Goal: Contribute content: Contribute content

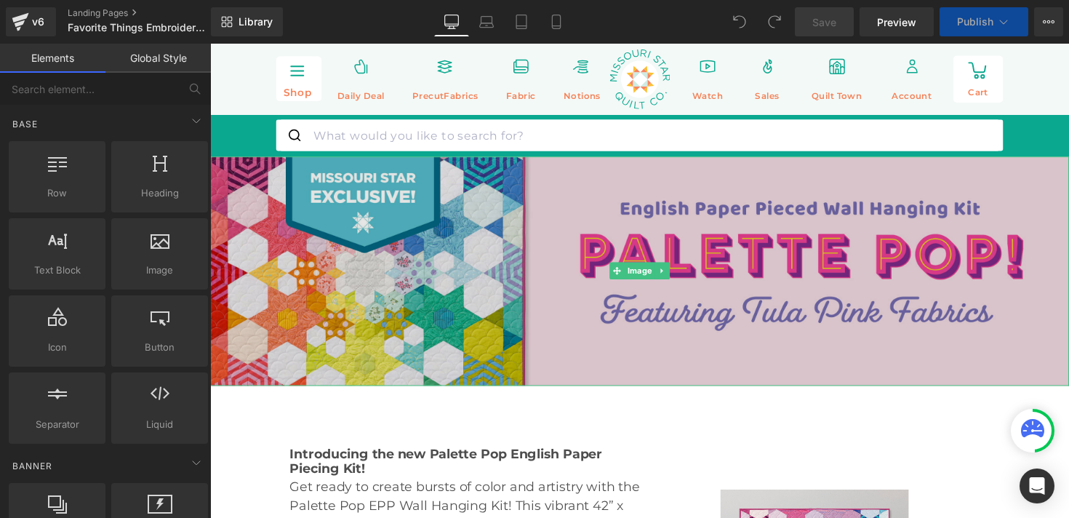
click at [491, 220] on img at bounding box center [650, 276] width 880 height 235
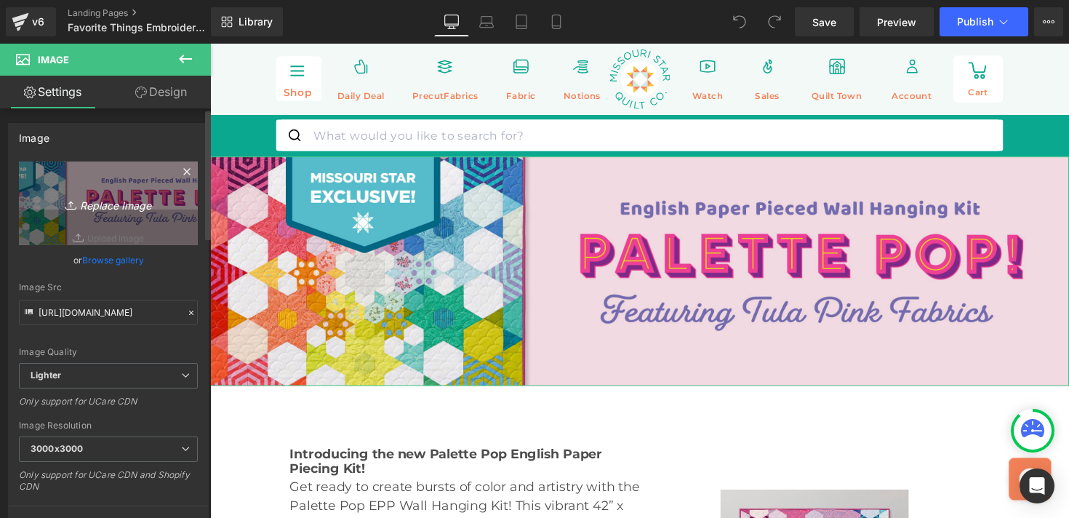
click at [124, 202] on icon "Replace Image" at bounding box center [108, 203] width 116 height 18
type input "C:\fakepath\251340-Favorite-Things-Embroidery-Header_1500x400.jpg"
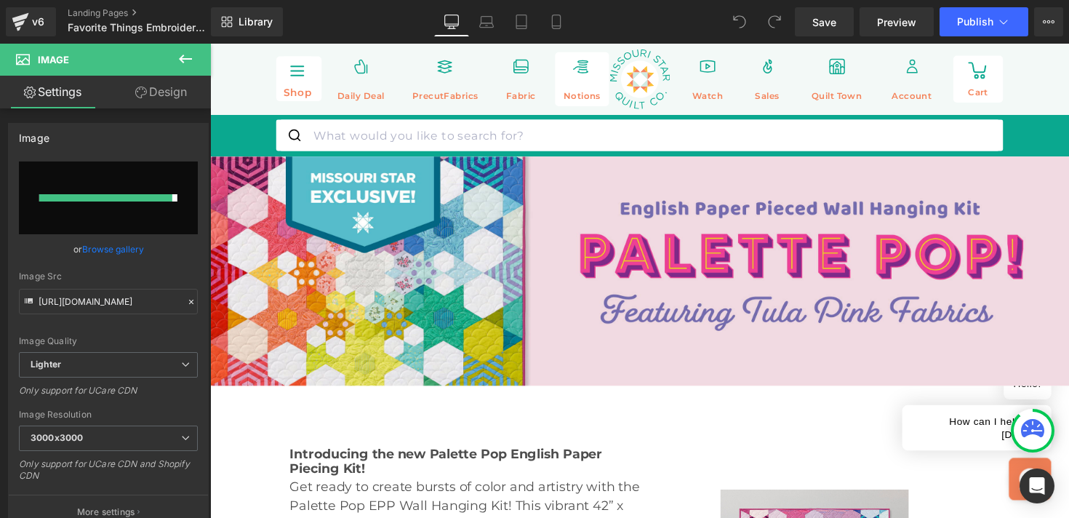
type input "[URL][DOMAIN_NAME]"
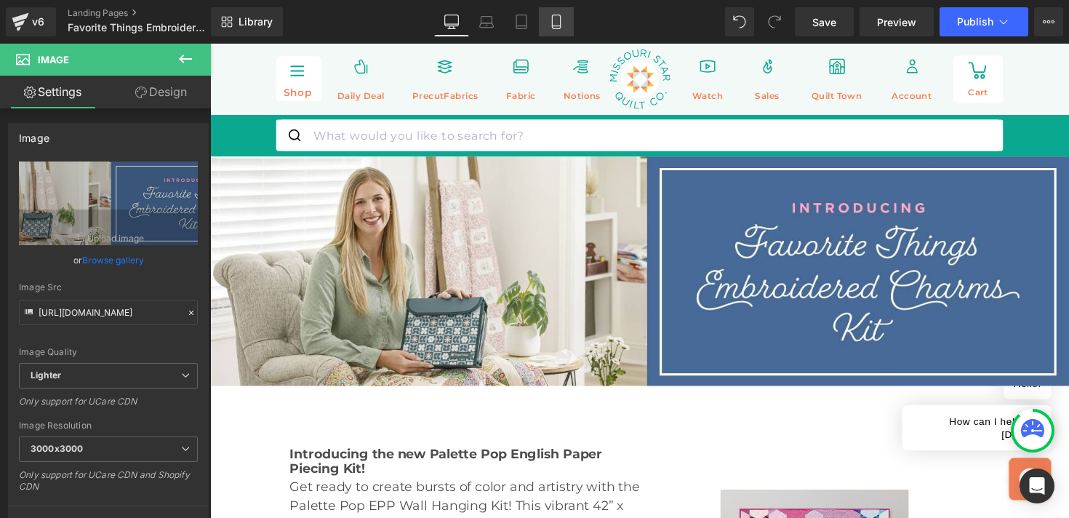
click at [558, 17] on icon at bounding box center [556, 22] width 15 height 15
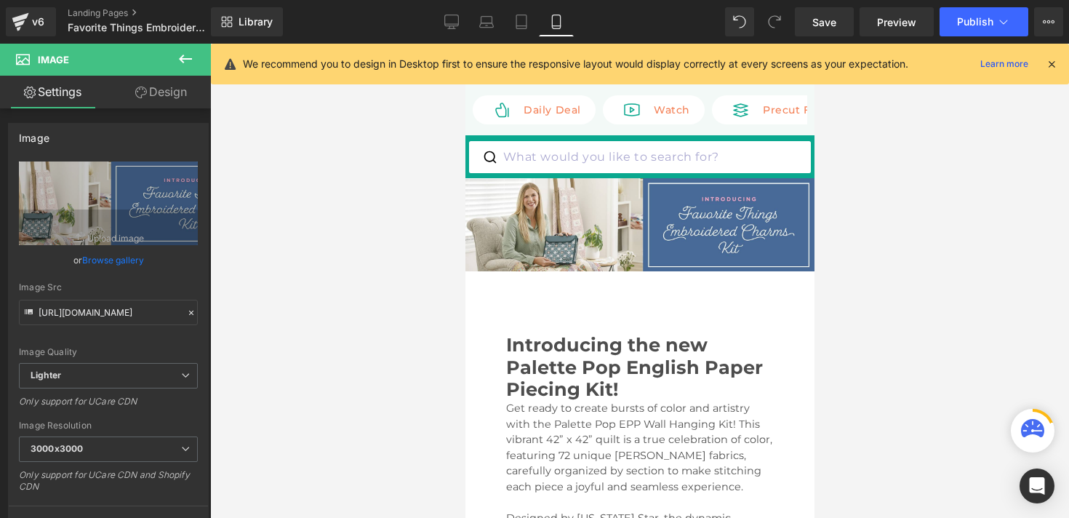
scroll to position [19, 0]
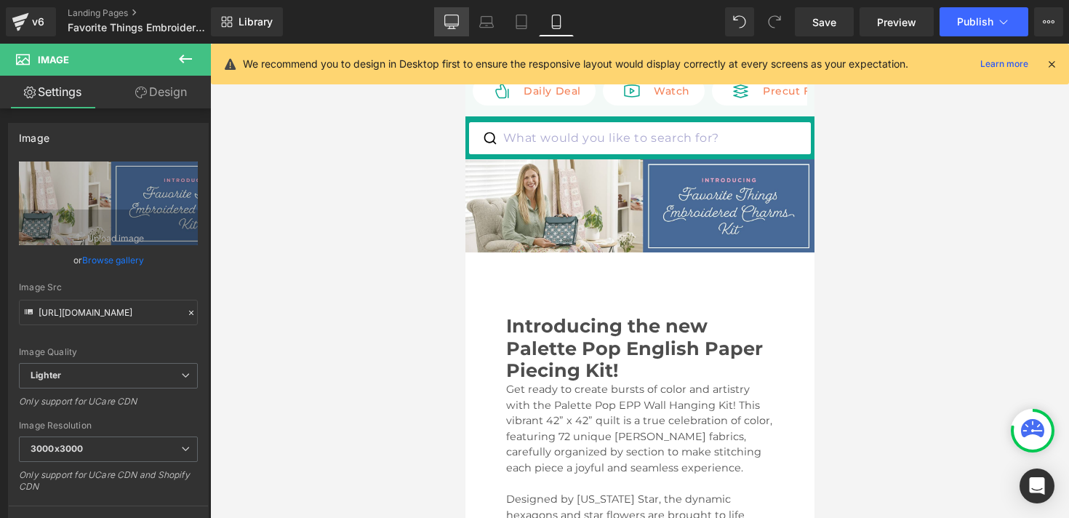
click at [449, 24] on icon at bounding box center [452, 24] width 14 height 0
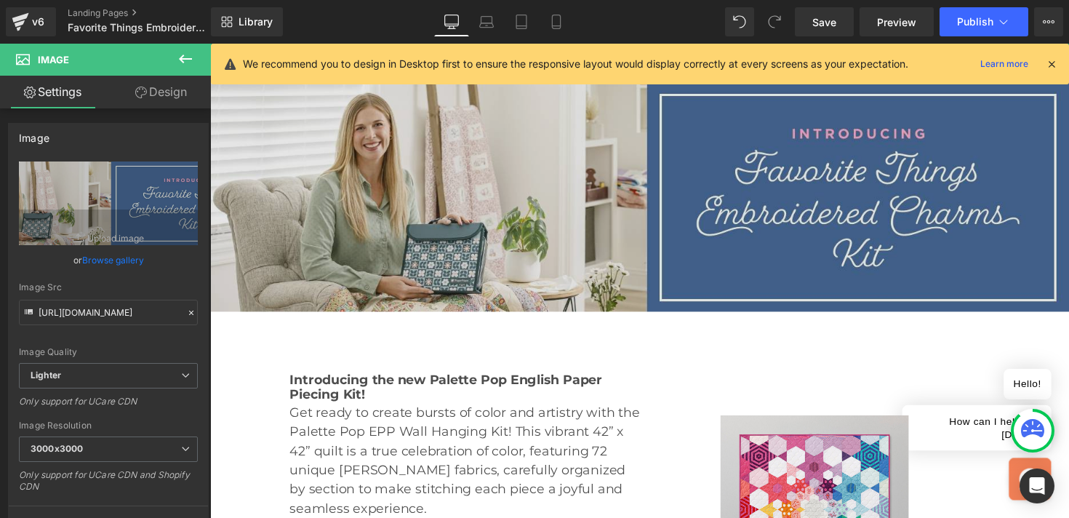
scroll to position [100, 0]
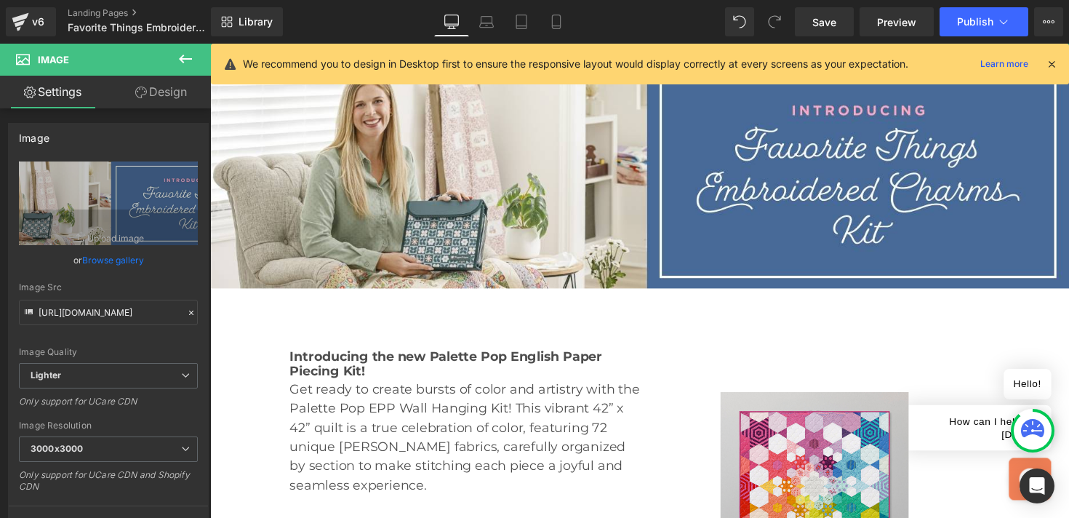
click at [316, 370] on b "Introducing the new Palette Pop English Paper Piecing Kit!" at bounding box center [452, 372] width 320 height 32
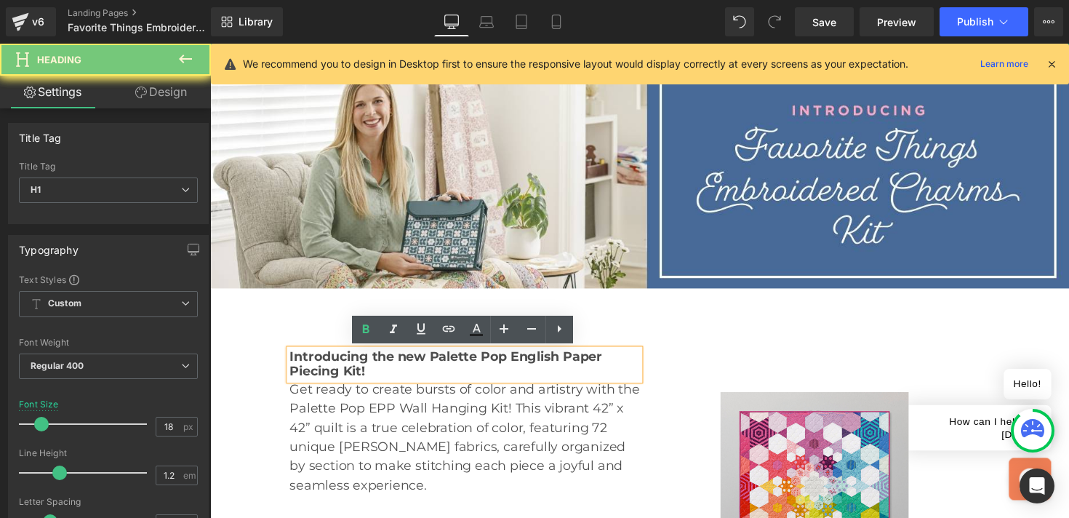
click at [316, 370] on b "Introducing the new Palette Pop English Paper Piecing Kit!" at bounding box center [452, 372] width 320 height 32
paste div
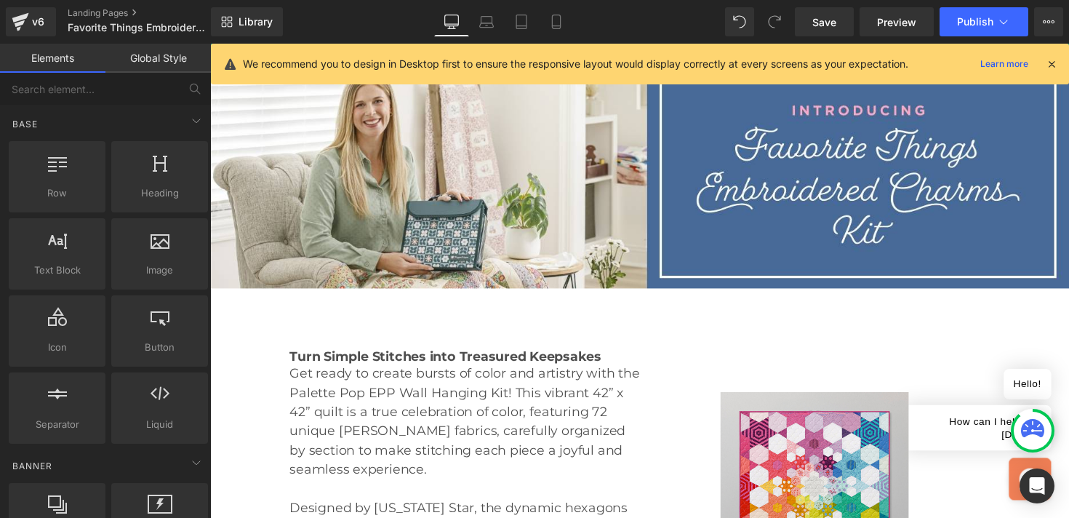
click at [360, 404] on p "Get ready to create bursts of color and artistry with the Palette Pop EPP Wall …" at bounding box center [471, 431] width 358 height 118
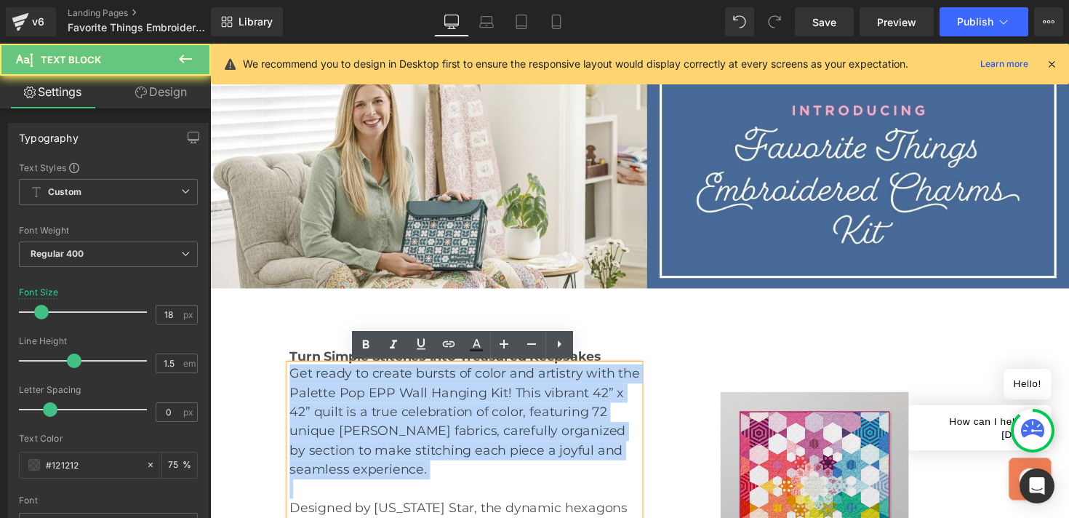
click at [360, 404] on p "Get ready to create bursts of color and artistry with the Palette Pop EPP Wall …" at bounding box center [471, 431] width 358 height 118
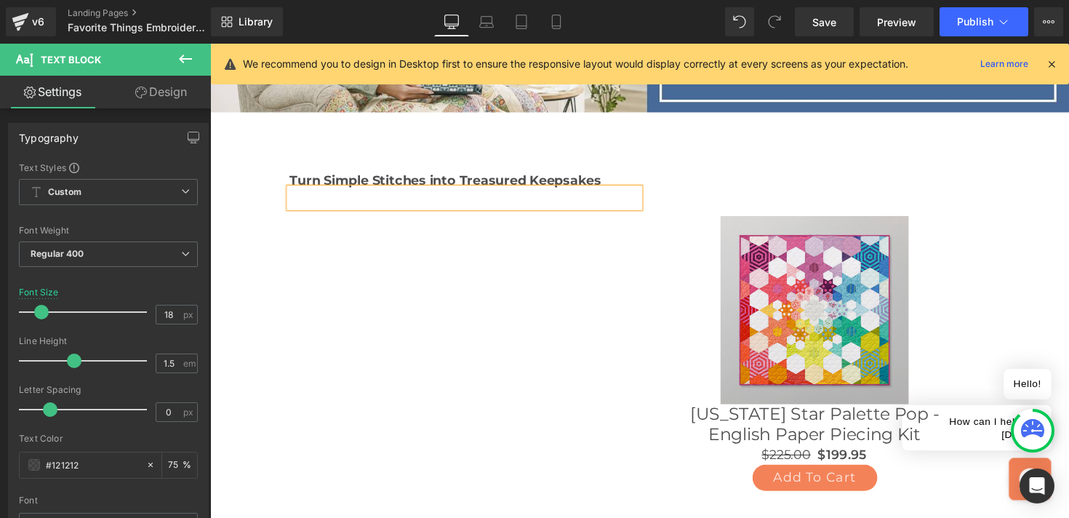
scroll to position [0, 0]
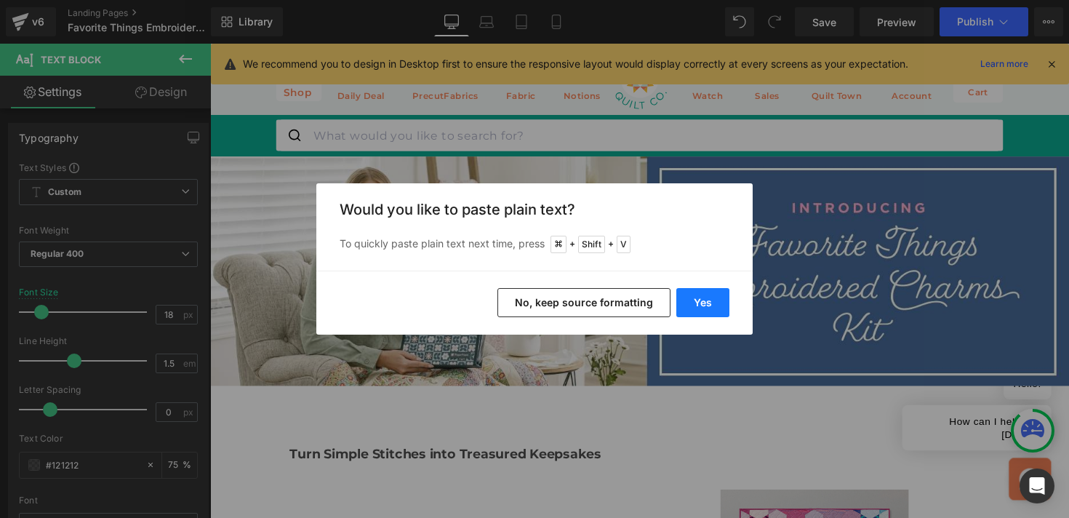
click at [704, 305] on button "Yes" at bounding box center [702, 302] width 53 height 29
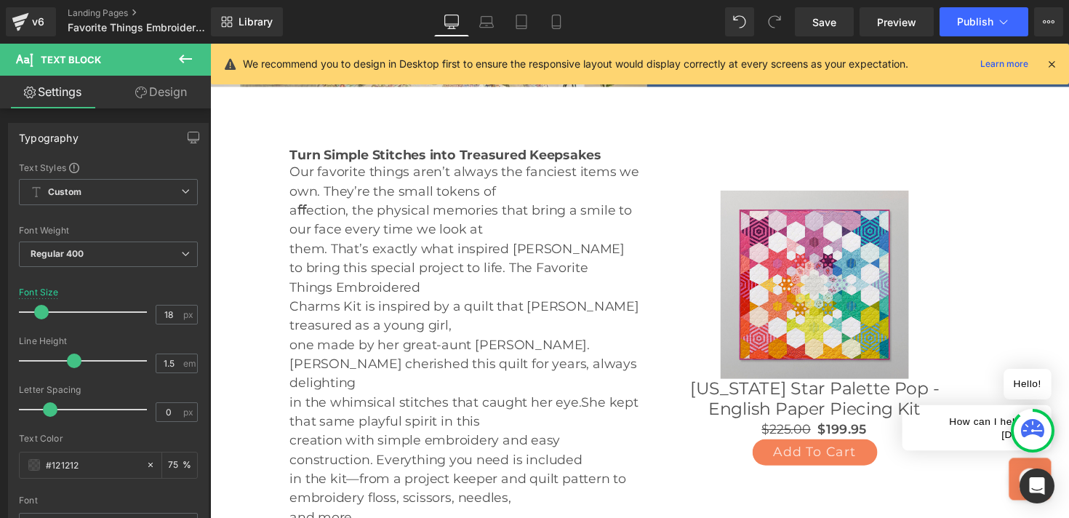
scroll to position [309, 0]
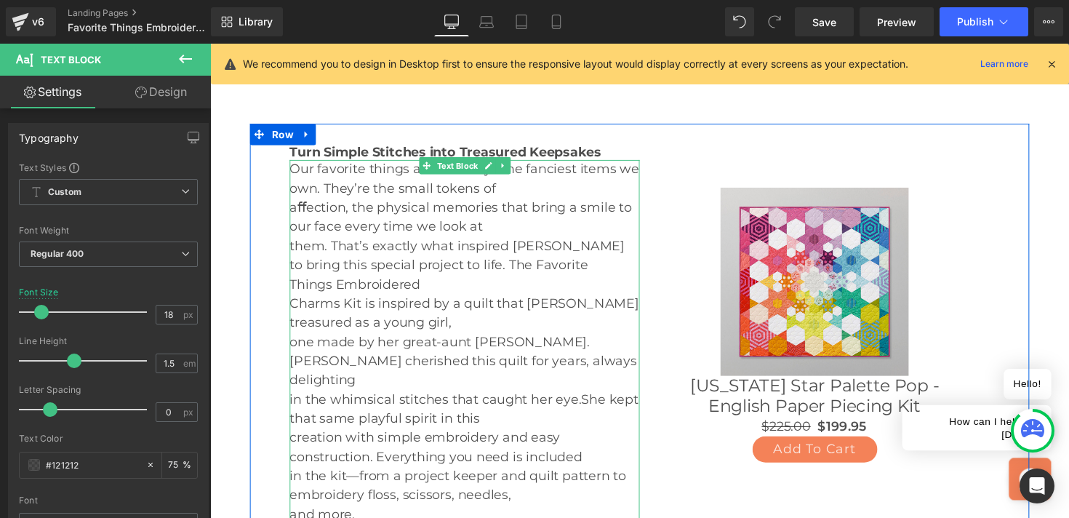
click at [514, 201] on p "Our favorite things aren’t always the fanciest items we own. They’re the small …" at bounding box center [471, 182] width 358 height 39
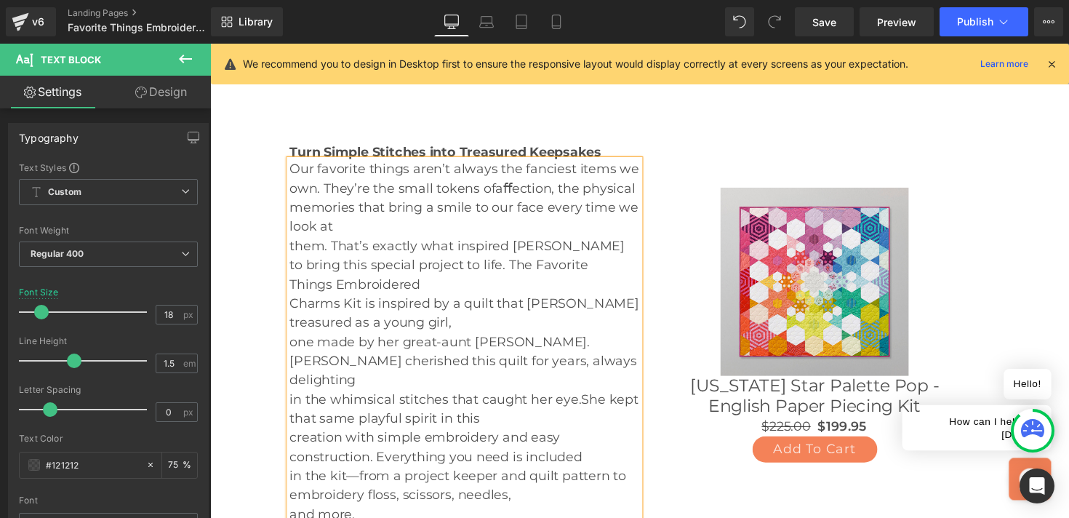
click at [524, 193] on span "aﬀection, the physical memories that bring a smile to our face every time we lo…" at bounding box center [470, 211] width 357 height 55
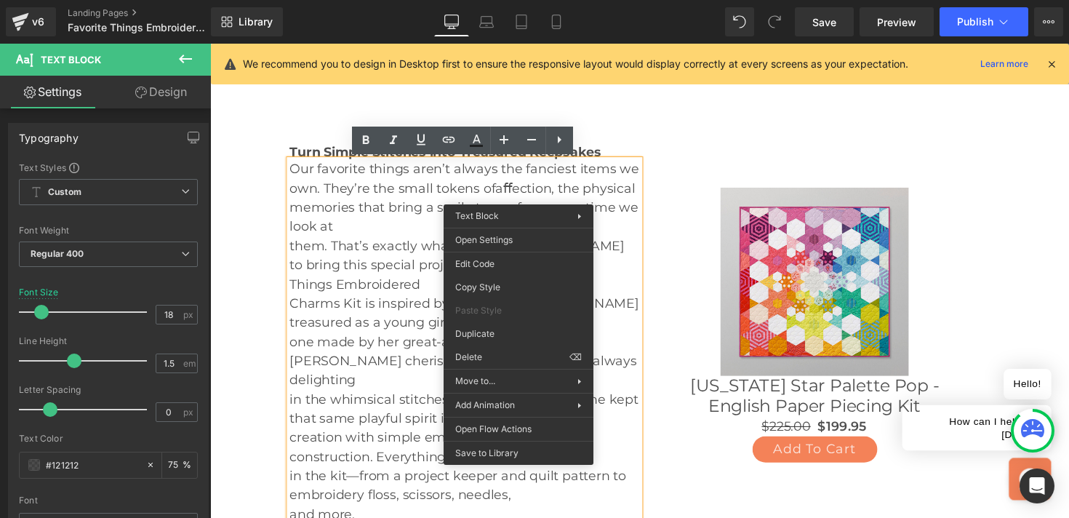
click at [524, 193] on span "aﬀection, the physical memories that bring a smile to our face every time we lo…" at bounding box center [470, 211] width 357 height 55
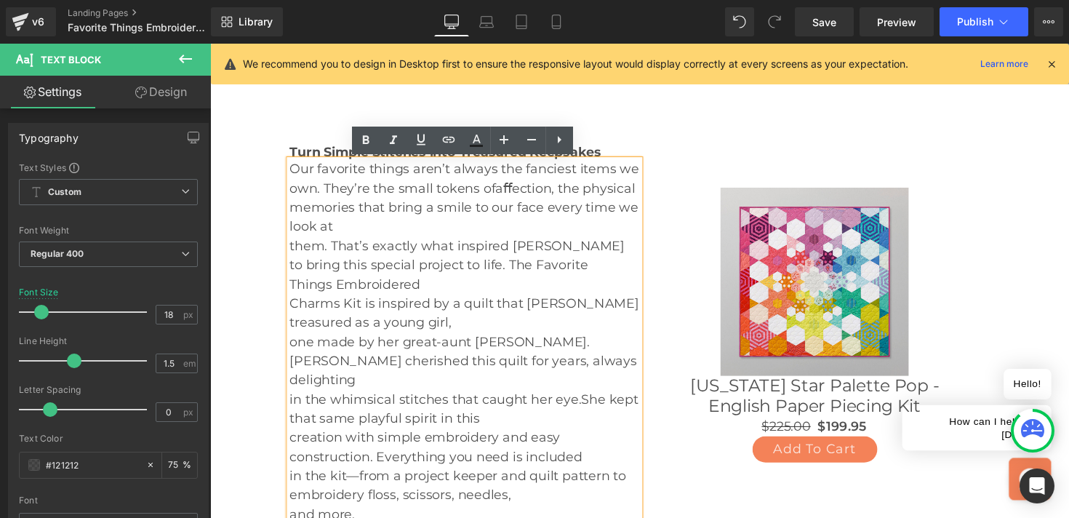
click at [476, 220] on p "Our favorite things aren’t always the fanciest items we own. They’re the small …" at bounding box center [471, 202] width 358 height 79
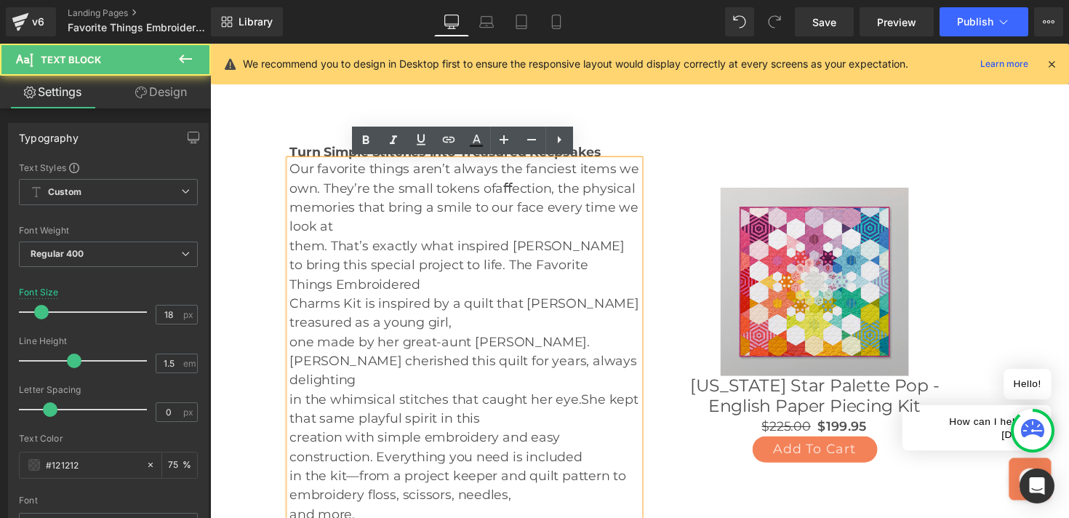
click at [473, 234] on p "Our favorite things aren’t always the fanciest items we own. They’re the small …" at bounding box center [471, 202] width 358 height 79
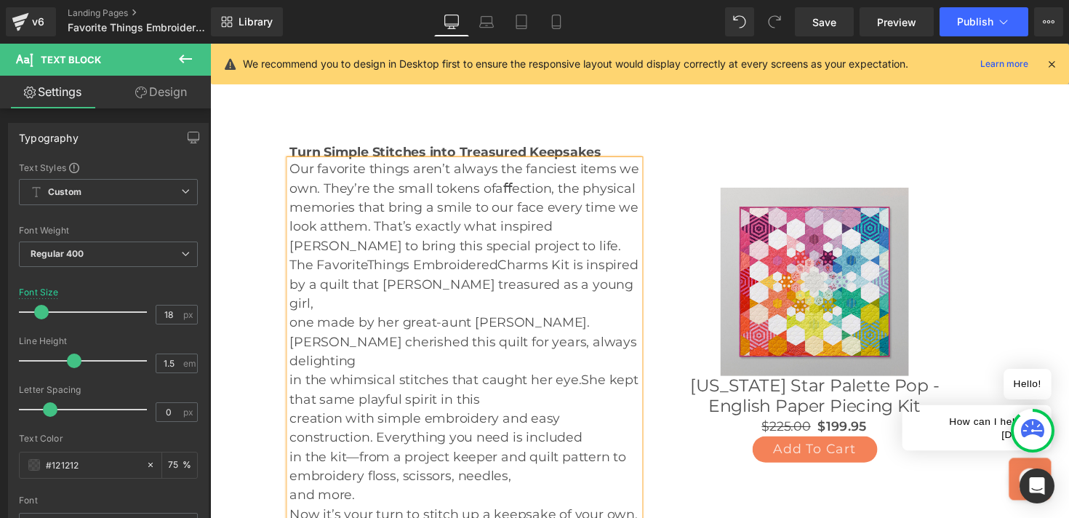
click at [292, 320] on p "one made by her great-aunt [PERSON_NAME]. [PERSON_NAME] cherished this quilt fo…" at bounding box center [471, 349] width 358 height 59
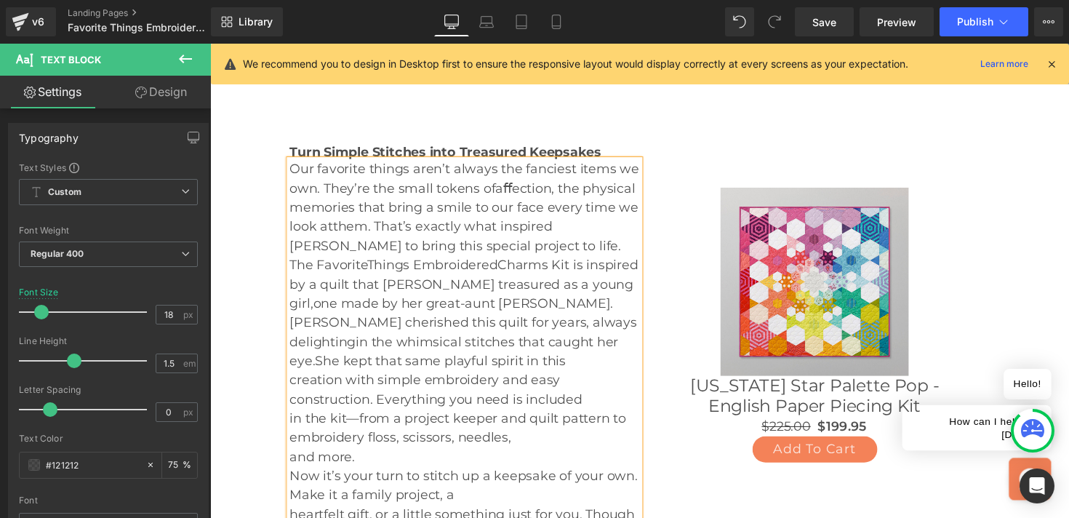
click at [574, 379] on p "creation with simple embroidery and easy construction. Everything you need is i…" at bounding box center [471, 398] width 358 height 39
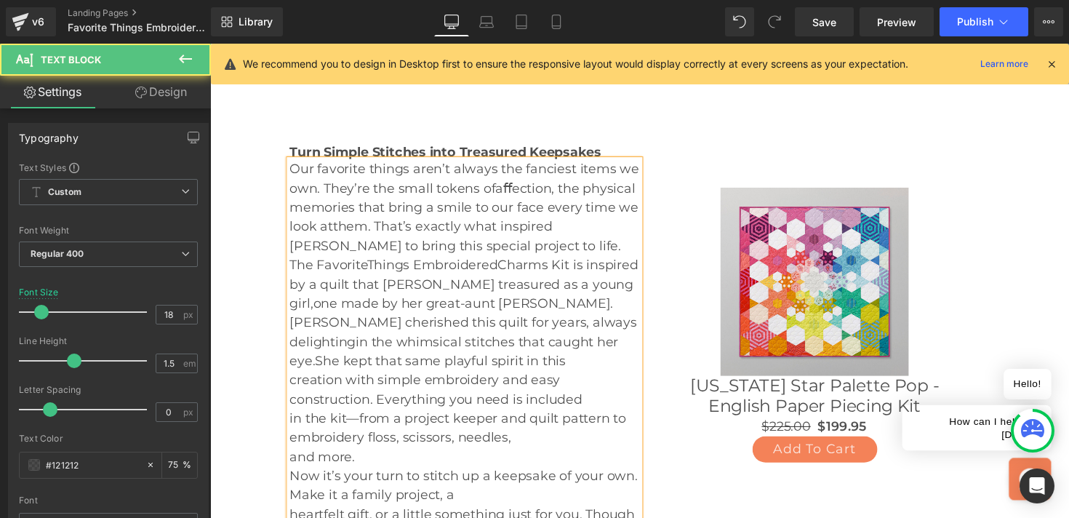
click at [623, 391] on p "creation with simple embroidery and easy construction. Everything you need is i…" at bounding box center [471, 398] width 358 height 39
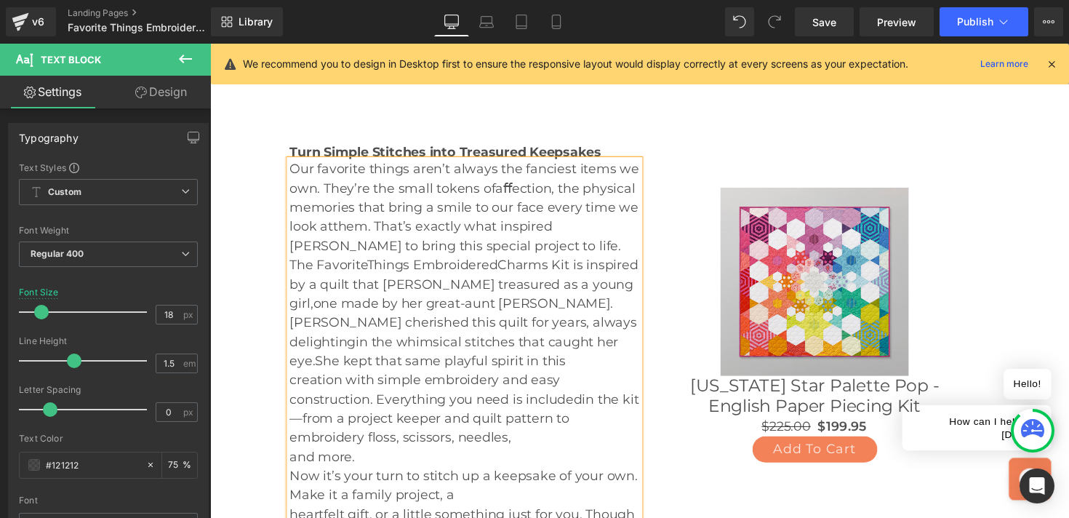
click at [611, 409] on p "creation with simple embroidery and easy construction. Everything you need is i…" at bounding box center [471, 418] width 358 height 79
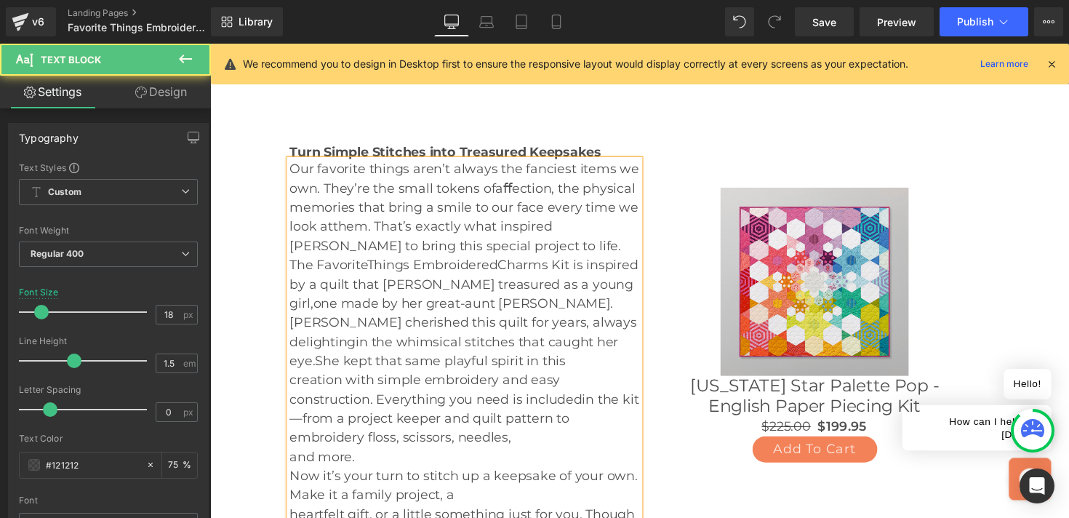
click at [577, 457] on p "and more." at bounding box center [471, 467] width 358 height 20
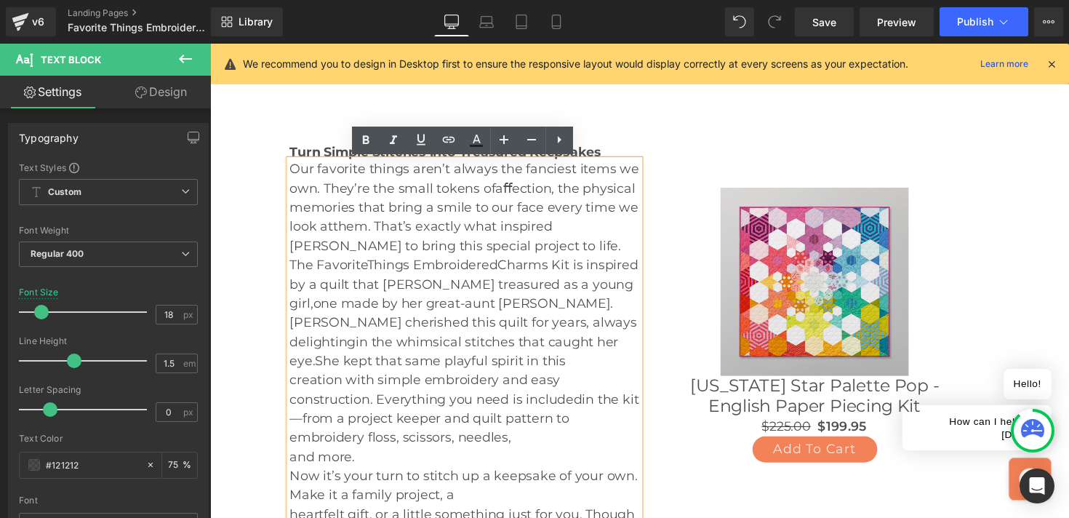
click at [571, 424] on p "creation with simple embroidery and easy construction. Everything you need is i…" at bounding box center [471, 418] width 358 height 79
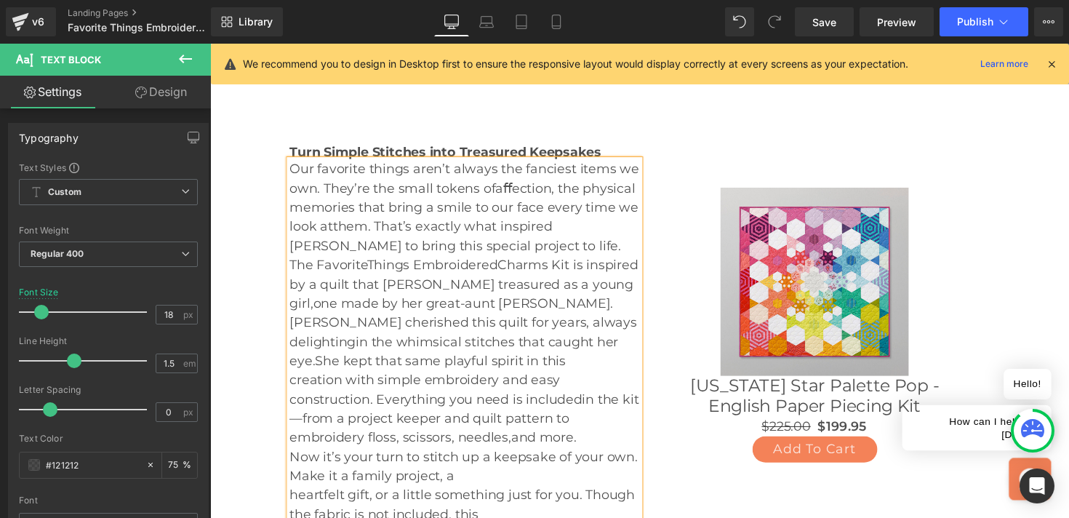
click at [599, 429] on p "creation with simple embroidery and easy construction. Everything you need is i…" at bounding box center [471, 418] width 358 height 79
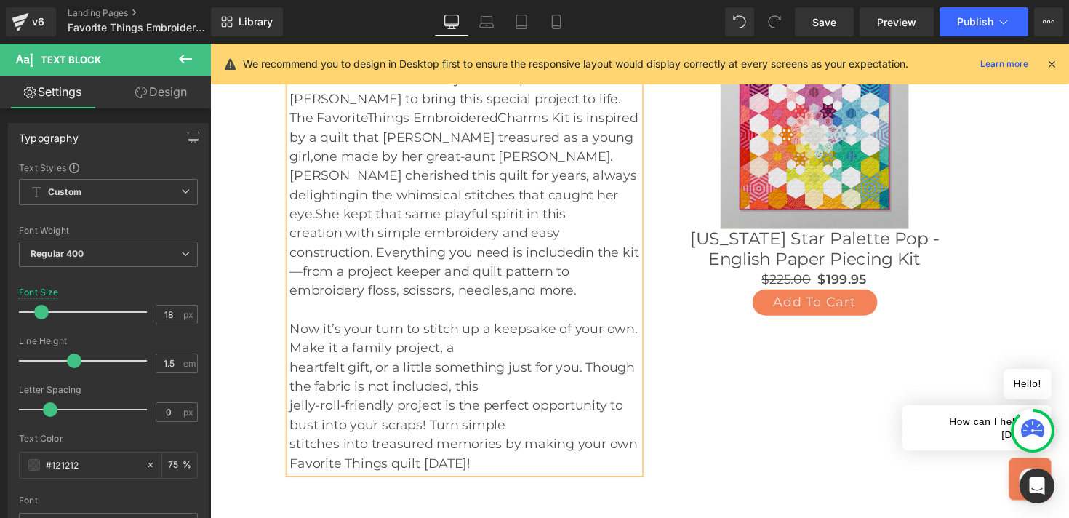
scroll to position [463, 0]
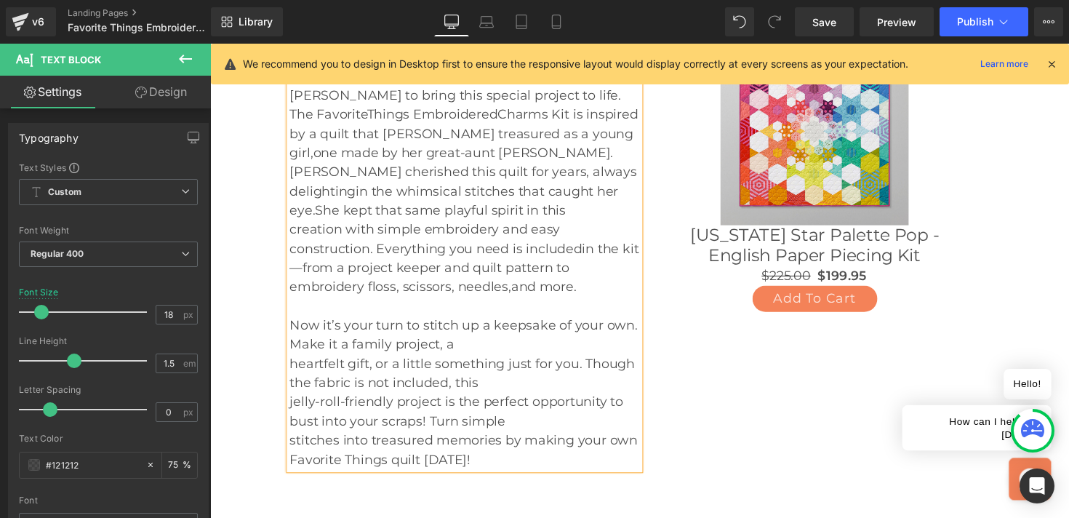
click at [514, 332] on p "Now it’s your turn to stitch up a keepsake of your own. Make it a family projec…" at bounding box center [471, 342] width 358 height 39
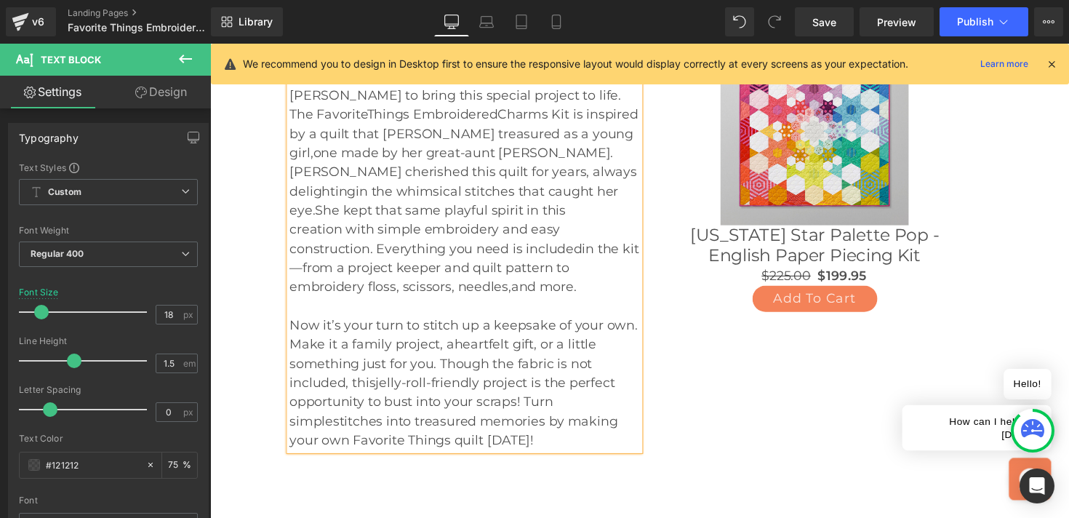
click at [589, 437] on p "Now it’s your turn to stitch up a keepsake of your own. Make it a family projec…" at bounding box center [471, 391] width 358 height 137
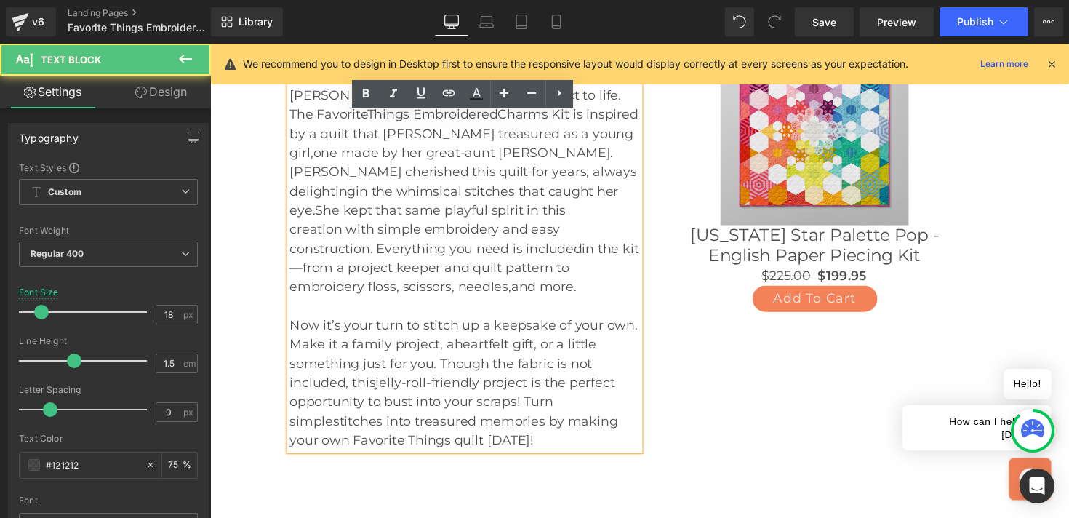
click at [640, 413] on p "Now it’s your turn to stitch up a keepsake of your own. Make it a family projec…" at bounding box center [471, 391] width 358 height 137
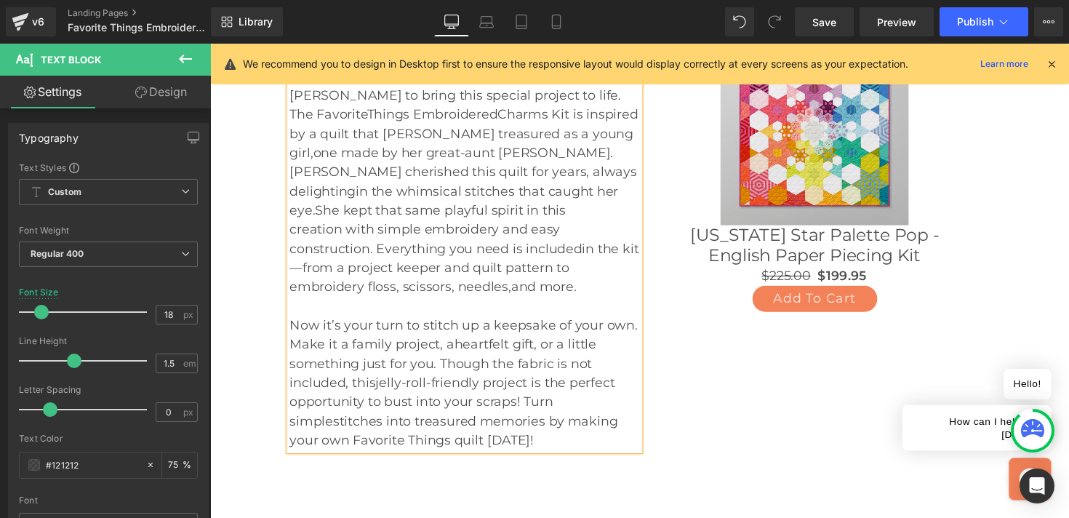
click at [578, 361] on p "Now it’s your turn to stitch up a keepsake of your own. Make it a family projec…" at bounding box center [471, 391] width 358 height 137
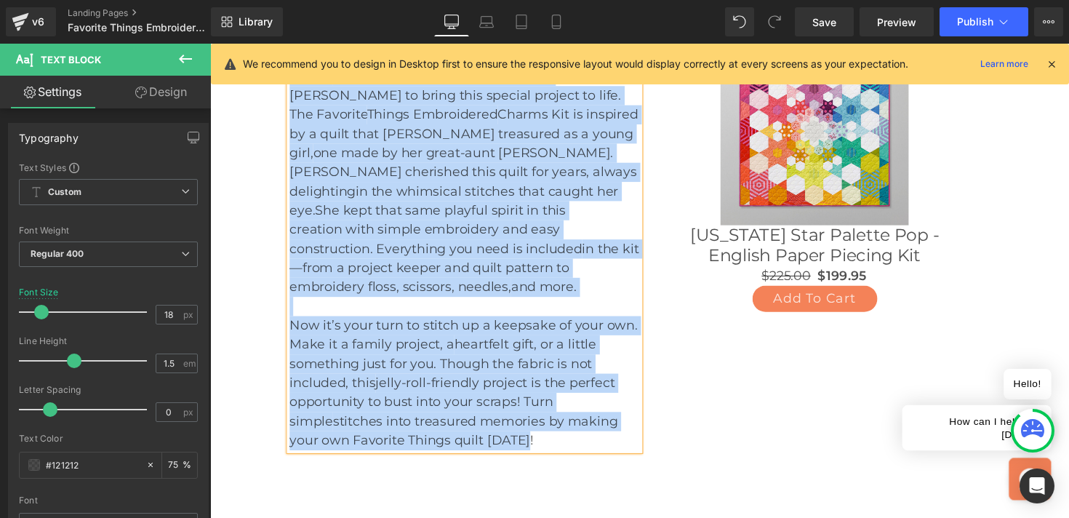
copy div "Lor ipsumdol sitame cons’a elitse doe temporin utlab et dol. Magn’al eni admin …"
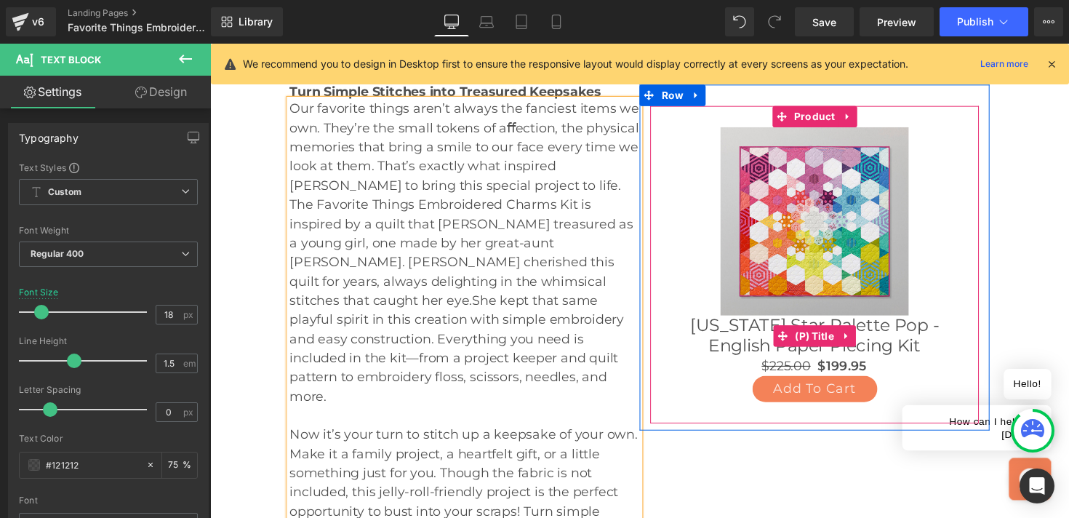
scroll to position [375, 0]
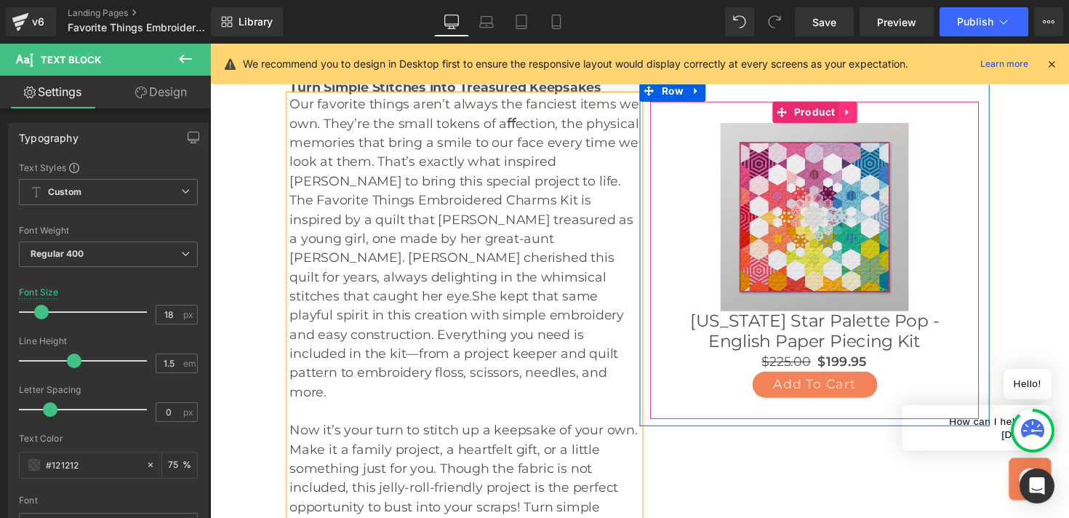
click at [861, 108] on icon at bounding box center [863, 113] width 10 height 11
click at [867, 110] on icon at bounding box center [872, 114] width 10 height 10
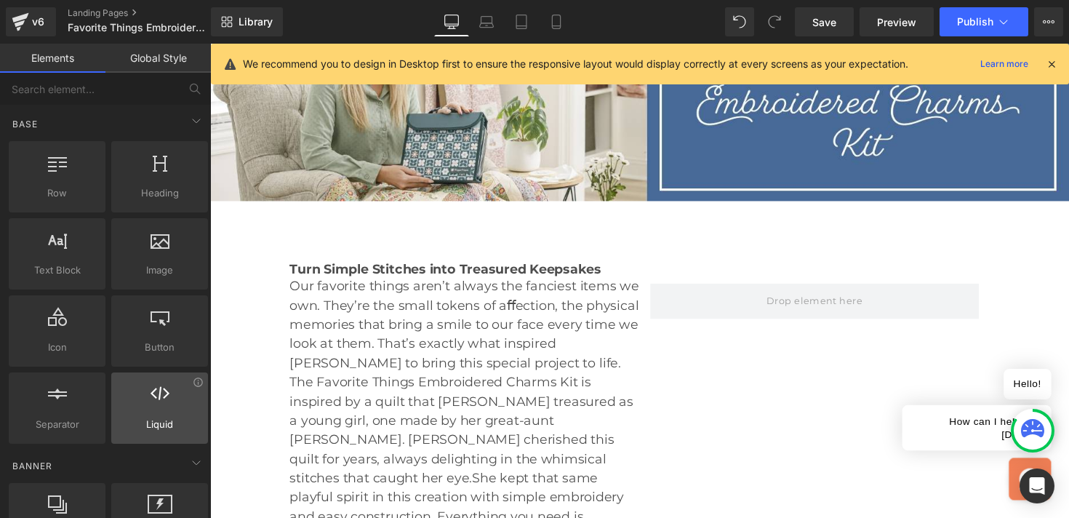
scroll to position [21, 0]
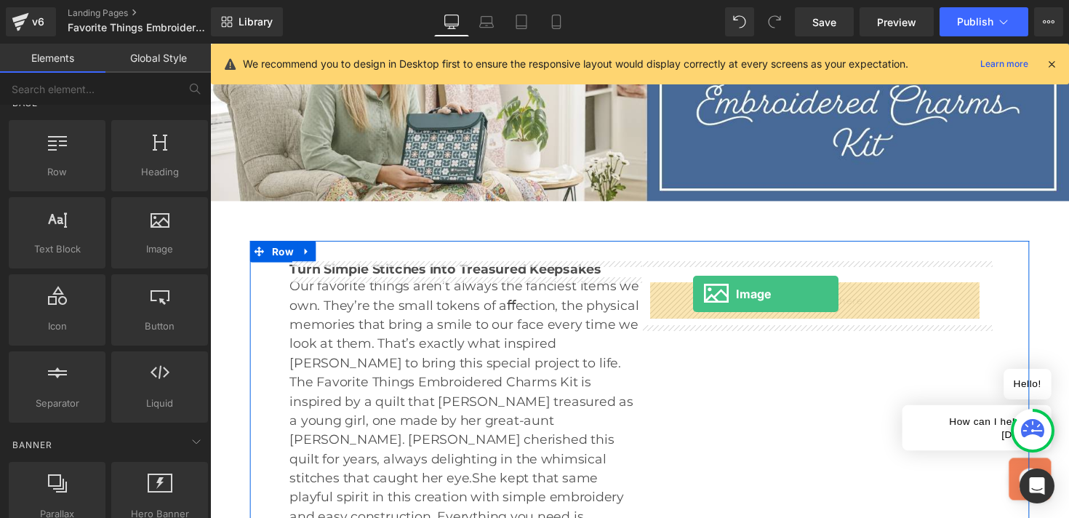
drag, startPoint x: 374, startPoint y: 284, endPoint x: 704, endPoint y: 300, distance: 331.2
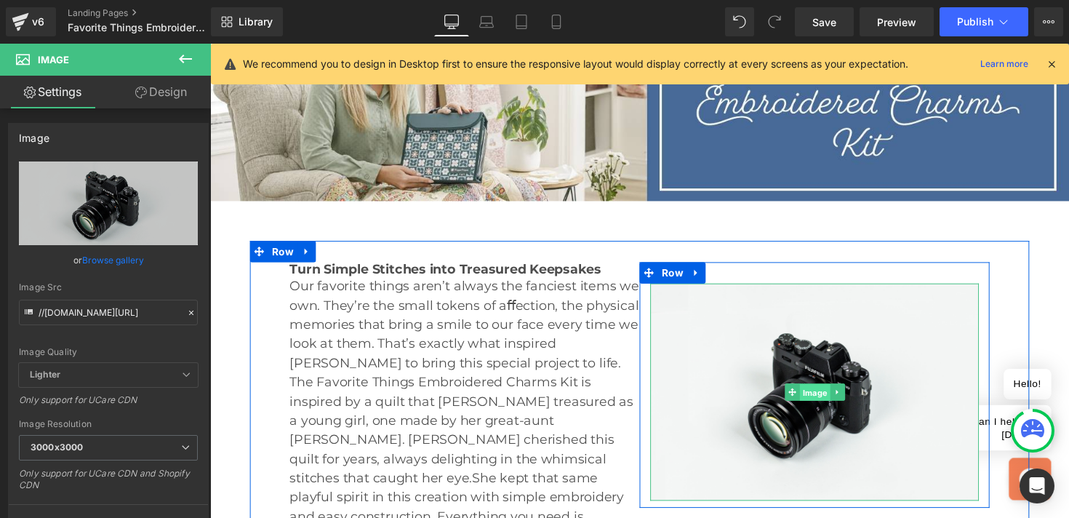
click at [828, 403] on span "Image" at bounding box center [829, 401] width 31 height 17
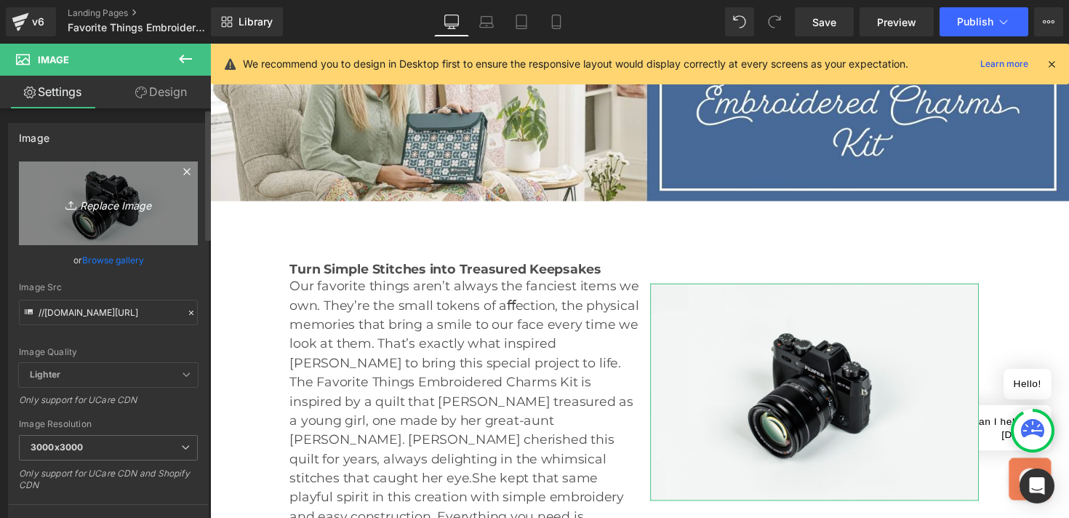
click at [112, 210] on icon "Replace Image" at bounding box center [108, 203] width 116 height 18
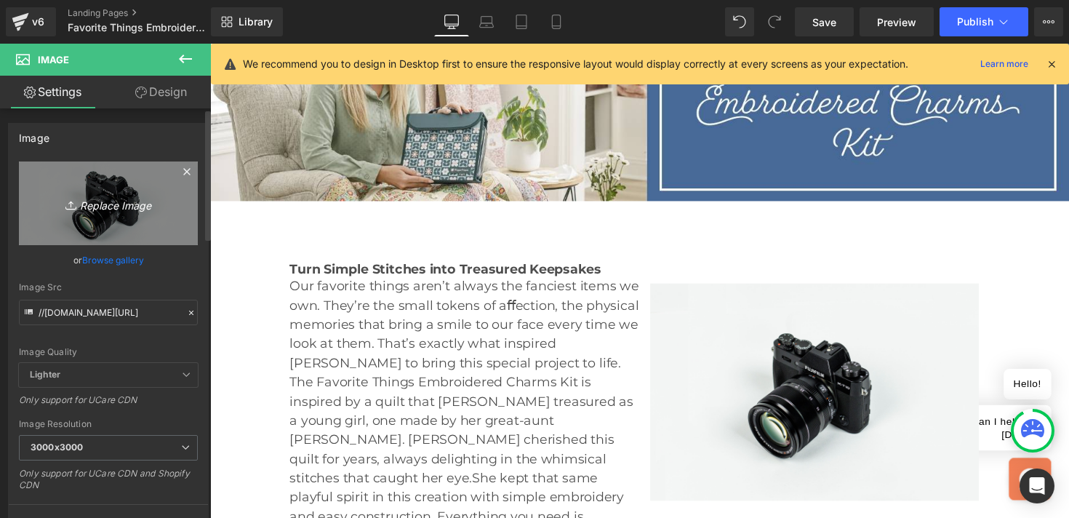
type input "C:\fakepath\TUT_250879_APP_1280x720.jpg"
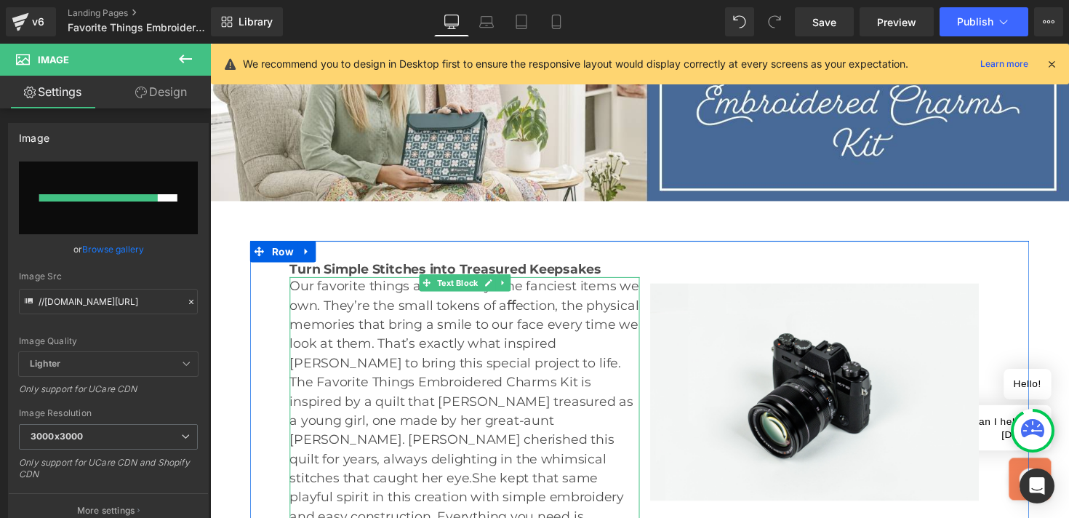
click at [485, 349] on p "Our favorite things aren’t always the fanciest items we own. They’re the small …" at bounding box center [471, 440] width 358 height 314
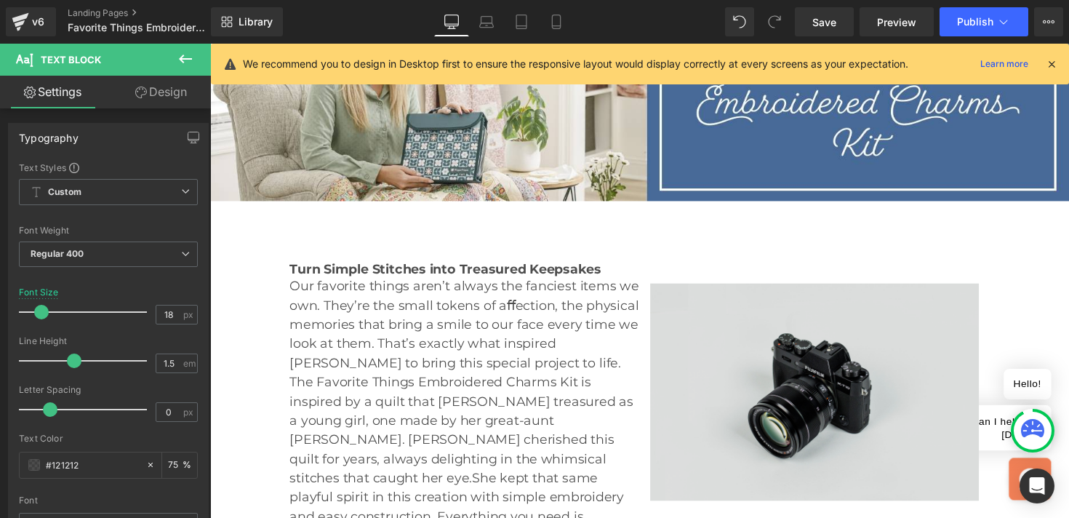
click at [750, 311] on img at bounding box center [829, 400] width 337 height 223
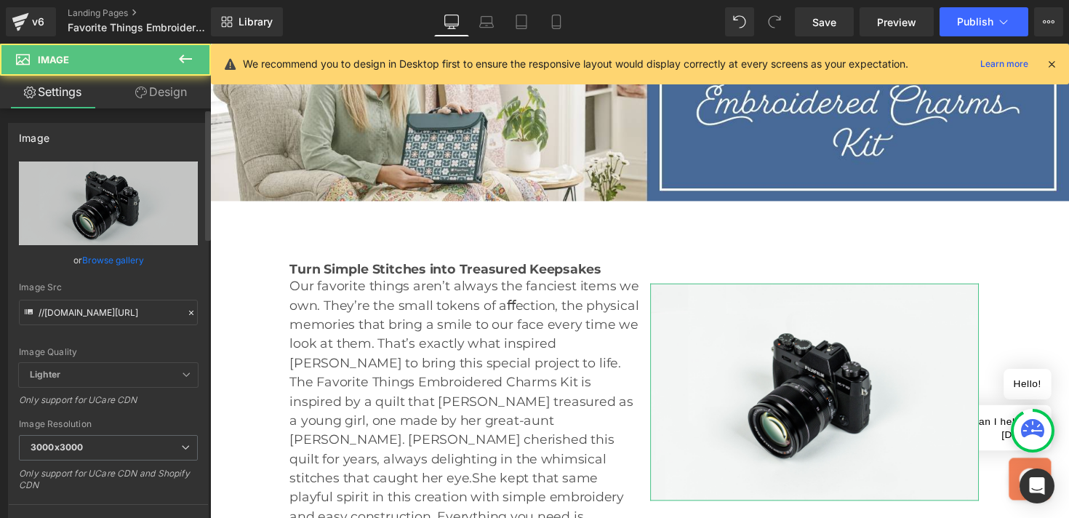
click at [106, 259] on link "Browse gallery" at bounding box center [113, 259] width 62 height 25
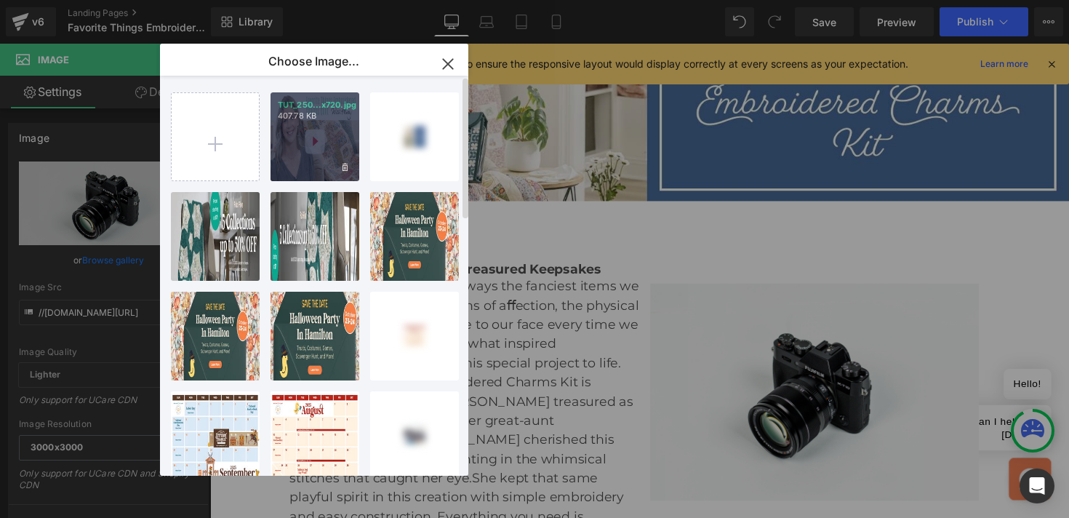
click at [282, 138] on div "TUT_250...x720.jpg 407.78 KB" at bounding box center [314, 136] width 89 height 89
type input "[URL][DOMAIN_NAME]"
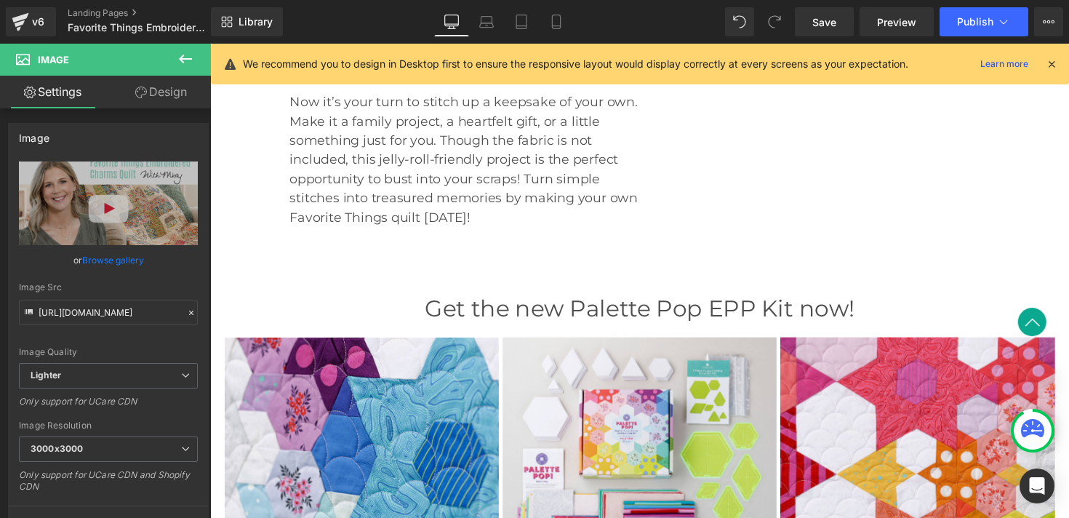
scroll to position [712, 0]
click at [452, 301] on h2 "Get the new Palette Pop EPP Kit now!" at bounding box center [650, 315] width 851 height 28
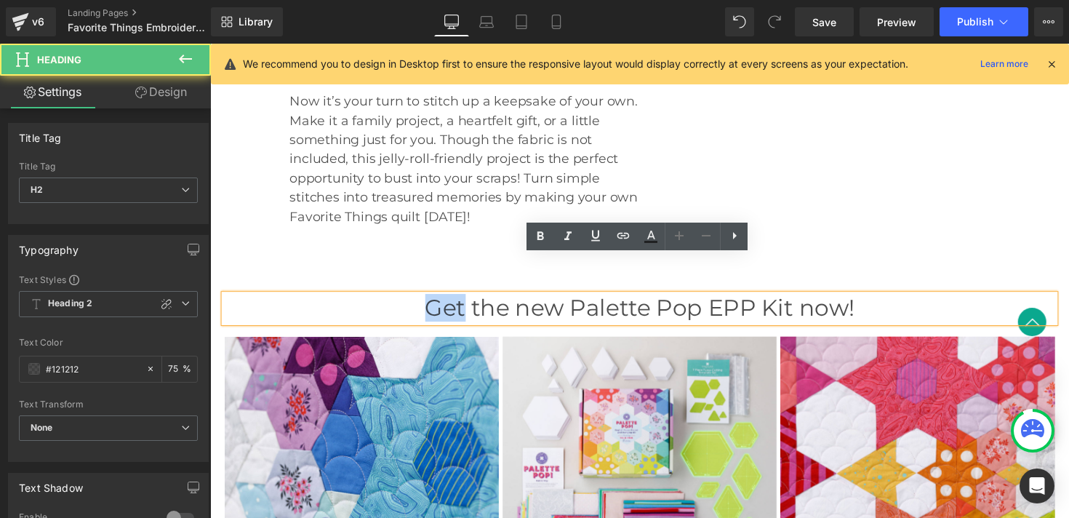
click at [452, 301] on h2 "Get the new Palette Pop EPP Kit now!" at bounding box center [650, 315] width 851 height 28
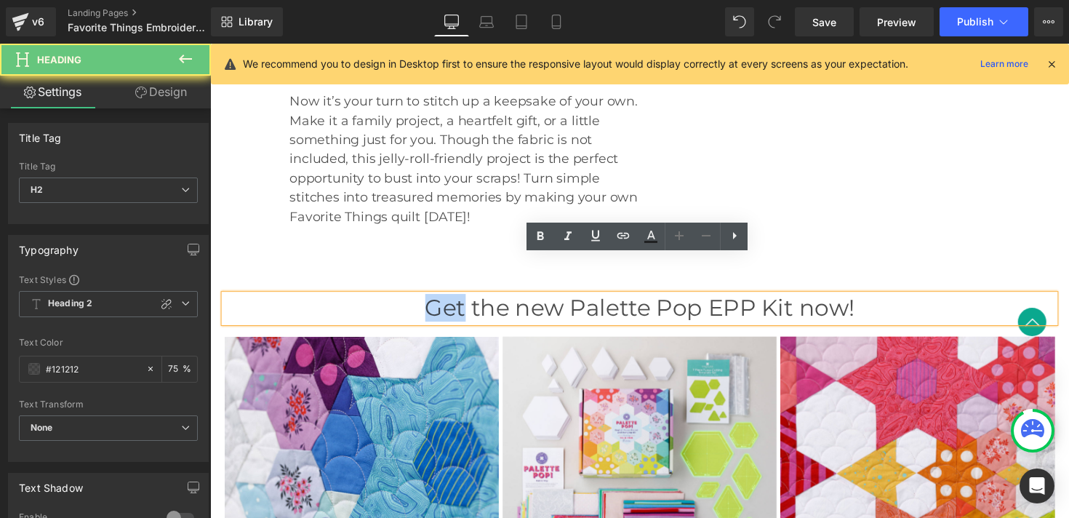
click at [452, 301] on h2 "Get the new Palette Pop EPP Kit now!" at bounding box center [650, 315] width 851 height 28
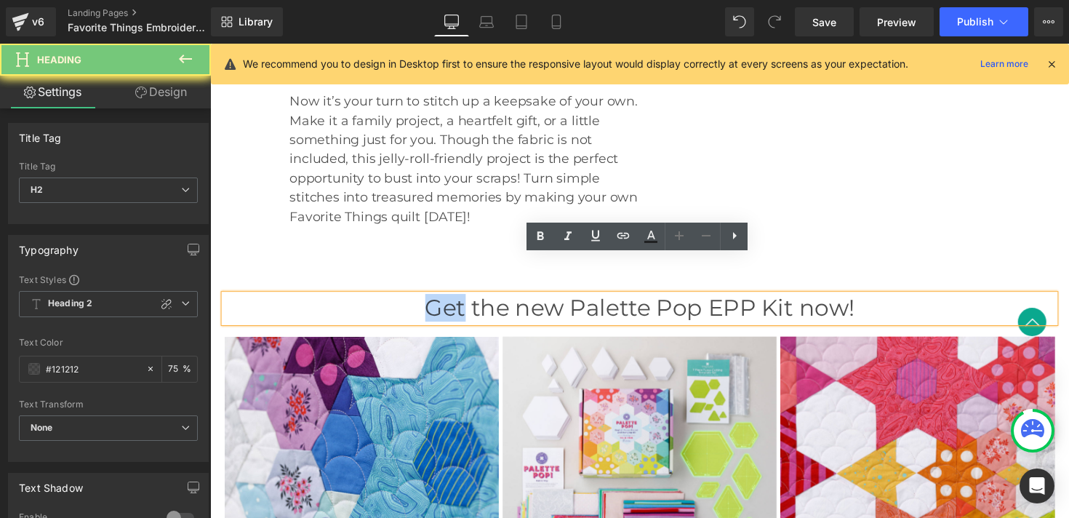
paste div
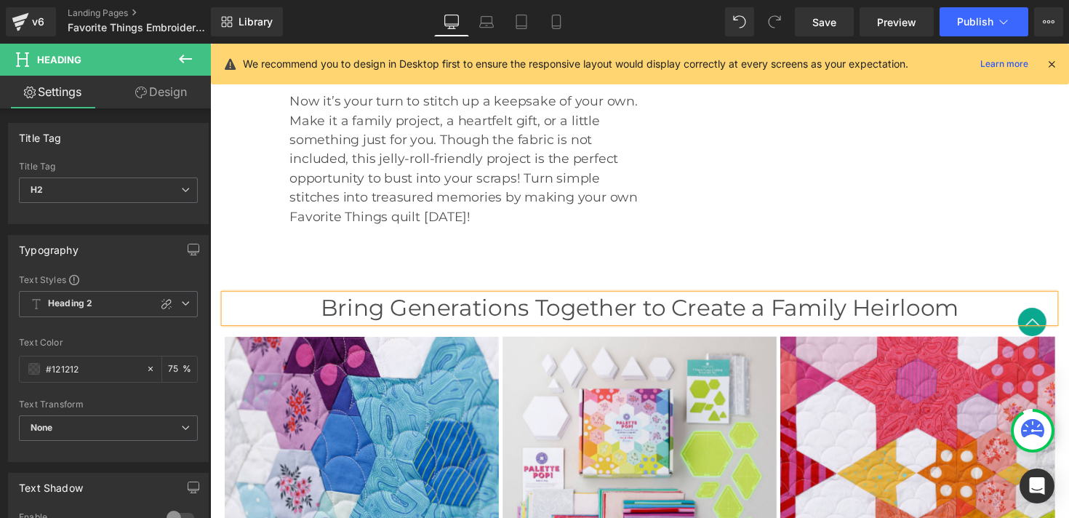
click at [424, 260] on div "Bring Generations Together to Create a Family Heirloom Heading Image Image Imag…" at bounding box center [650, 442] width 872 height 364
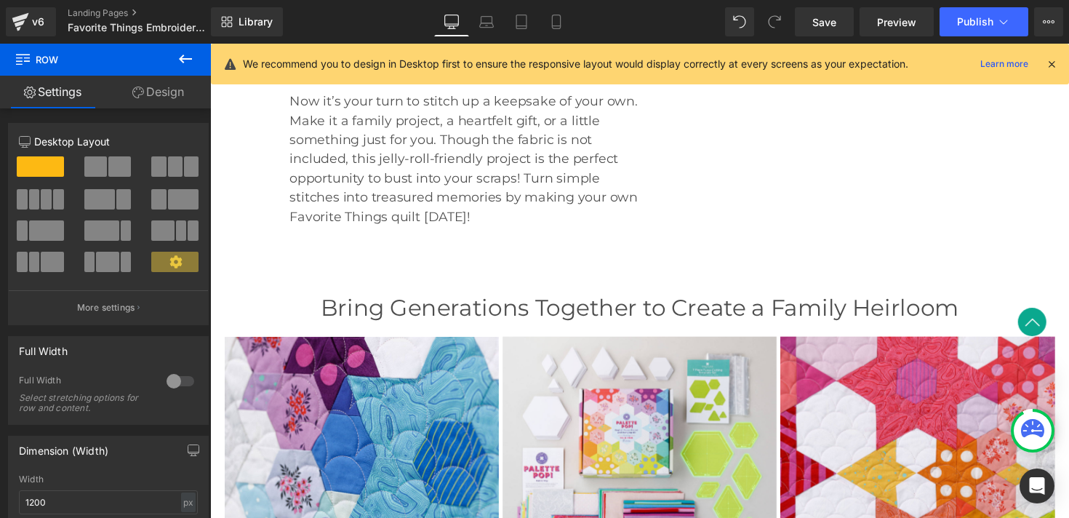
click at [399, 260] on div "Bring Generations Together to Create a Family Heirloom Heading Image Image Imag…" at bounding box center [650, 442] width 872 height 364
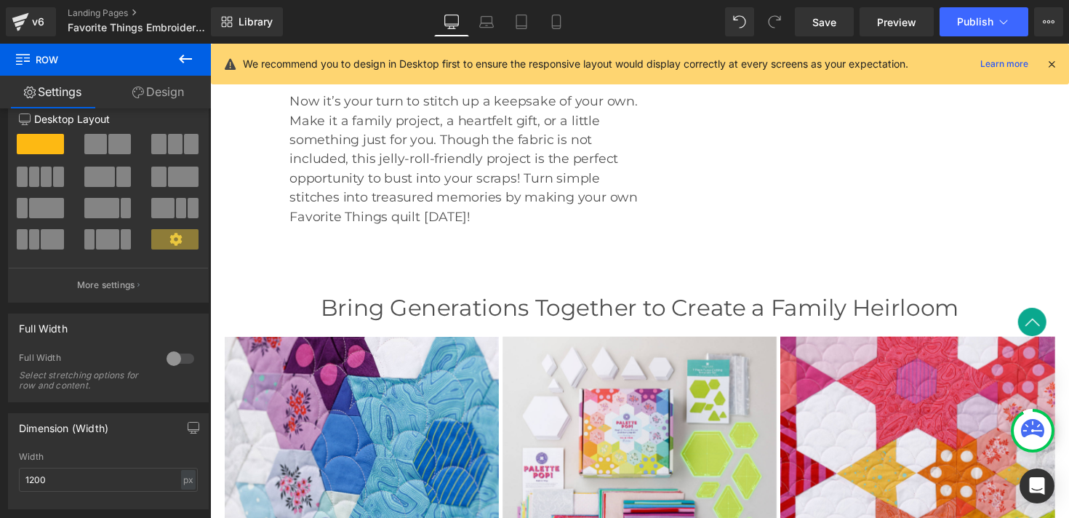
scroll to position [0, 0]
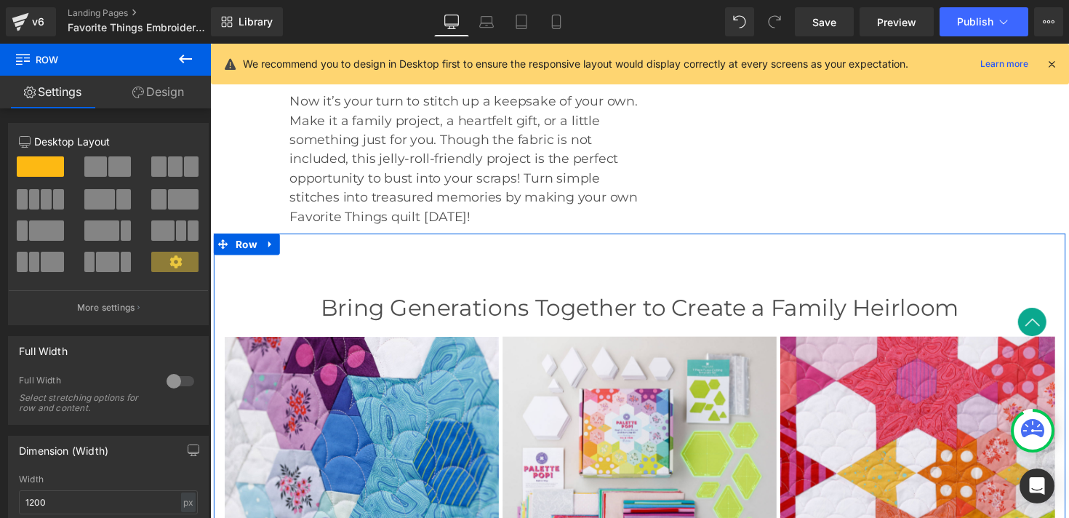
click at [150, 92] on link "Design" at bounding box center [157, 92] width 105 height 33
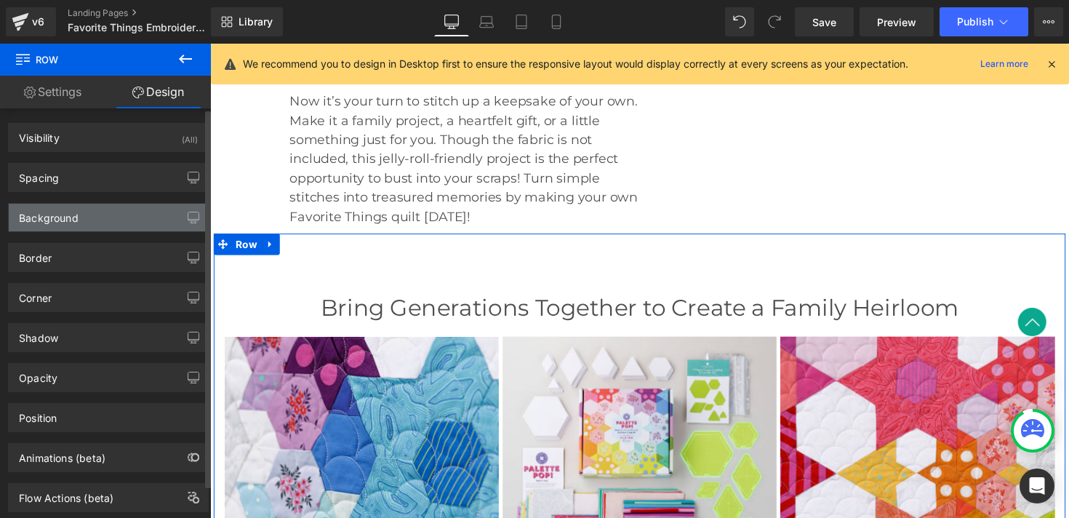
click at [89, 224] on div "Background" at bounding box center [108, 218] width 199 height 28
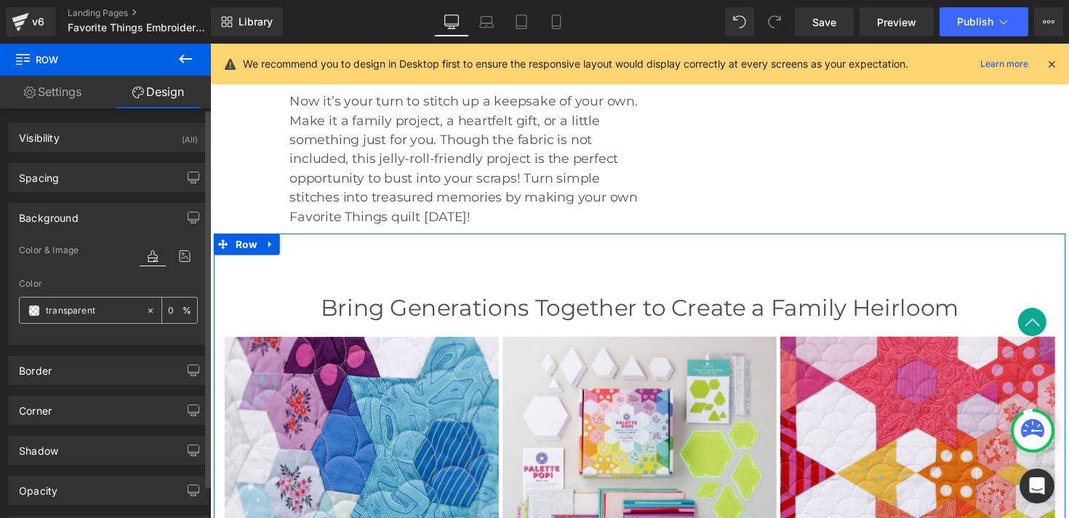
click at [148, 311] on icon at bounding box center [150, 310] width 4 height 4
click at [62, 311] on input "none" at bounding box center [92, 310] width 93 height 16
click at [40, 311] on div "none" at bounding box center [83, 309] width 126 height 25
click at [28, 308] on span at bounding box center [34, 311] width 12 height 12
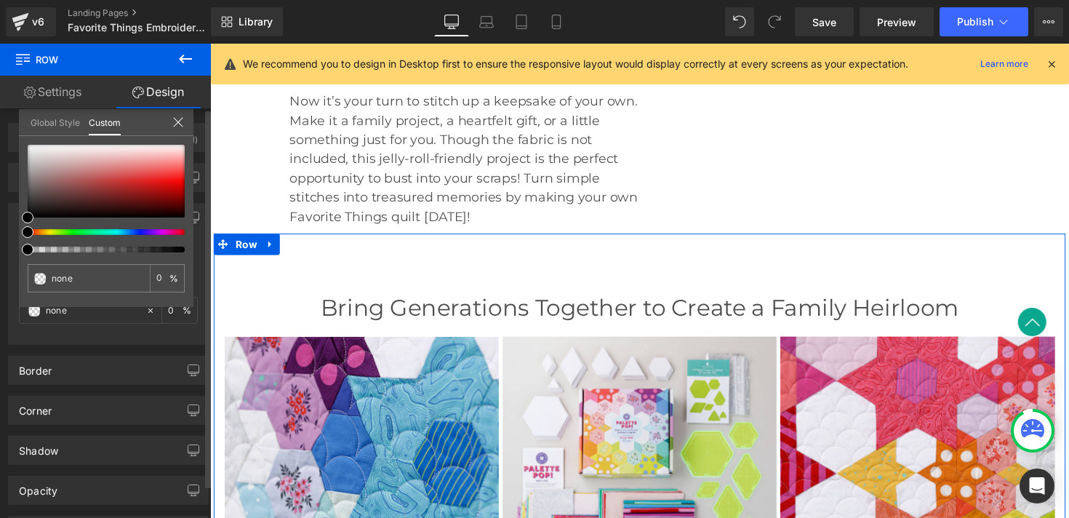
click at [61, 121] on link "Global Style" at bounding box center [55, 121] width 49 height 25
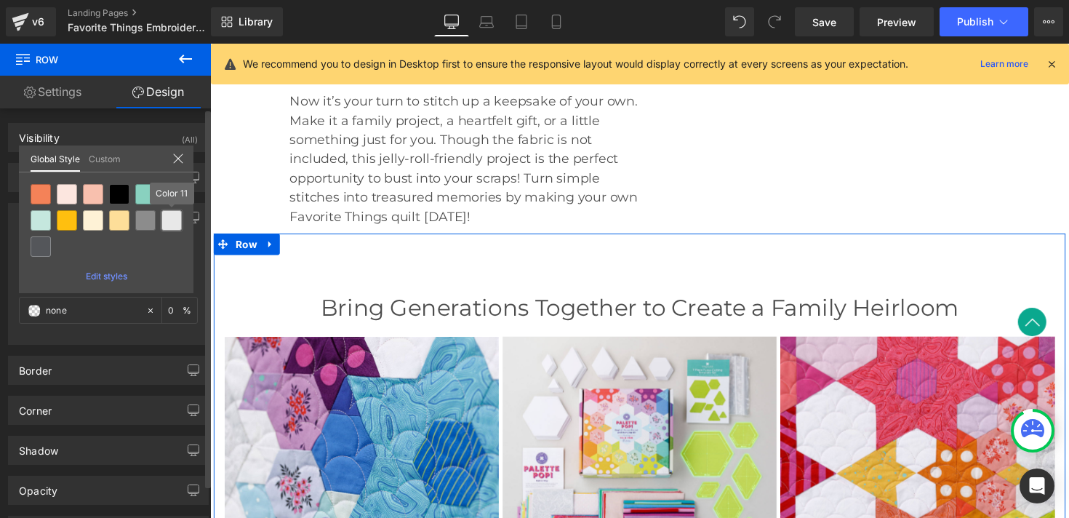
click at [173, 228] on div at bounding box center [171, 220] width 20 height 20
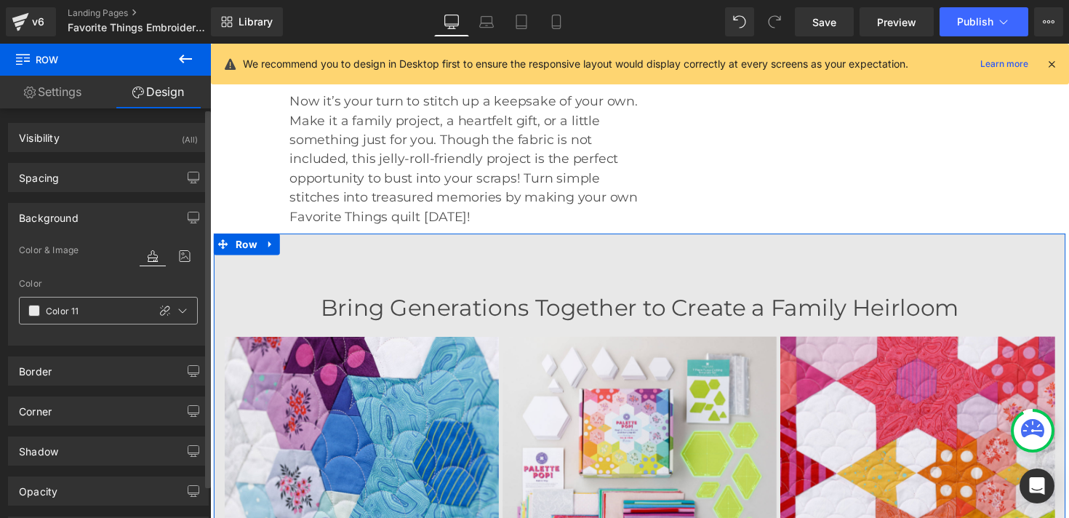
click at [39, 308] on span at bounding box center [34, 311] width 12 height 12
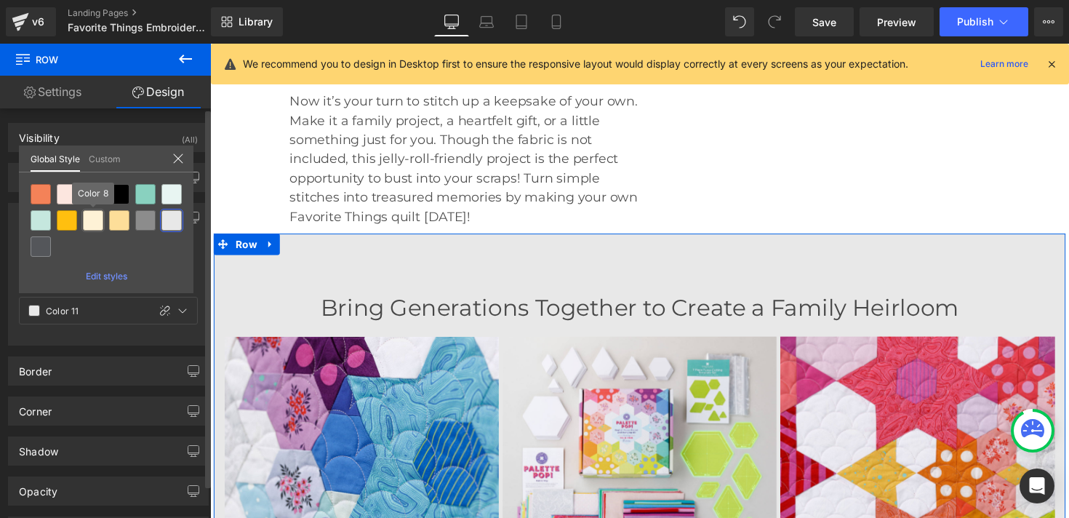
click at [97, 222] on div at bounding box center [93, 220] width 20 height 20
type input "Color 8"
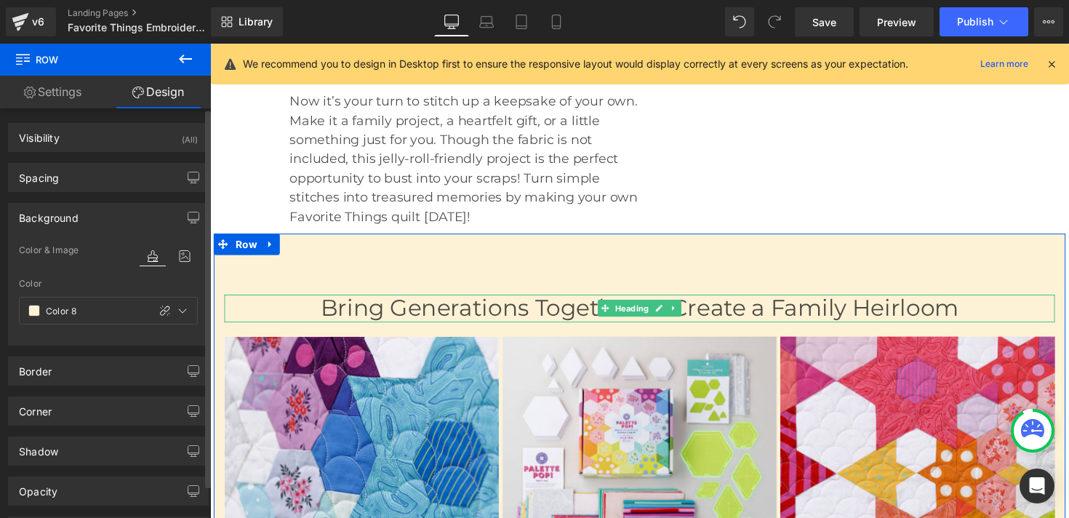
click at [417, 301] on h2 "Bring Generations Together to Create a Family Heirloom" at bounding box center [650, 315] width 851 height 28
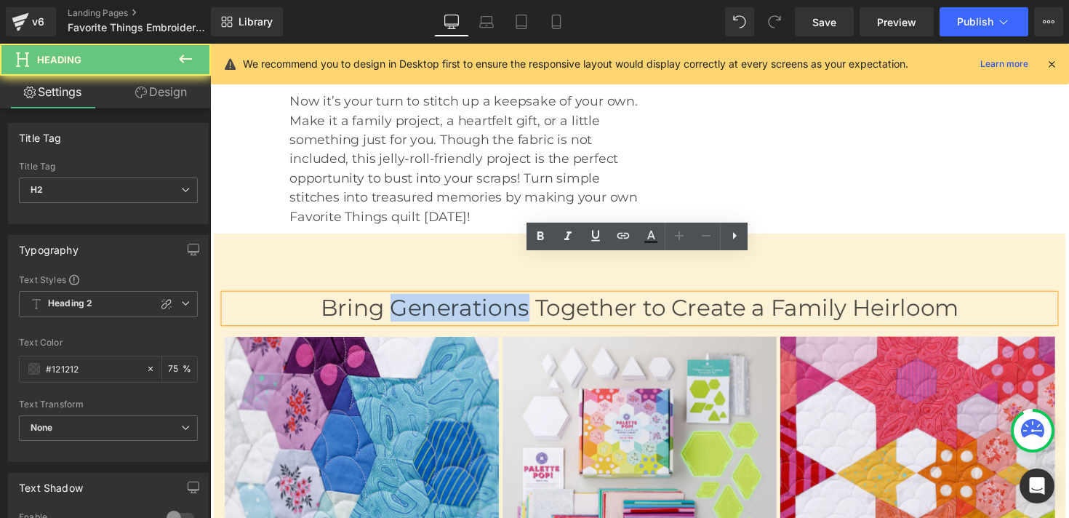
click at [417, 301] on h2 "Bring Generations Together to Create a Family Heirloom" at bounding box center [650, 315] width 851 height 28
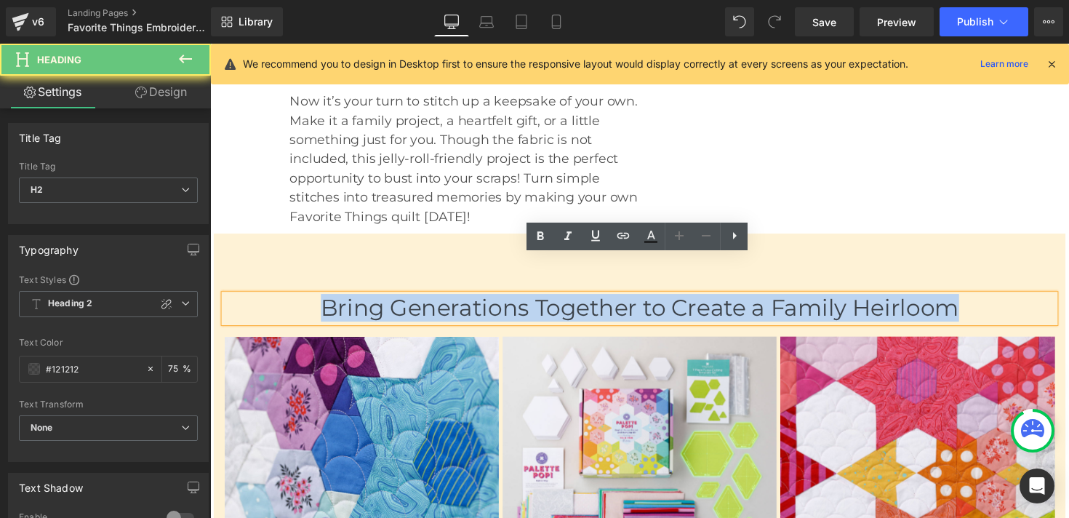
click at [417, 301] on h2 "Bring Generations Together to Create a Family Heirloom" at bounding box center [650, 315] width 851 height 28
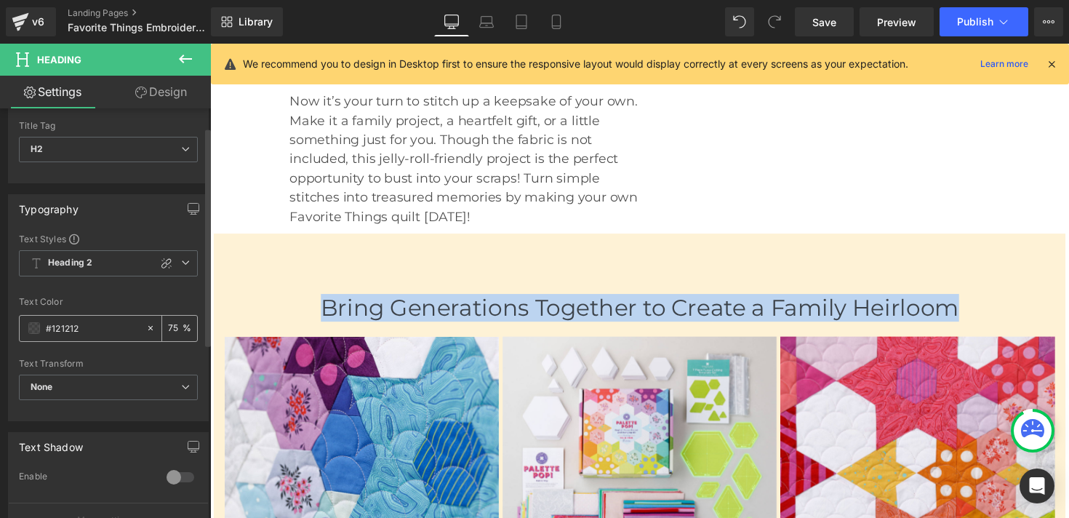
scroll to position [21, 0]
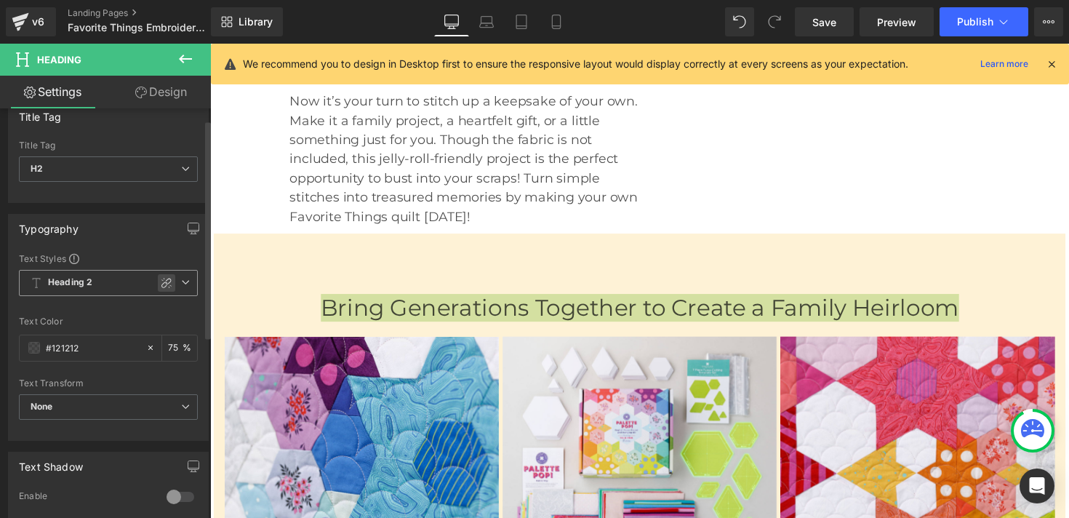
click at [163, 284] on icon at bounding box center [167, 283] width 12 height 12
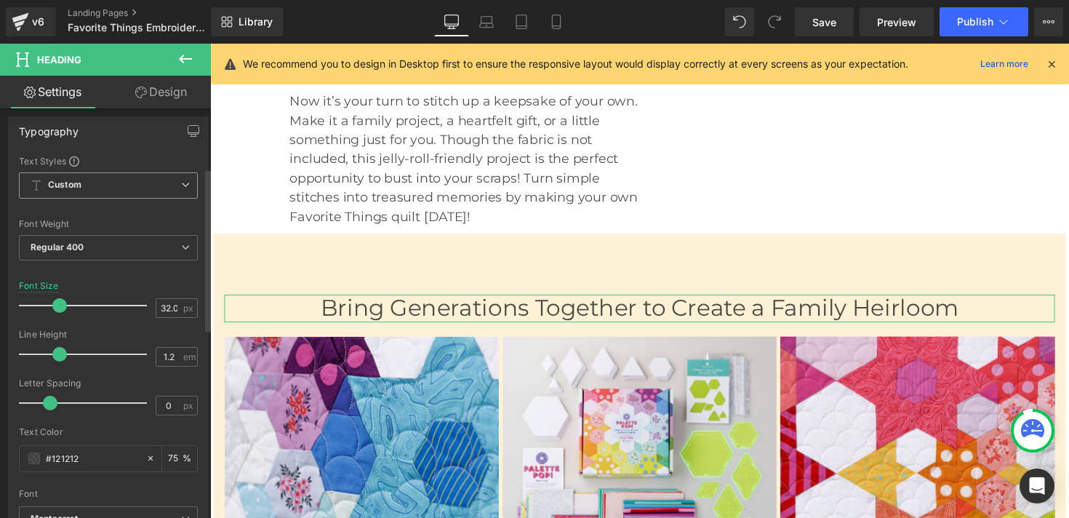
scroll to position [165, 0]
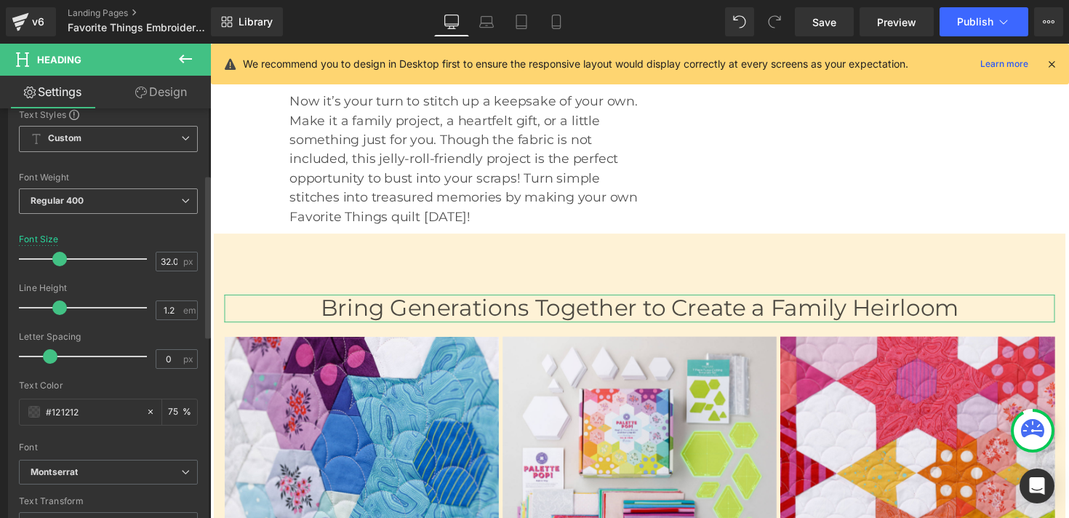
click at [71, 198] on b "Regular 400" at bounding box center [58, 200] width 54 height 11
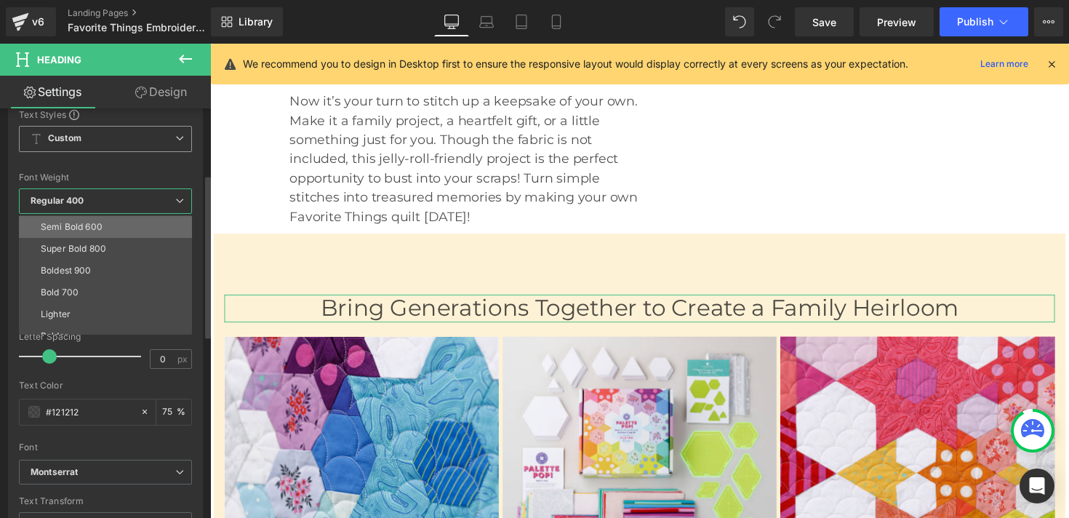
scroll to position [112, 0]
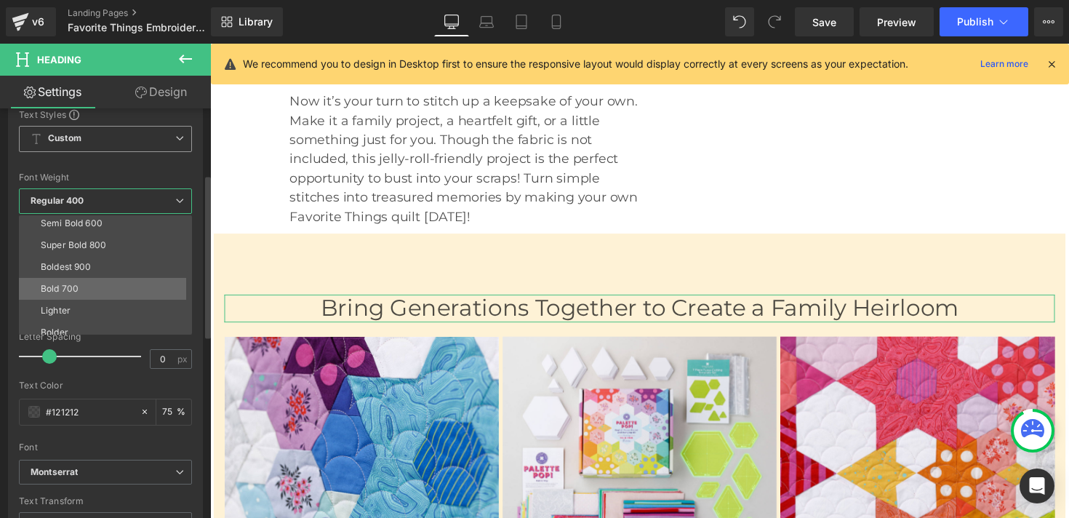
click at [75, 286] on div "Bold 700" at bounding box center [60, 289] width 38 height 10
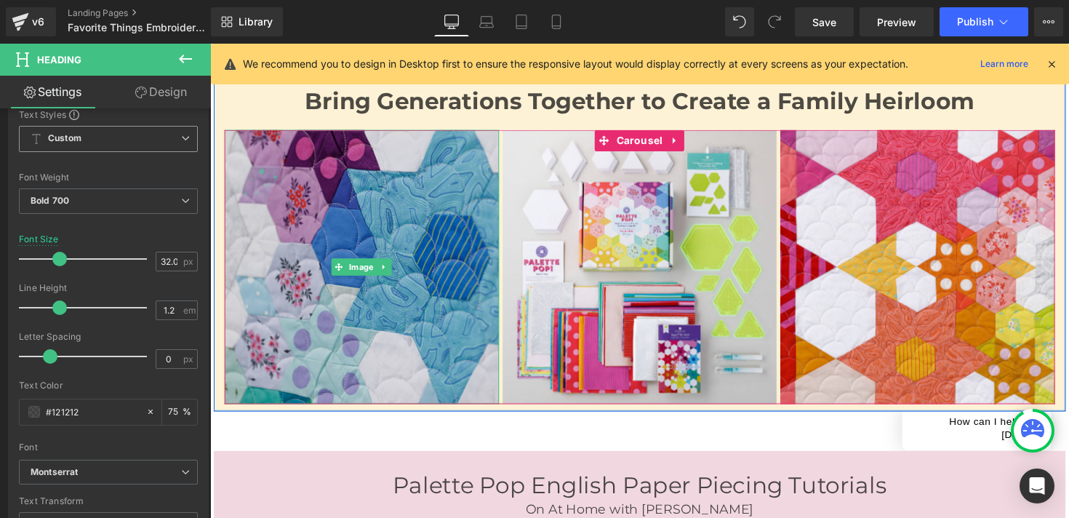
scroll to position [963, 0]
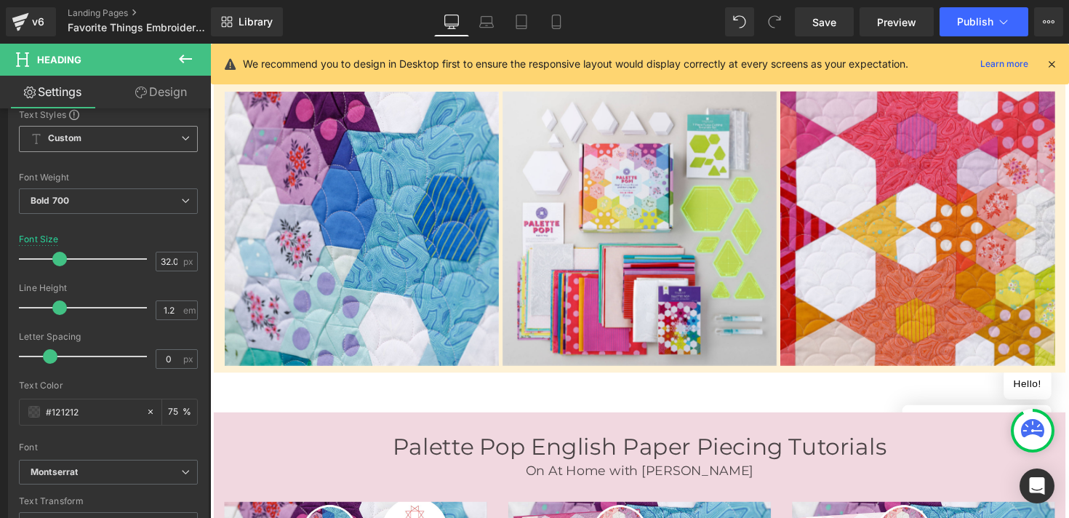
click at [160, 94] on link "Design" at bounding box center [160, 92] width 105 height 33
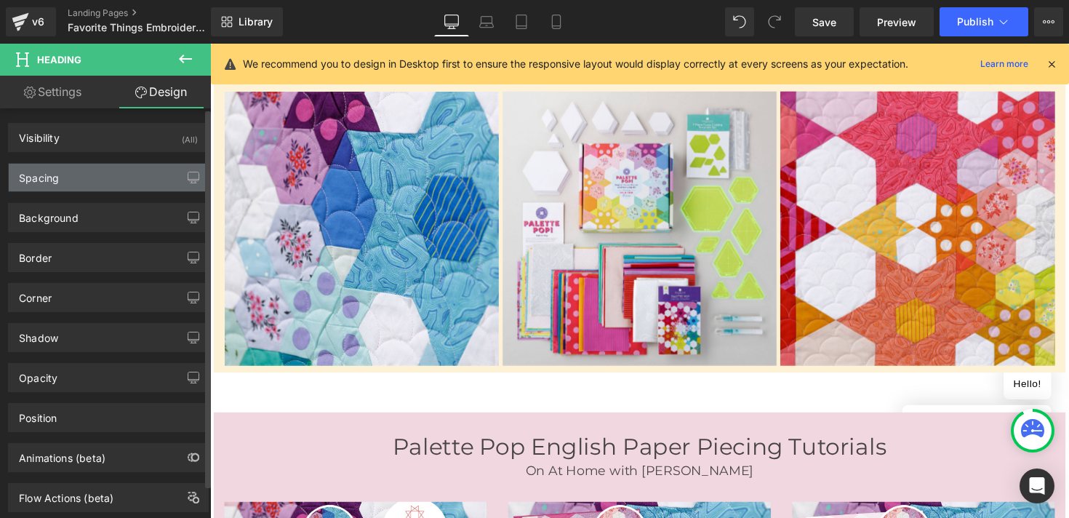
click at [80, 178] on div "Spacing" at bounding box center [108, 178] width 199 height 28
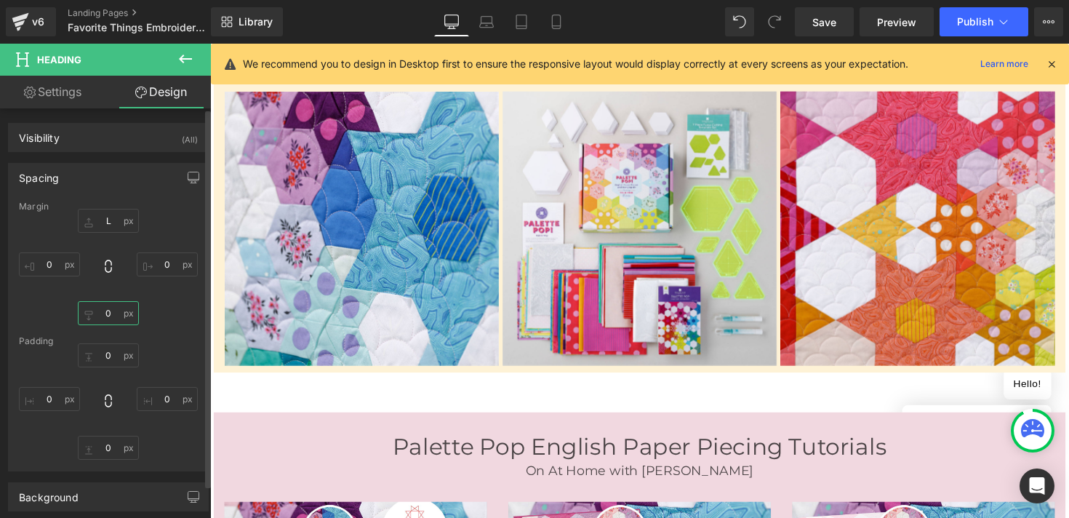
click at [105, 310] on input "0" at bounding box center [108, 313] width 61 height 24
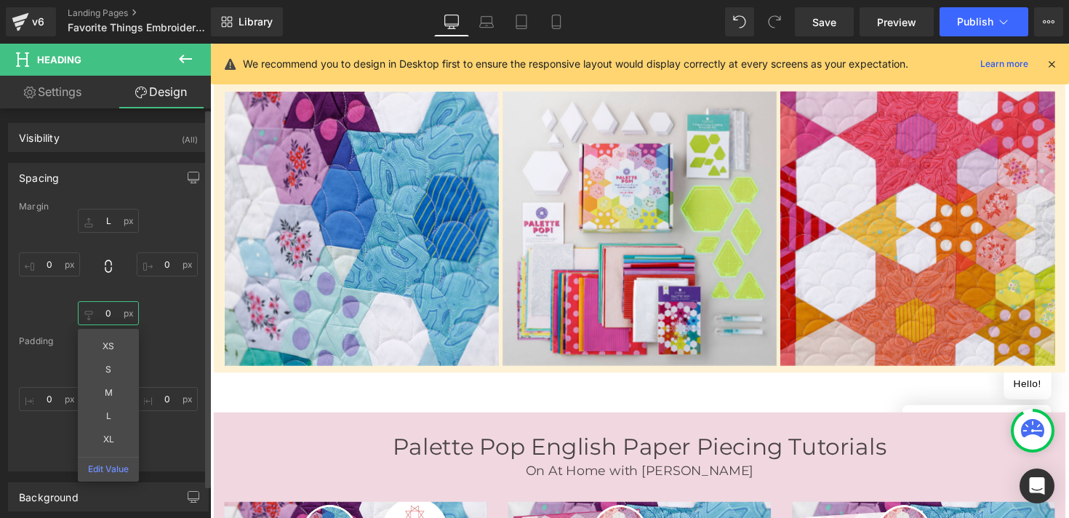
type input "l"
type input "L"
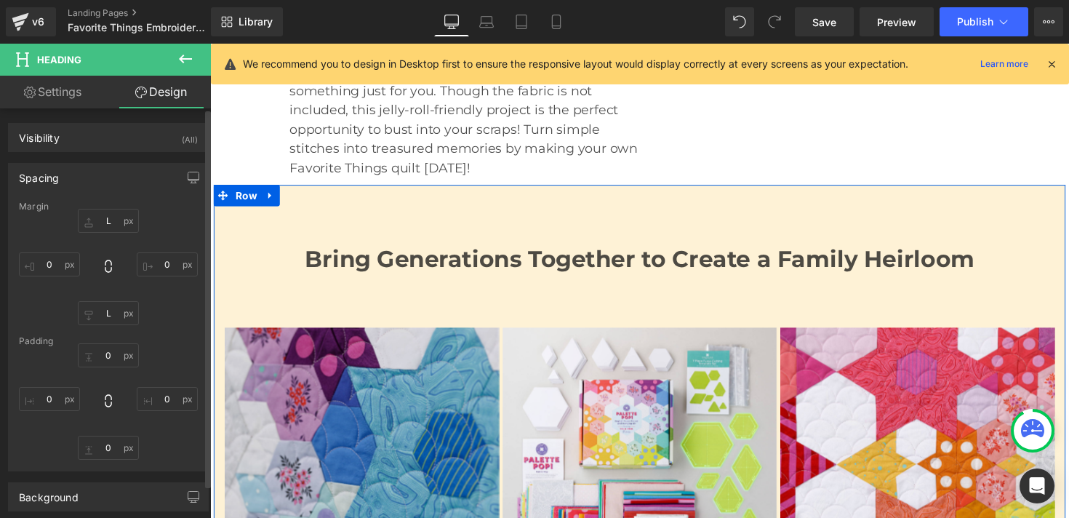
scroll to position [765, 0]
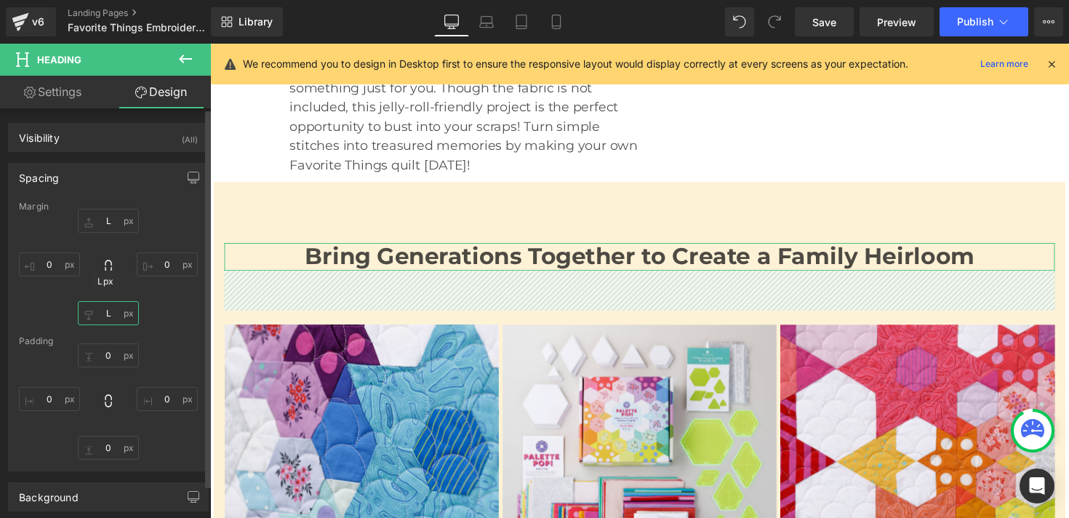
click at [103, 317] on input "L" at bounding box center [108, 313] width 61 height 24
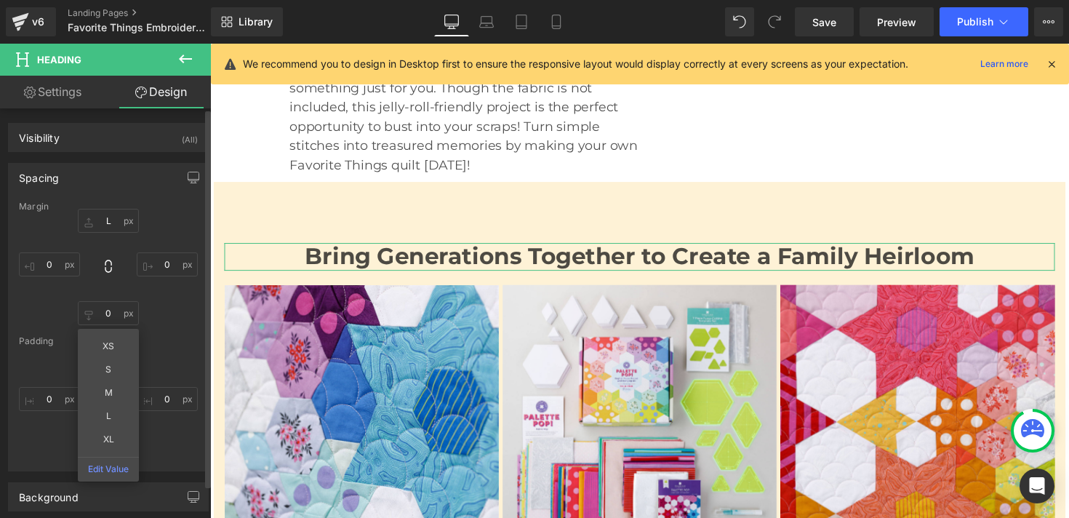
click at [161, 322] on div "56px L 0px 0 XS S M L XL Edit Value 0px 0" at bounding box center [108, 267] width 179 height 116
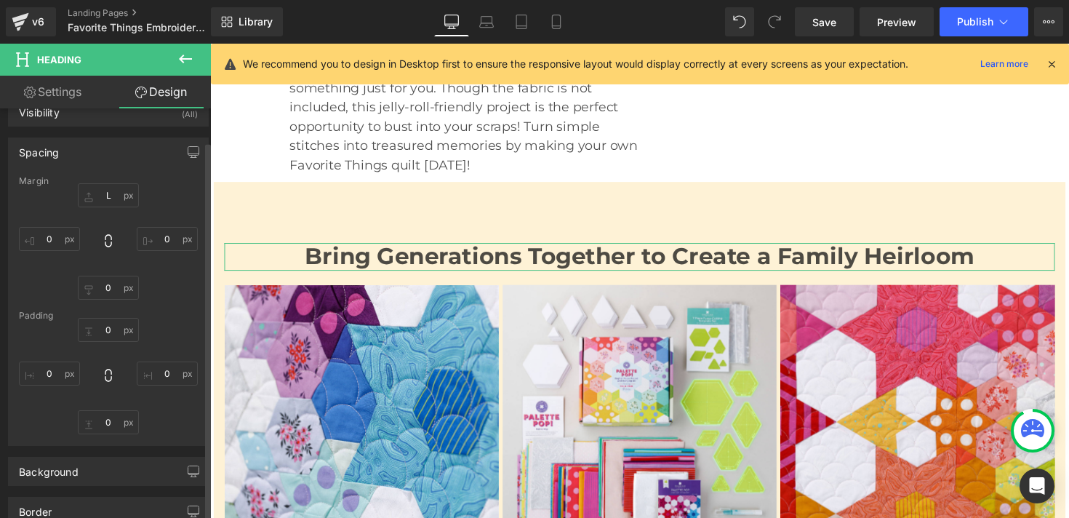
scroll to position [52, 0]
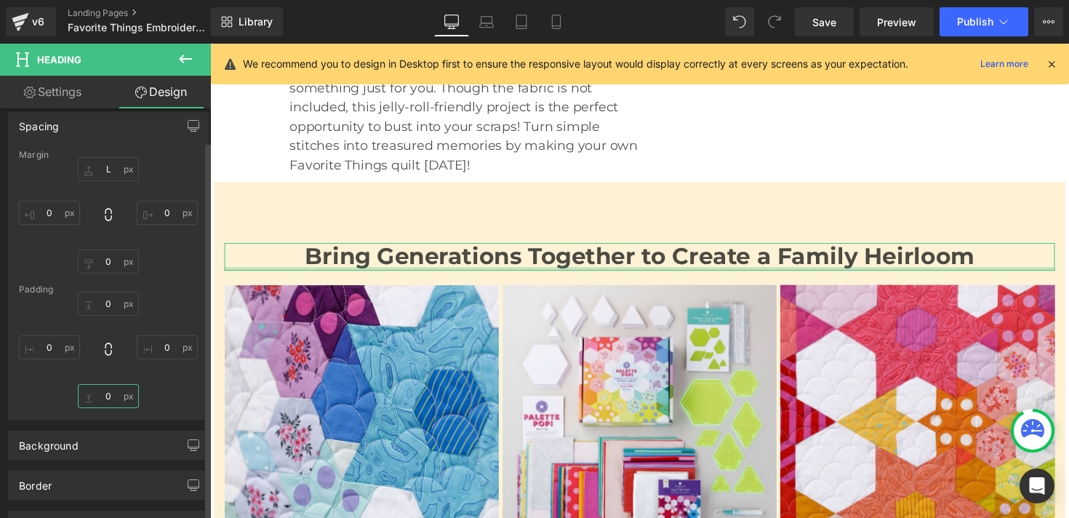
click at [108, 395] on input "0" at bounding box center [108, 396] width 61 height 24
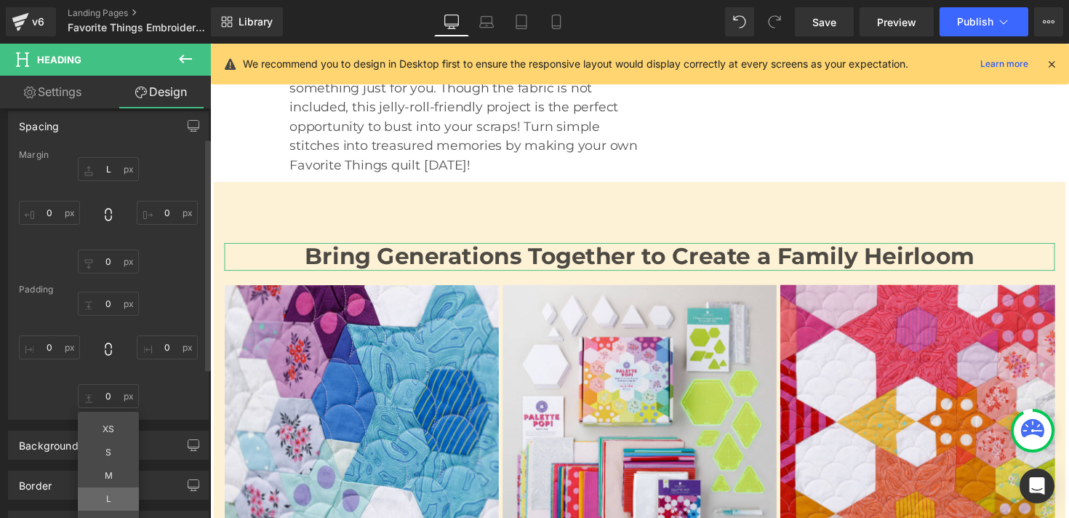
type input "L"
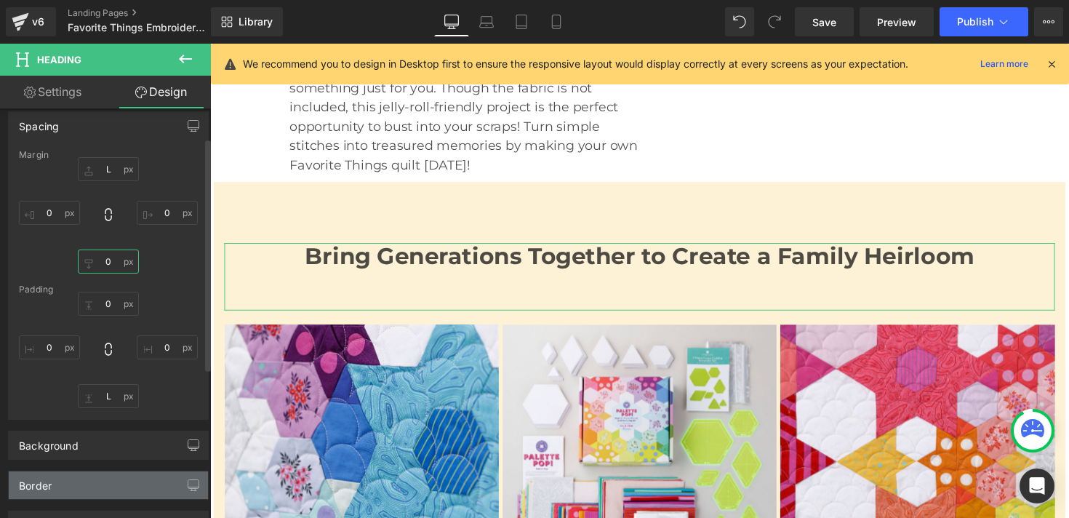
type input "L"
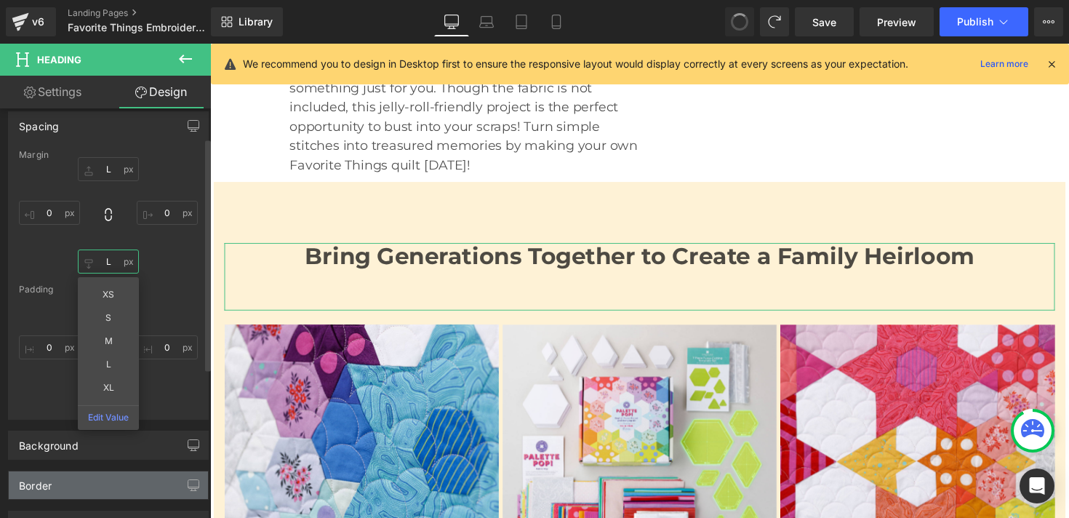
type input "L"
type input "0"
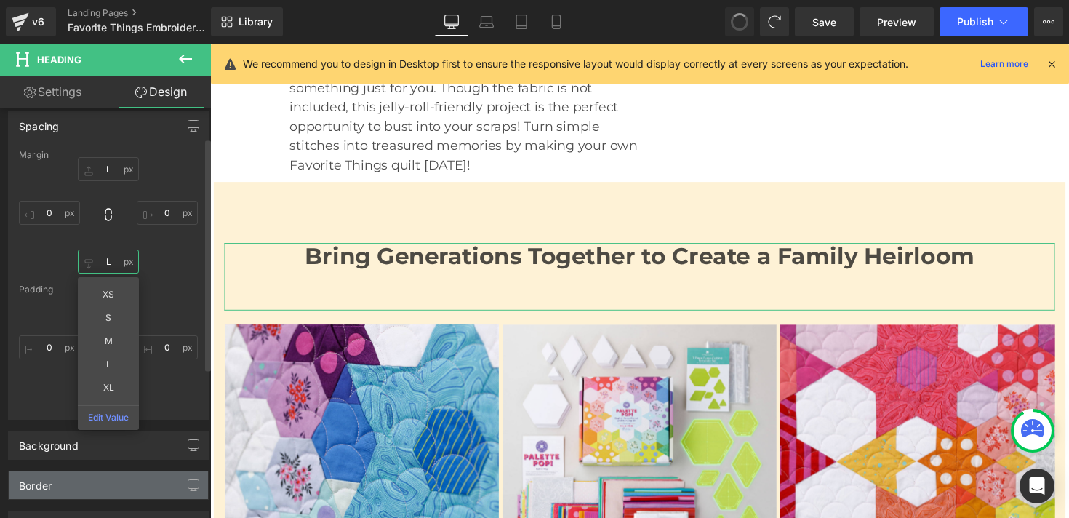
type input "0"
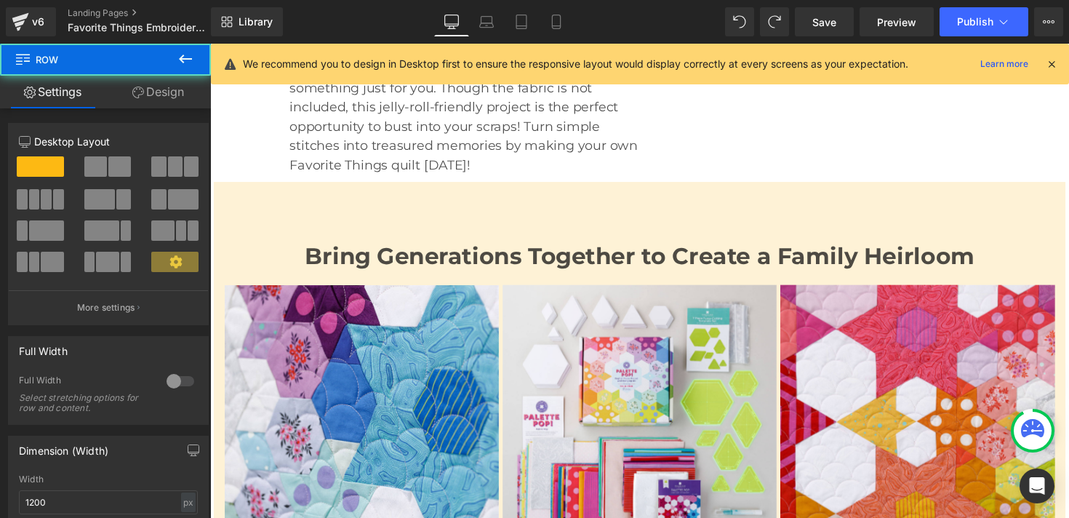
click at [347, 207] on div "Bring Generations Together to Create a Family Heirloom Heading Image Image Imag…" at bounding box center [650, 389] width 872 height 364
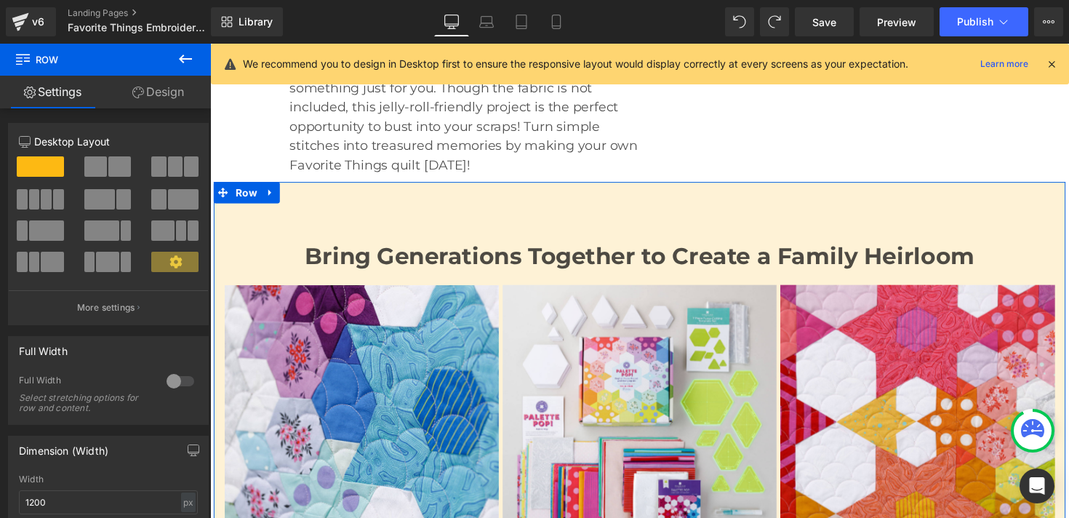
click at [163, 95] on link "Design" at bounding box center [157, 92] width 105 height 33
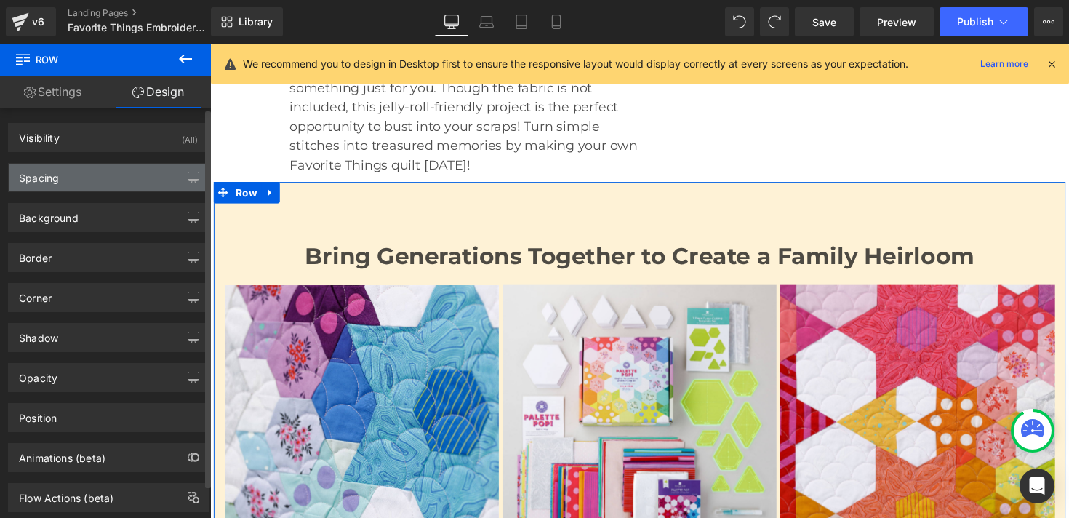
click at [118, 185] on div "Spacing" at bounding box center [108, 178] width 199 height 28
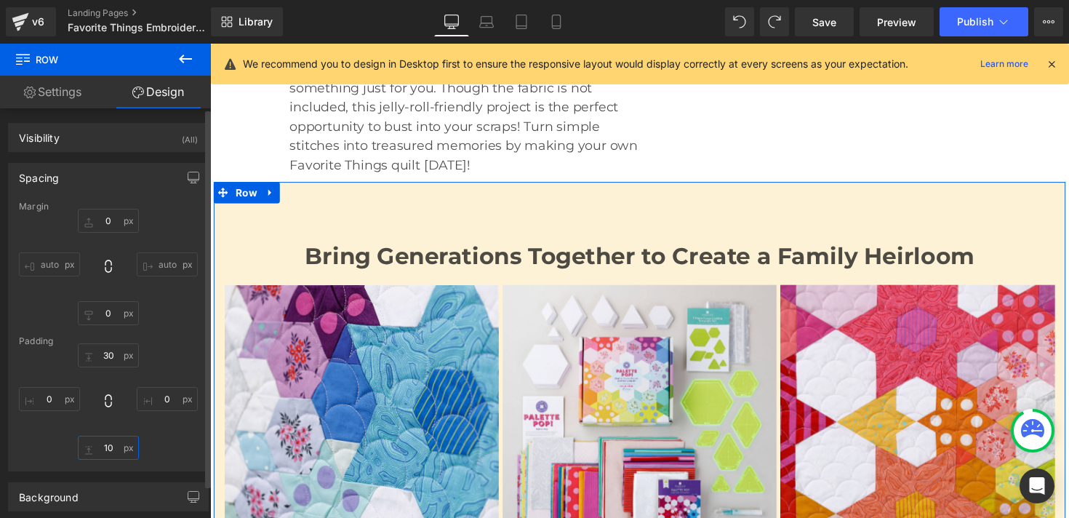
click at [105, 446] on input "10" at bounding box center [108, 447] width 61 height 24
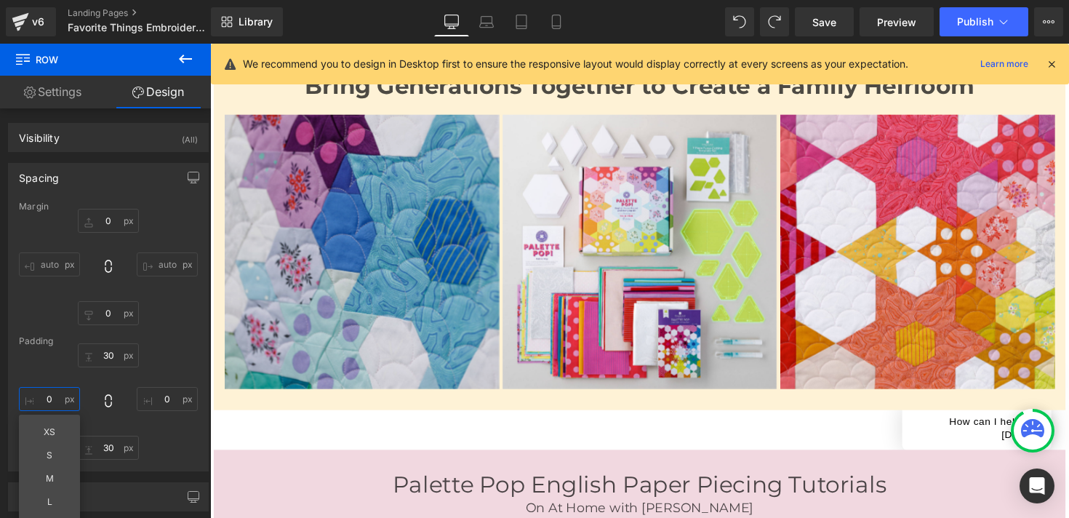
scroll to position [851, 0]
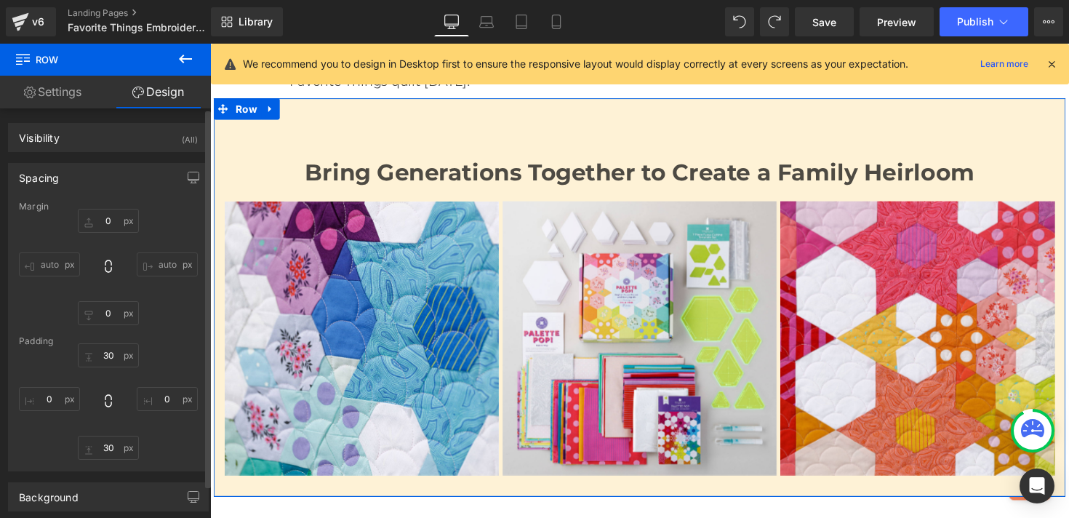
click at [153, 434] on div "30px 30 0px 0 30 30 0 0" at bounding box center [108, 401] width 179 height 116
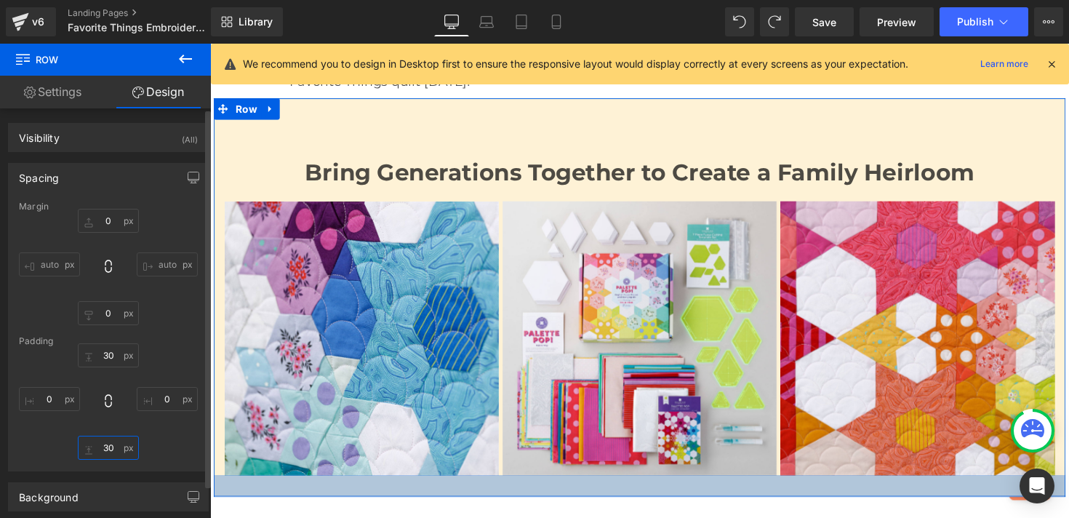
click at [111, 446] on input "30" at bounding box center [108, 447] width 61 height 24
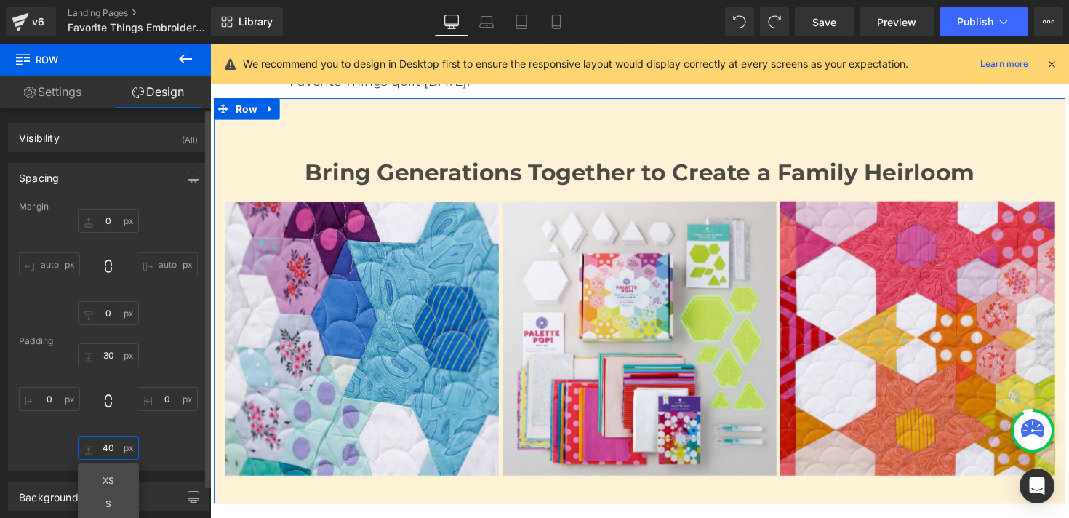
type input "4"
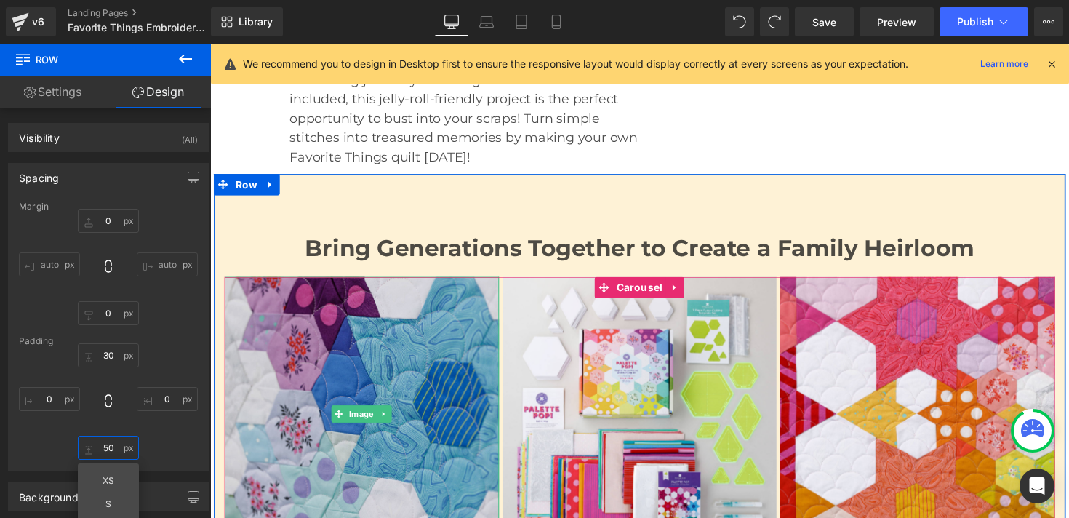
scroll to position [783, 0]
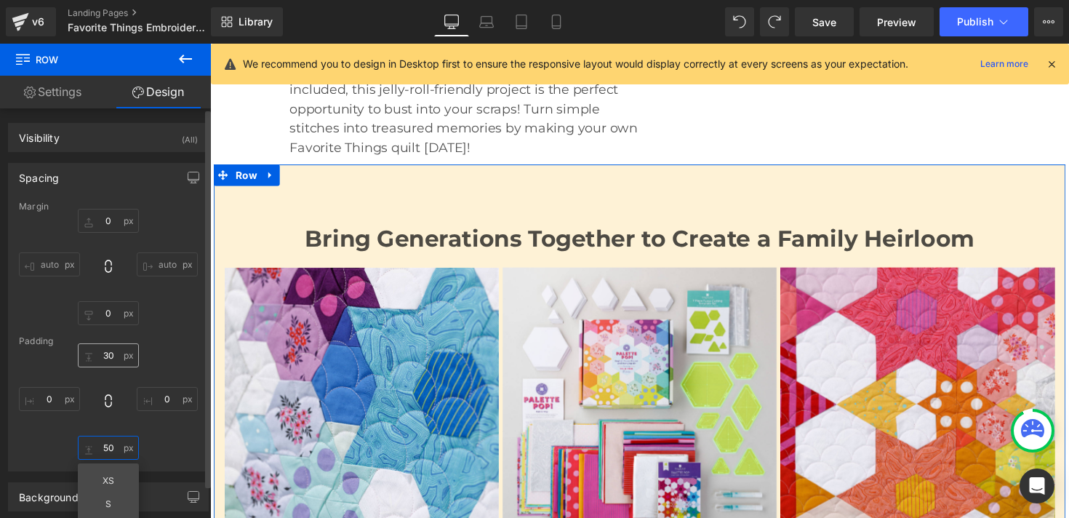
type input "50"
click at [105, 353] on input "30" at bounding box center [108, 355] width 61 height 24
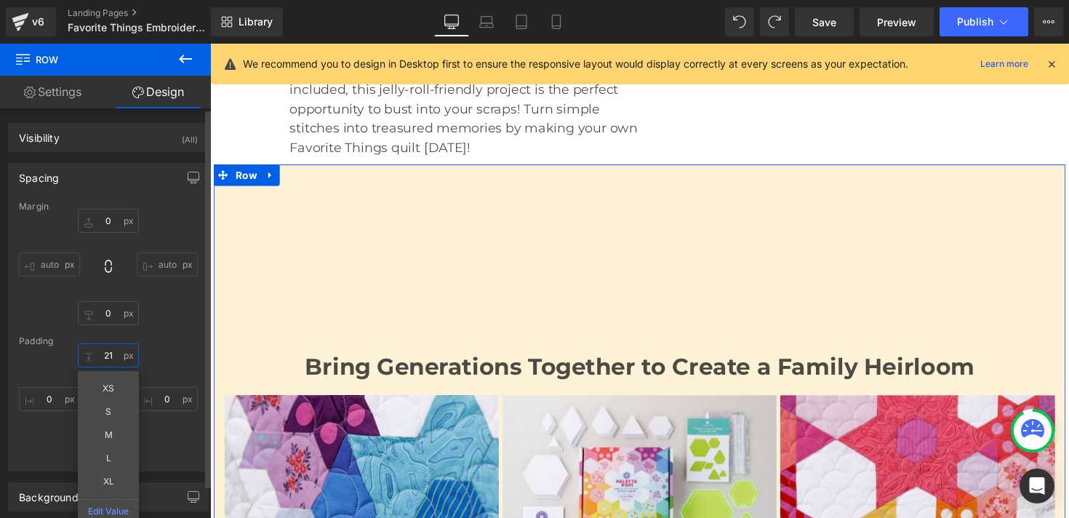
type input "2"
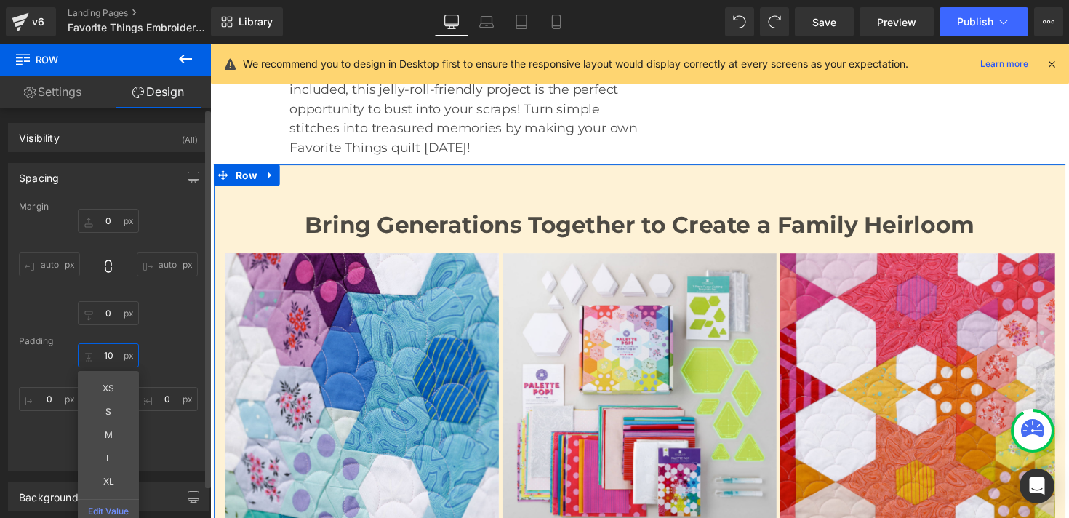
type input "1"
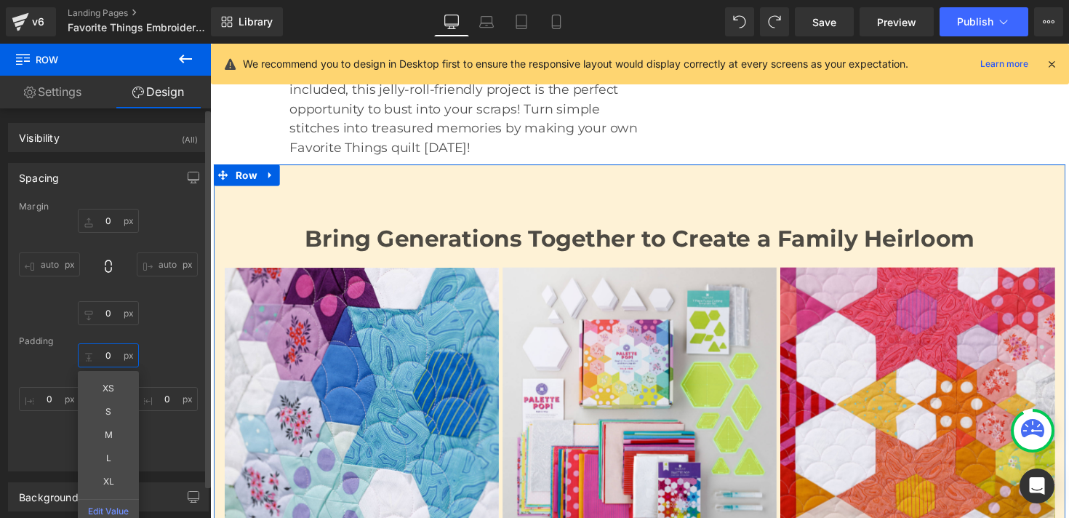
type input "0"
click at [148, 328] on div "Margin 0px 0 auto auto 0px 0 auto auto [GEOGRAPHIC_DATA] XS S M L XL Edit Value…" at bounding box center [108, 335] width 199 height 269
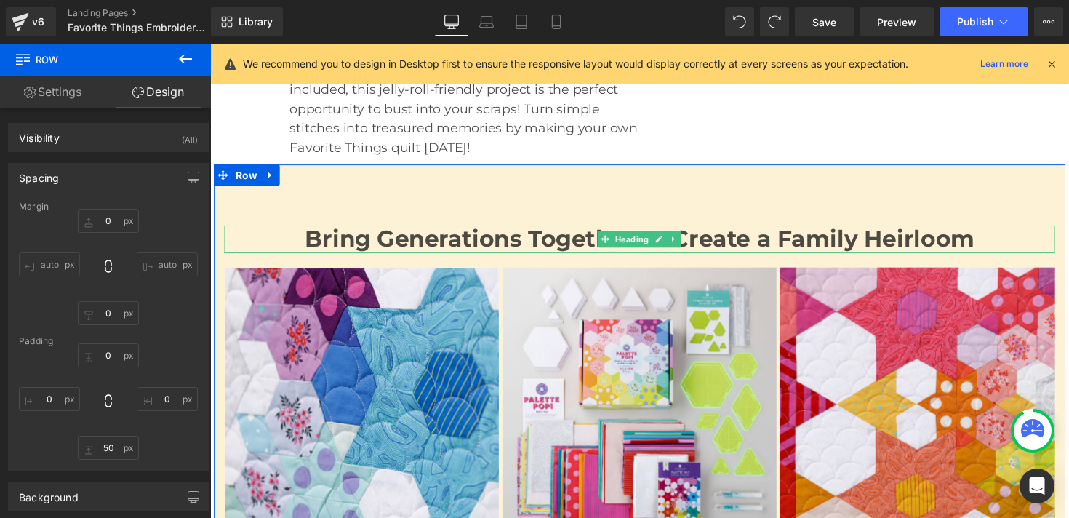
click at [377, 230] on h2 "Bring Generations Together to Create a Family Heirloom" at bounding box center [650, 244] width 851 height 28
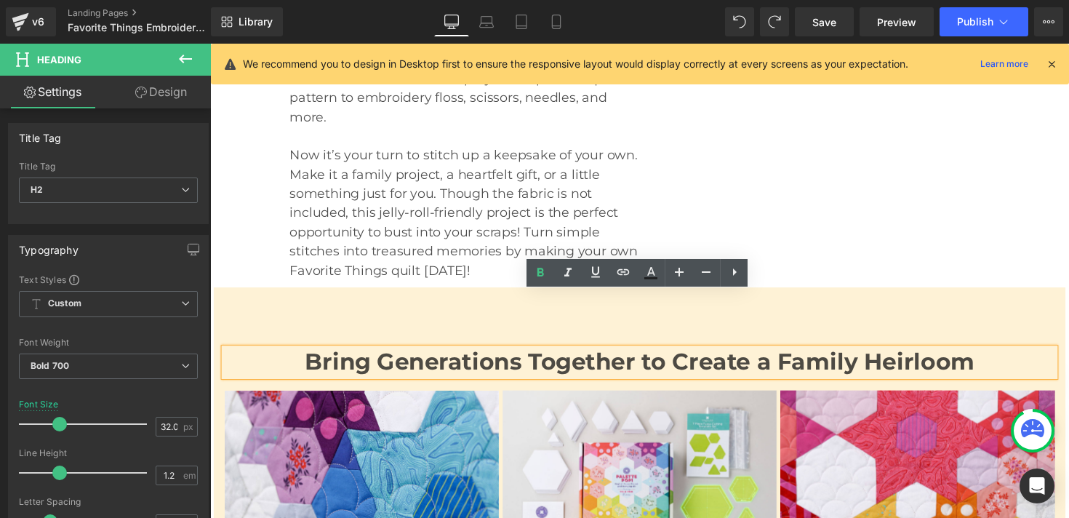
scroll to position [642, 0]
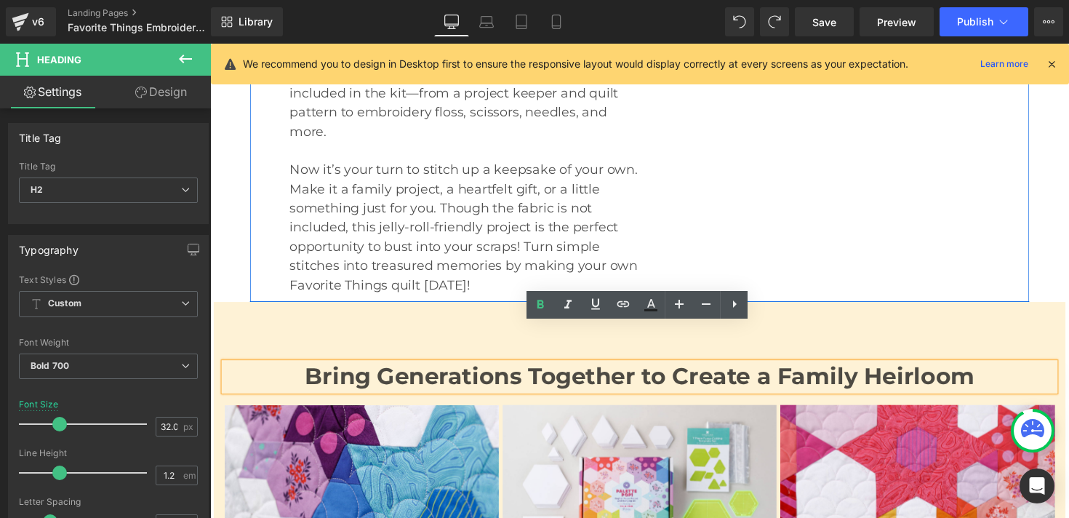
click at [686, 244] on div "Image Row" at bounding box center [829, 58] width 358 height 487
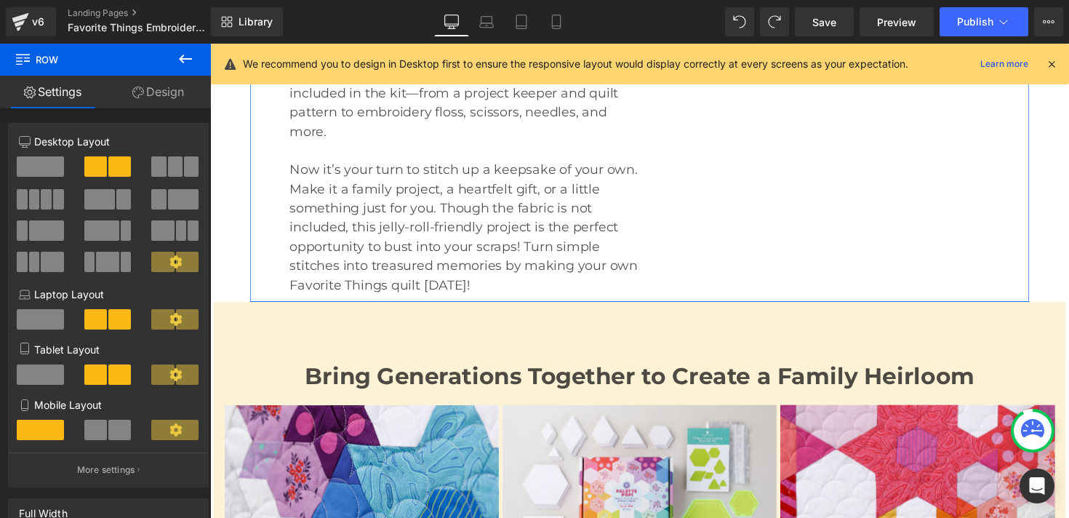
click at [160, 97] on link "Design" at bounding box center [157, 92] width 105 height 33
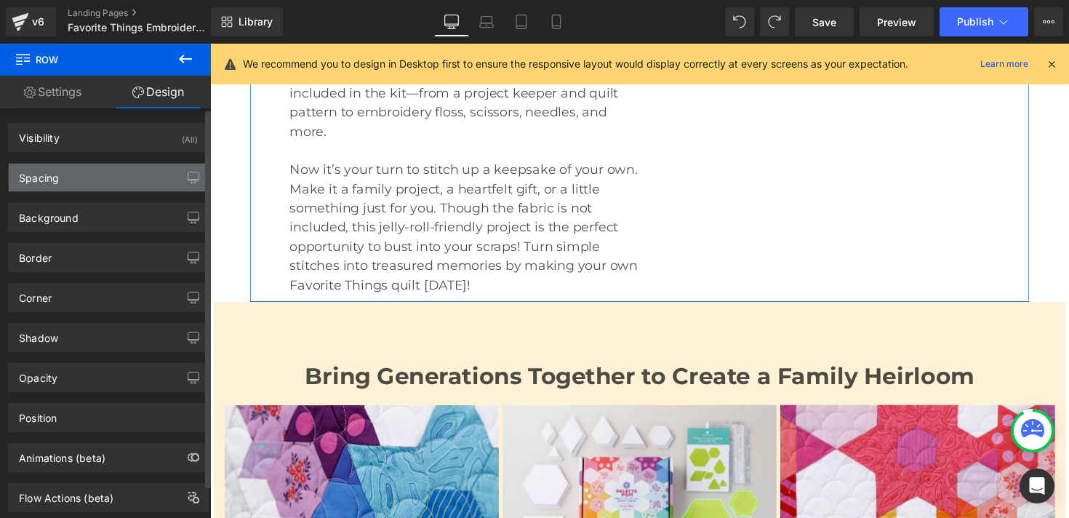
click at [126, 181] on div "Spacing" at bounding box center [108, 178] width 199 height 28
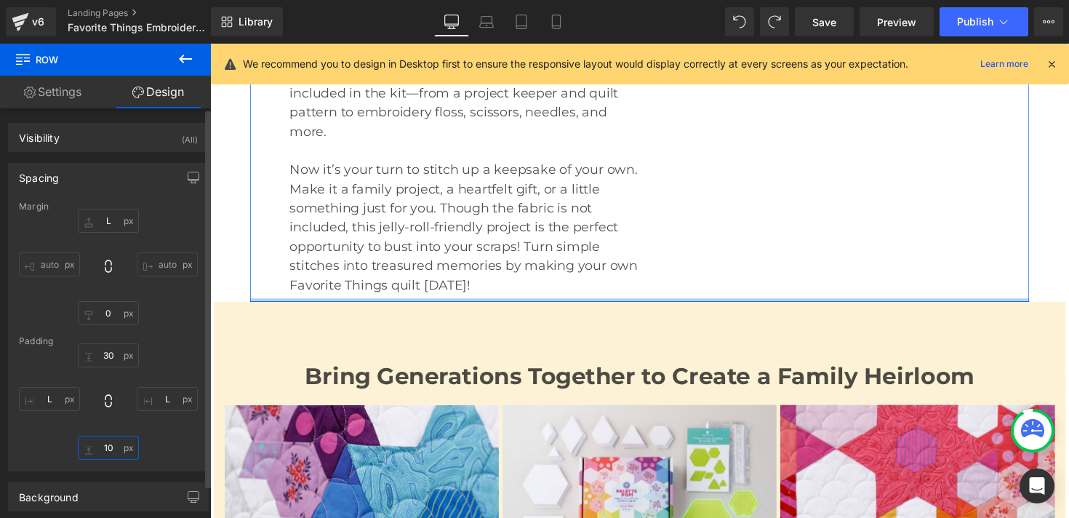
click at [106, 447] on input "10" at bounding box center [108, 447] width 61 height 24
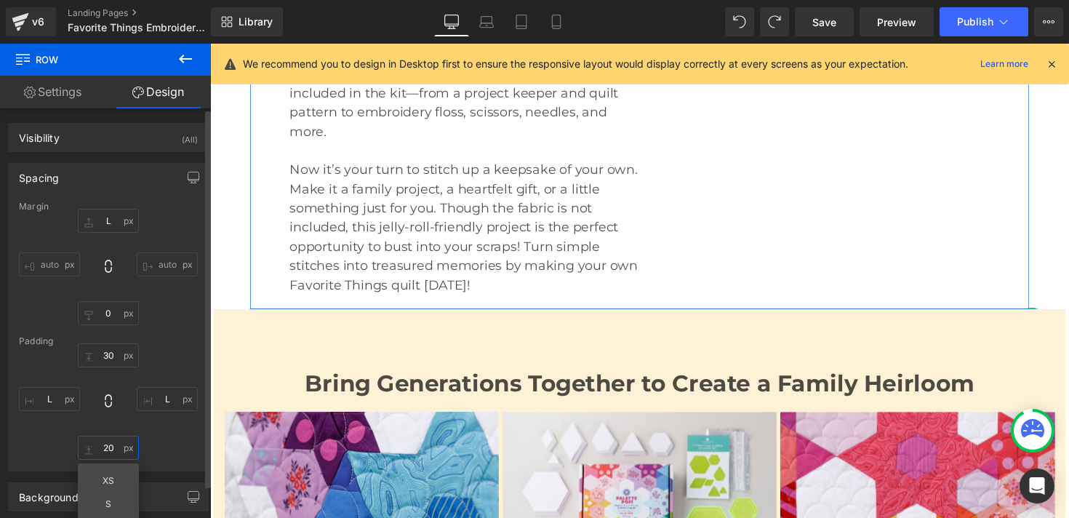
type input "2"
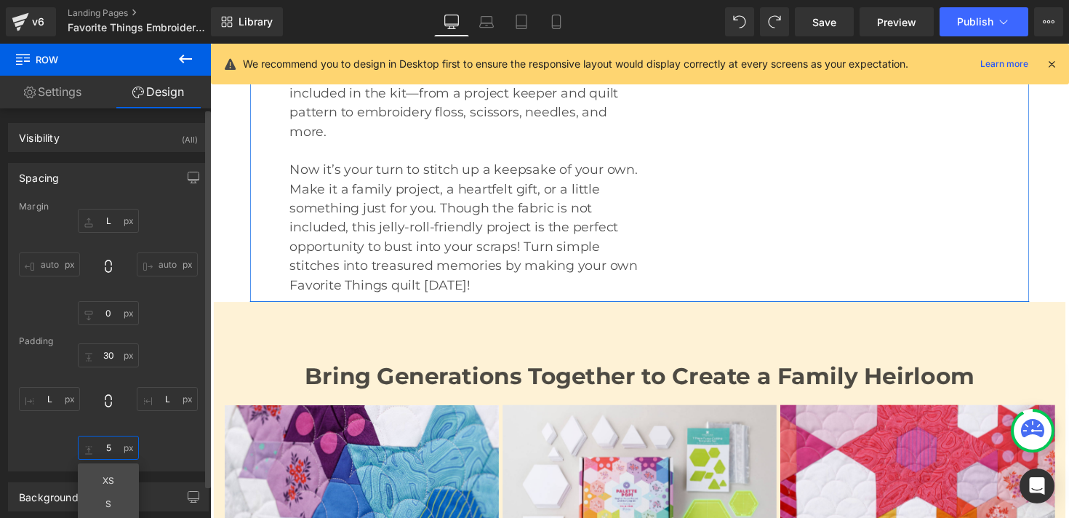
type input "50"
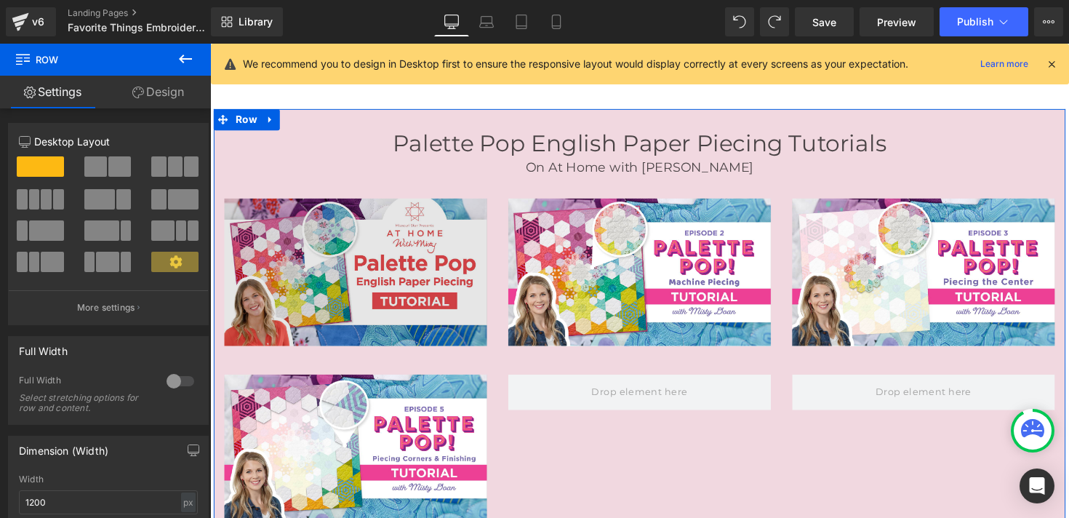
scroll to position [1337, 0]
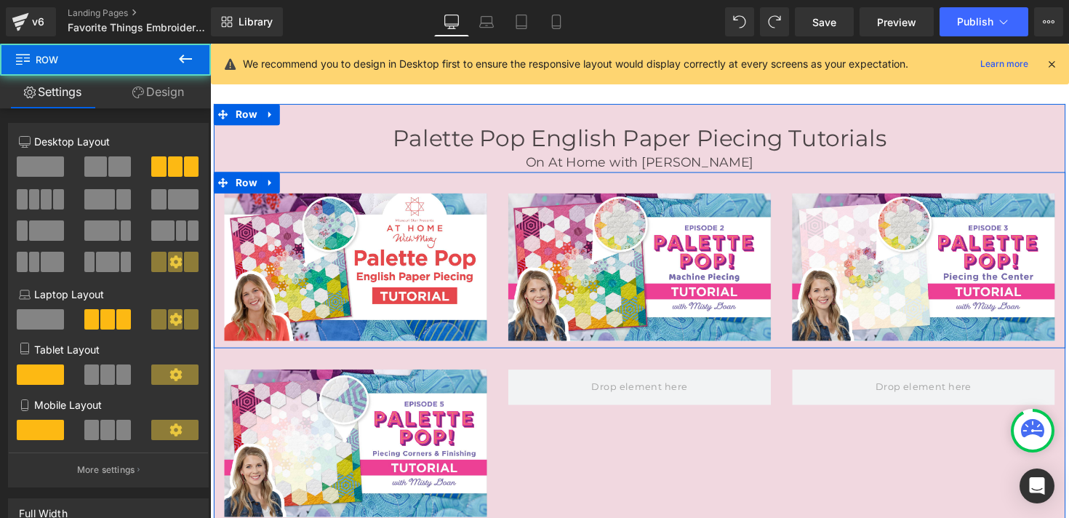
click at [504, 238] on div "Image" at bounding box center [359, 272] width 291 height 151
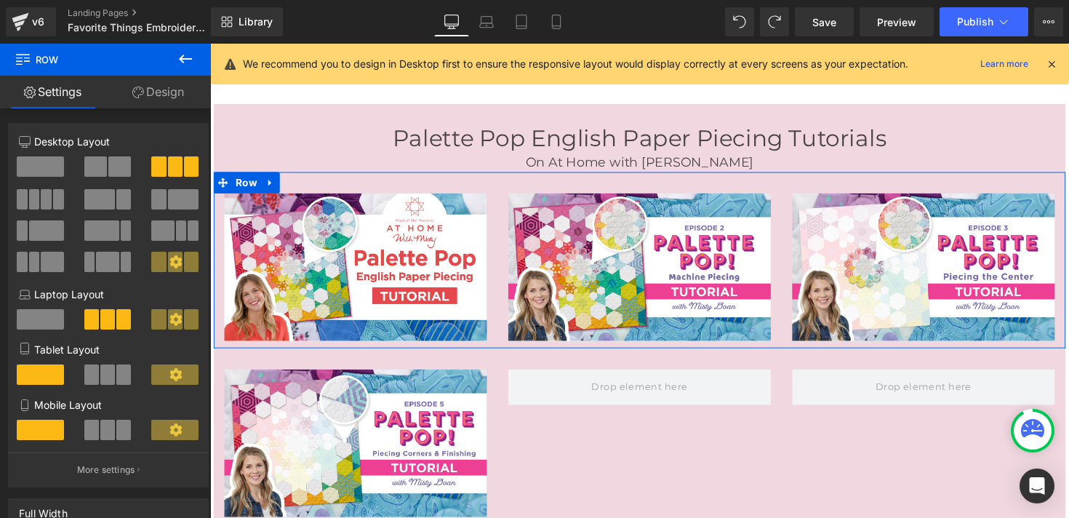
click at [46, 201] on span at bounding box center [46, 199] width 11 height 20
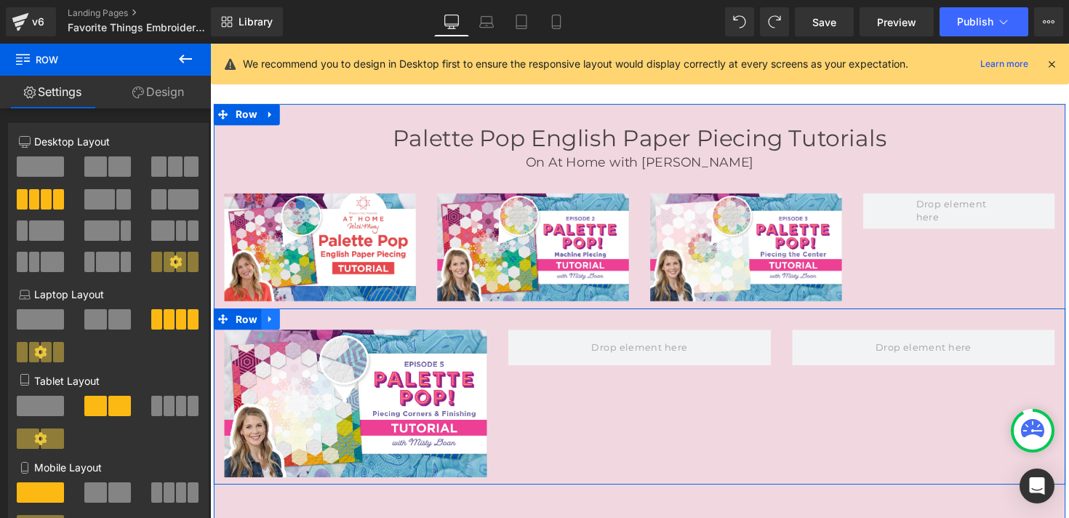
click at [273, 320] on icon at bounding box center [272, 325] width 10 height 11
click at [313, 321] on icon at bounding box center [310, 326] width 10 height 10
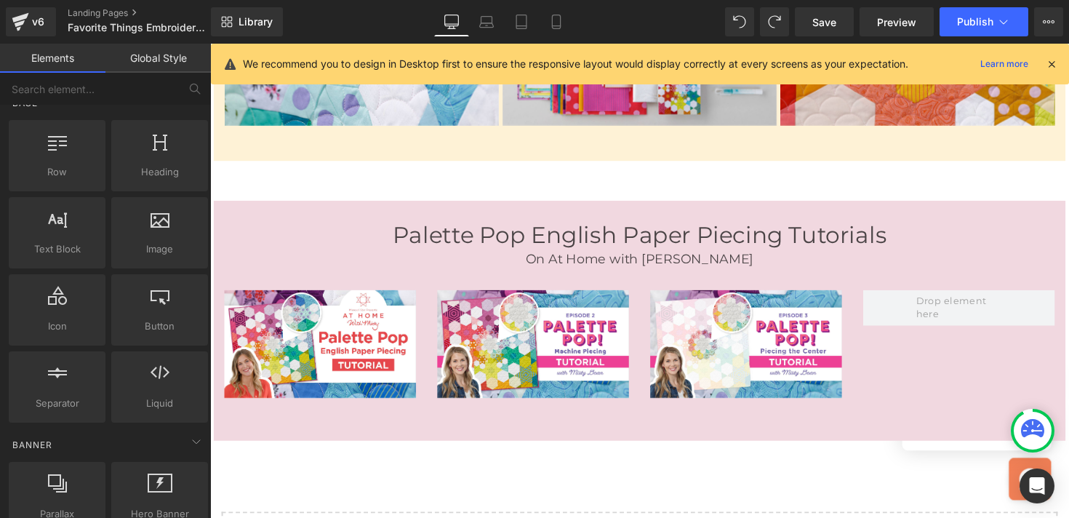
scroll to position [1231, 0]
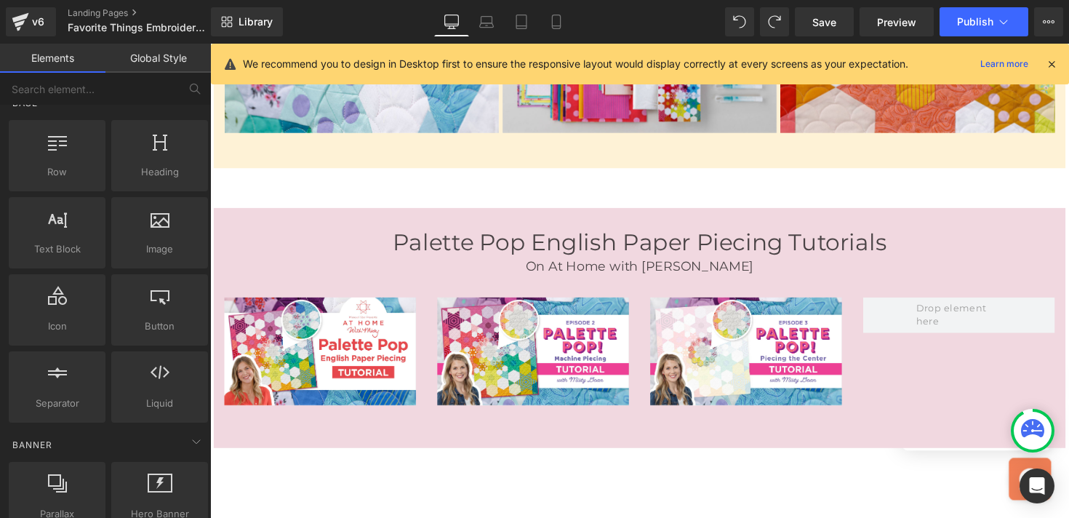
click at [542, 233] on h3 "Palette Pop English Paper Piecing Tutorials" at bounding box center [650, 247] width 872 height 28
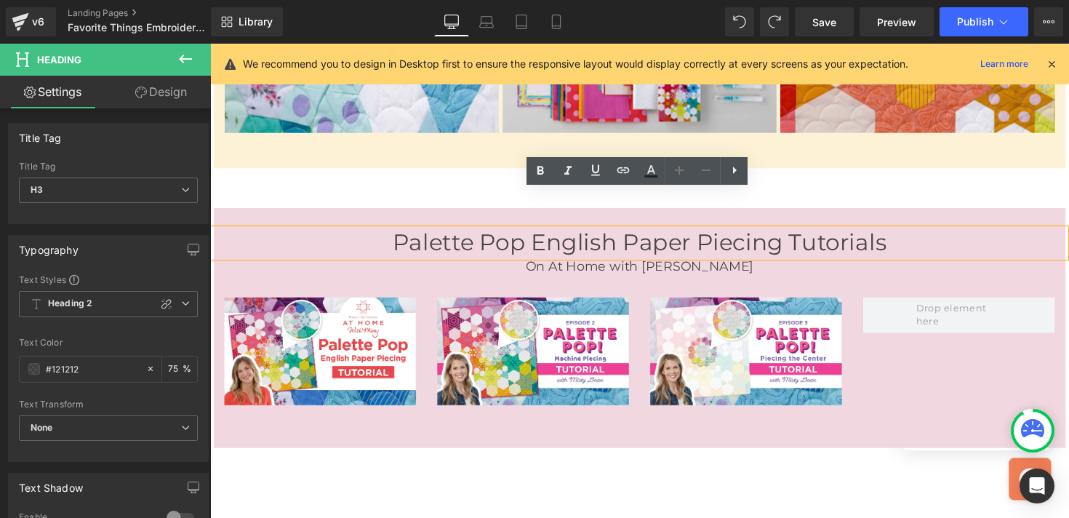
click at [579, 233] on h3 "Palette Pop English Paper Piecing Tutorials" at bounding box center [650, 247] width 872 height 28
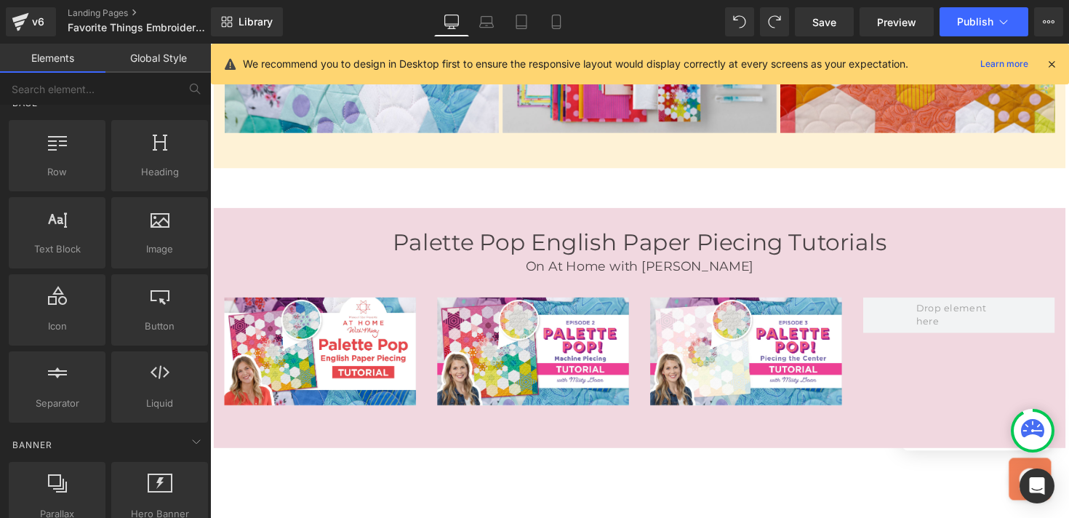
click at [764, 233] on h3 "Palette Pop English Paper Piecing Tutorials" at bounding box center [650, 247] width 872 height 28
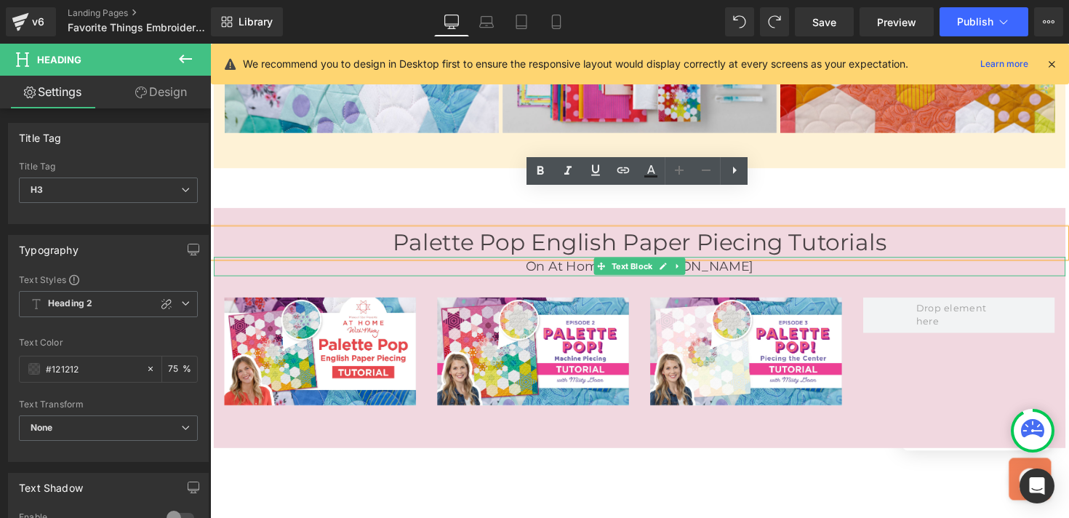
click at [703, 262] on p "On At Home with [PERSON_NAME]" at bounding box center [650, 272] width 872 height 20
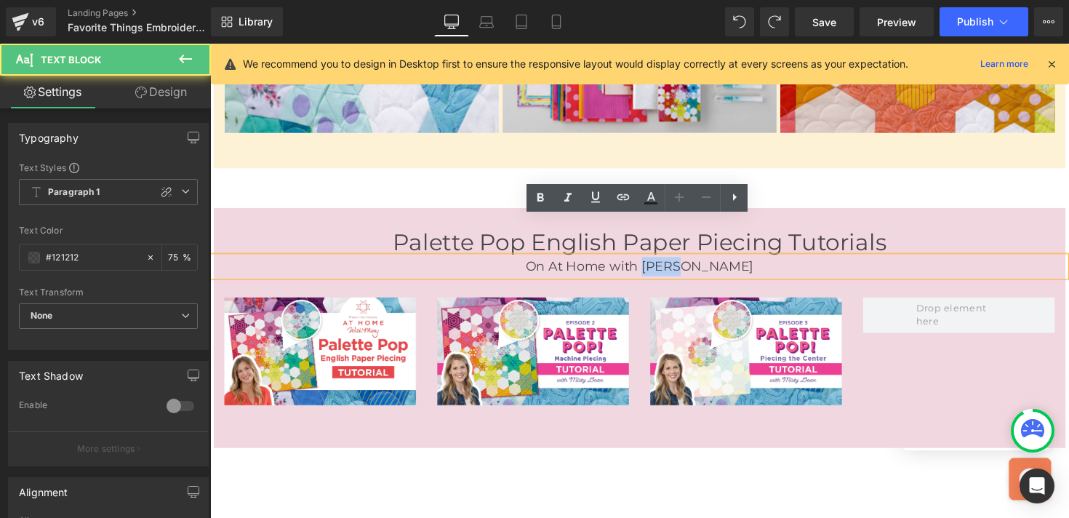
click at [703, 262] on p "On At Home with [PERSON_NAME]" at bounding box center [650, 272] width 872 height 20
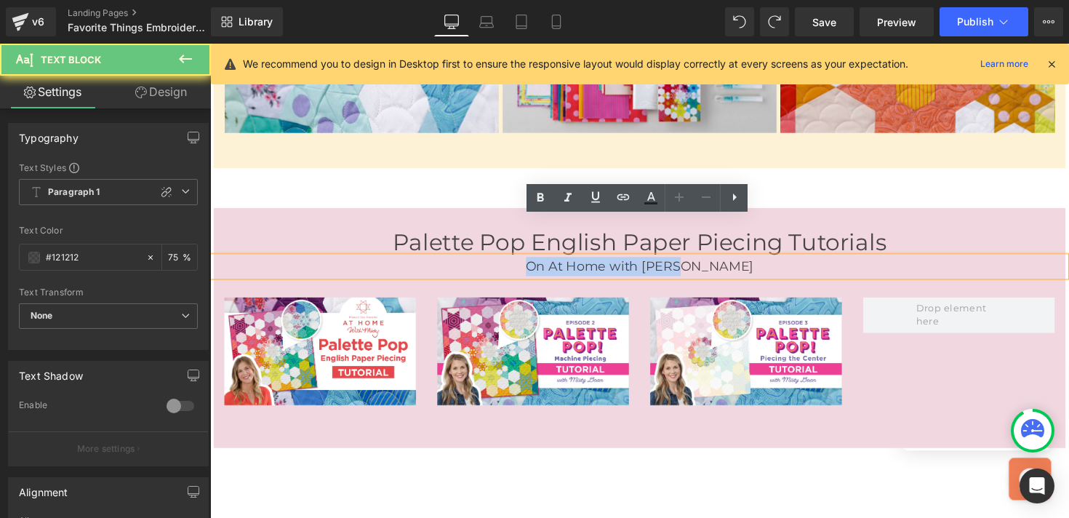
click at [703, 262] on p "On At Home with [PERSON_NAME]" at bounding box center [650, 272] width 872 height 20
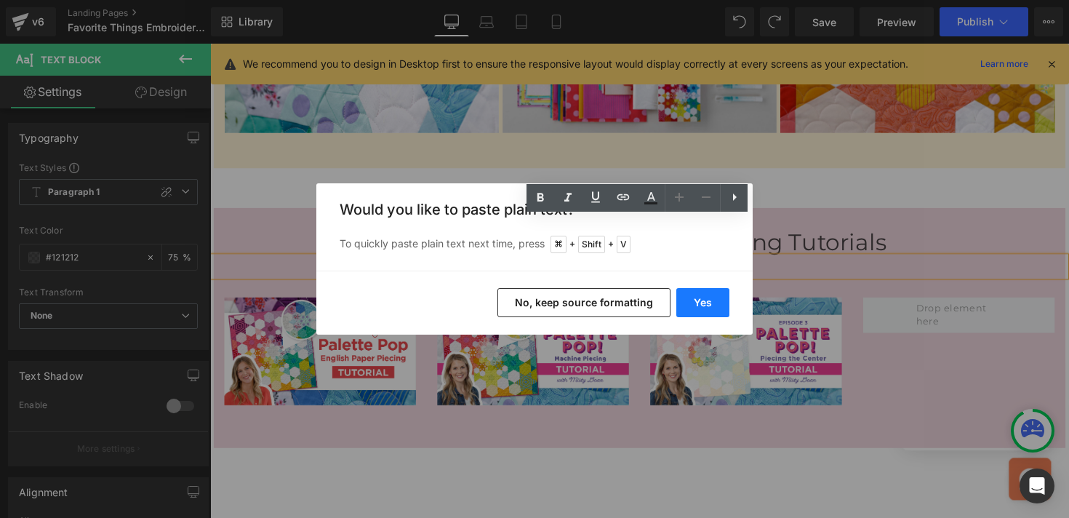
click at [696, 300] on button "Yes" at bounding box center [702, 302] width 53 height 29
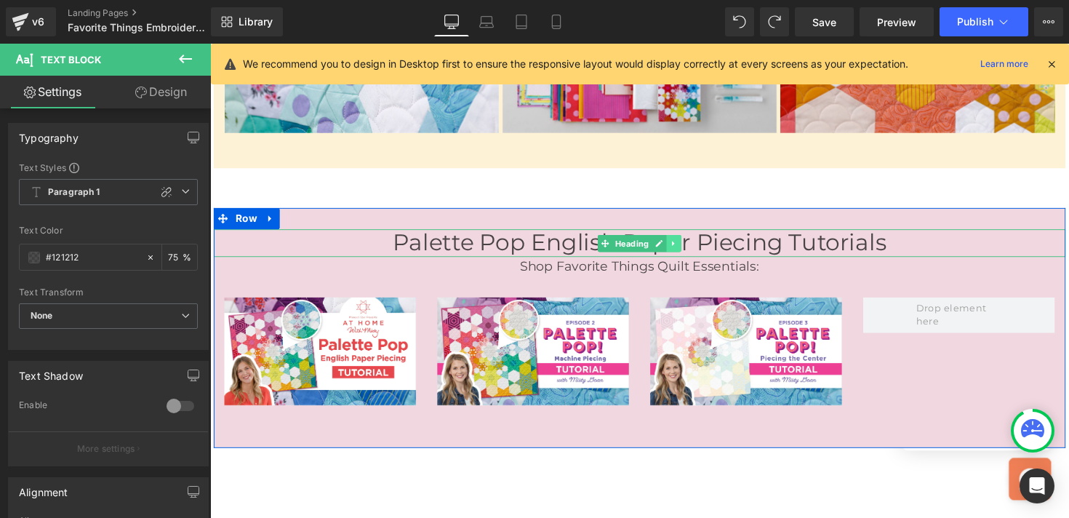
click at [689, 239] on link at bounding box center [685, 247] width 15 height 17
click at [690, 244] on icon at bounding box center [692, 248] width 8 height 8
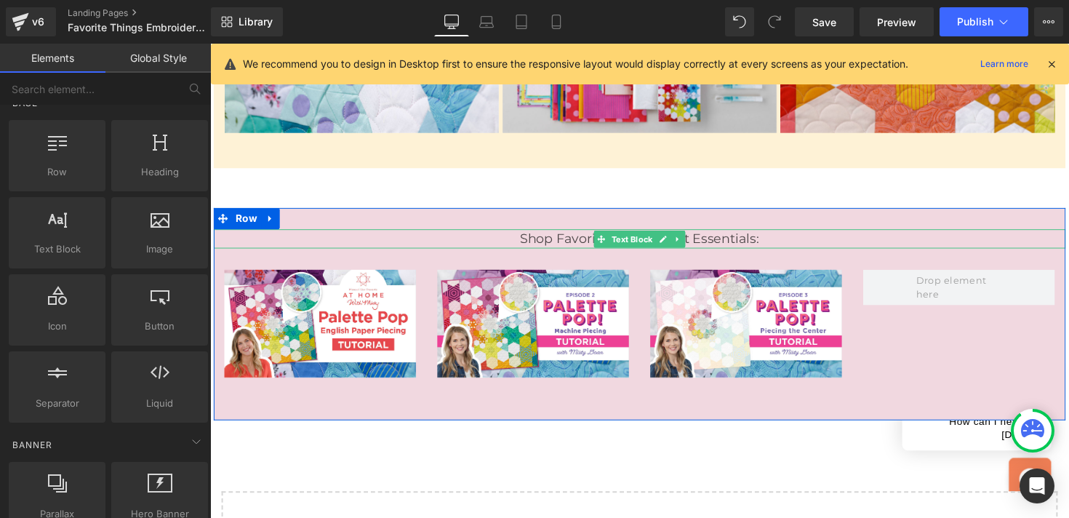
click at [544, 233] on p "Shop Favorite Things Quilt Essentials:" at bounding box center [650, 243] width 872 height 20
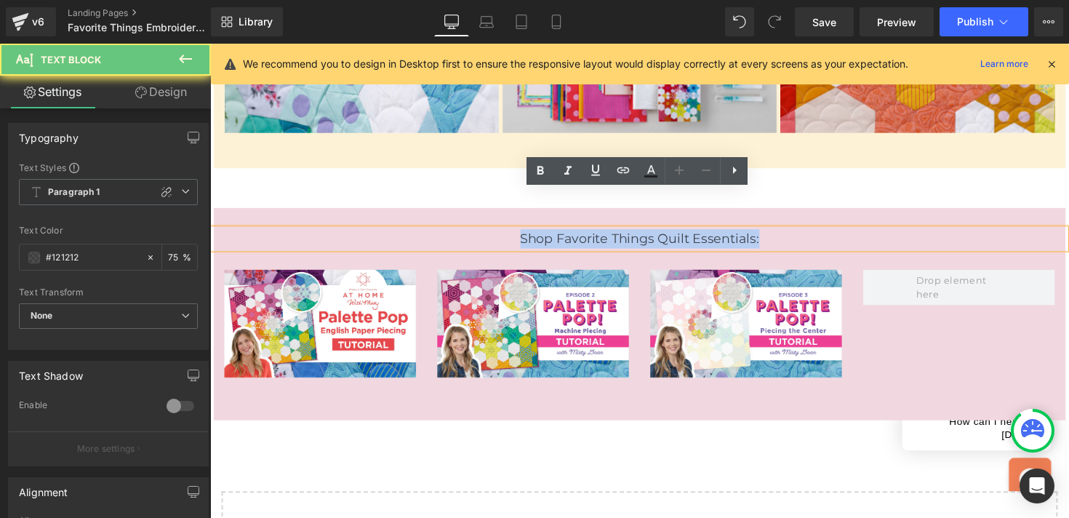
click at [544, 233] on p "Shop Favorite Things Quilt Essentials:" at bounding box center [650, 243] width 872 height 20
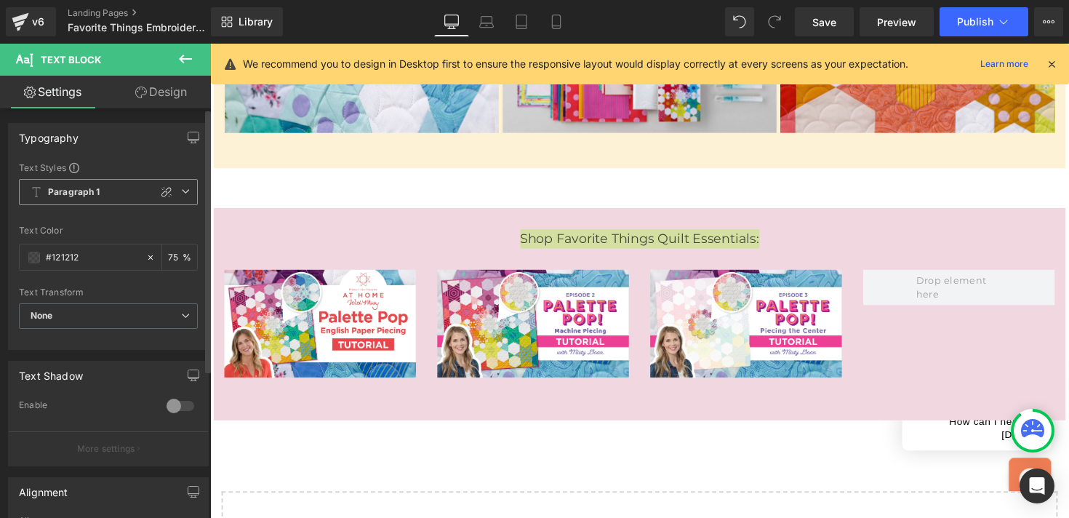
click at [89, 196] on b "Paragraph 1" at bounding box center [74, 192] width 52 height 12
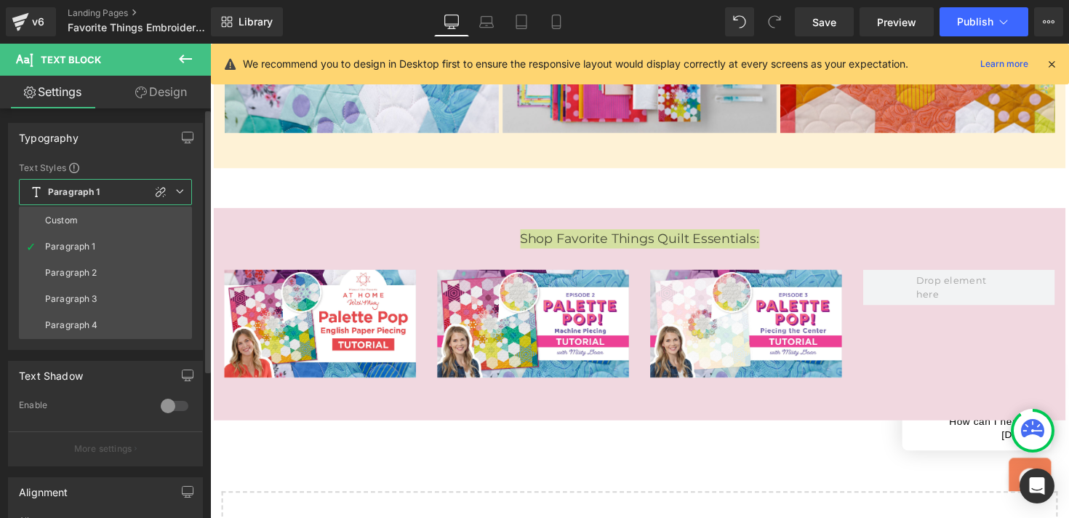
click at [115, 142] on div "Typography" at bounding box center [105, 138] width 193 height 28
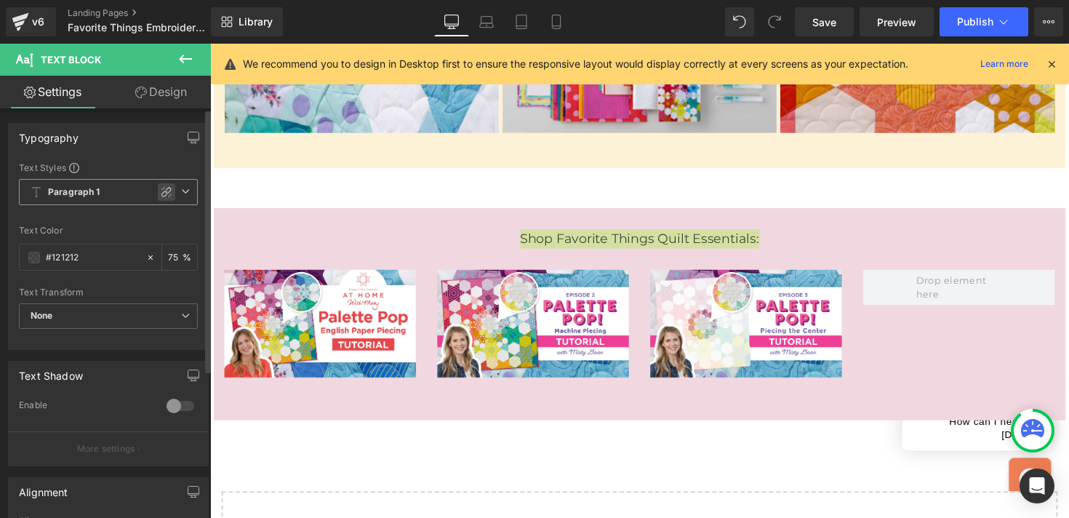
click at [161, 192] on icon at bounding box center [167, 192] width 12 height 12
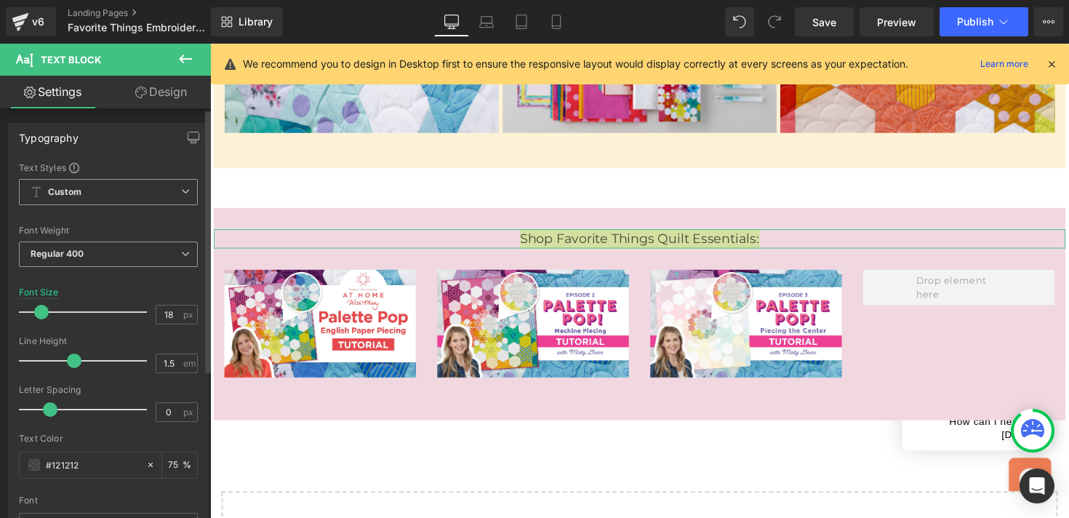
click at [90, 247] on span "Regular 400" at bounding box center [108, 253] width 179 height 25
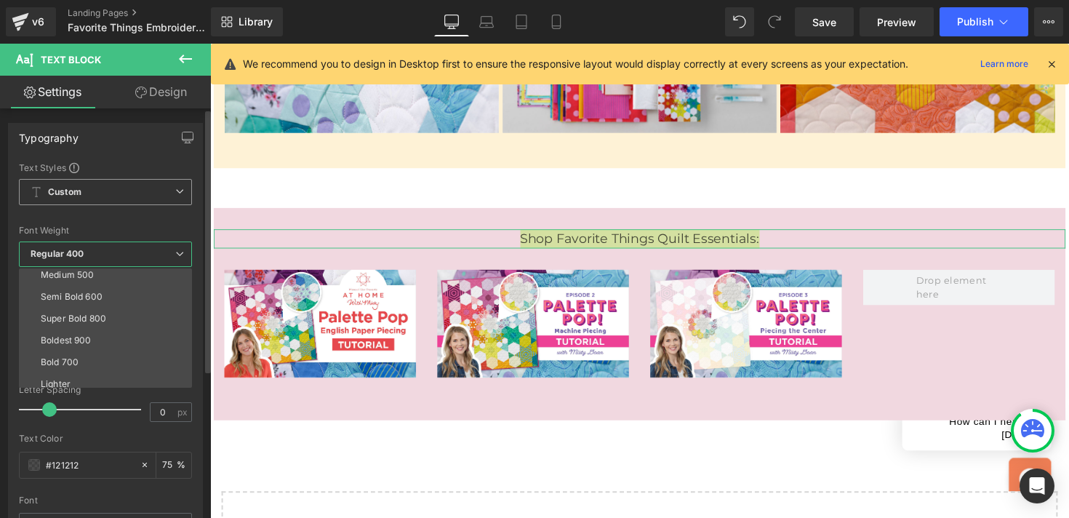
scroll to position [102, 0]
click at [88, 352] on li "Bold 700" at bounding box center [109, 352] width 180 height 22
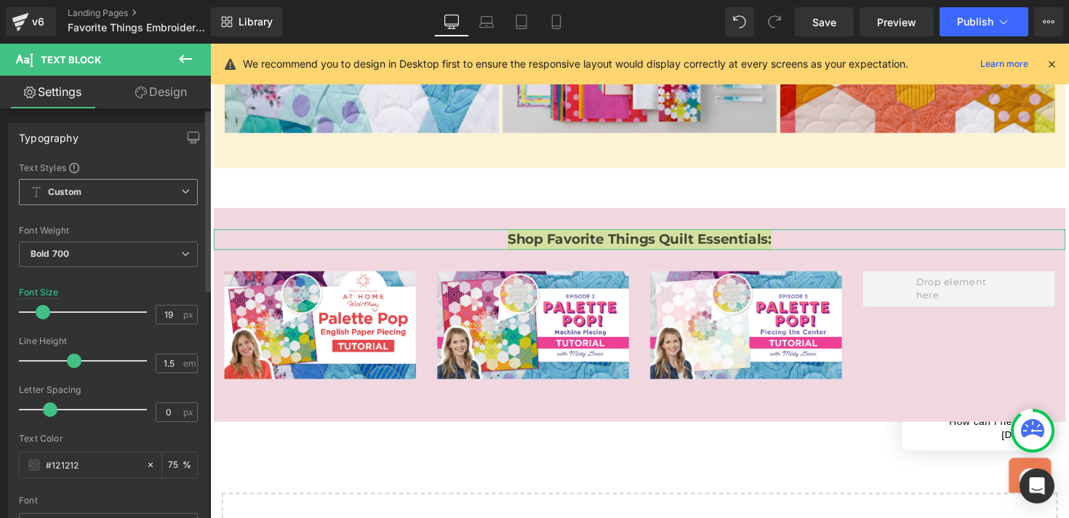
type input "20"
click at [46, 312] on span at bounding box center [44, 312] width 15 height 15
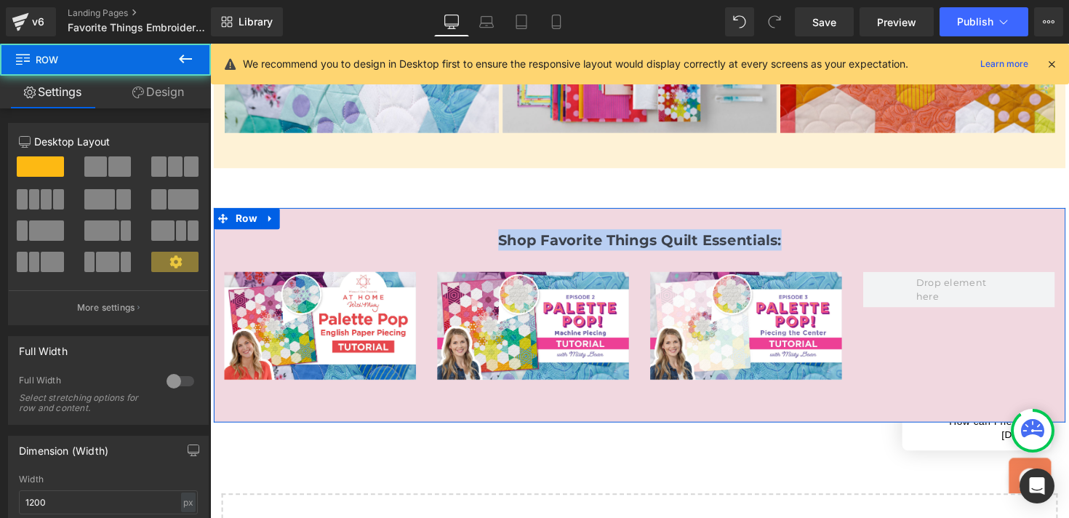
click at [393, 212] on div "Shop Favorite Things Quilt Essentials: Text Block Image Image Image Row Row" at bounding box center [650, 322] width 872 height 220
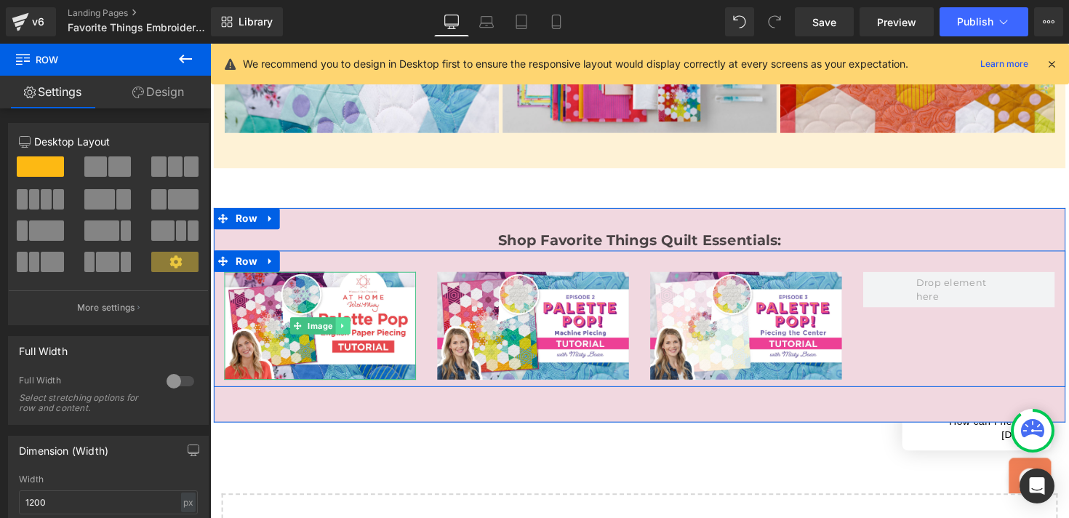
click at [341, 324] on link at bounding box center [345, 332] width 15 height 17
click at [356, 328] on icon at bounding box center [354, 332] width 8 height 9
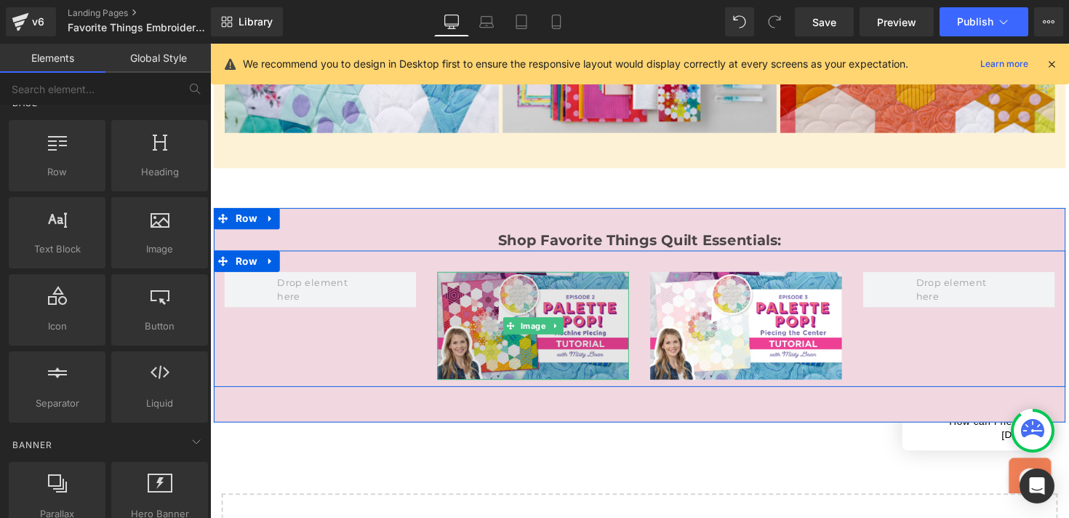
click at [483, 277] on img at bounding box center [541, 332] width 196 height 111
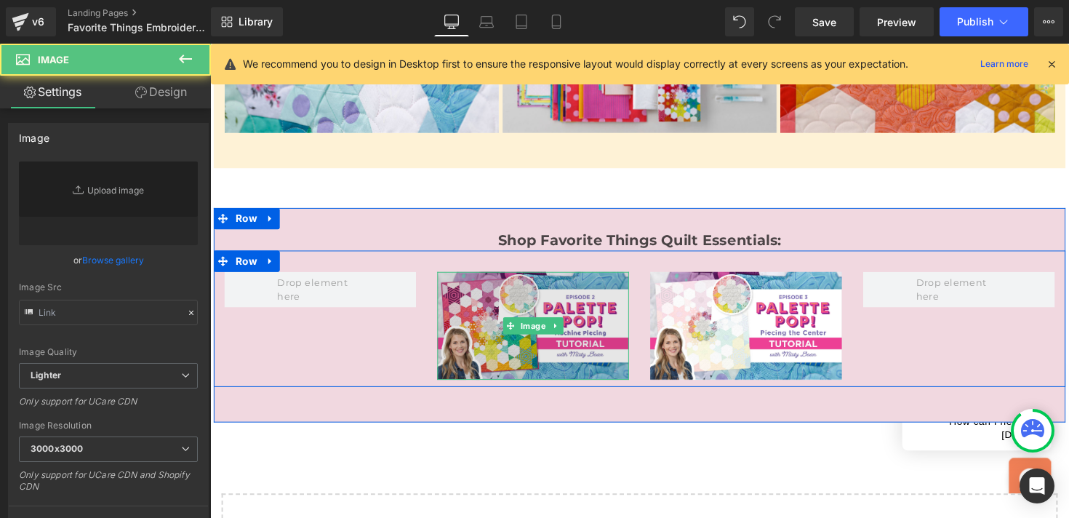
type input "[URL][DOMAIN_NAME]"
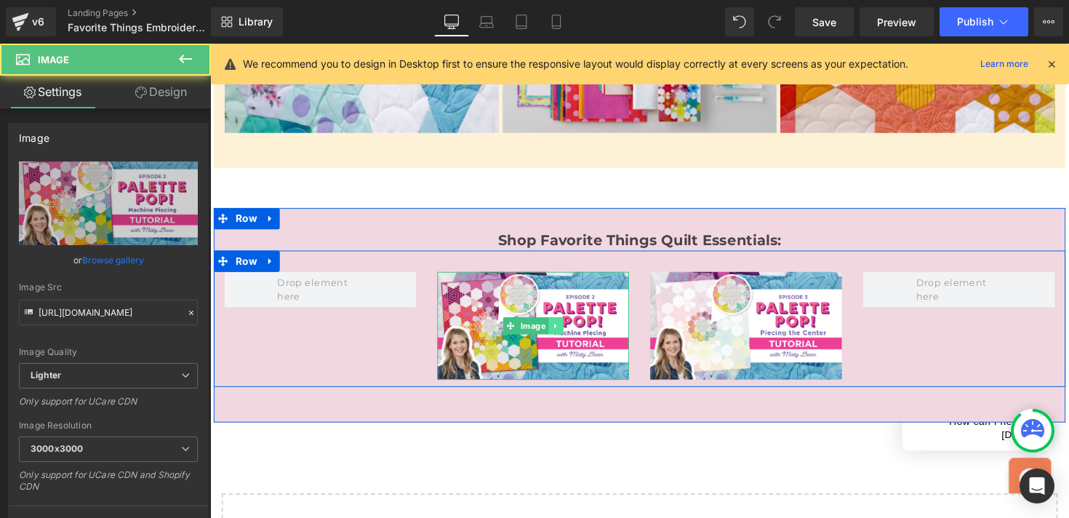
click at [564, 328] on icon at bounding box center [564, 332] width 8 height 9
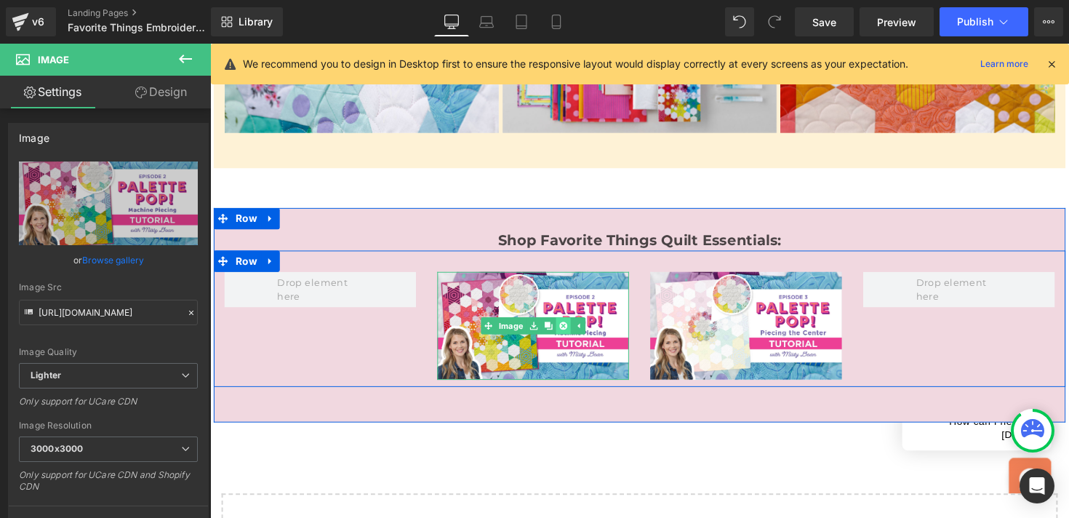
click at [571, 329] on icon at bounding box center [572, 333] width 8 height 8
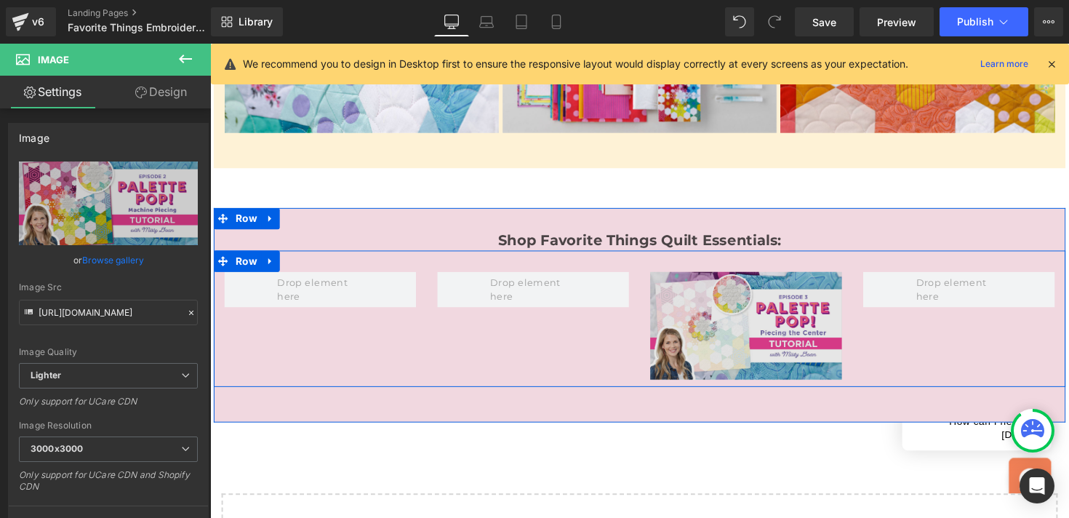
click at [711, 277] on img at bounding box center [759, 332] width 196 height 111
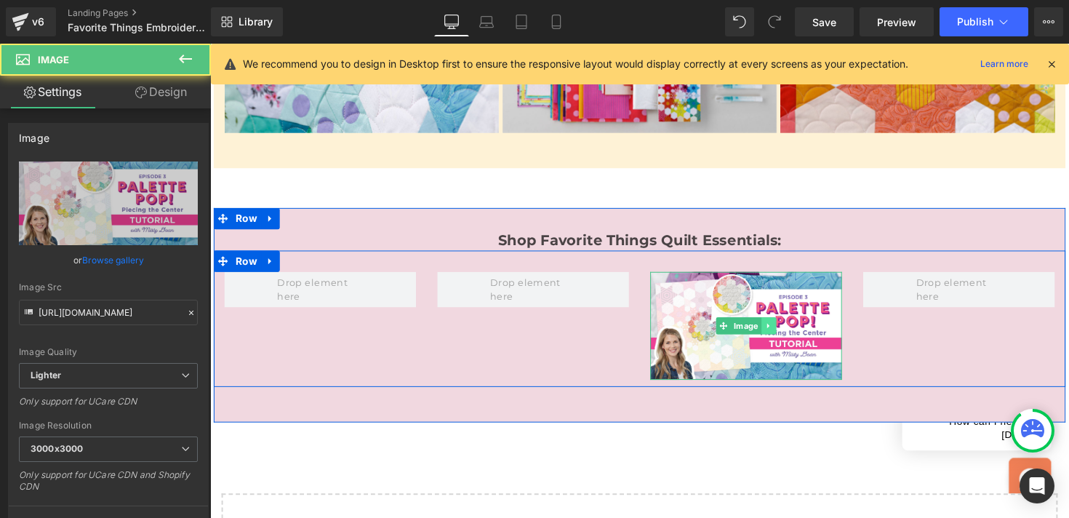
click at [781, 330] on icon at bounding box center [781, 332] width 2 height 5
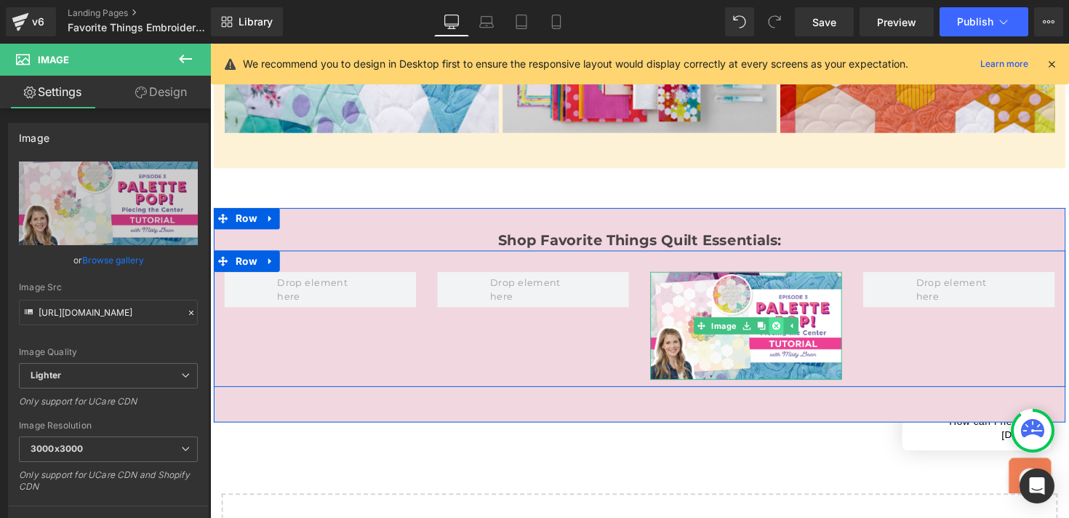
click at [789, 329] on icon at bounding box center [790, 333] width 8 height 8
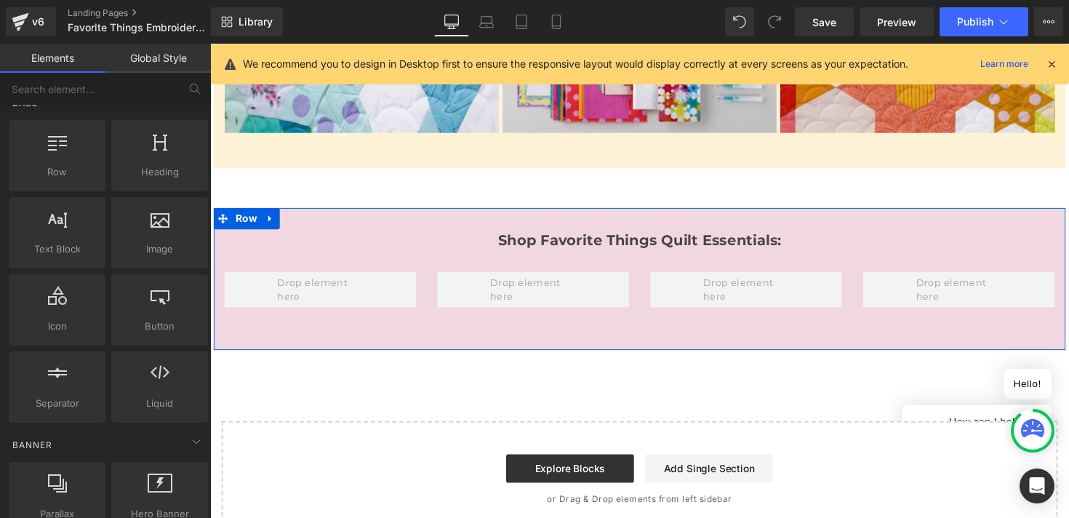
click at [403, 212] on div "Shop Favorite Things Quilt Essentials: Text Block Row Row" at bounding box center [650, 284] width 872 height 145
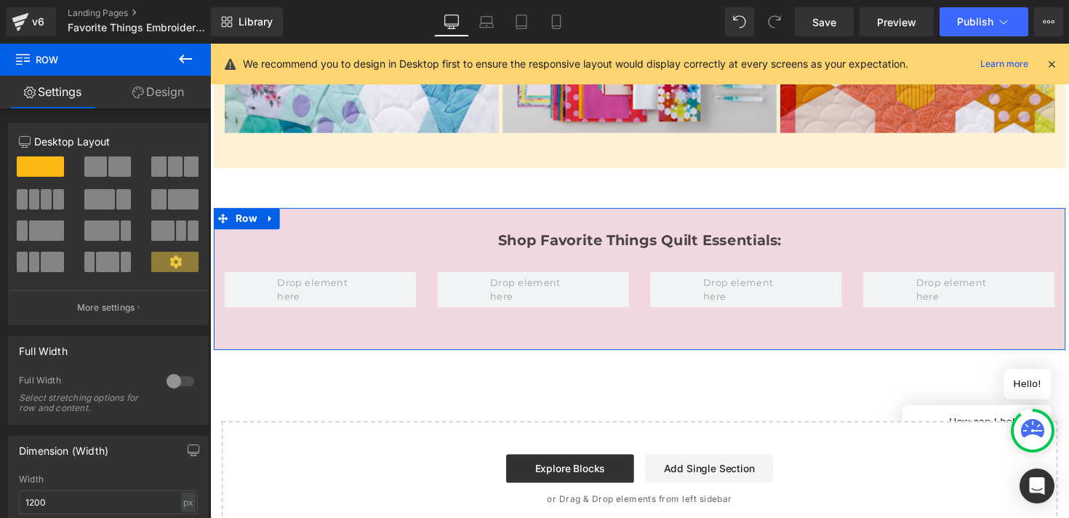
click at [168, 89] on link "Design" at bounding box center [157, 92] width 105 height 33
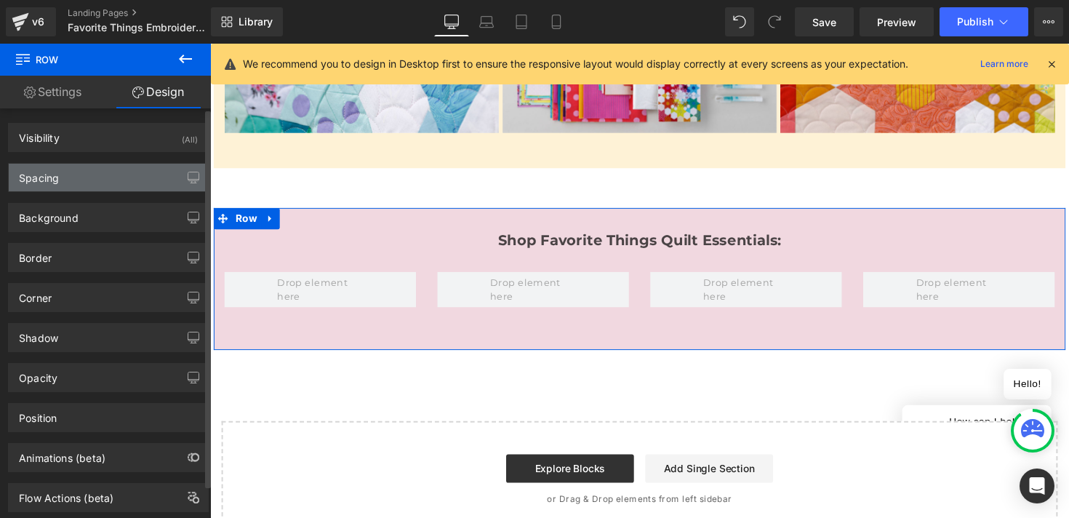
click at [97, 169] on div "Spacing" at bounding box center [108, 178] width 199 height 28
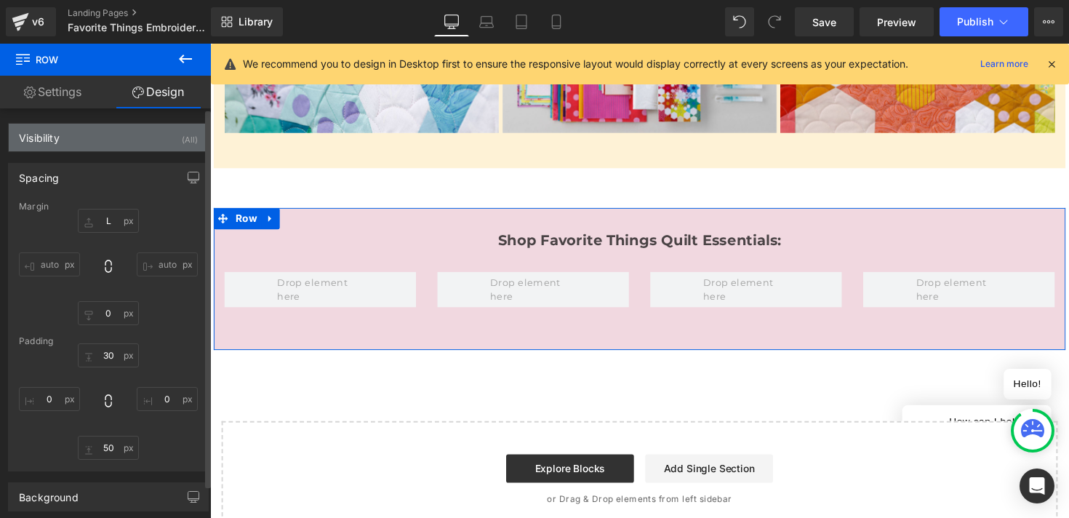
click at [76, 141] on div "Visibility (All)" at bounding box center [108, 138] width 199 height 28
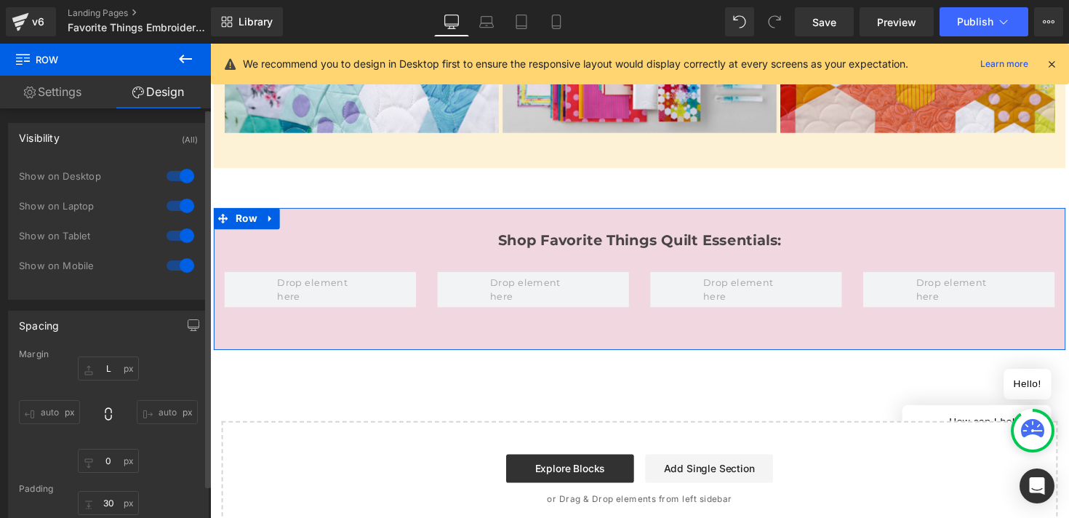
click at [76, 141] on div "Visibility (All)" at bounding box center [108, 138] width 199 height 28
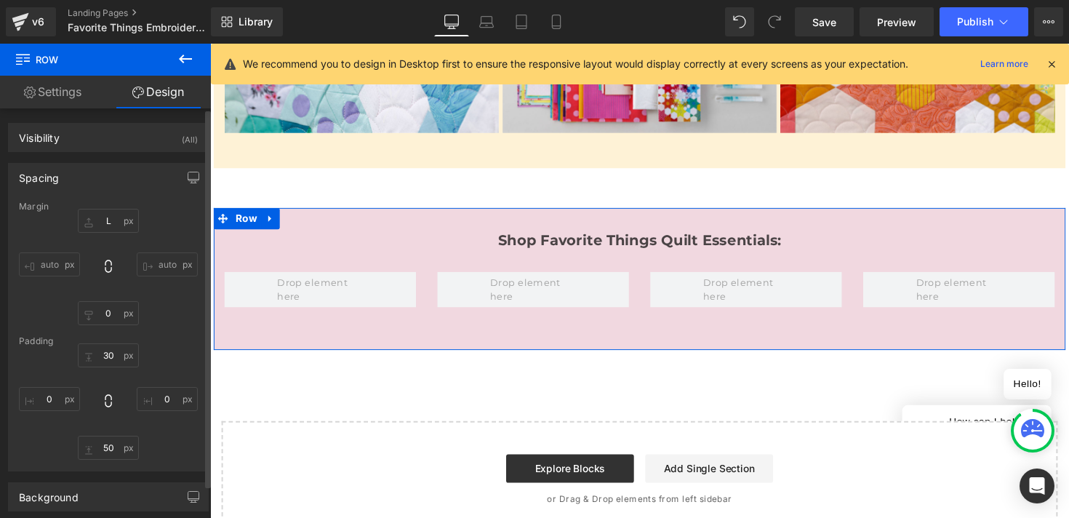
click at [65, 174] on div "Spacing" at bounding box center [108, 178] width 199 height 28
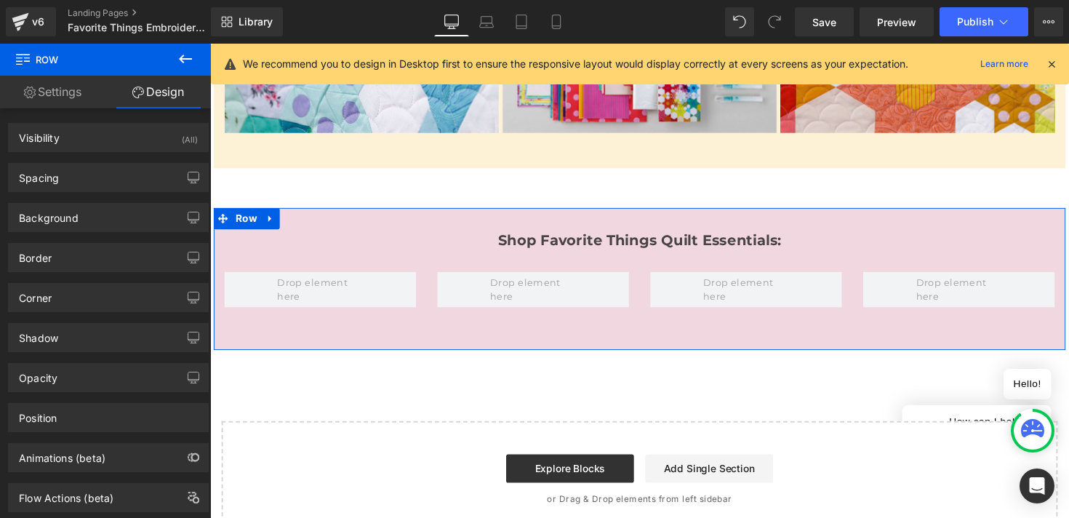
click at [74, 98] on link "Settings" at bounding box center [52, 92] width 105 height 33
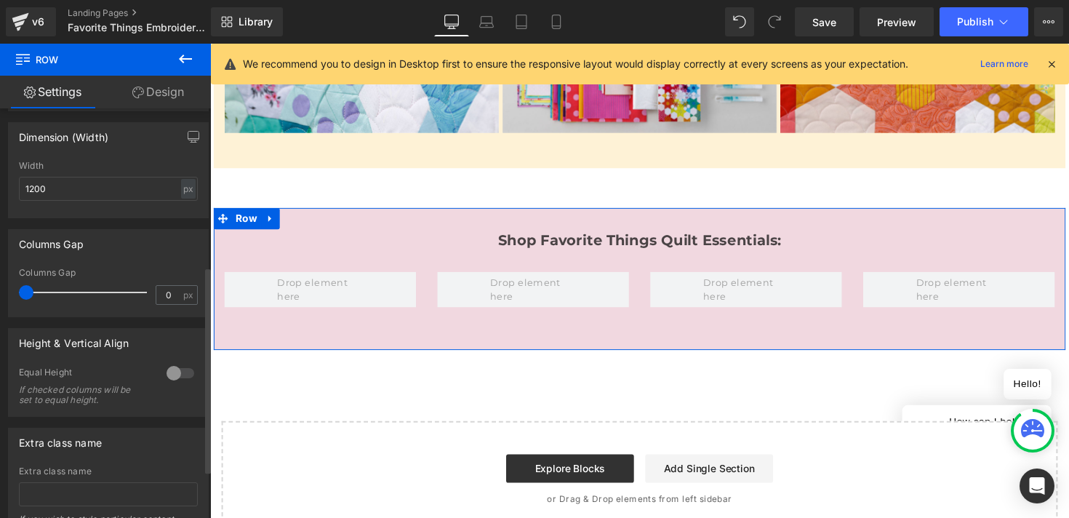
scroll to position [314, 0]
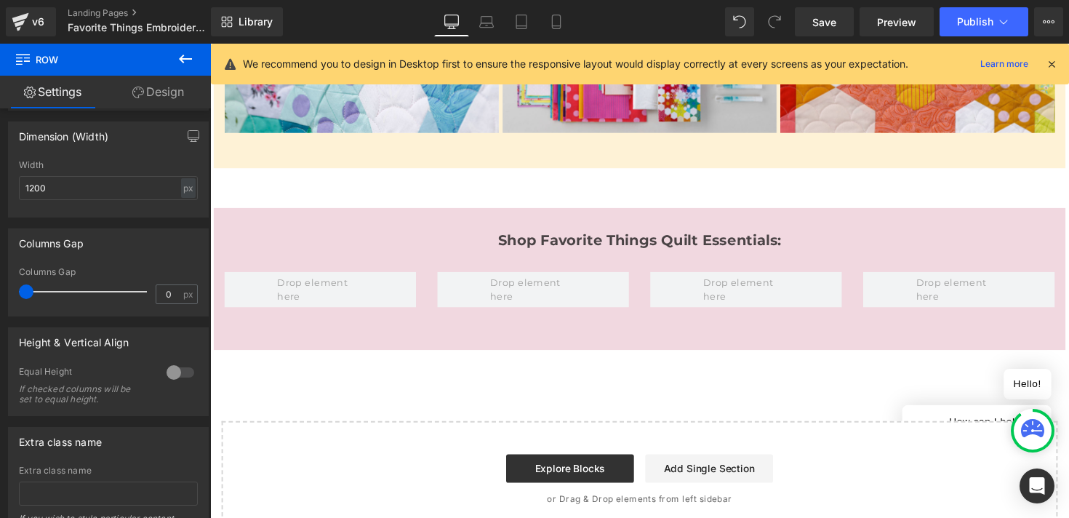
click at [184, 61] on icon at bounding box center [185, 58] width 17 height 17
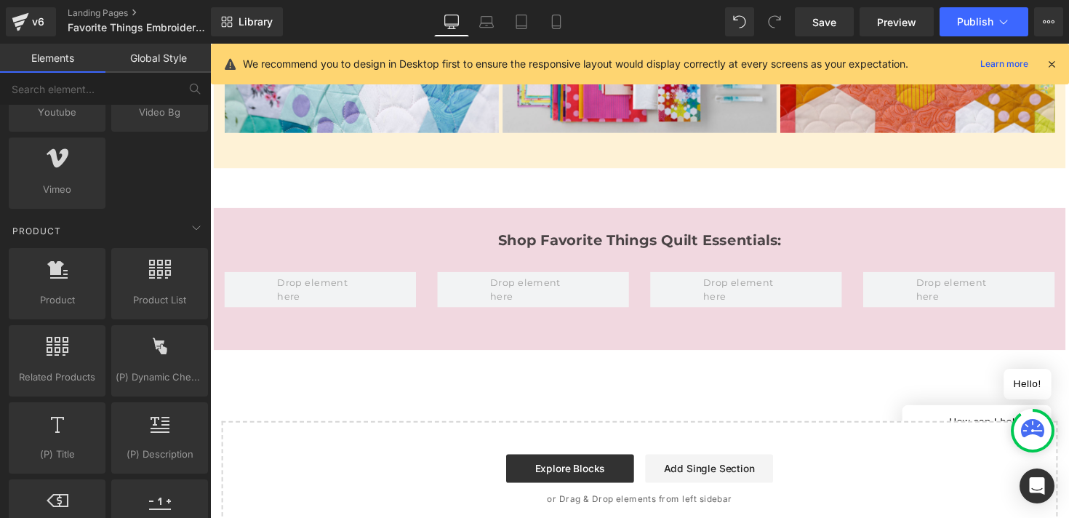
scroll to position [1146, 0]
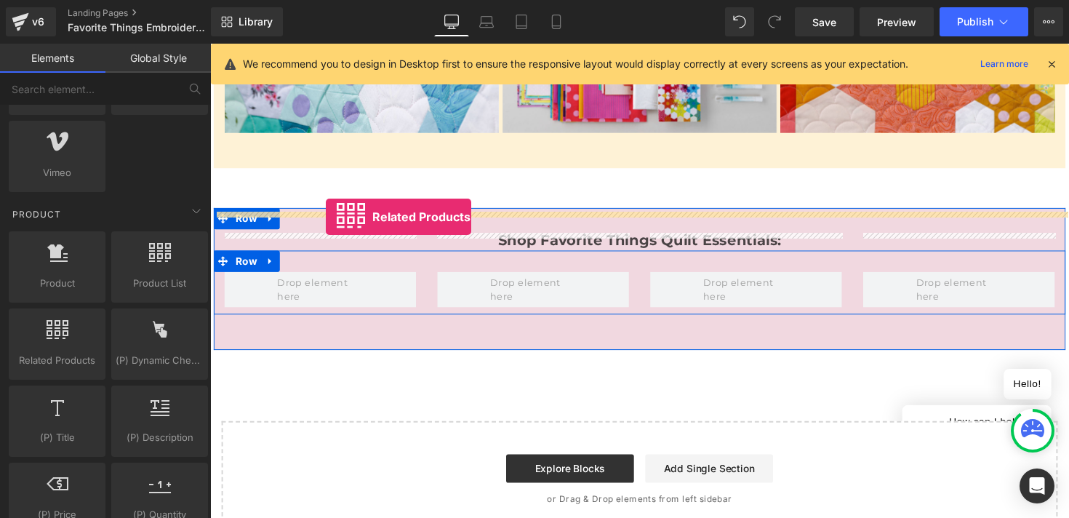
drag, startPoint x: 273, startPoint y: 387, endPoint x: 329, endPoint y: 220, distance: 175.6
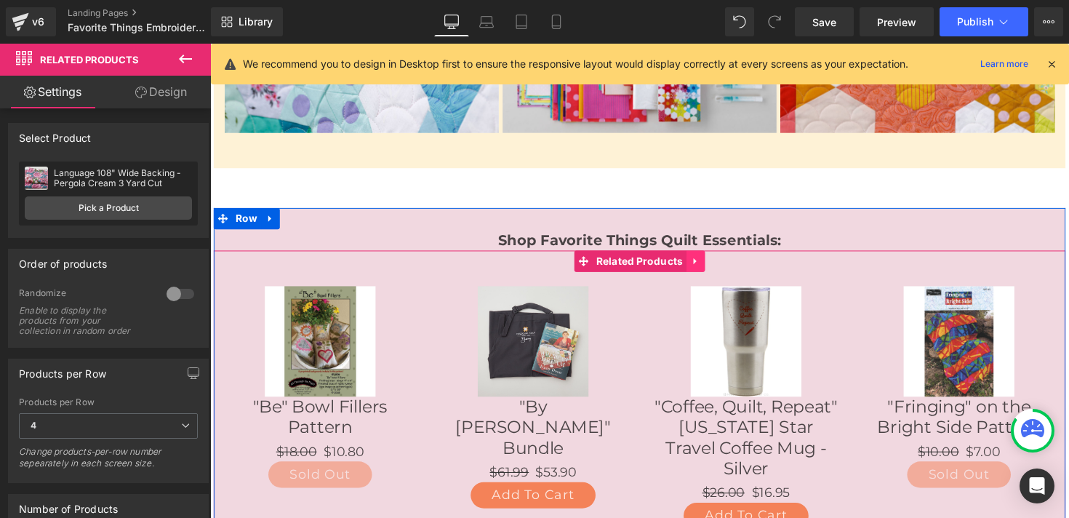
click at [712, 255] on link at bounding box center [707, 266] width 19 height 22
click at [715, 261] on icon at bounding box center [717, 266] width 10 height 10
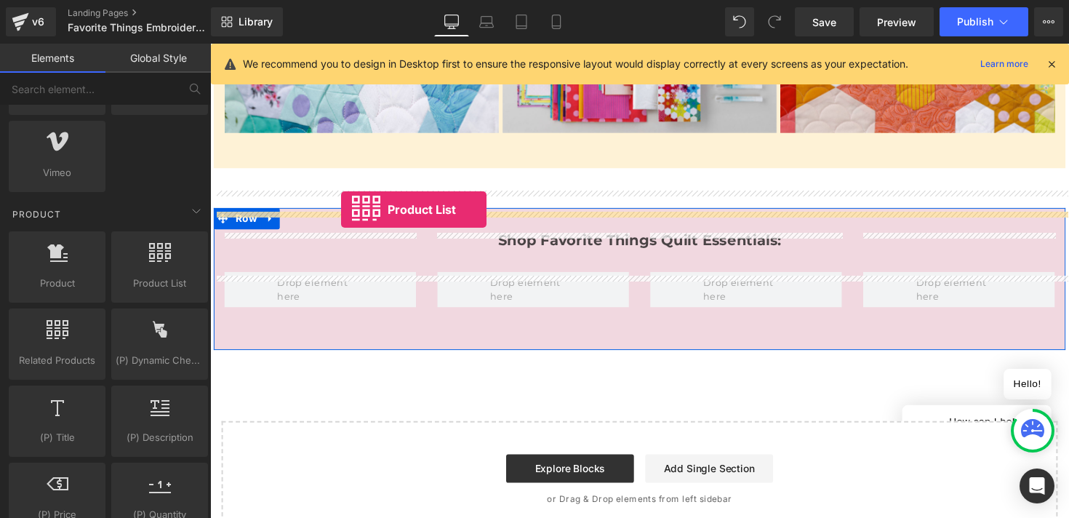
drag, startPoint x: 365, startPoint y: 323, endPoint x: 344, endPoint y: 214, distance: 111.1
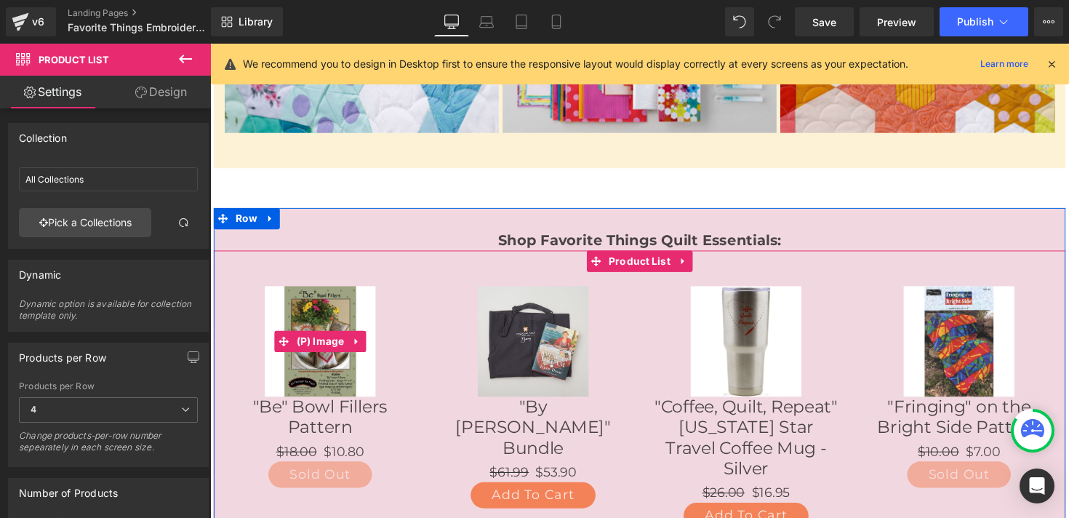
click at [409, 292] on div "Sale Off" at bounding box center [322, 348] width 189 height 113
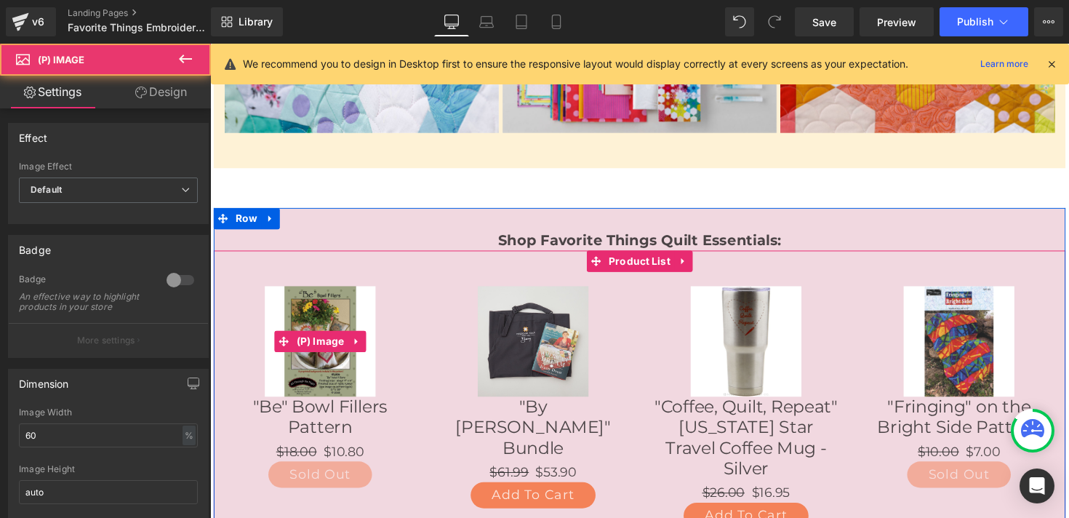
click at [411, 292] on div "Sale Off" at bounding box center [322, 348] width 189 height 113
click at [380, 292] on div "Sale Off" at bounding box center [322, 348] width 189 height 113
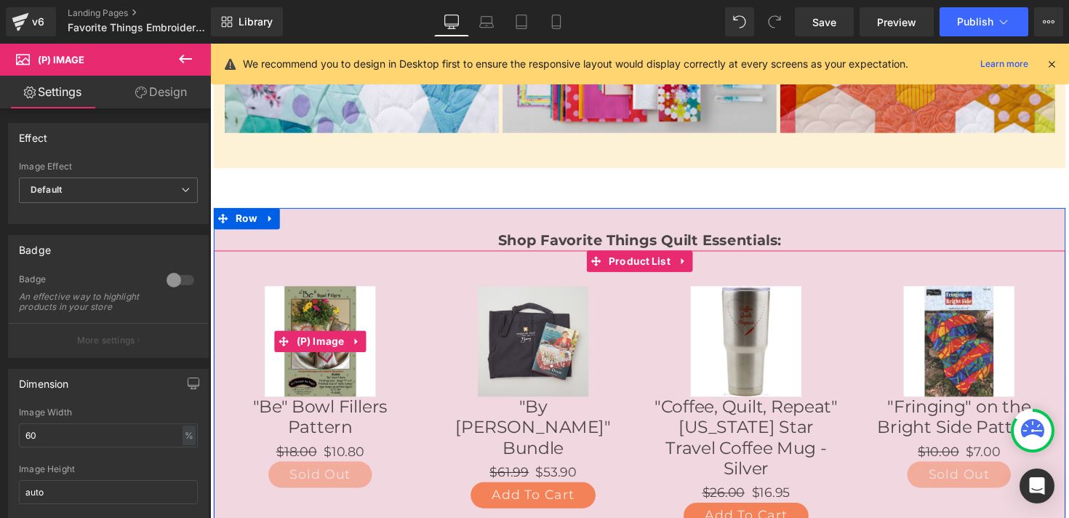
click at [364, 292] on img at bounding box center [322, 348] width 113 height 113
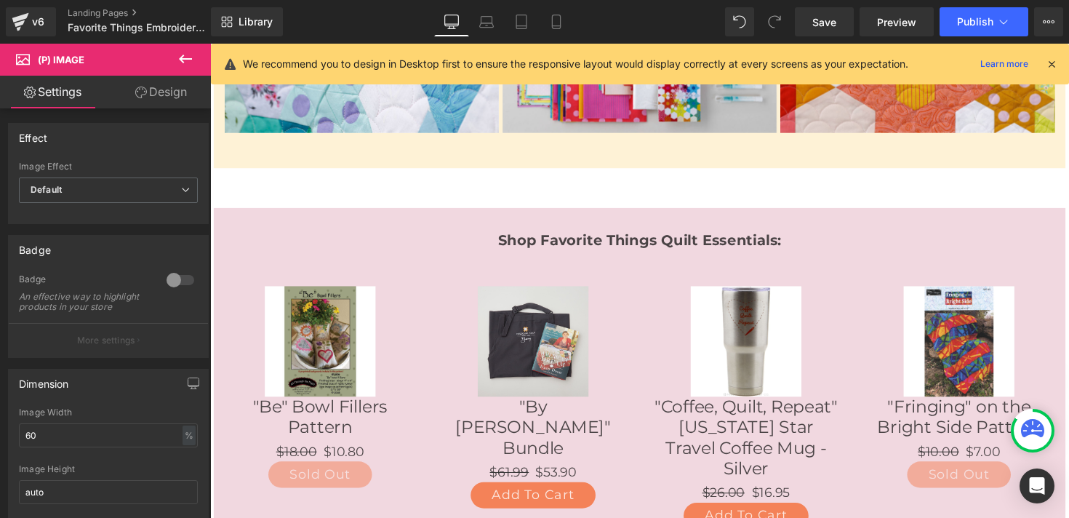
click at [183, 60] on icon at bounding box center [185, 58] width 17 height 17
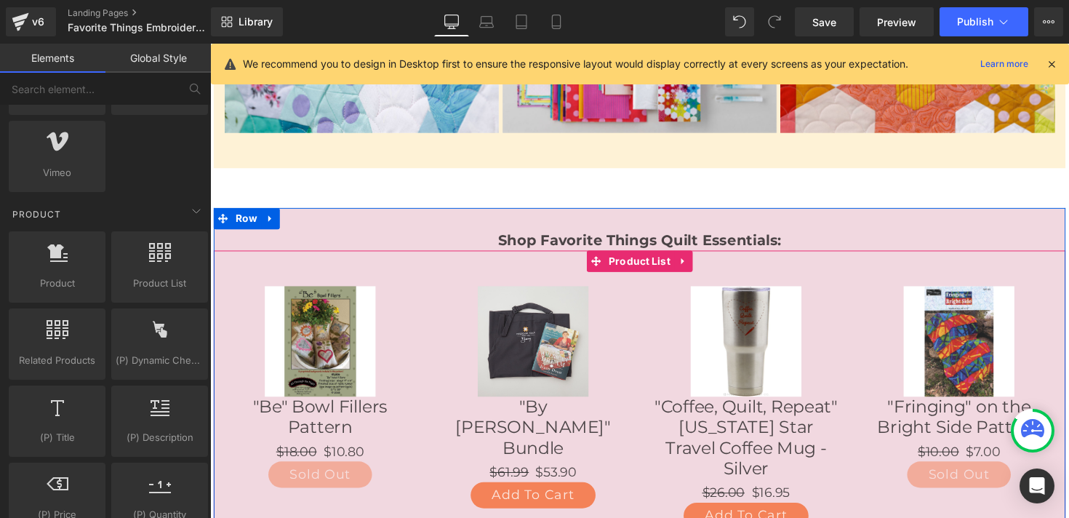
click at [374, 277] on div "Sale Off (P) Image "Be" Bowl Fillers Pattern (P) Title $18.00 $10.80 (P) Price …" at bounding box center [323, 395] width 218 height 236
click at [387, 461] on div "Sale Off (P) Image "Be" Bowl Fillers Pattern (P) Title $18.00 $10.80 (P) Price …" at bounding box center [323, 395] width 218 height 236
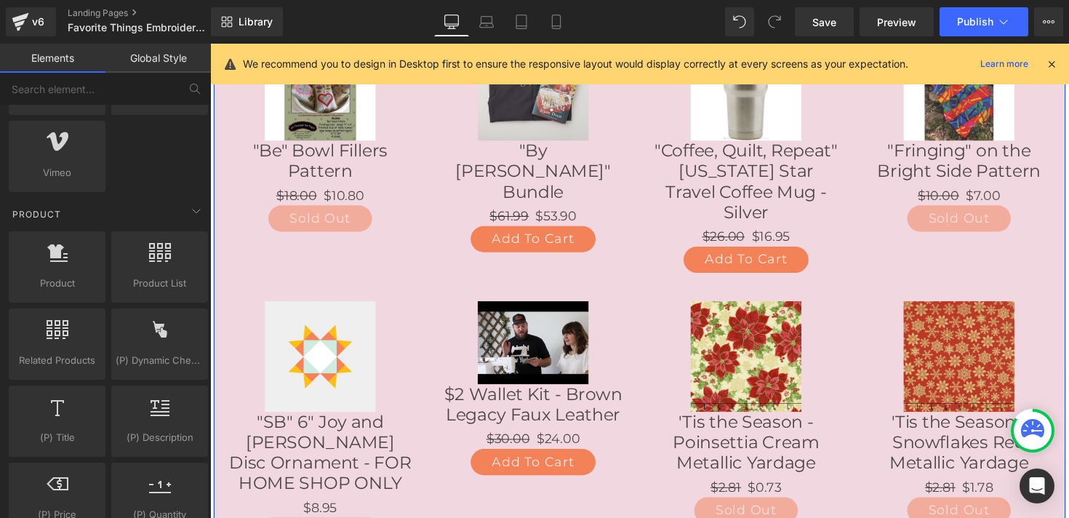
scroll to position [1474, 0]
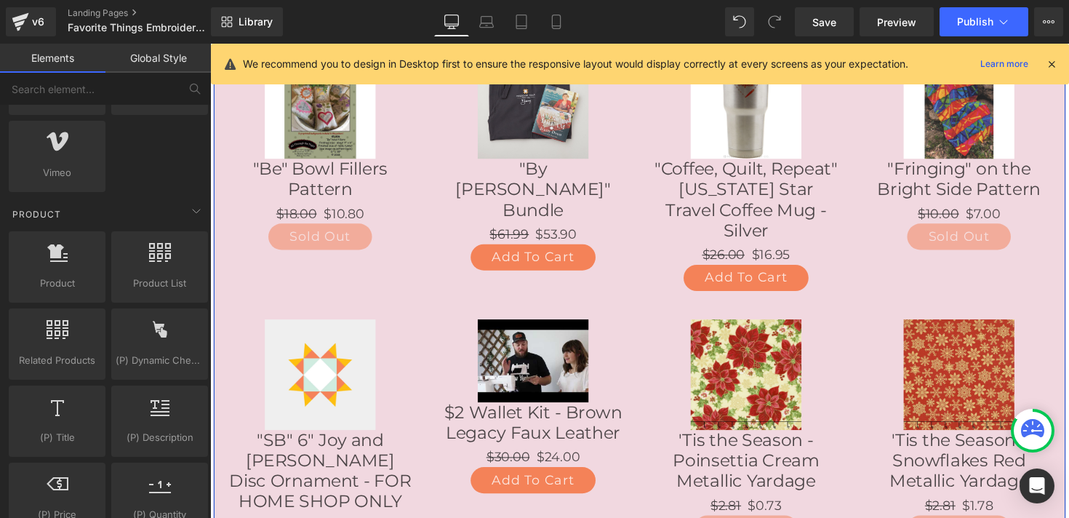
click at [363, 258] on div at bounding box center [650, 172] width 872 height 278
click at [375, 227] on div "Sale Off (P) Image "Be" Bowl Fillers Pattern (P) Title $18.00 $10.80 (P) Price …" at bounding box center [323, 151] width 218 height 236
click at [381, 161] on link ""Be" Bowl Fillers Pattern" at bounding box center [322, 182] width 189 height 42
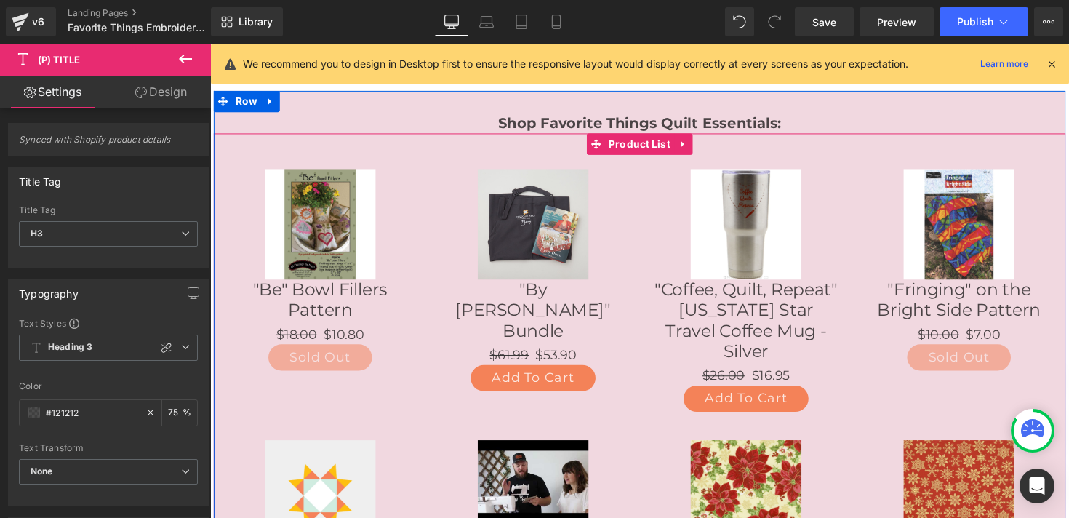
scroll to position [1344, 0]
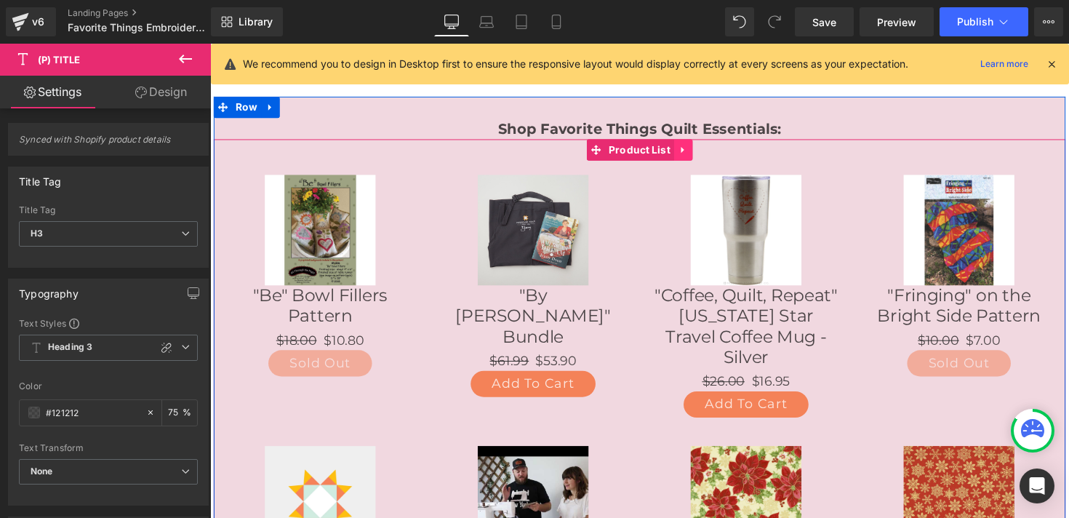
click at [696, 148] on icon at bounding box center [694, 153] width 10 height 11
click at [703, 142] on link at bounding box center [703, 153] width 19 height 22
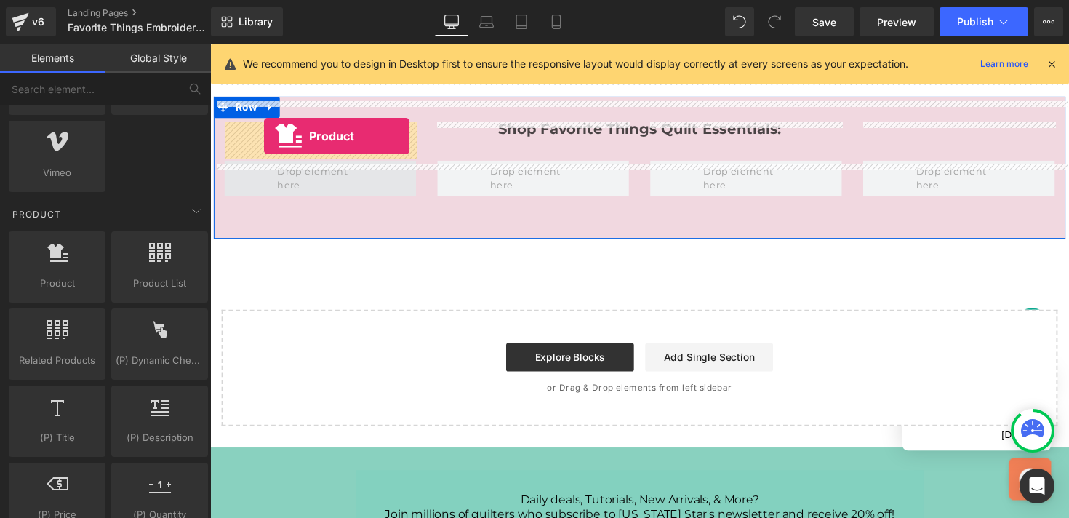
drag, startPoint x: 283, startPoint y: 317, endPoint x: 265, endPoint y: 139, distance: 179.0
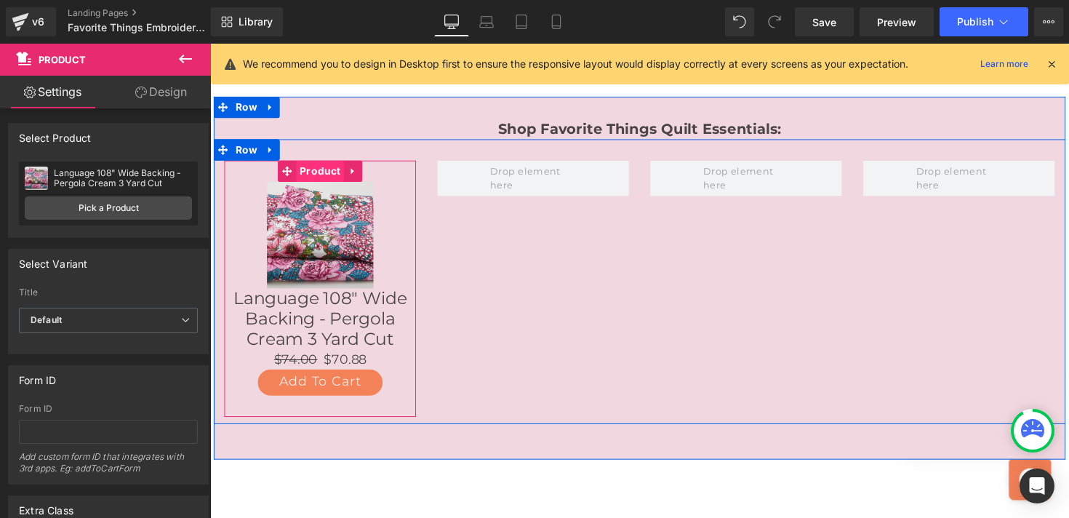
click at [318, 164] on span "Product" at bounding box center [322, 175] width 49 height 22
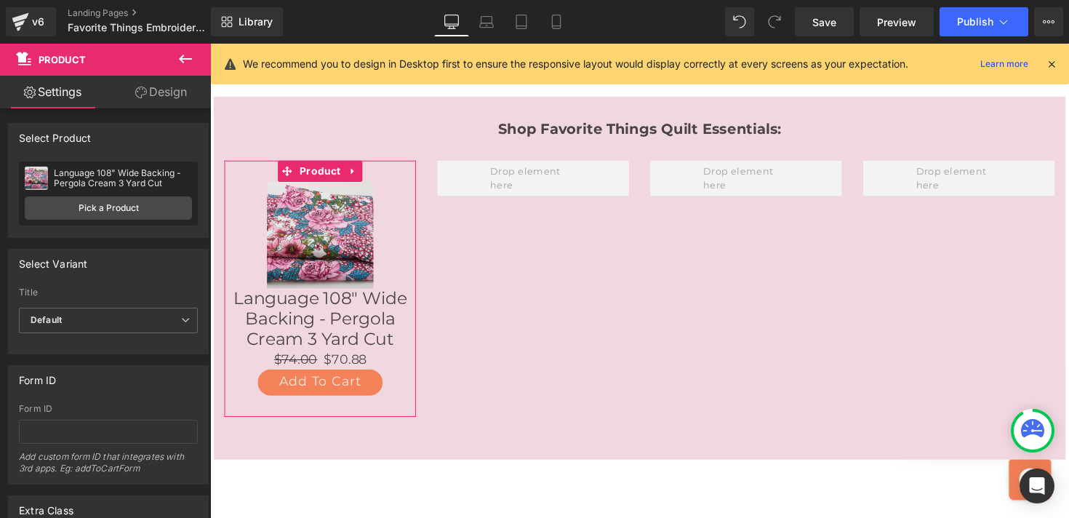
click at [152, 104] on link "Design" at bounding box center [160, 92] width 105 height 33
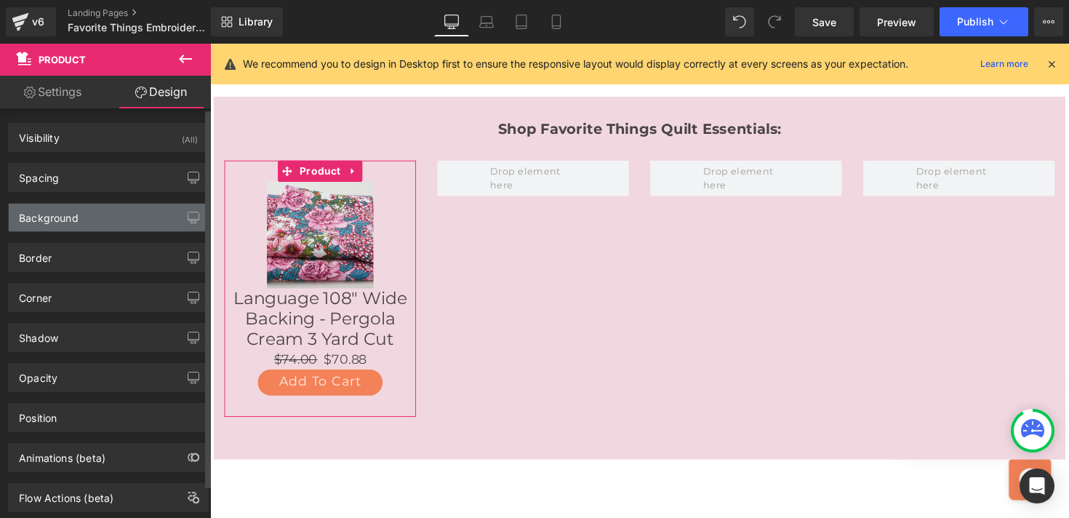
click at [64, 214] on div "Background" at bounding box center [49, 214] width 60 height 20
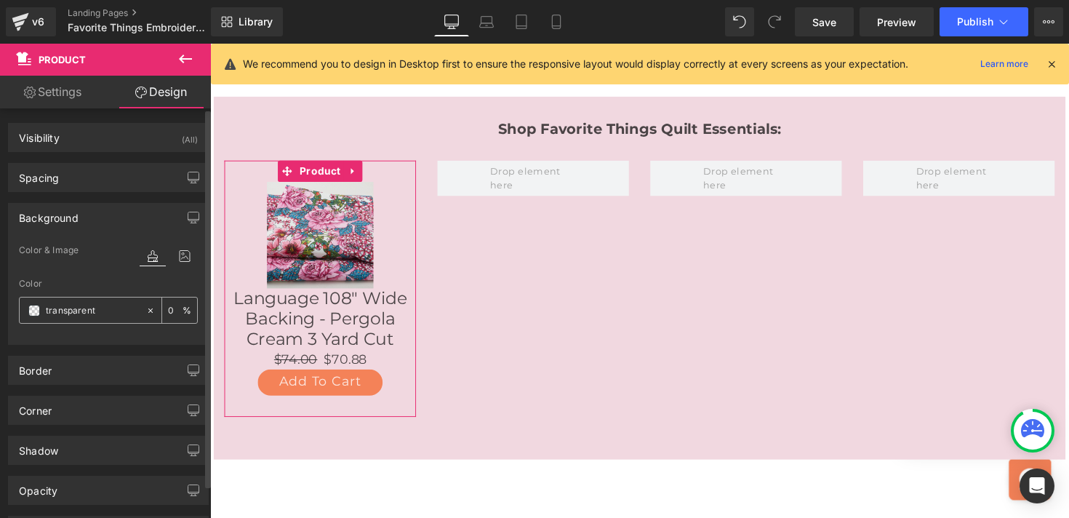
click at [37, 311] on span at bounding box center [34, 311] width 12 height 12
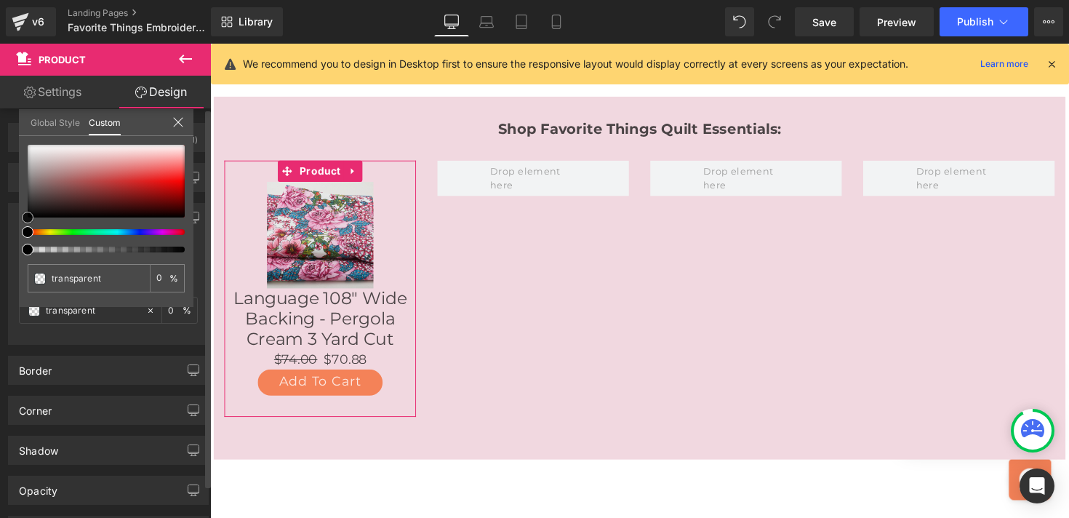
type input "#aca3a3"
type input "100"
type input "#aca3a3"
type input "100"
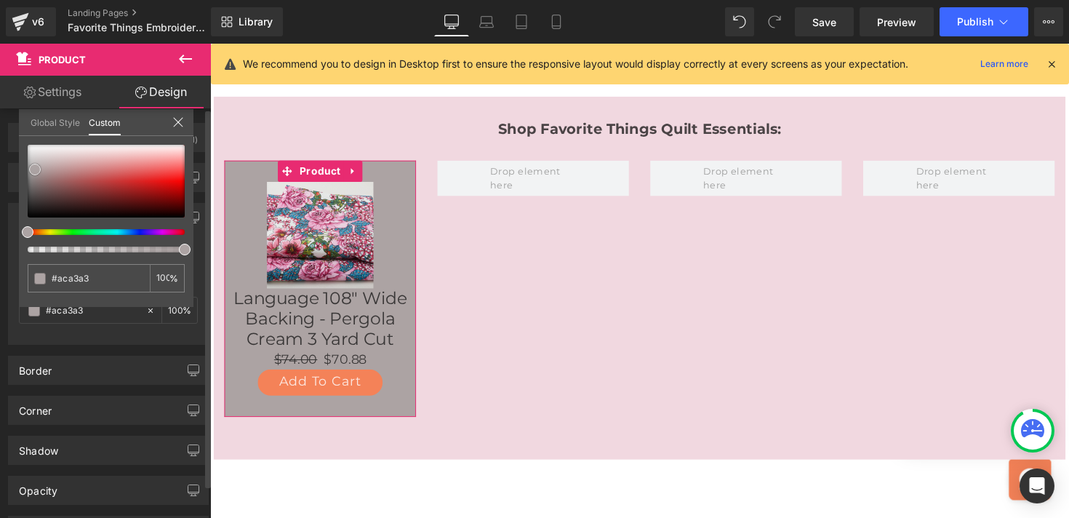
type input "#afa6a6"
type input "#c2bcbc"
type input "#d8d4d4"
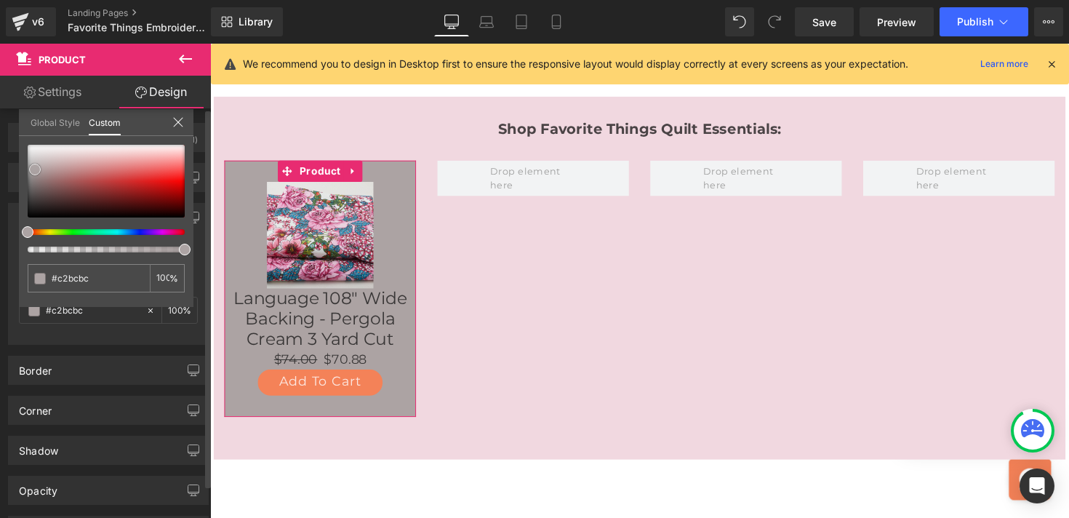
type input "#d8d4d4"
type input "#eeecec"
type input "#ffffff"
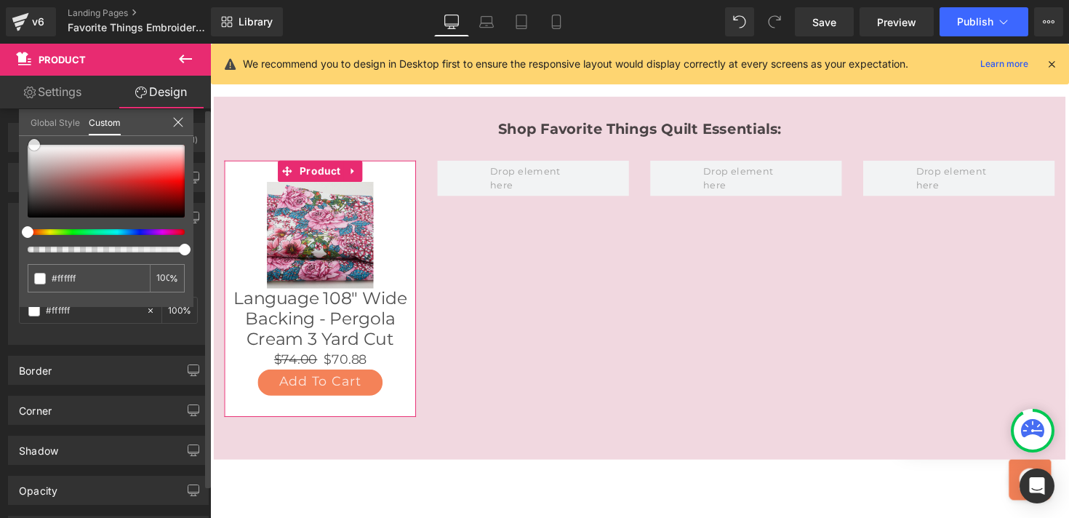
drag, startPoint x: 35, startPoint y: 169, endPoint x: 30, endPoint y: 137, distance: 32.4
click at [30, 137] on div "#ffffff 100 %" at bounding box center [106, 144] width 174 height 17
click at [49, 118] on link "Global Style" at bounding box center [55, 121] width 49 height 25
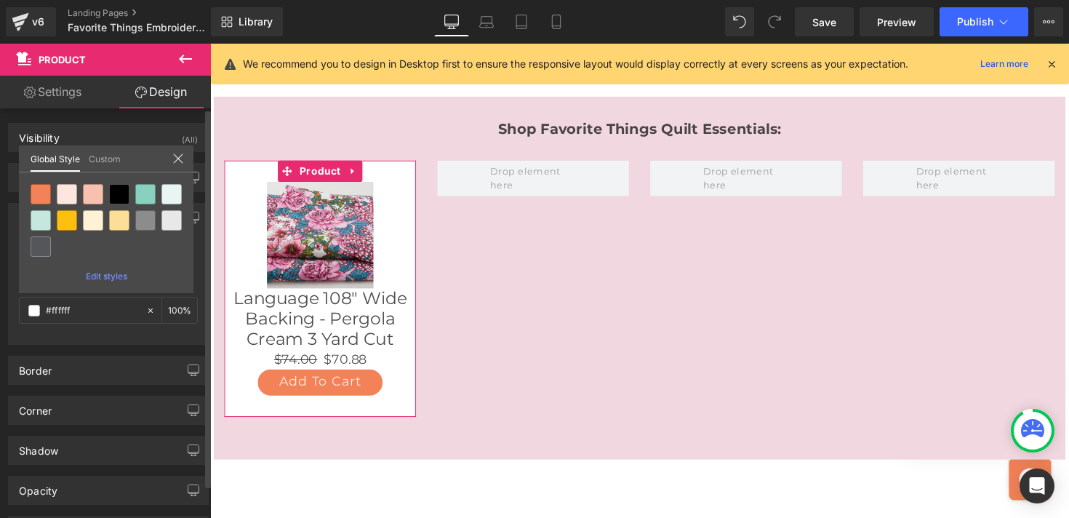
click at [177, 158] on icon at bounding box center [178, 159] width 12 height 12
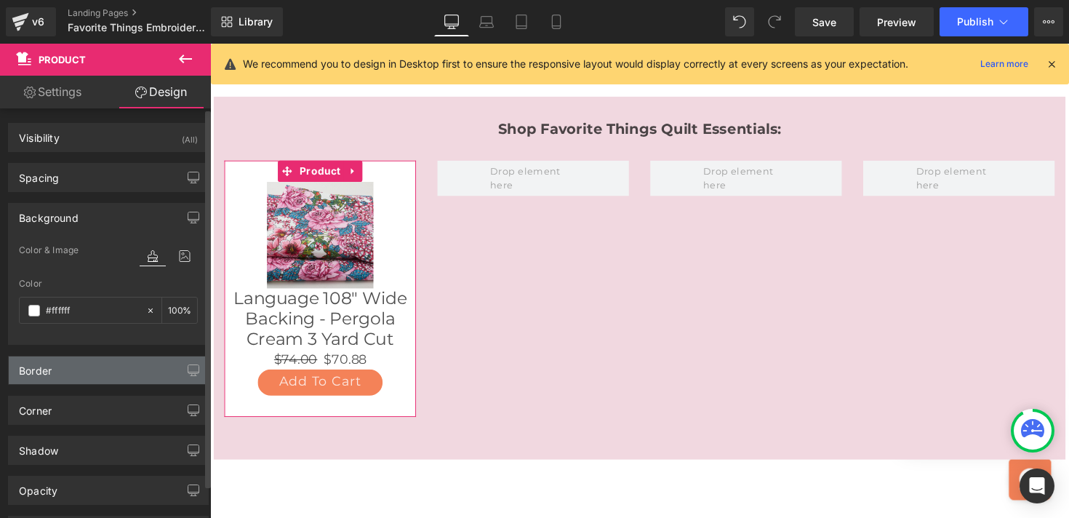
click at [39, 369] on div "Border" at bounding box center [35, 366] width 33 height 20
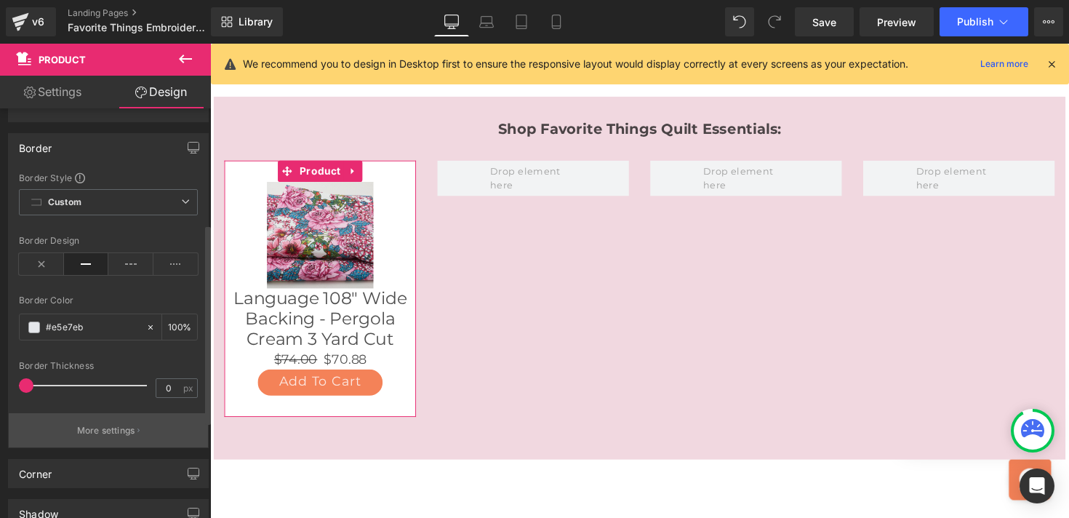
scroll to position [253, 0]
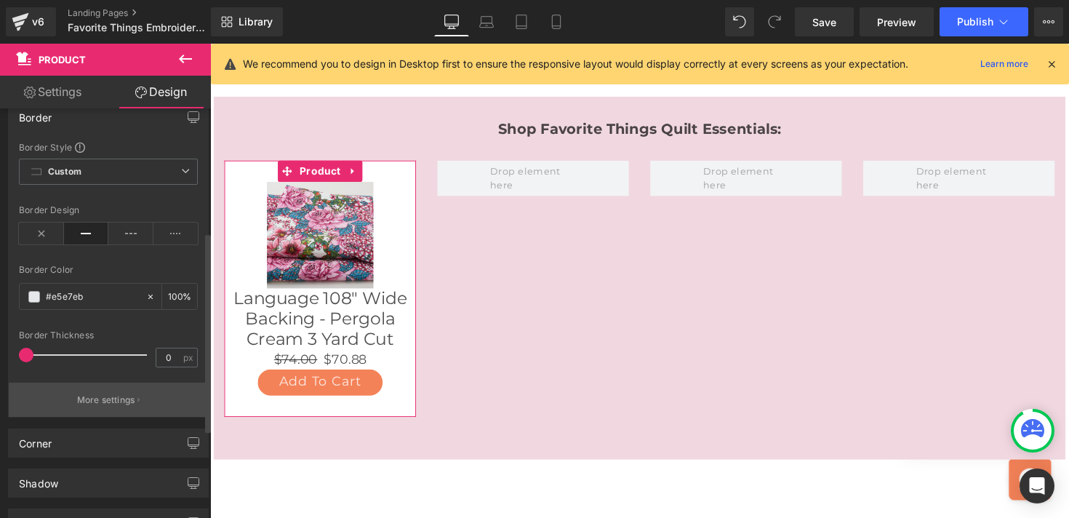
click at [83, 399] on p "More settings" at bounding box center [106, 399] width 58 height 13
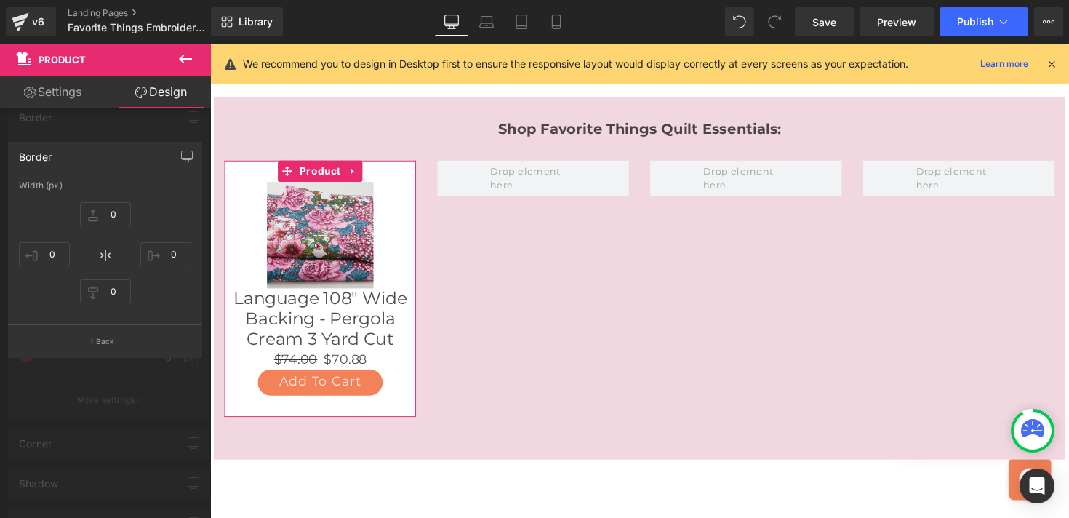
click at [131, 131] on div at bounding box center [105, 284] width 211 height 481
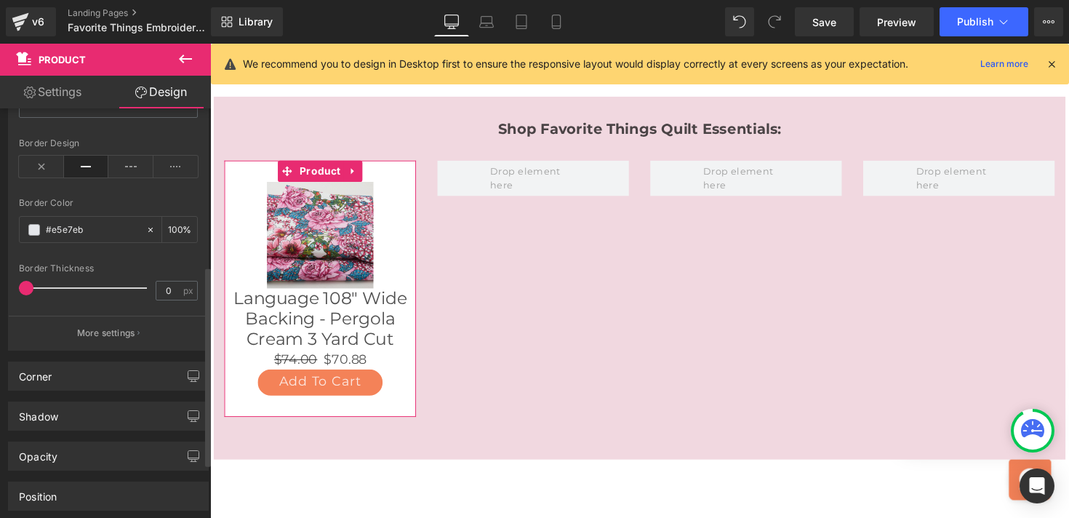
scroll to position [322, 0]
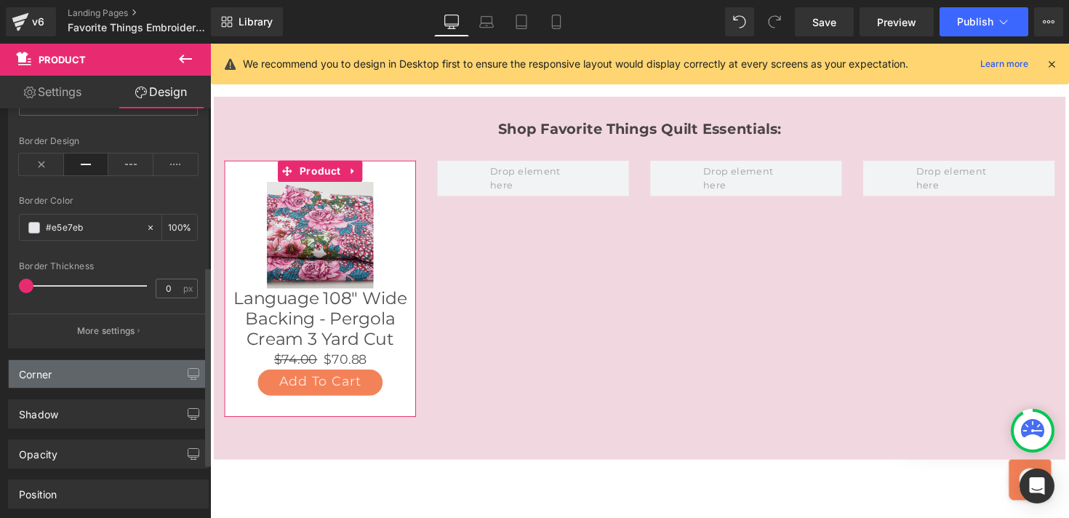
click at [84, 370] on div "Corner" at bounding box center [108, 374] width 199 height 28
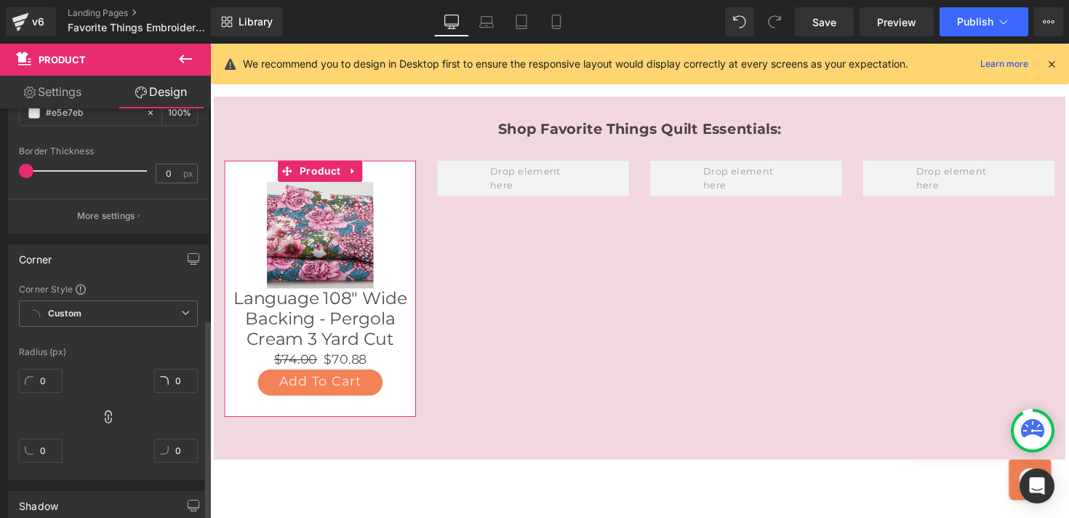
scroll to position [445, 0]
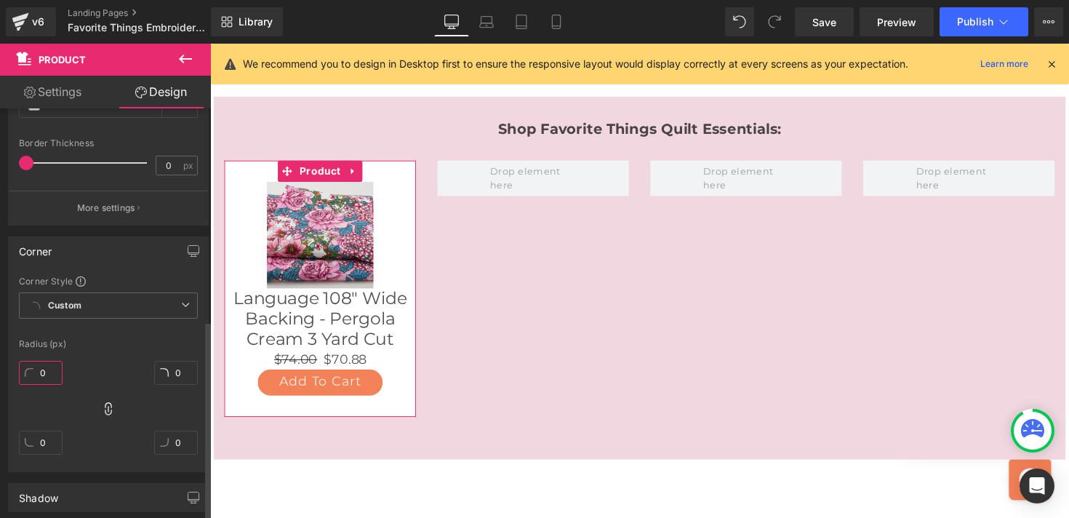
click at [47, 371] on input "0" at bounding box center [41, 373] width 44 height 24
type input "10"
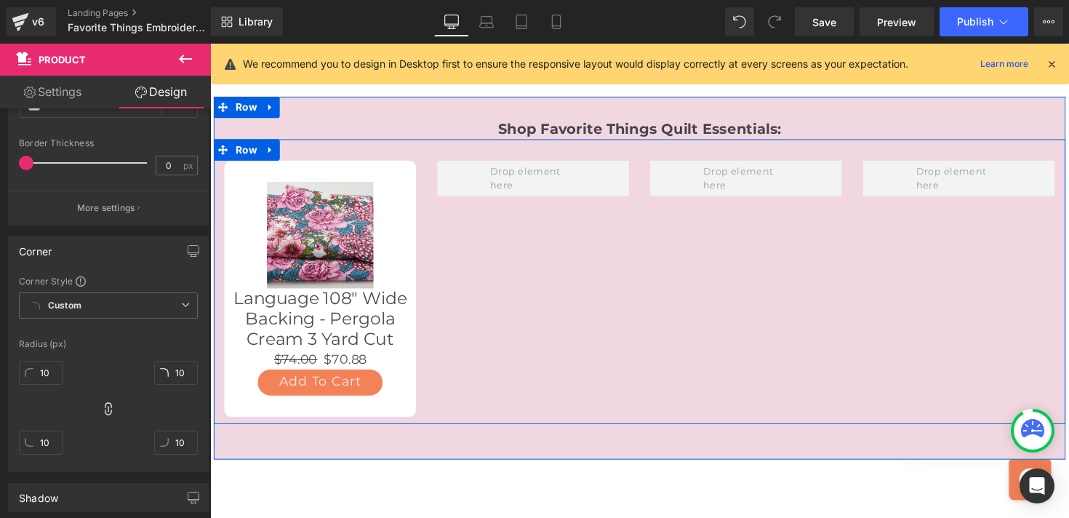
click at [457, 359] on div "Sale Off (P) Image Language 108" Wide Backing - Pergola Cream 3 Yard Cut (P) Ti…" at bounding box center [650, 287] width 872 height 291
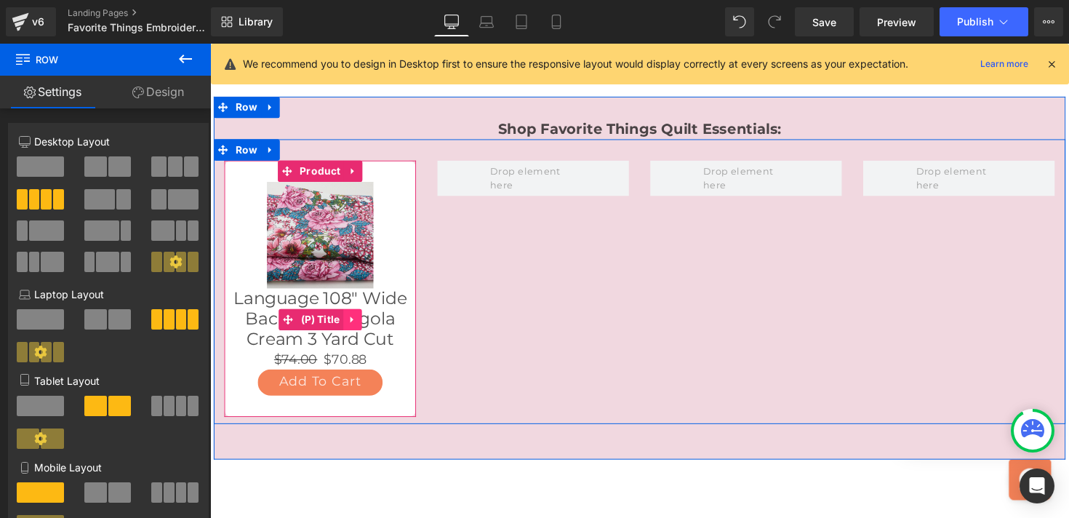
click at [354, 323] on icon at bounding box center [354, 326] width 3 height 7
click at [366, 294] on link "Language 108" Wide Backing - Pergola Cream 3 Yard Cut" at bounding box center [323, 325] width 182 height 63
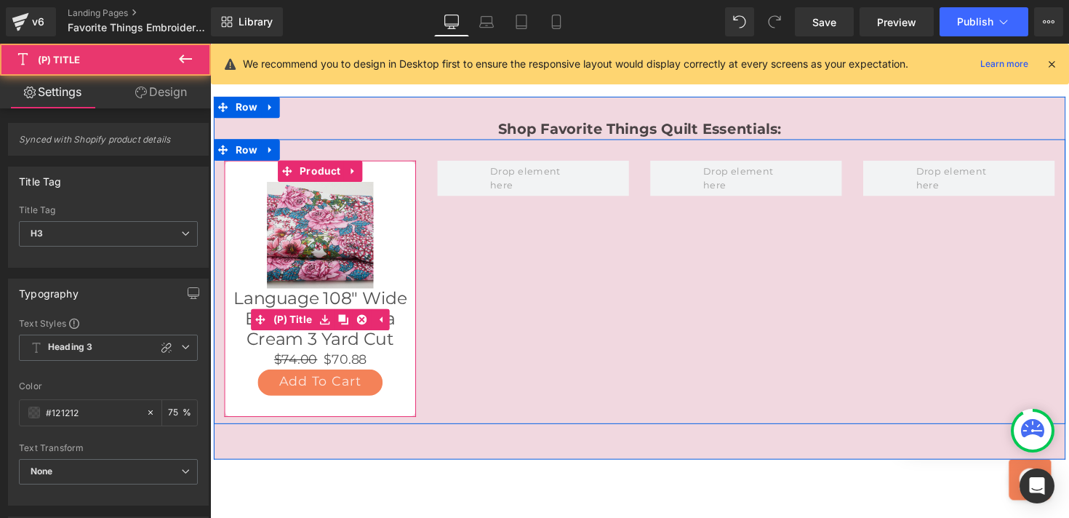
click at [346, 294] on link "Language 108" Wide Backing - Pergola Cream 3 Yard Cut" at bounding box center [323, 325] width 182 height 63
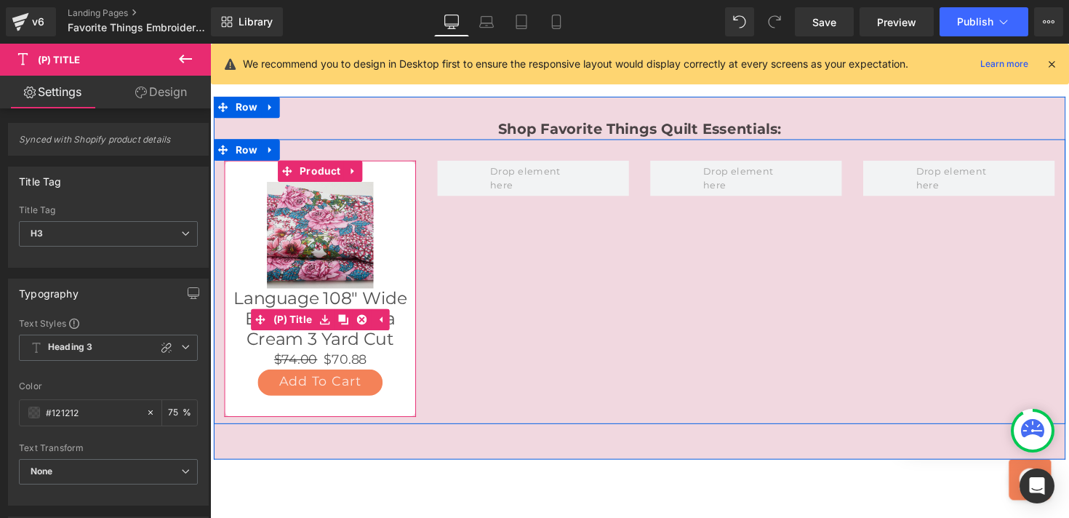
click at [324, 294] on link "Language 108" Wide Backing - Pergola Cream 3 Yard Cut" at bounding box center [323, 325] width 182 height 63
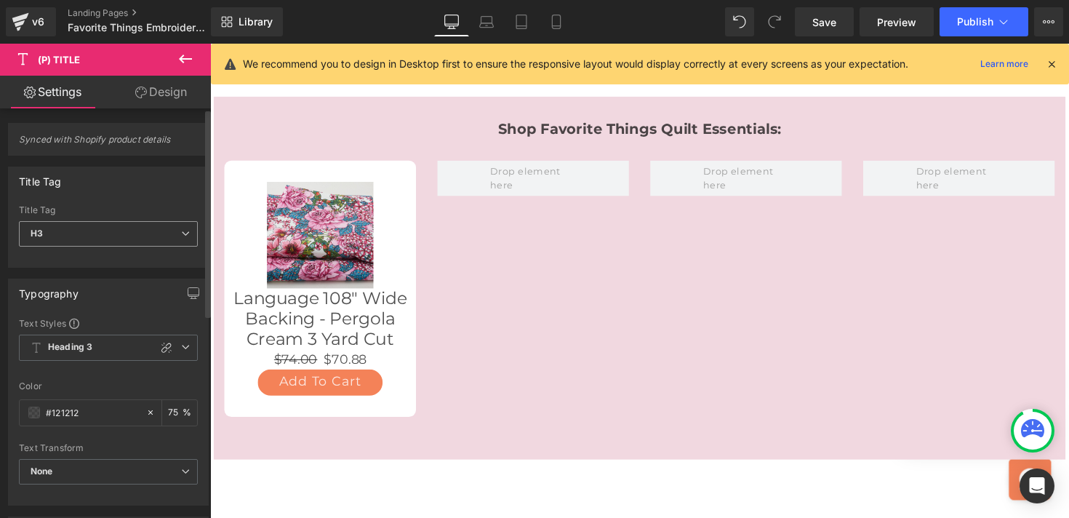
click at [68, 228] on span "H3" at bounding box center [108, 233] width 179 height 25
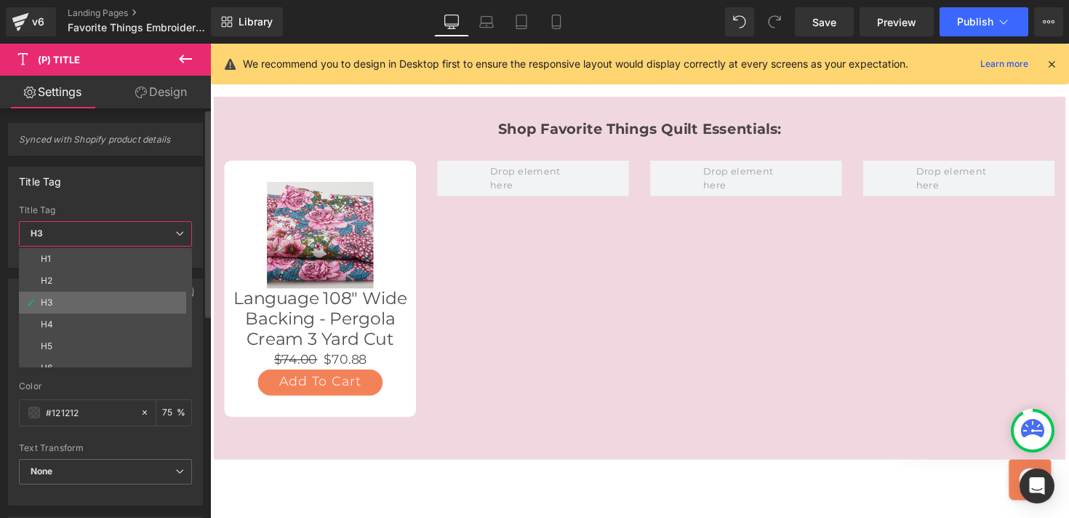
scroll to position [33, 0]
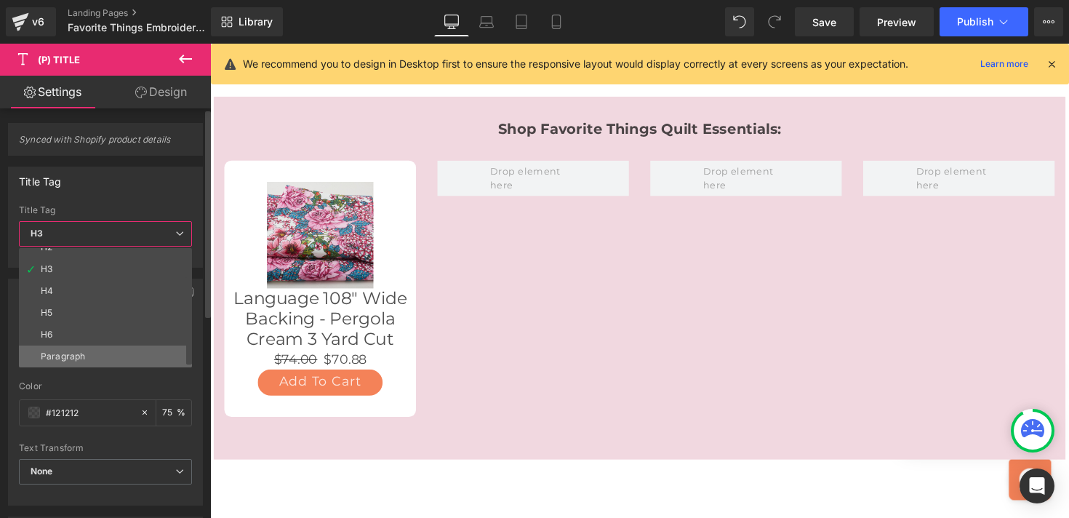
click at [65, 350] on li "Paragraph" at bounding box center [109, 356] width 180 height 22
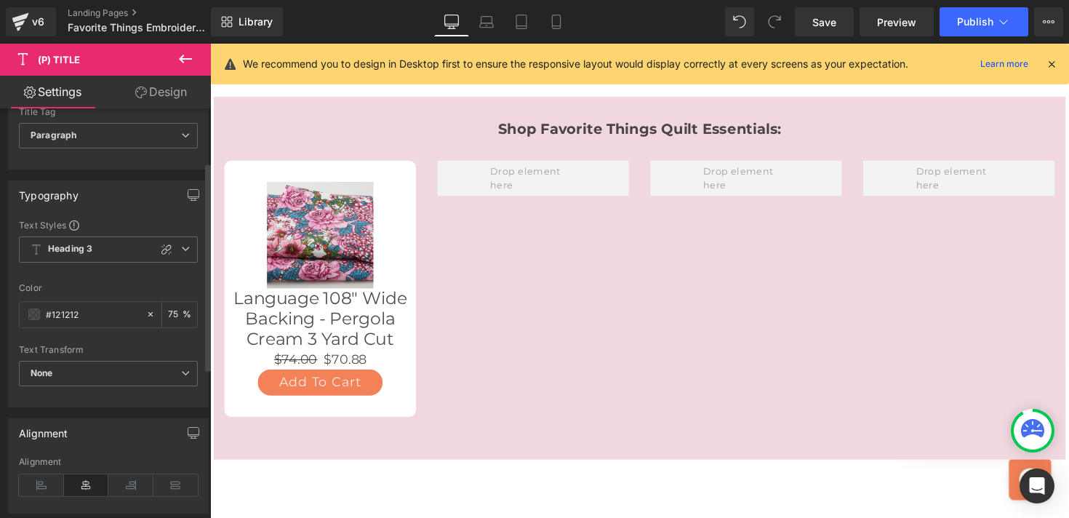
scroll to position [108, 0]
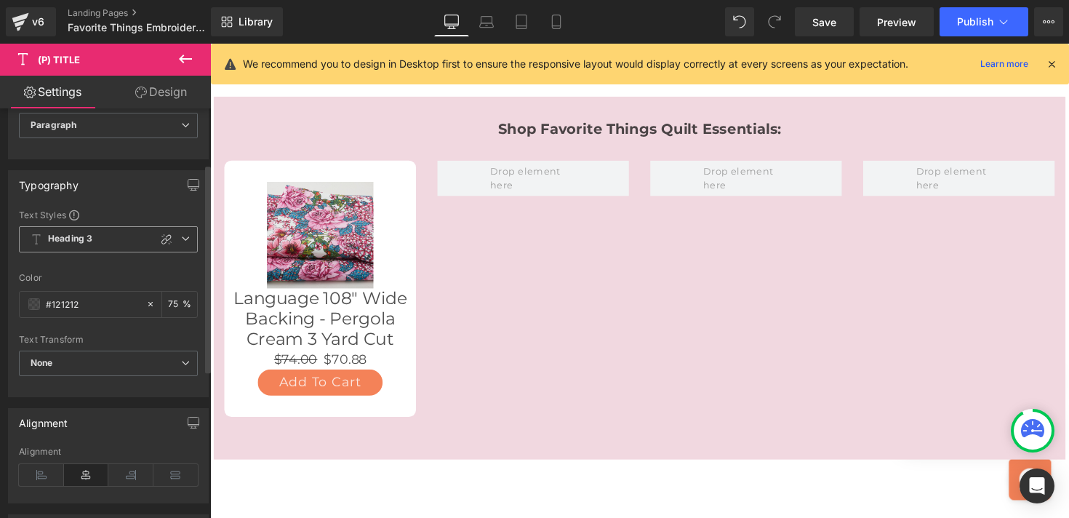
click at [94, 235] on span "Heading 3" at bounding box center [108, 239] width 179 height 26
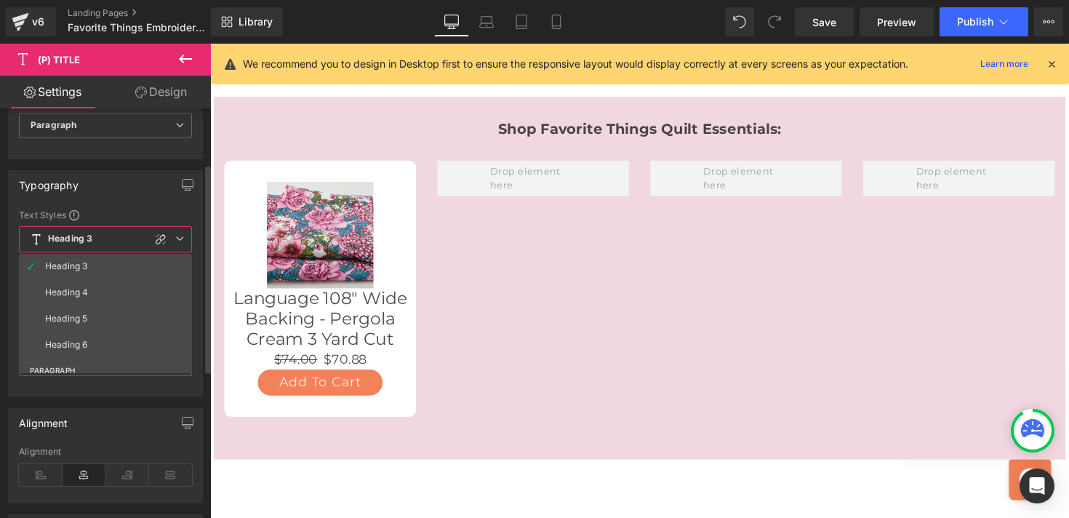
scroll to position [180, 0]
click at [85, 312] on li "Paragraph 1" at bounding box center [109, 320] width 180 height 26
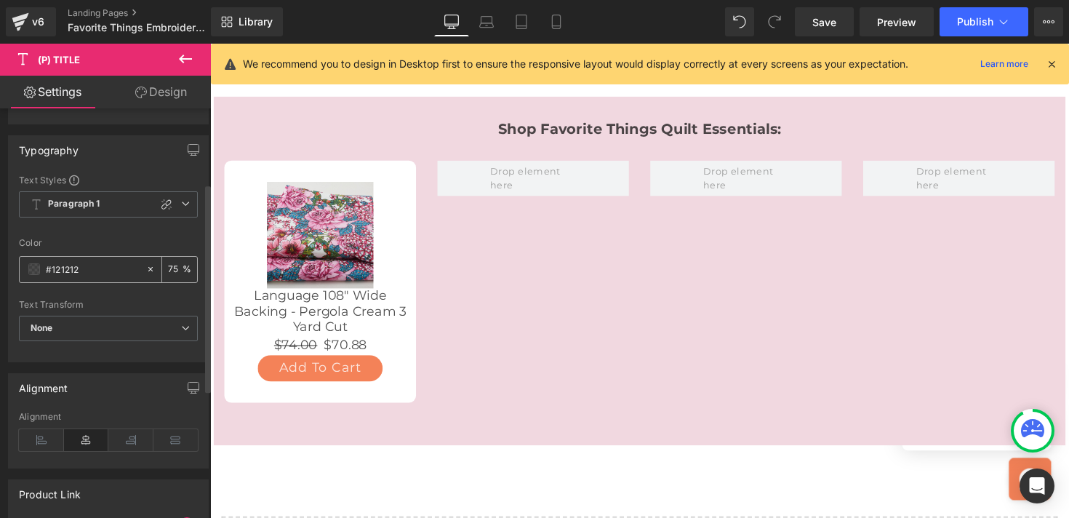
scroll to position [147, 0]
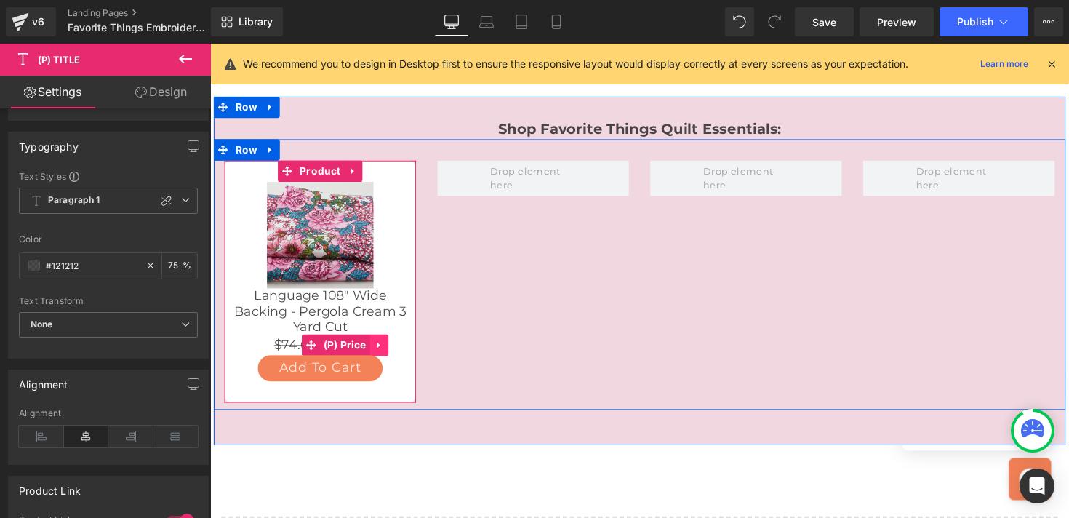
click at [385, 348] on icon at bounding box center [383, 353] width 10 height 11
click at [398, 342] on link at bounding box center [392, 353] width 19 height 22
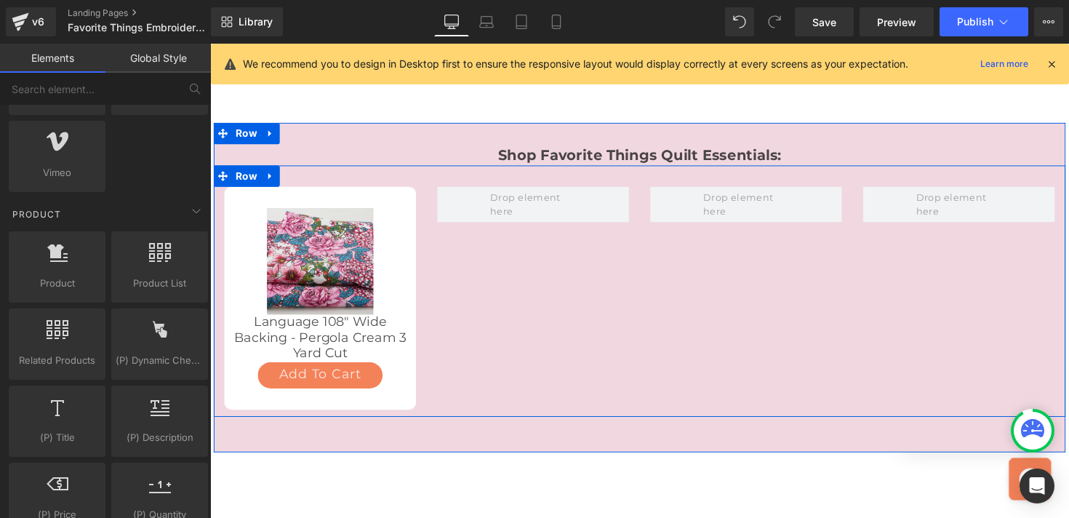
scroll to position [1310, 0]
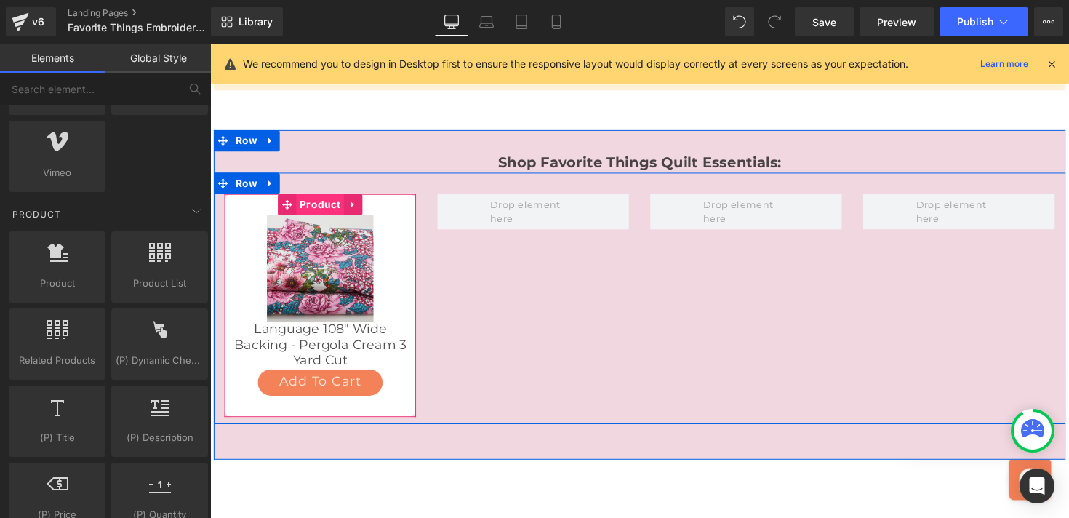
click at [333, 198] on span "Product" at bounding box center [322, 209] width 49 height 22
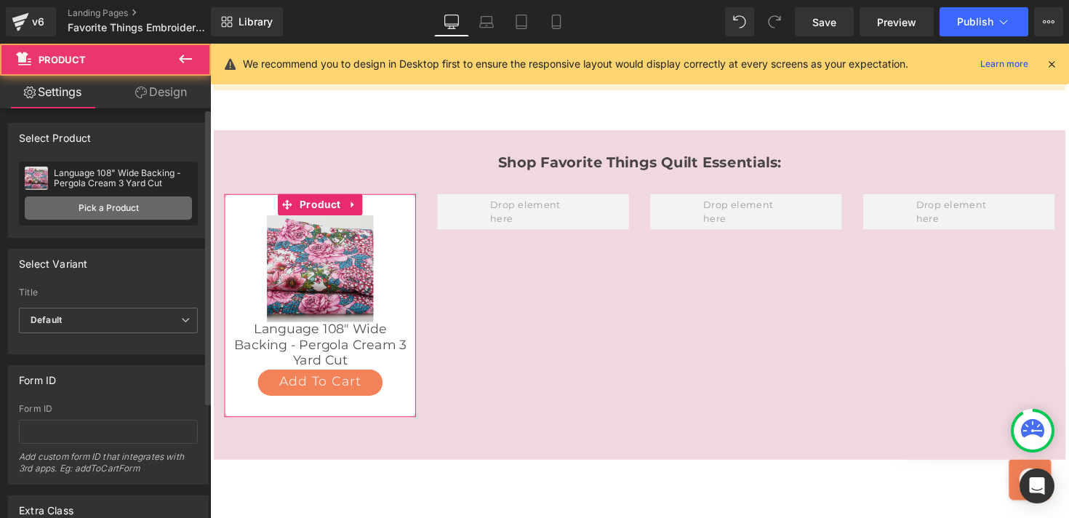
click at [100, 203] on link "Pick a Product" at bounding box center [108, 207] width 167 height 23
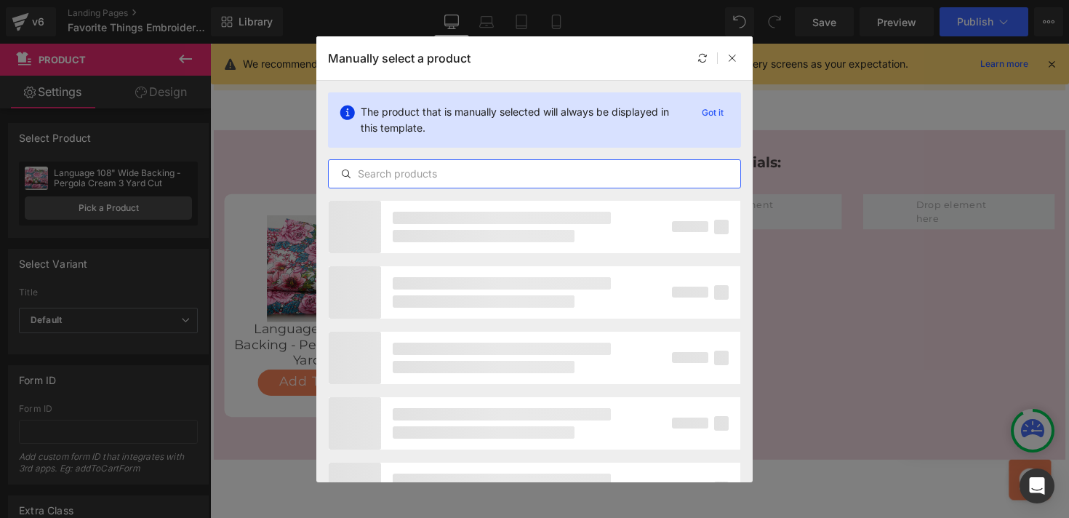
click at [393, 172] on input "text" at bounding box center [534, 173] width 411 height 17
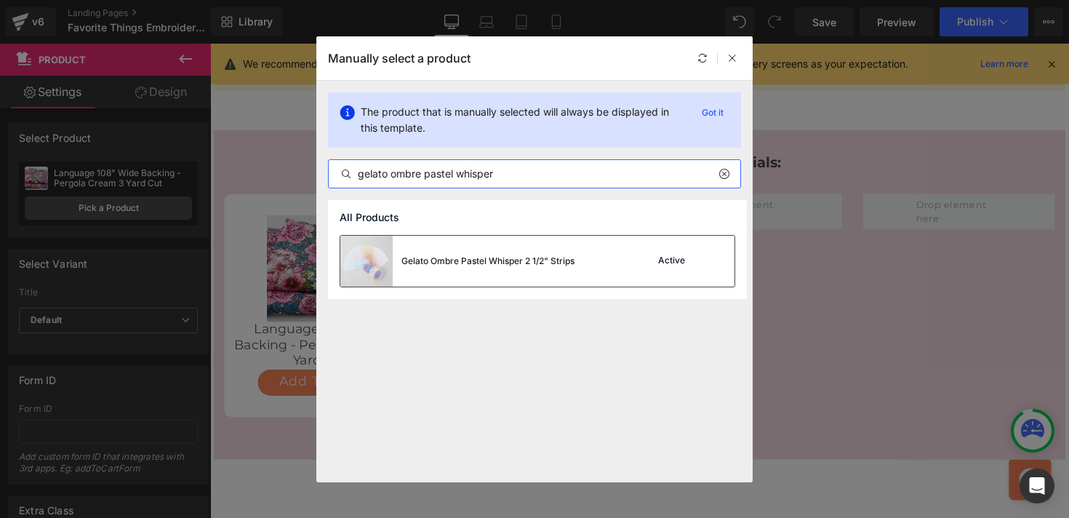
type input "gelato ombre pastel whisper"
click at [441, 259] on div "Gelato Ombre Pastel Whisper 2 1/2" Strips" at bounding box center [487, 260] width 173 height 13
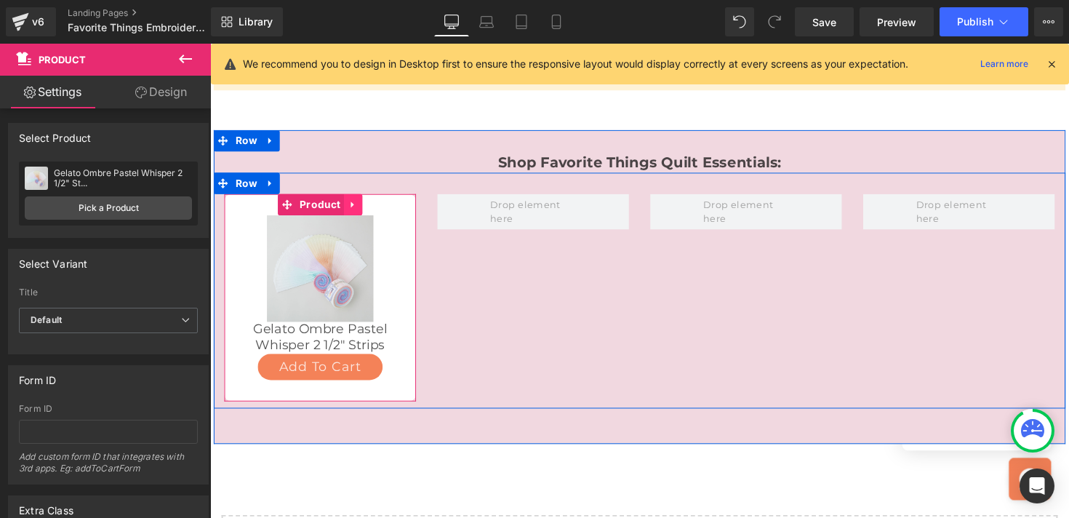
click at [356, 206] on icon at bounding box center [355, 209] width 3 height 7
click at [343, 204] on icon at bounding box center [347, 209] width 10 height 10
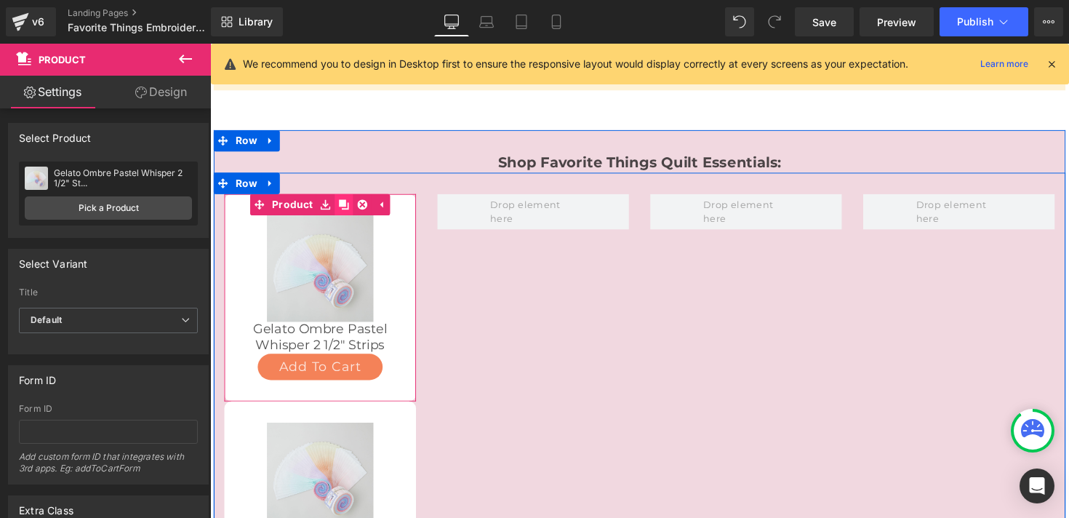
click at [343, 204] on icon at bounding box center [347, 209] width 10 height 10
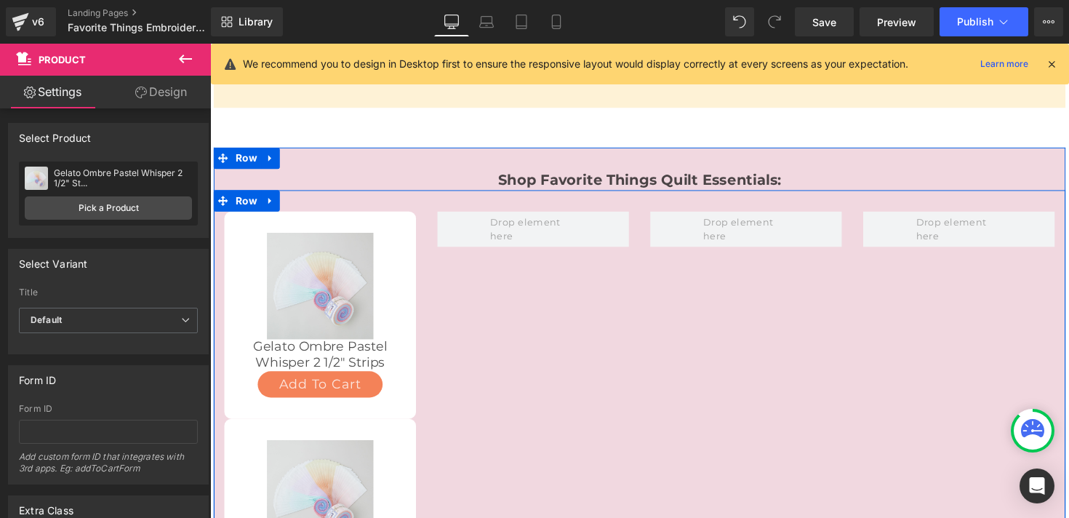
scroll to position [1288, 0]
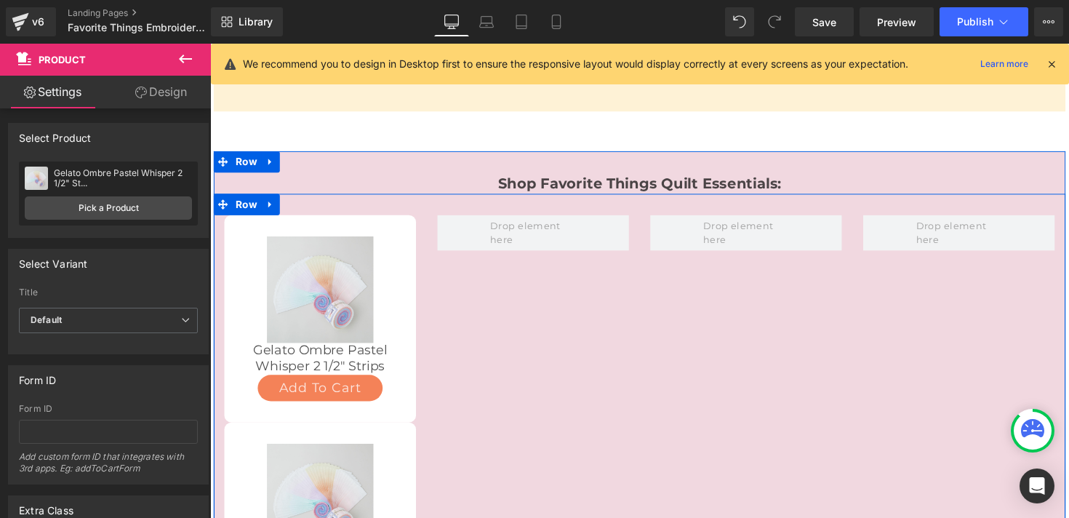
click at [403, 241] on div "Sale Off" at bounding box center [323, 295] width 182 height 109
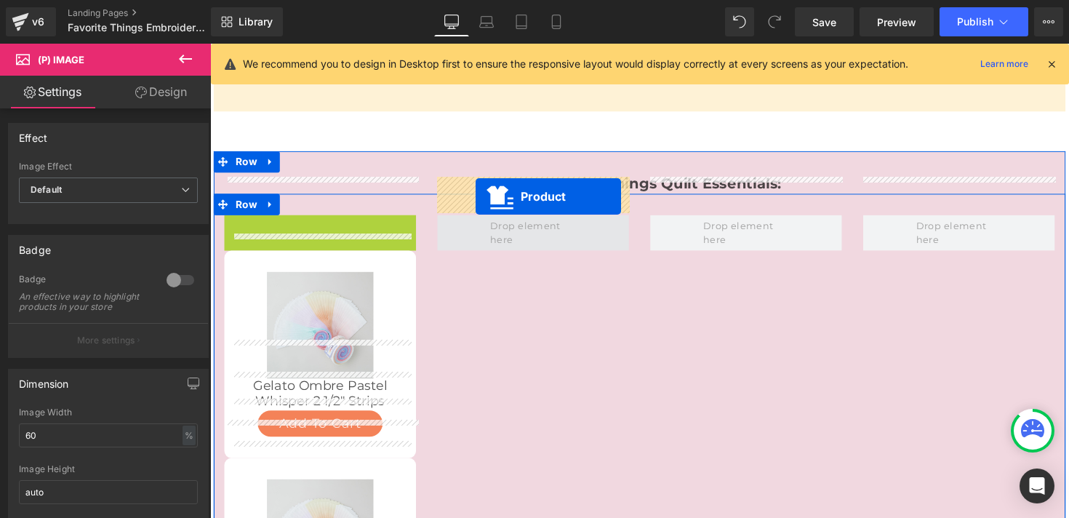
drag, startPoint x: 258, startPoint y: 193, endPoint x: 482, endPoint y: 201, distance: 224.1
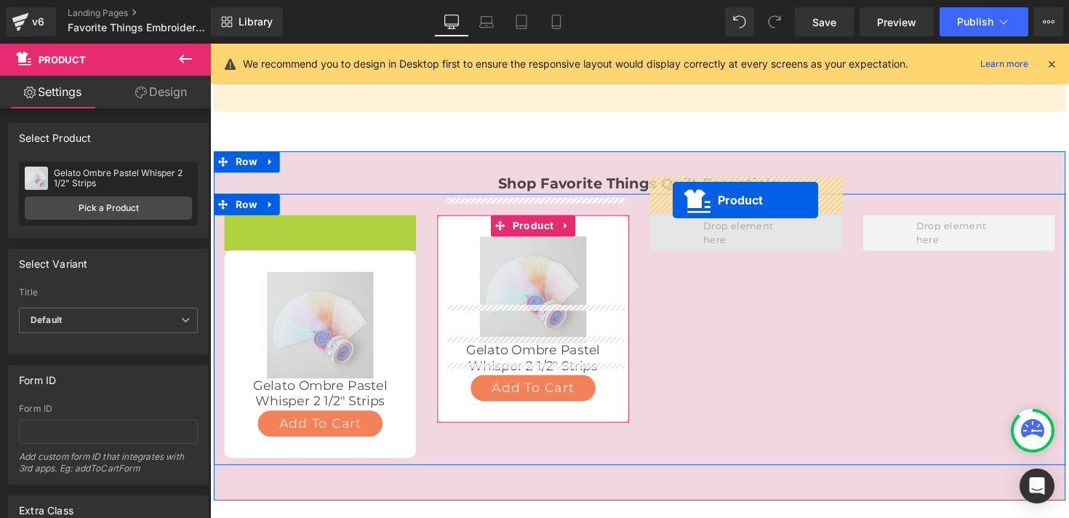
drag, startPoint x: 286, startPoint y: 188, endPoint x: 684, endPoint y: 204, distance: 398.7
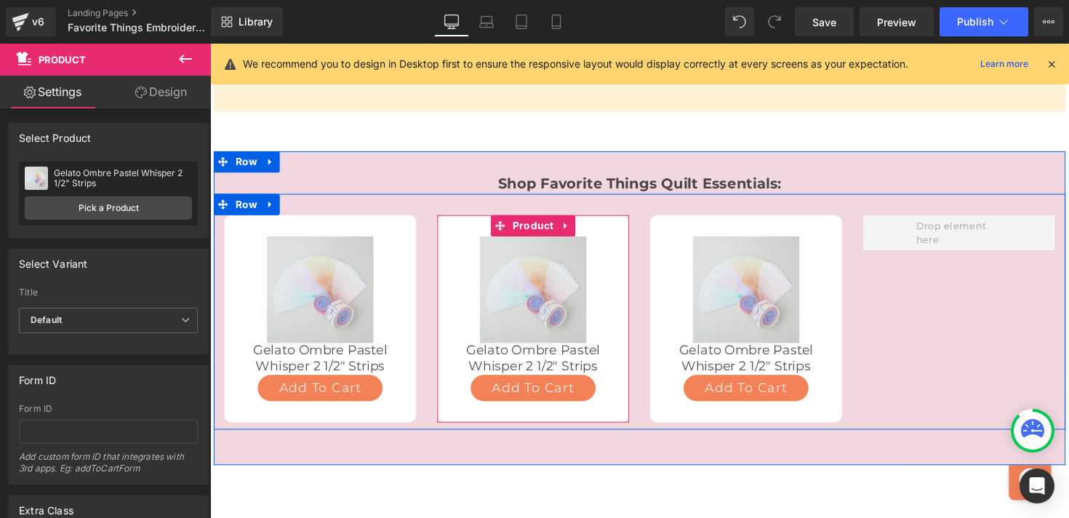
click at [872, 306] on div "Sale Off (P) Image Gelato Ombre Pastel Whisper 2 1/2" Strips (P) Title Add To C…" at bounding box center [650, 318] width 872 height 241
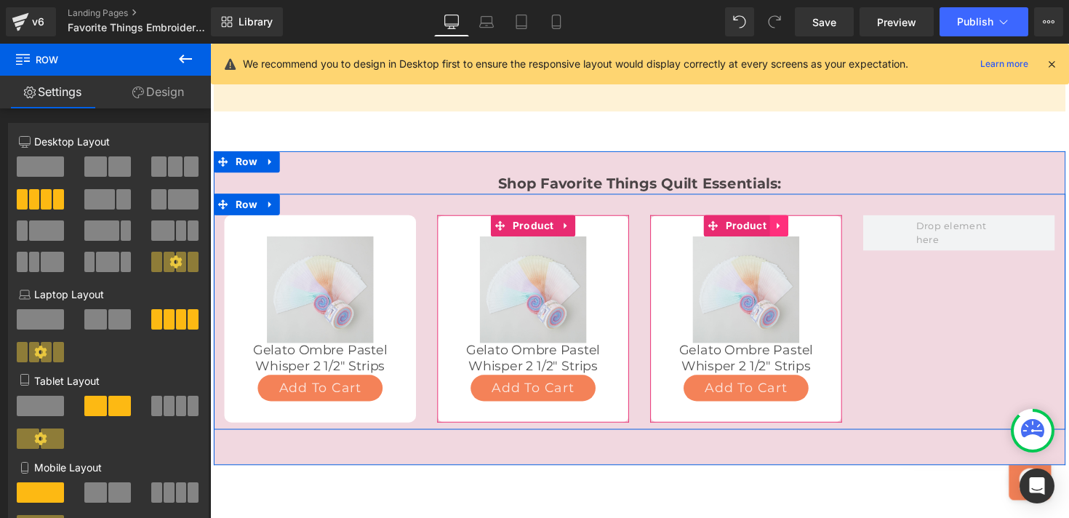
click at [792, 225] on icon at bounding box center [793, 230] width 10 height 11
click at [780, 225] on icon at bounding box center [784, 230] width 10 height 10
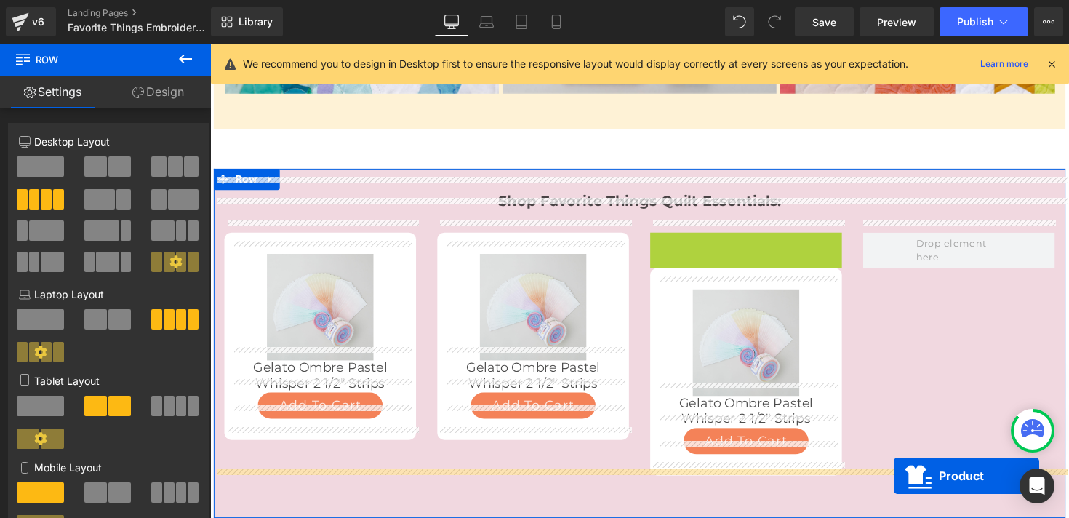
scroll to position [1245, 0]
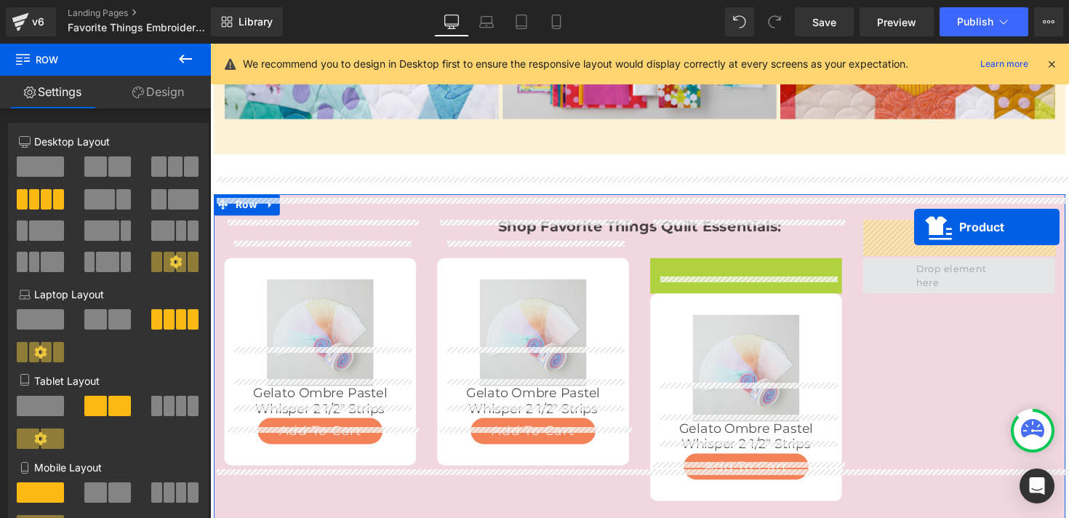
drag, startPoint x: 696, startPoint y: 189, endPoint x: 931, endPoint y: 232, distance: 239.4
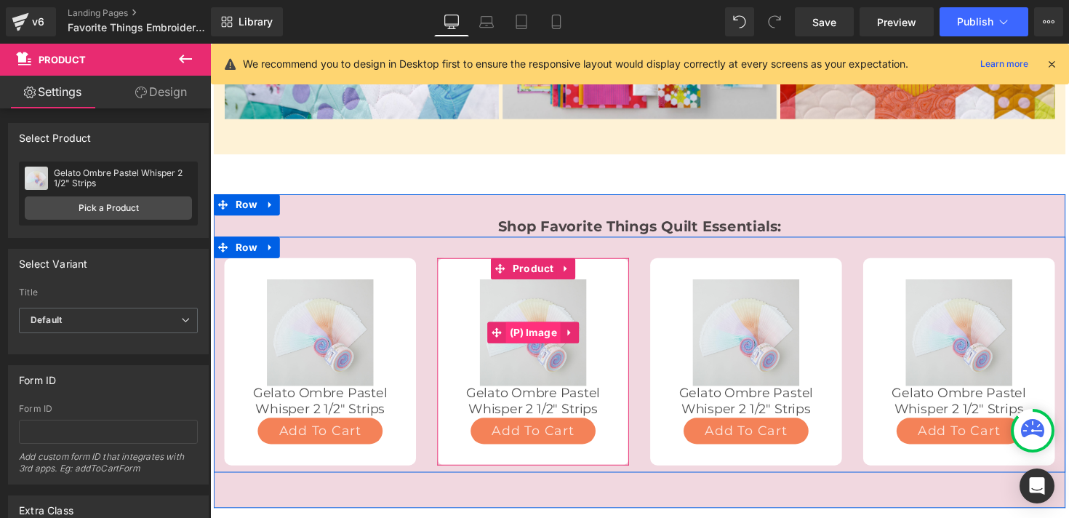
click at [558, 329] on span "(P) Image" at bounding box center [541, 340] width 56 height 22
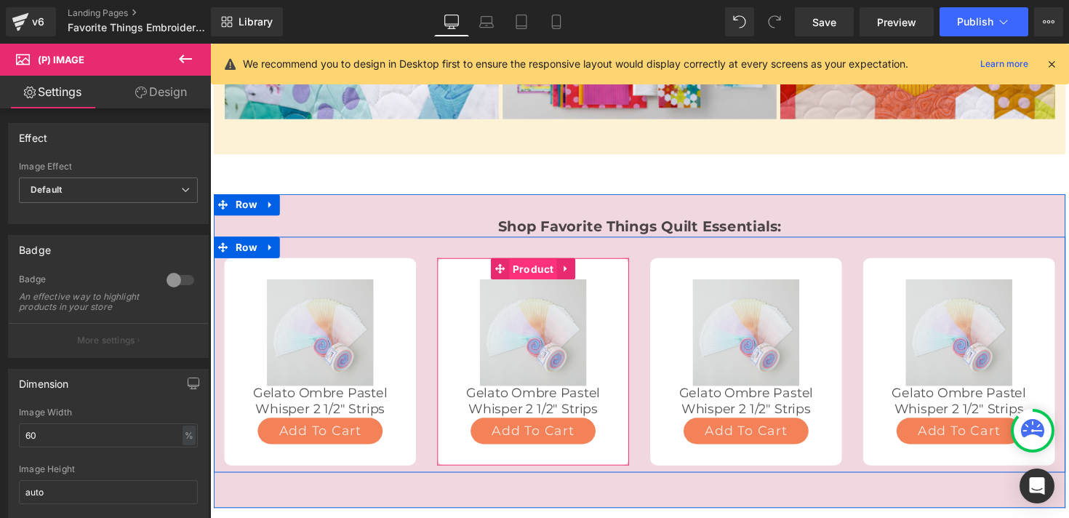
click at [531, 264] on span "Product" at bounding box center [540, 275] width 49 height 22
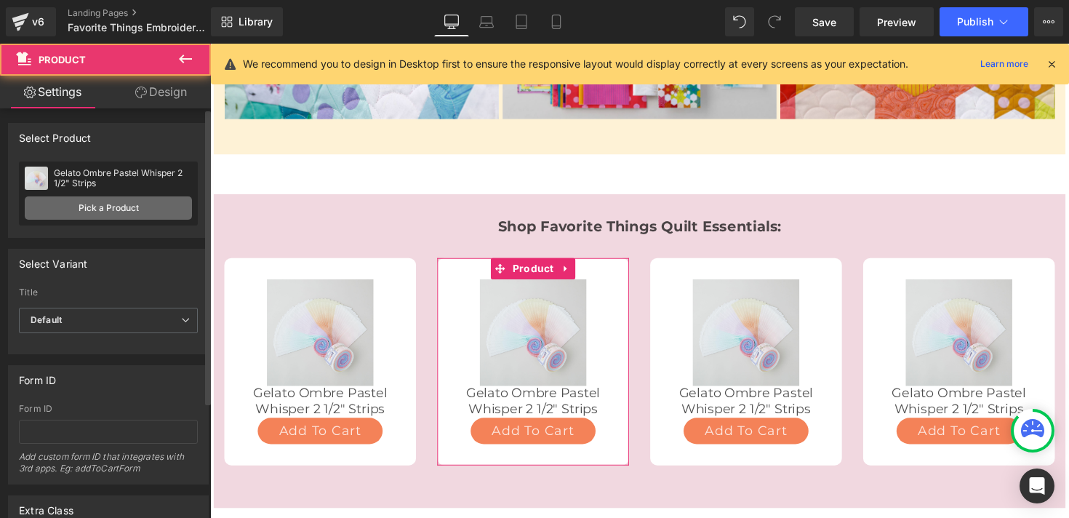
click at [104, 211] on link "Pick a Product" at bounding box center [108, 207] width 167 height 23
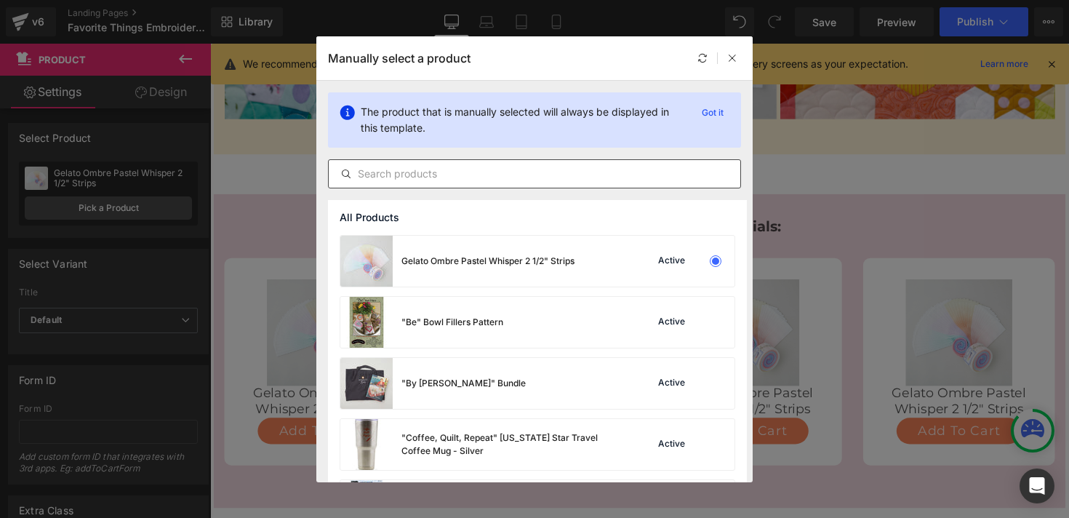
click at [413, 182] on div at bounding box center [534, 173] width 413 height 29
click at [419, 175] on input "text" at bounding box center [534, 173] width 411 height 17
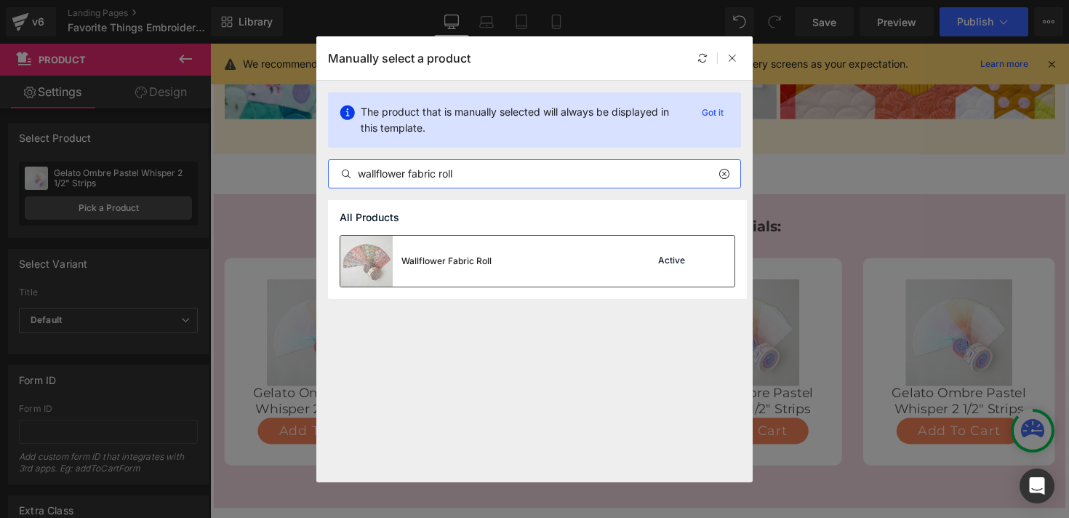
type input "wallflower fabric roll"
click at [453, 258] on div "Wallflower Fabric Roll" at bounding box center [446, 260] width 90 height 13
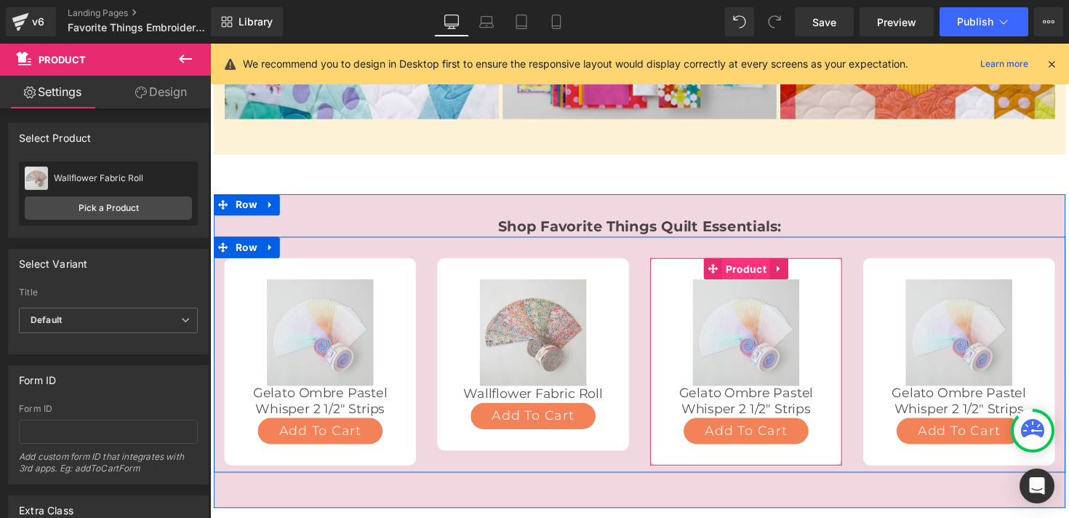
click at [754, 264] on span "Product" at bounding box center [758, 275] width 49 height 22
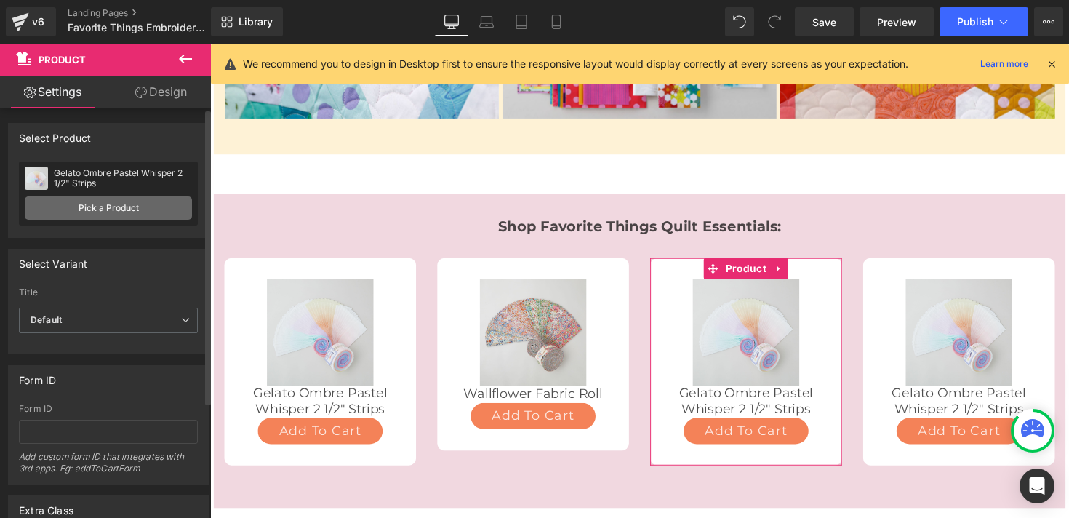
click at [103, 208] on link "Pick a Product" at bounding box center [108, 207] width 167 height 23
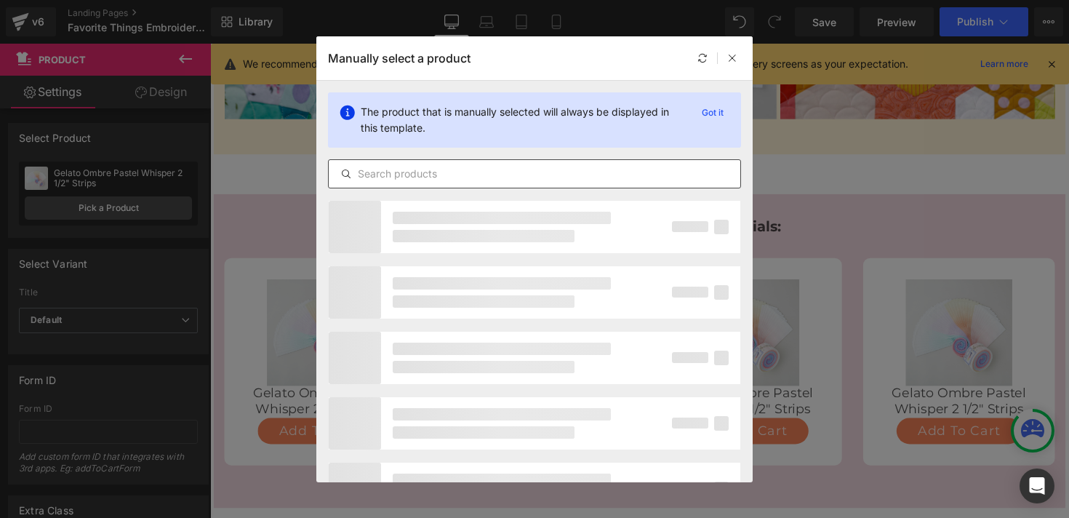
click at [407, 180] on input "text" at bounding box center [534, 173] width 411 height 17
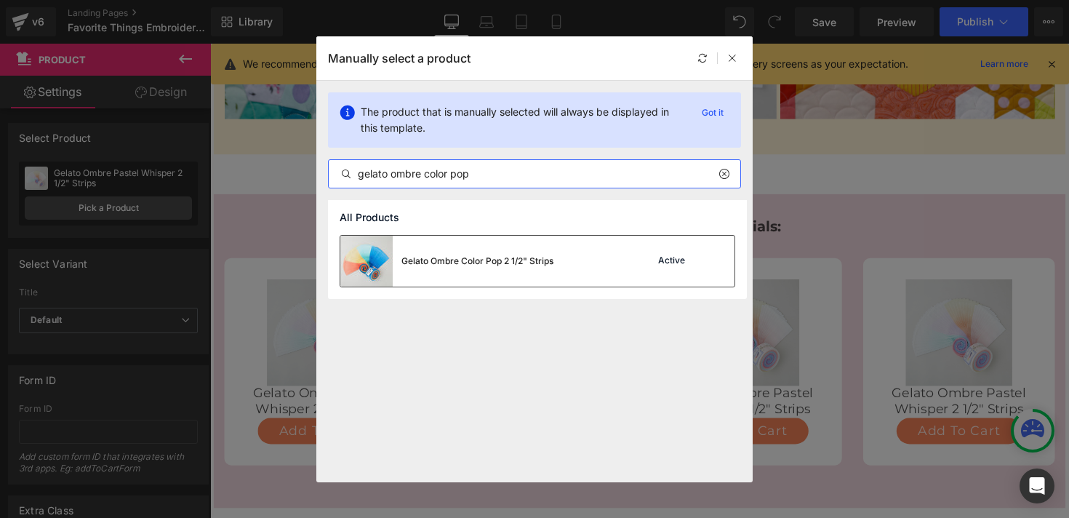
type input "gelato ombre color pop"
click at [407, 266] on div "Gelato Ombre Color Pop 2 1/2" Strips" at bounding box center [477, 260] width 152 height 13
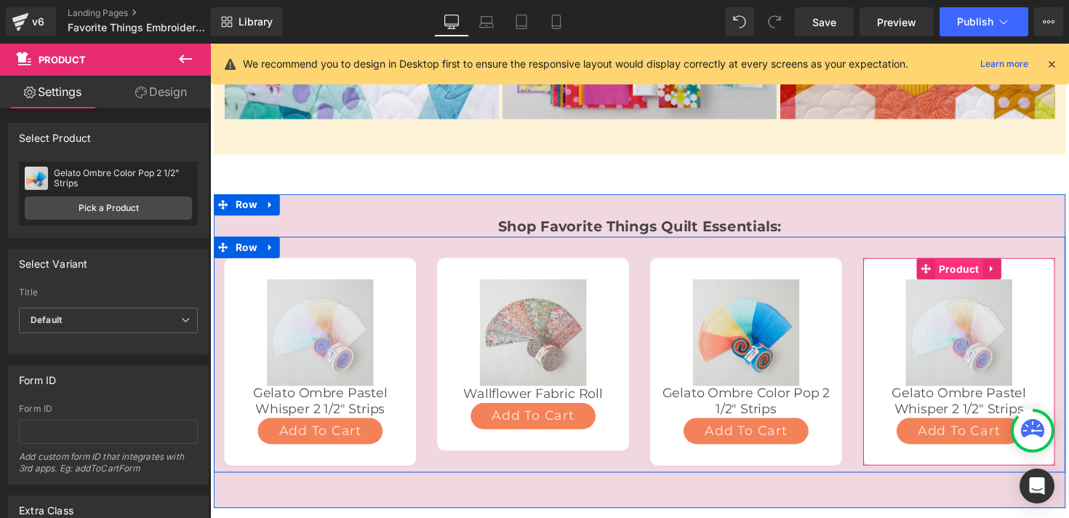
click at [965, 264] on span "Product" at bounding box center [976, 275] width 49 height 22
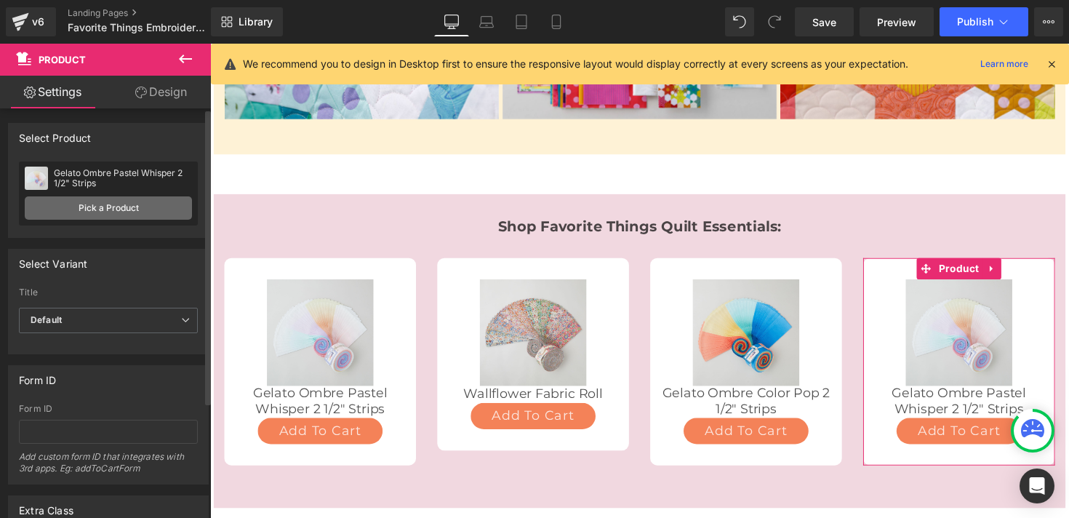
click at [111, 204] on link "Pick a Product" at bounding box center [108, 207] width 167 height 23
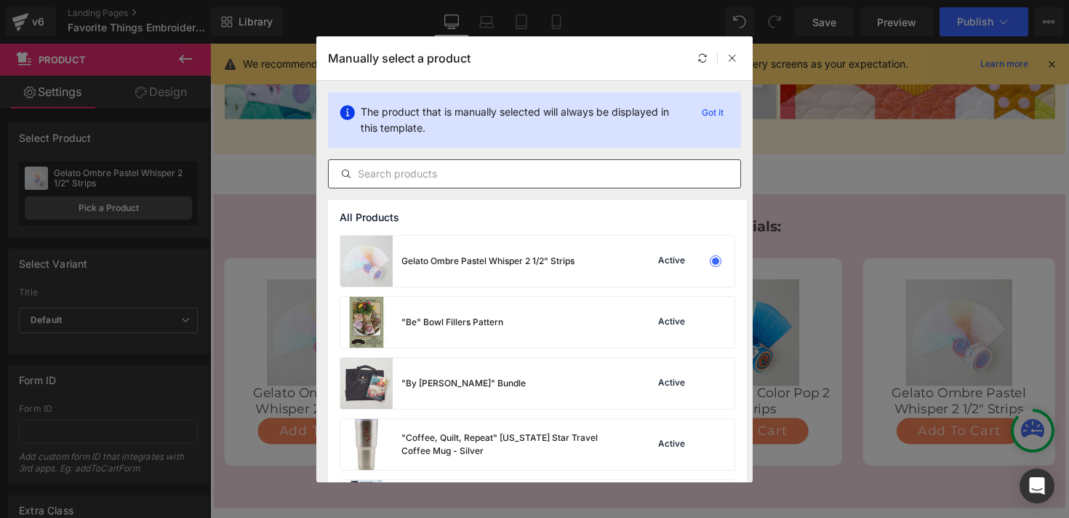
click at [413, 167] on input "text" at bounding box center [534, 173] width 411 height 17
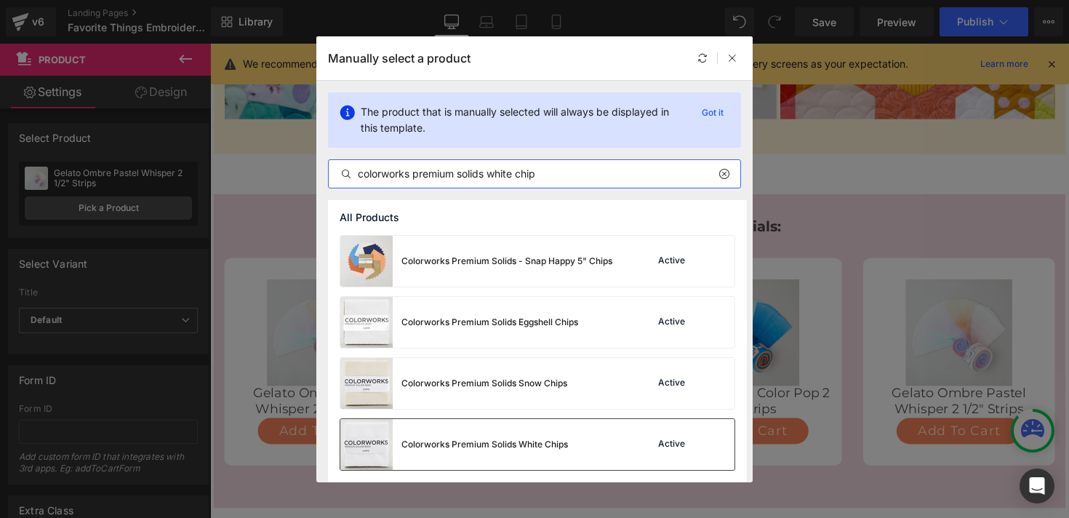
type input "colorworks premium solids white chip"
click at [500, 429] on div "Colorworks Premium Solids White Chips" at bounding box center [454, 444] width 228 height 51
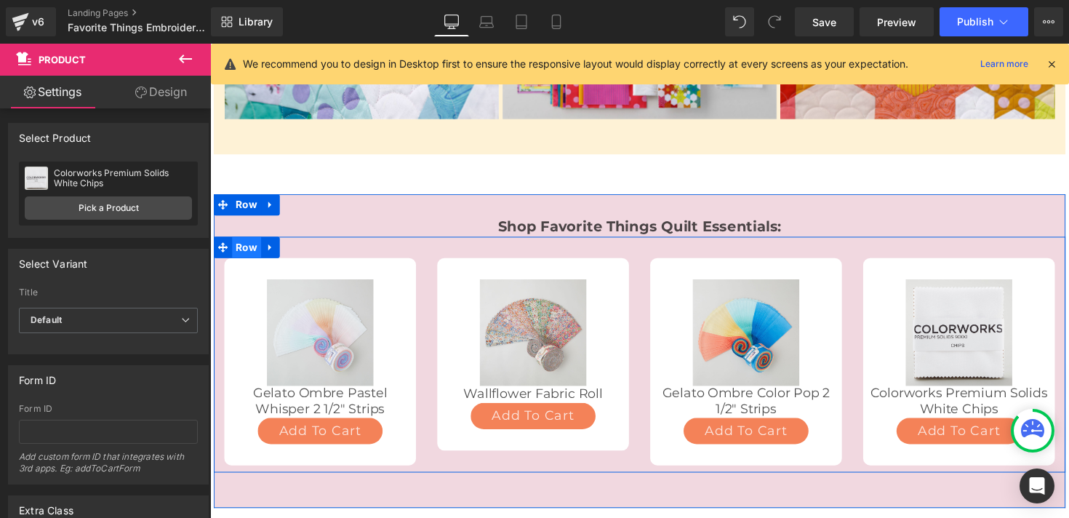
click at [254, 241] on span "Row" at bounding box center [248, 252] width 30 height 22
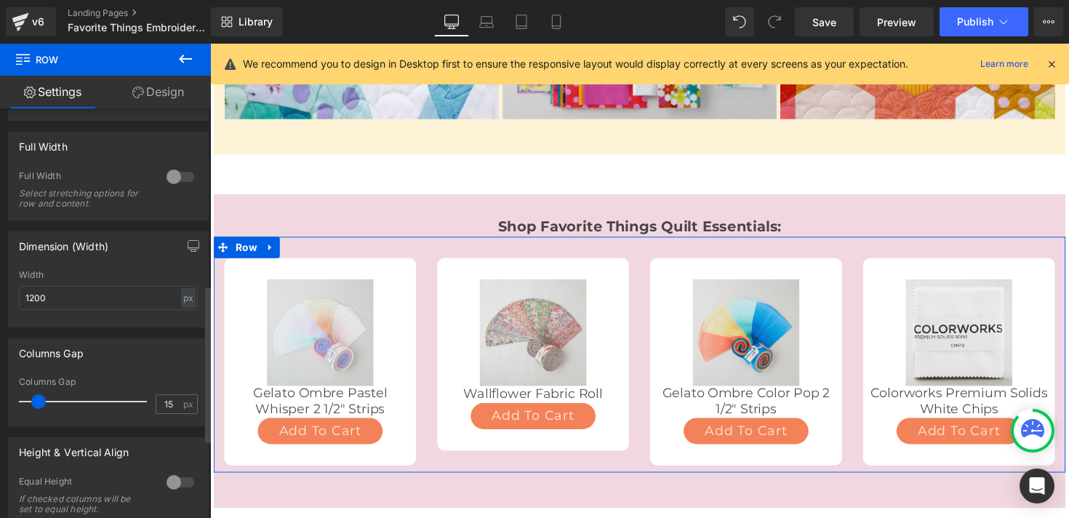
scroll to position [465, 0]
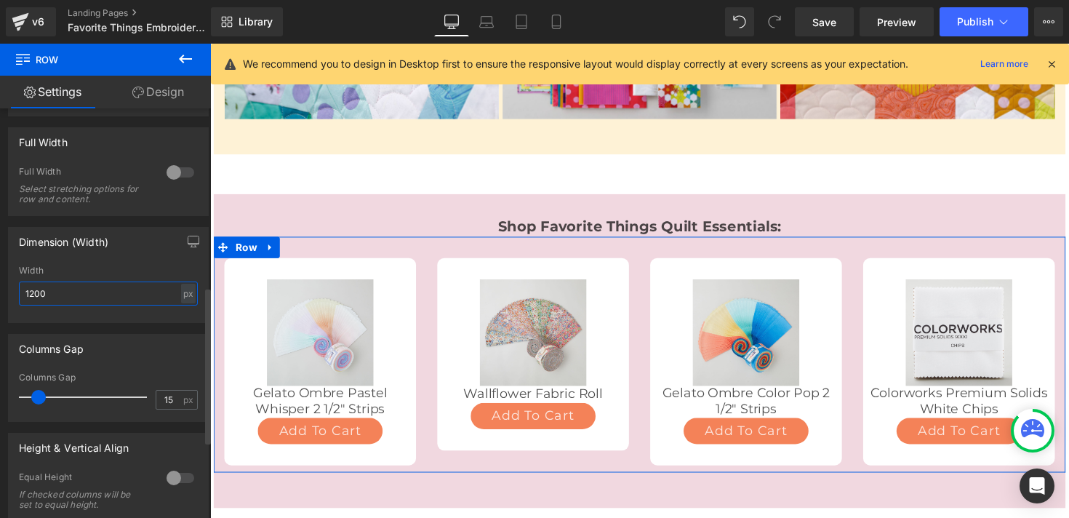
click at [103, 300] on input "1200" at bounding box center [108, 293] width 179 height 24
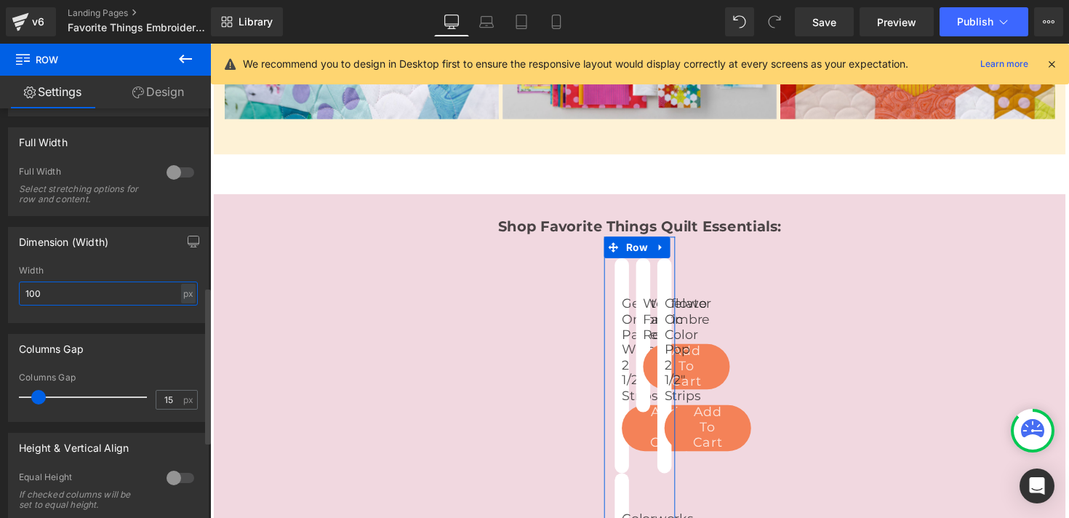
type input "1000"
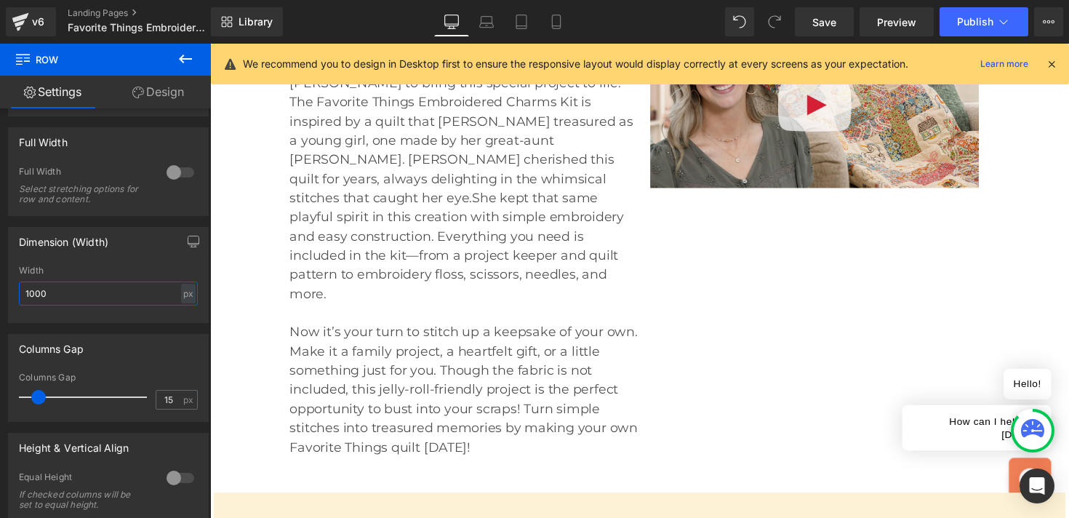
scroll to position [481, 0]
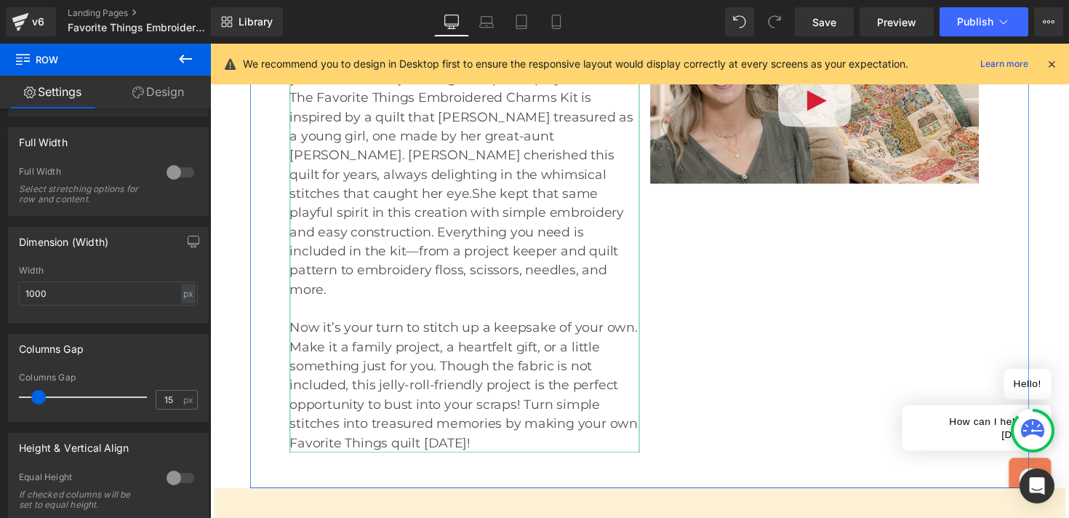
click at [297, 172] on p "Our favorite things aren’t always the fanciest items we own. They’re the small …" at bounding box center [471, 148] width 358 height 314
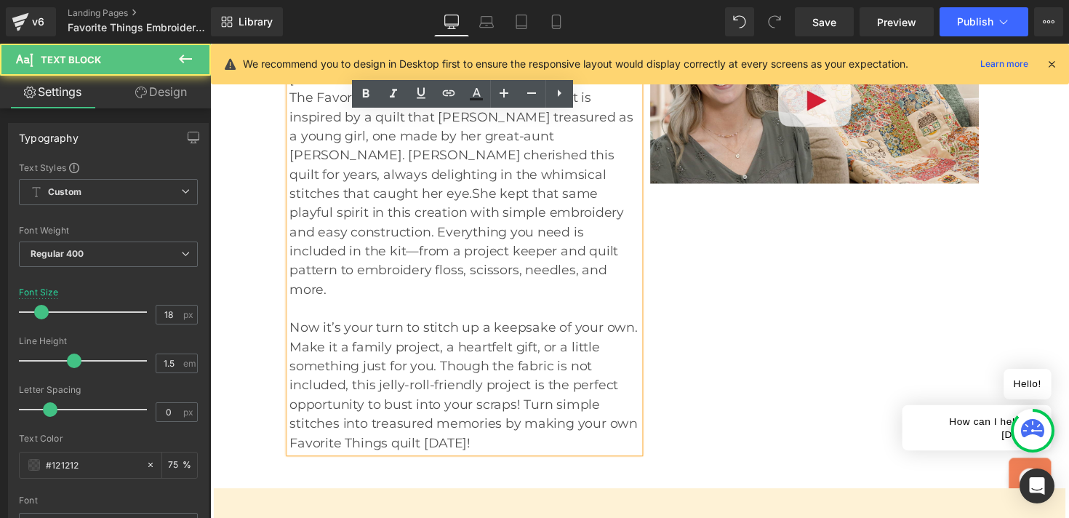
click at [350, 206] on p "Our favorite things aren’t always the fanciest items we own. They’re the small …" at bounding box center [471, 148] width 358 height 314
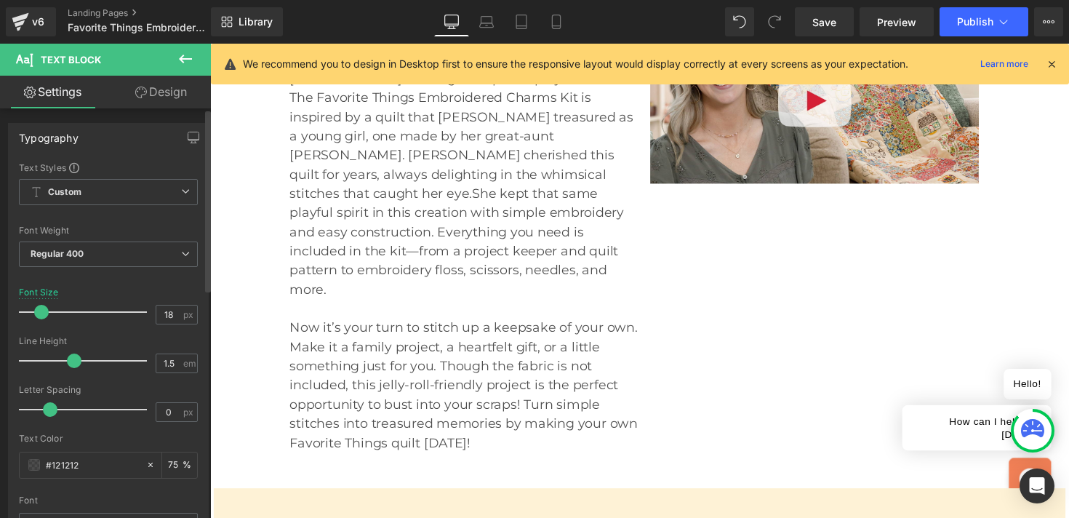
type input "17"
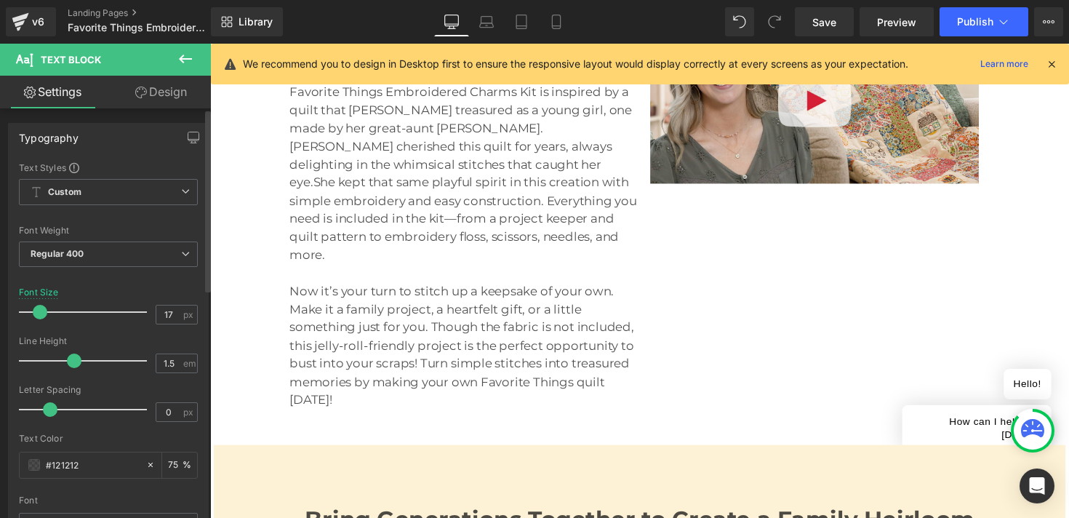
click at [41, 313] on span at bounding box center [40, 312] width 15 height 15
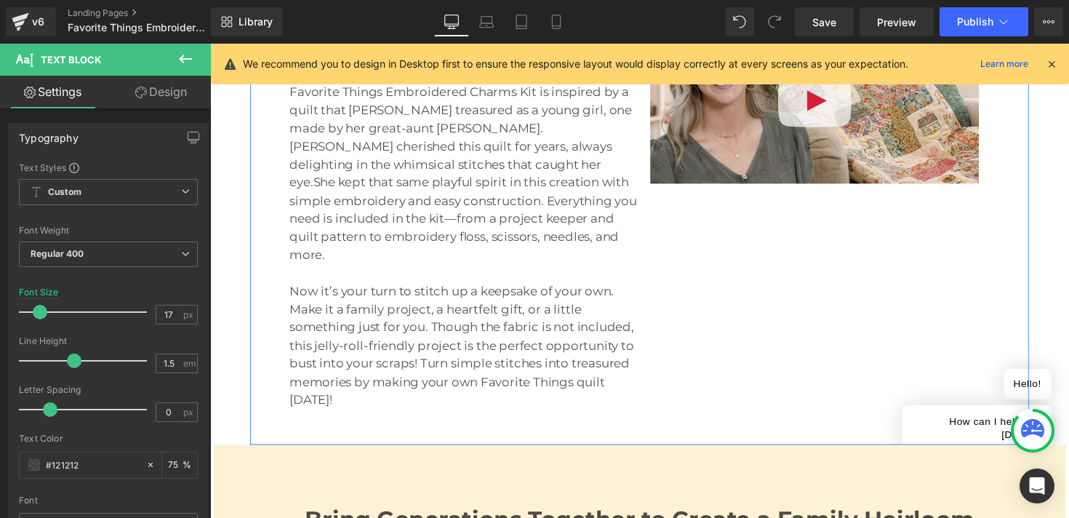
click at [721, 294] on div "Image Row" at bounding box center [829, 197] width 358 height 442
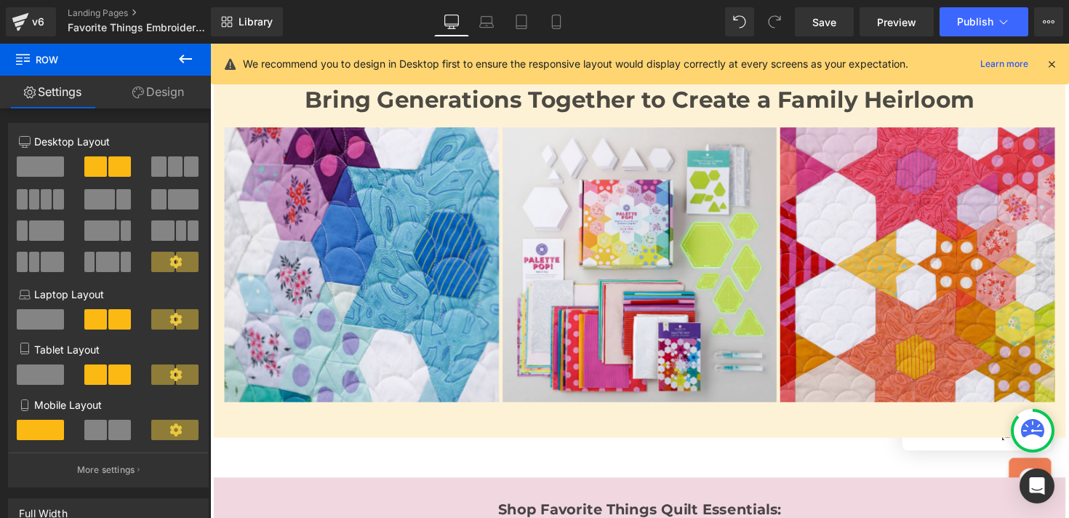
scroll to position [910, 0]
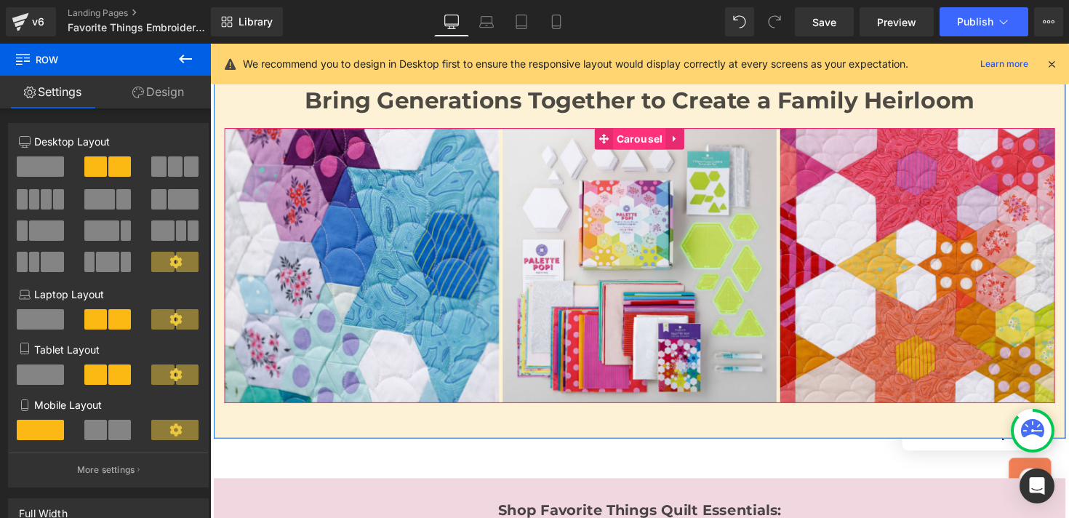
click at [661, 130] on span "Carousel" at bounding box center [650, 141] width 54 height 22
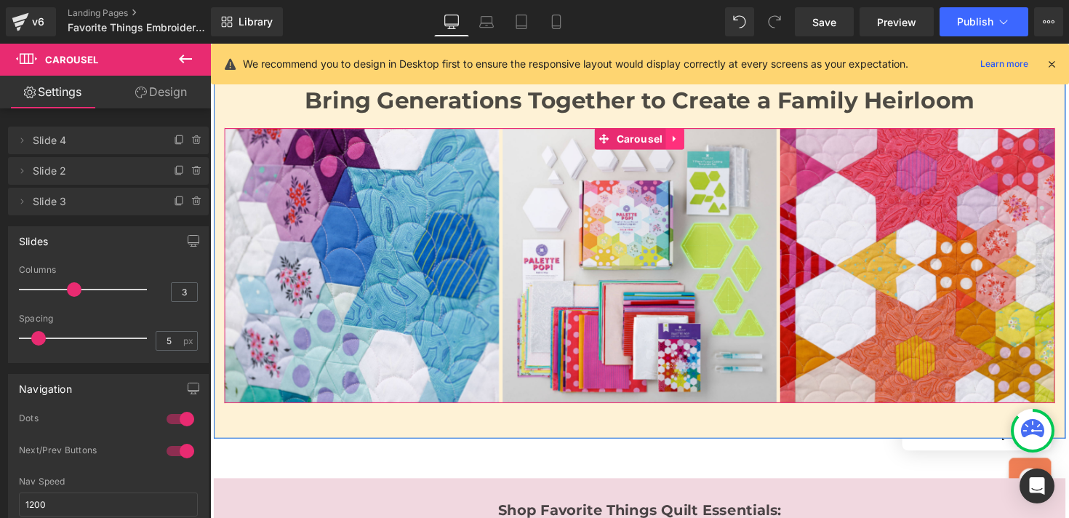
click at [687, 136] on icon at bounding box center [686, 141] width 10 height 11
click at [691, 136] on icon at bounding box center [696, 141] width 10 height 10
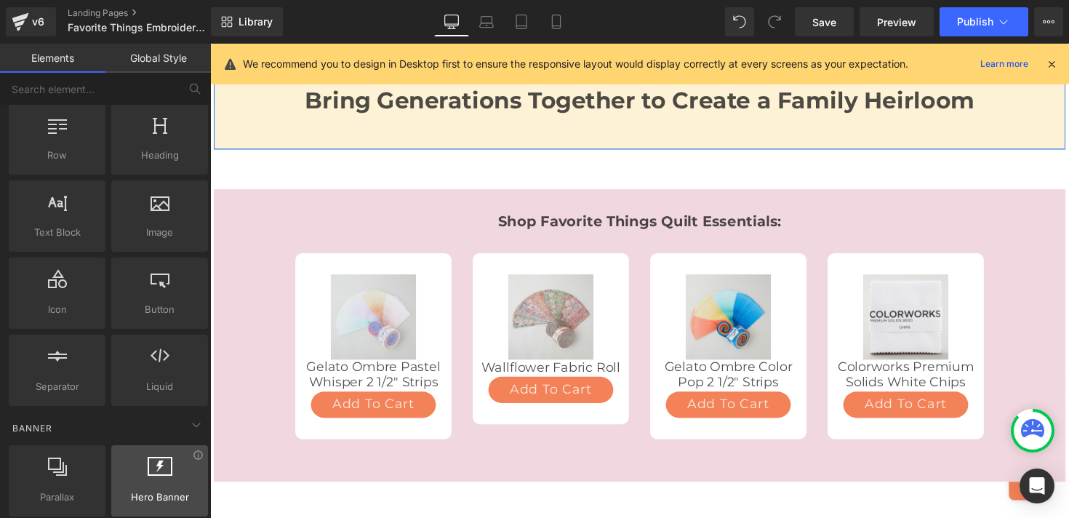
scroll to position [0, 0]
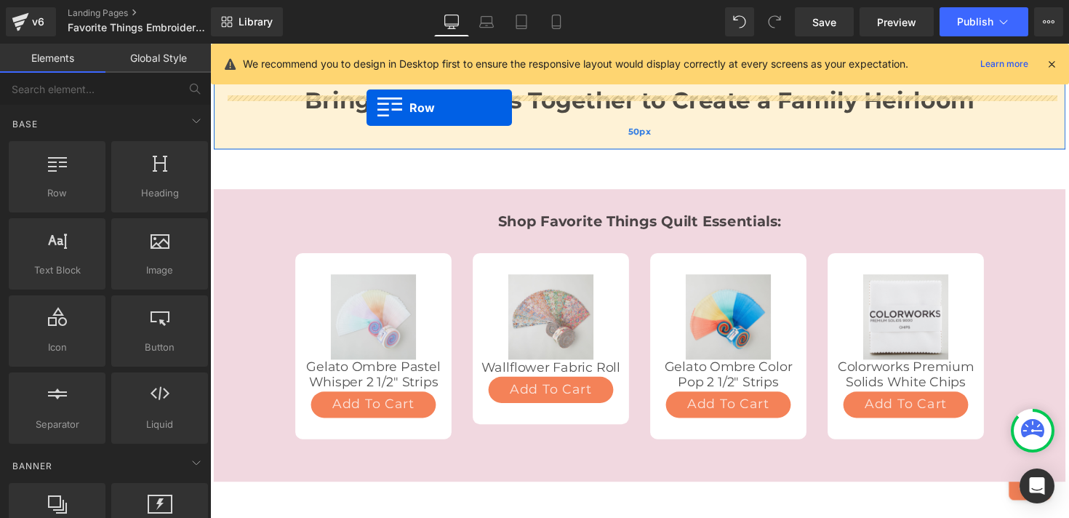
drag, startPoint x: 272, startPoint y: 230, endPoint x: 370, endPoint y: 109, distance: 155.6
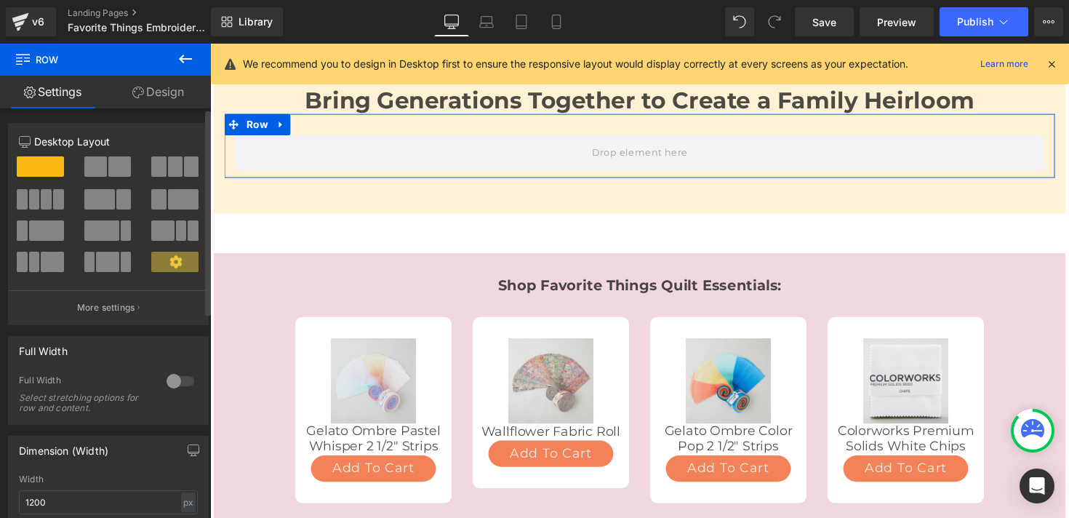
click at [159, 166] on span at bounding box center [158, 166] width 15 height 20
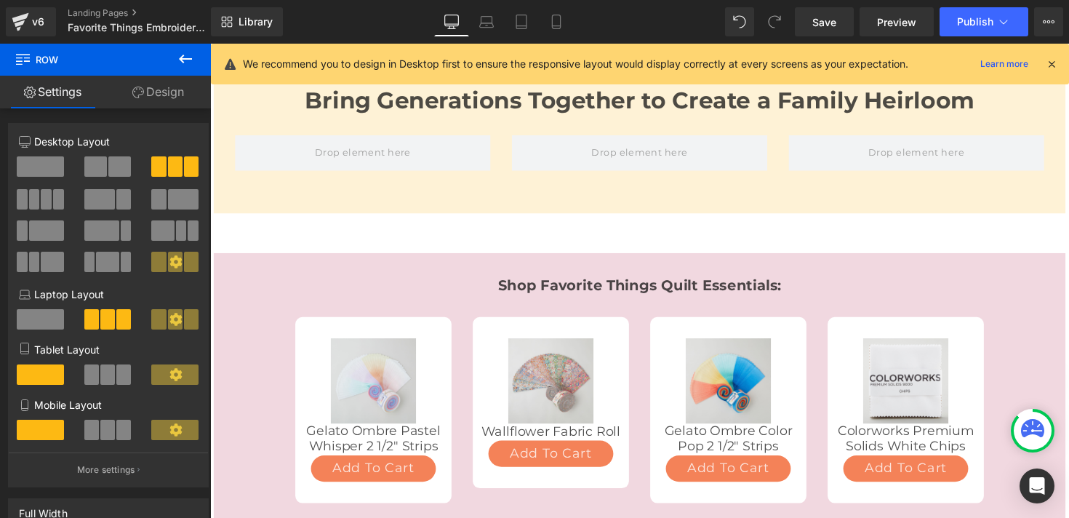
click at [177, 63] on icon at bounding box center [185, 58] width 17 height 17
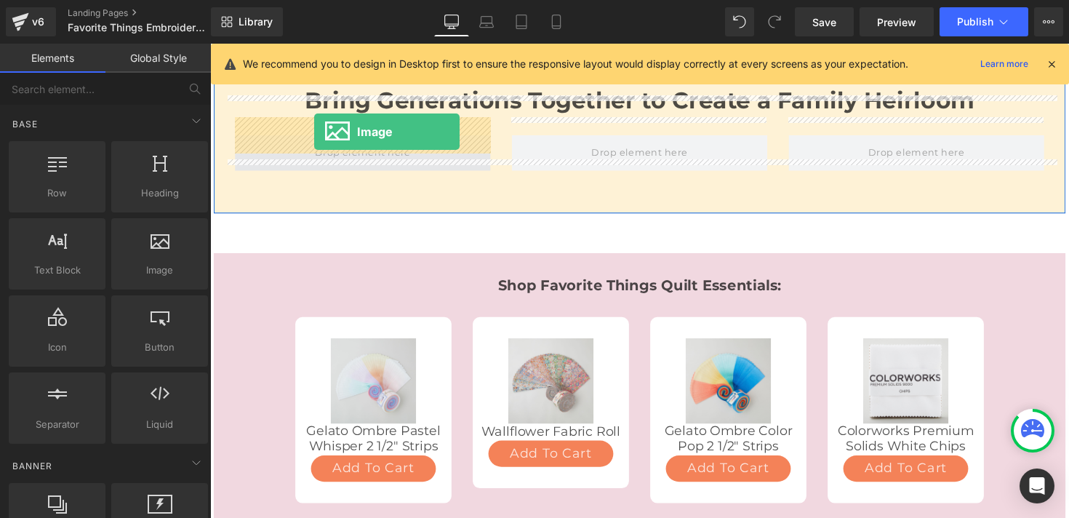
drag, startPoint x: 372, startPoint y: 294, endPoint x: 317, endPoint y: 134, distance: 169.7
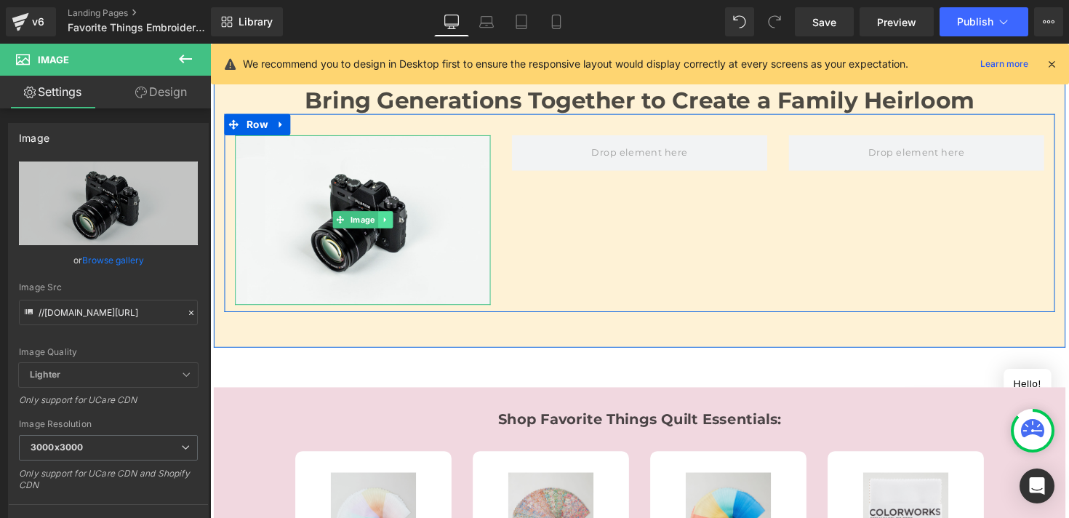
click at [389, 220] on icon at bounding box center [389, 224] width 8 height 9
click at [385, 220] on icon at bounding box center [382, 224] width 8 height 8
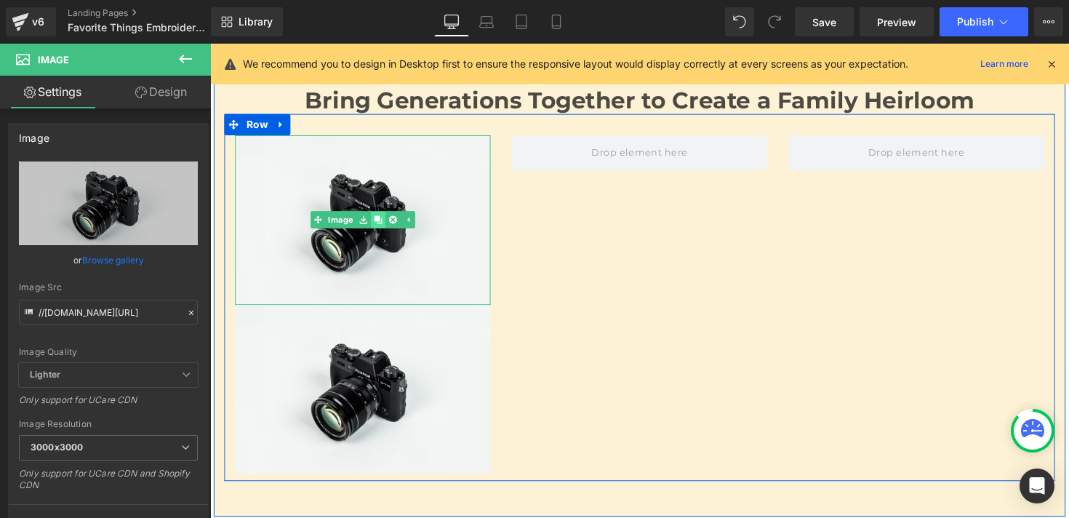
click at [385, 220] on icon at bounding box center [382, 224] width 8 height 8
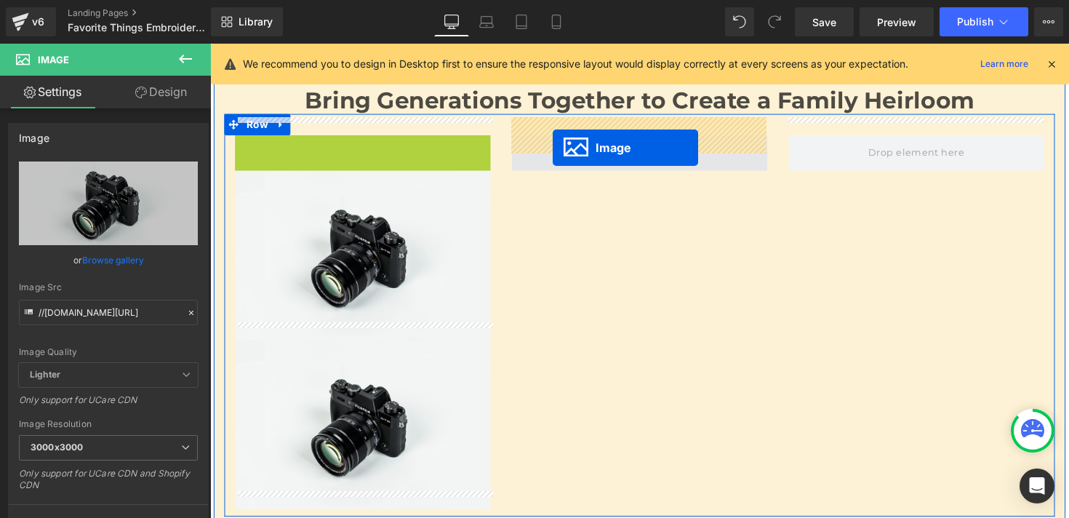
drag, startPoint x: 321, startPoint y: 205, endPoint x: 561, endPoint y: 150, distance: 246.2
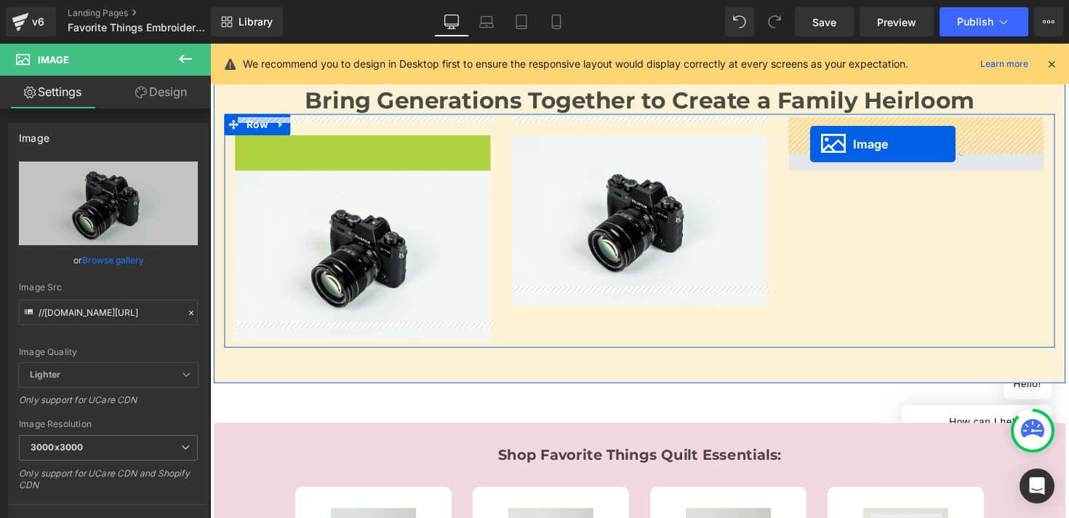
drag, startPoint x: 342, startPoint y: 201, endPoint x: 825, endPoint y: 146, distance: 485.9
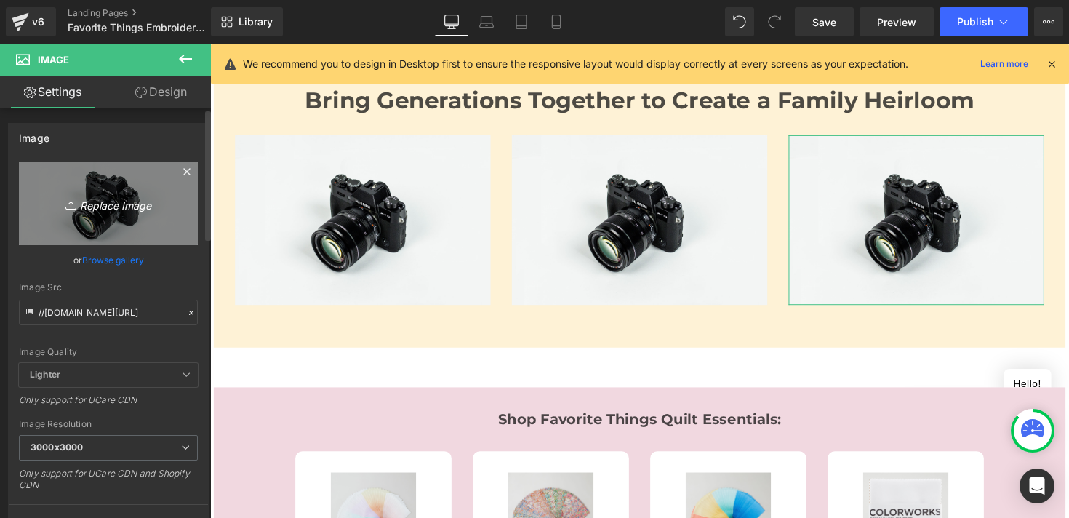
click at [129, 207] on icon "Replace Image" at bounding box center [108, 203] width 116 height 18
type input "C:\fakepath\251340-Favorite-Things-Embroidery-800x500-Slider1-Photos.jpg"
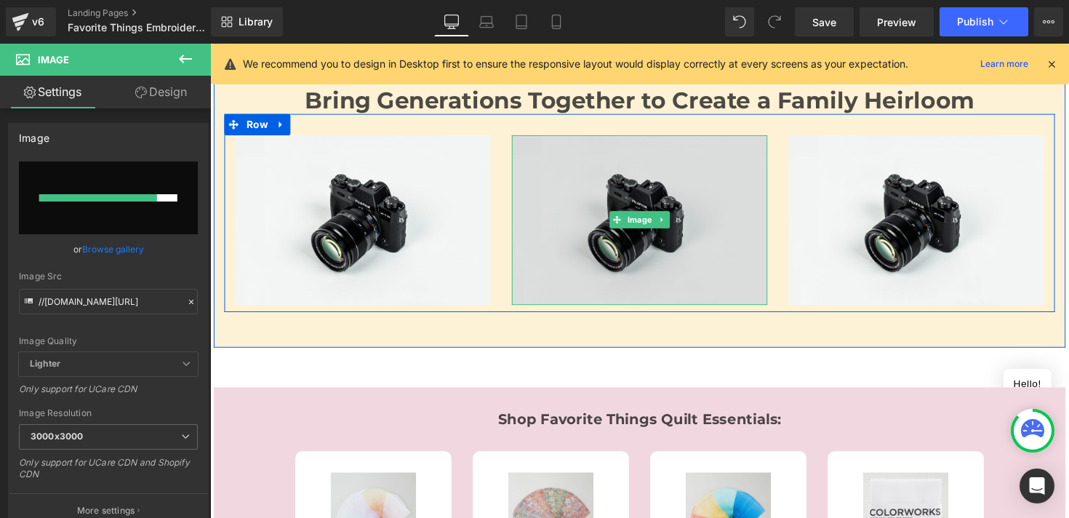
click at [562, 188] on img at bounding box center [650, 223] width 262 height 173
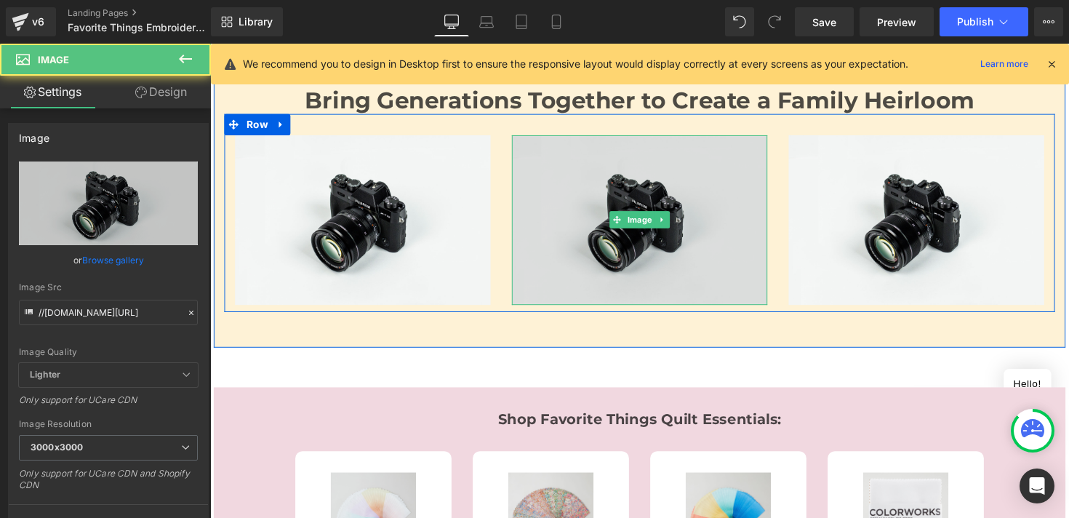
click at [572, 193] on img at bounding box center [650, 223] width 262 height 173
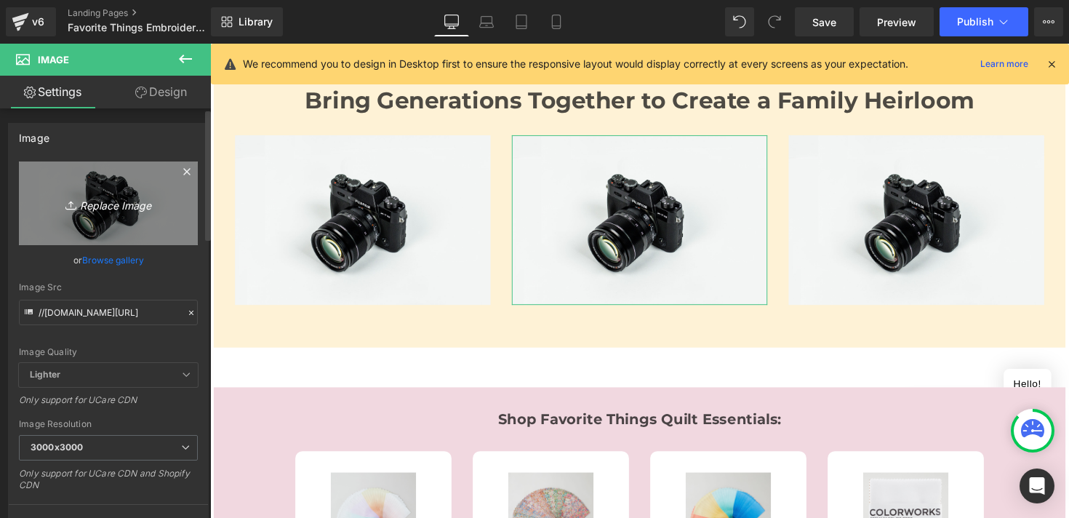
click at [104, 205] on icon "Replace Image" at bounding box center [108, 203] width 116 height 18
type input "C:\fakepath\251340-Favorite-Things-Embroidery-800x500-Slider2-contents.jpg"
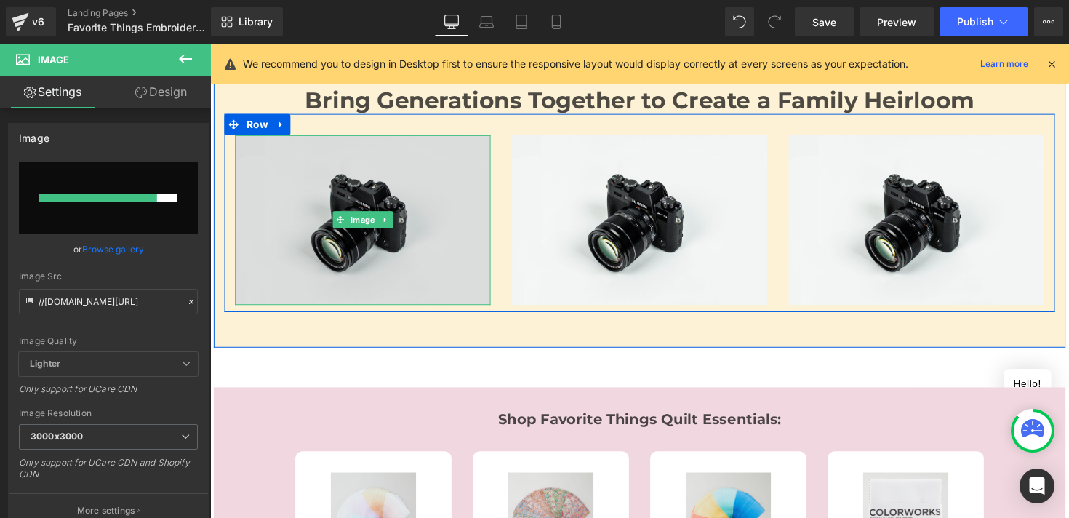
click at [369, 172] on img at bounding box center [367, 223] width 262 height 173
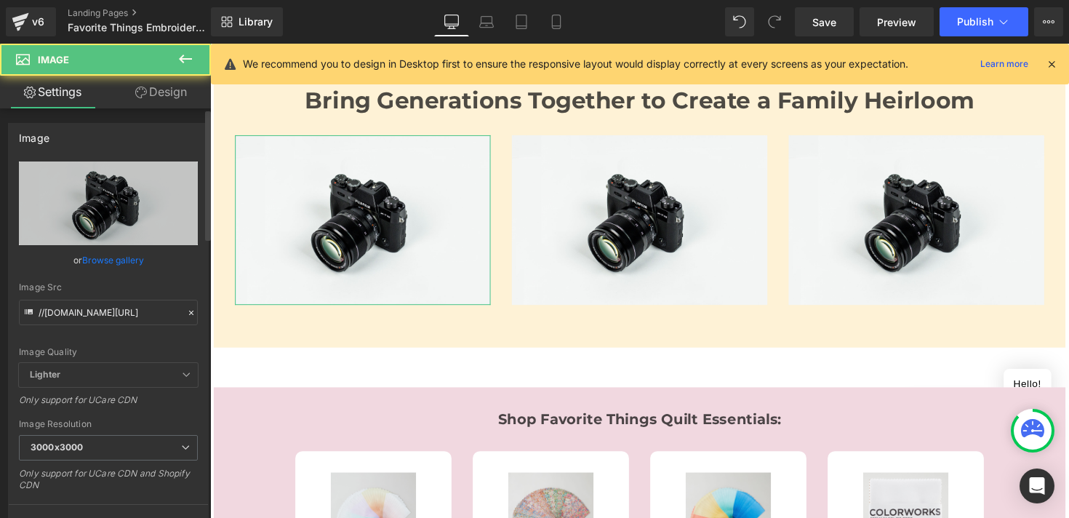
click at [111, 262] on link "Browse gallery" at bounding box center [113, 259] width 62 height 25
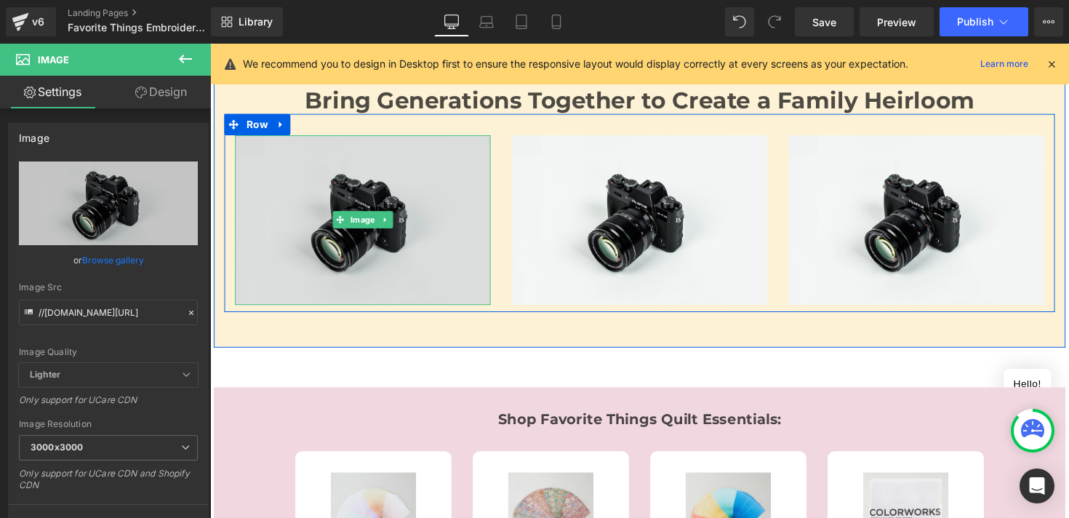
click at [297, 202] on img at bounding box center [367, 223] width 262 height 173
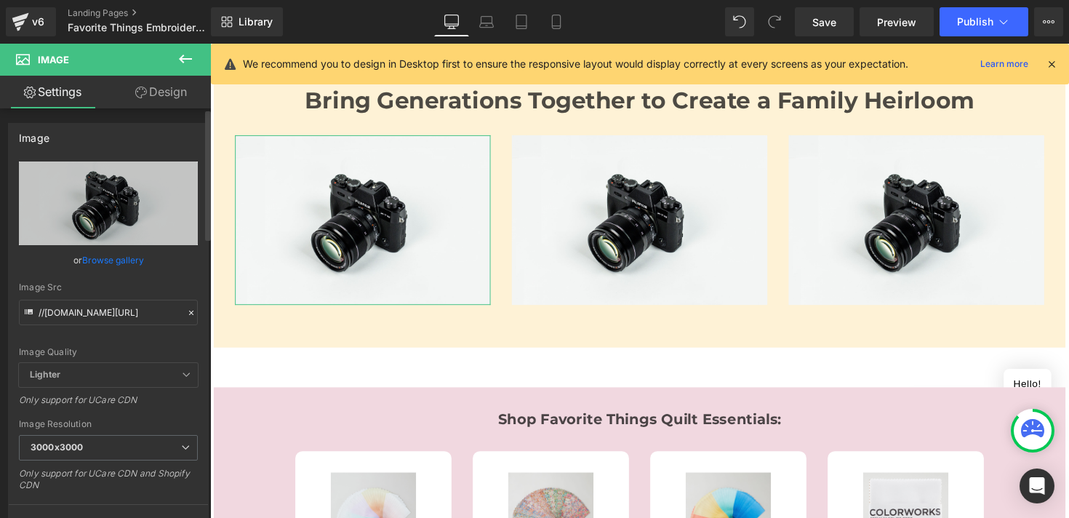
click at [112, 259] on link "Browse gallery" at bounding box center [113, 259] width 62 height 25
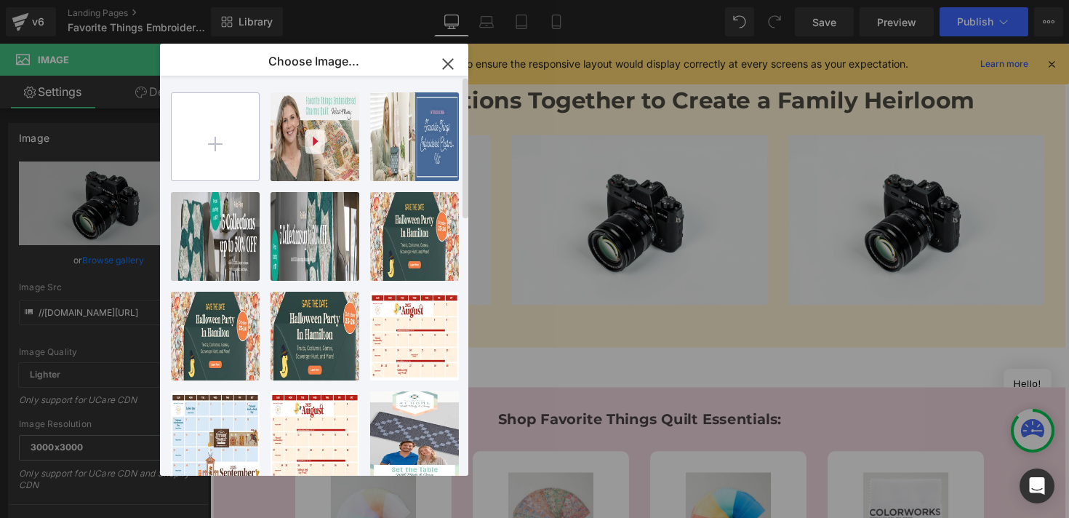
type input "C:\fakepath\251340-Favorite-Things-Embroidery-800x500-Slider1-Photos.jpg"
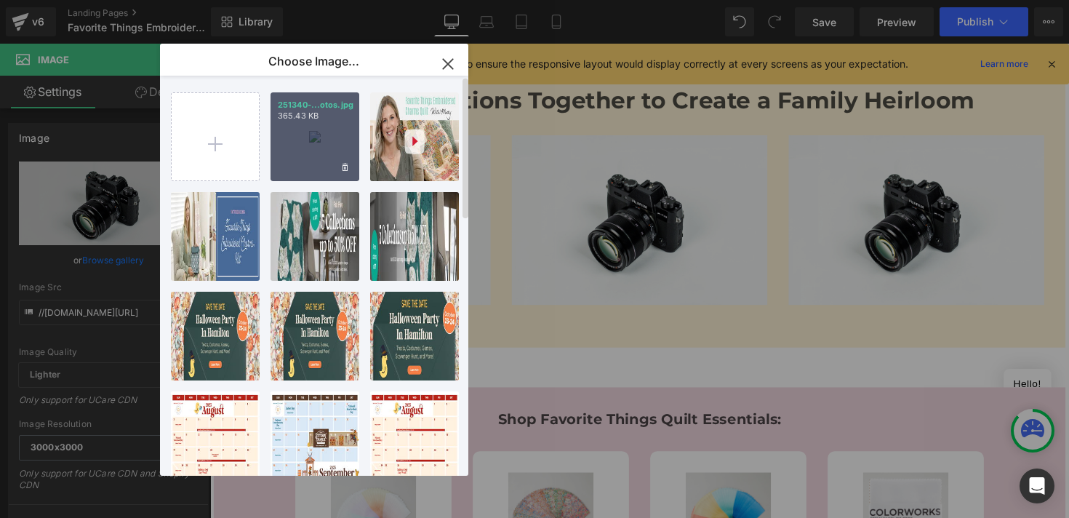
click at [318, 148] on div "251340-...otos.jpg 365.43 KB" at bounding box center [314, 136] width 89 height 89
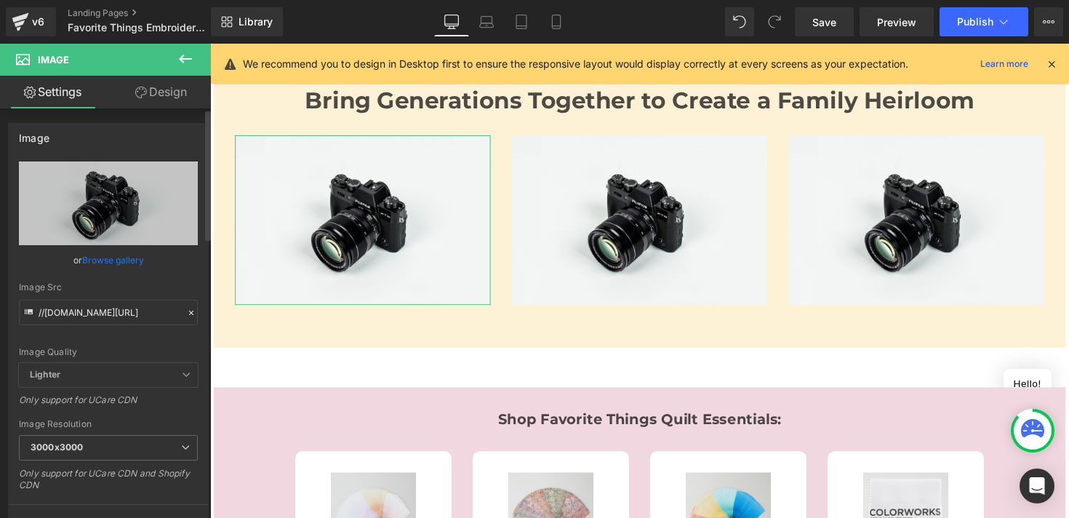
click at [108, 255] on link "Browse gallery" at bounding box center [113, 259] width 62 height 25
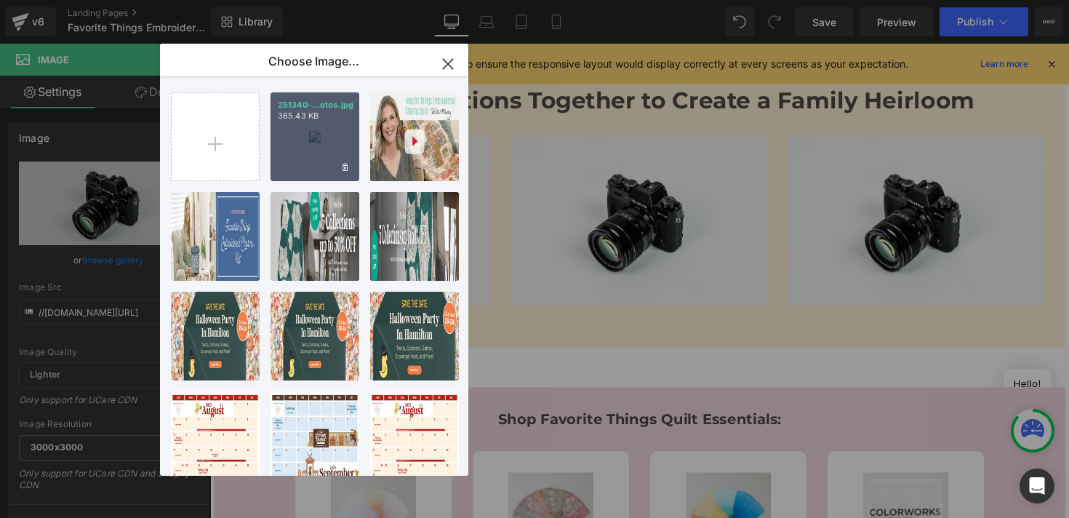
click at [289, 146] on div "251340-...otos.jpg 365.43 KB" at bounding box center [314, 136] width 89 height 89
type input "[URL][DOMAIN_NAME]"
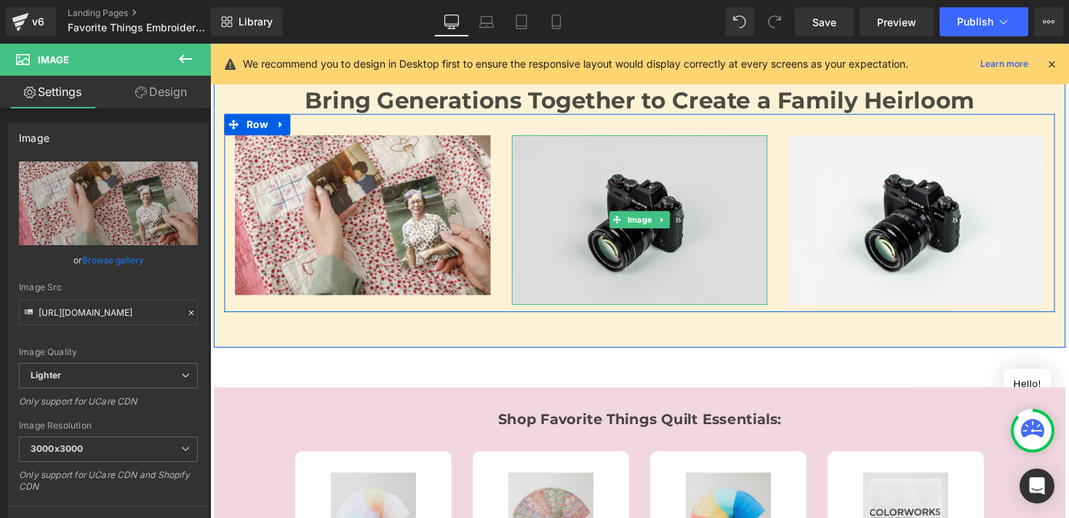
click at [576, 183] on img at bounding box center [650, 223] width 262 height 173
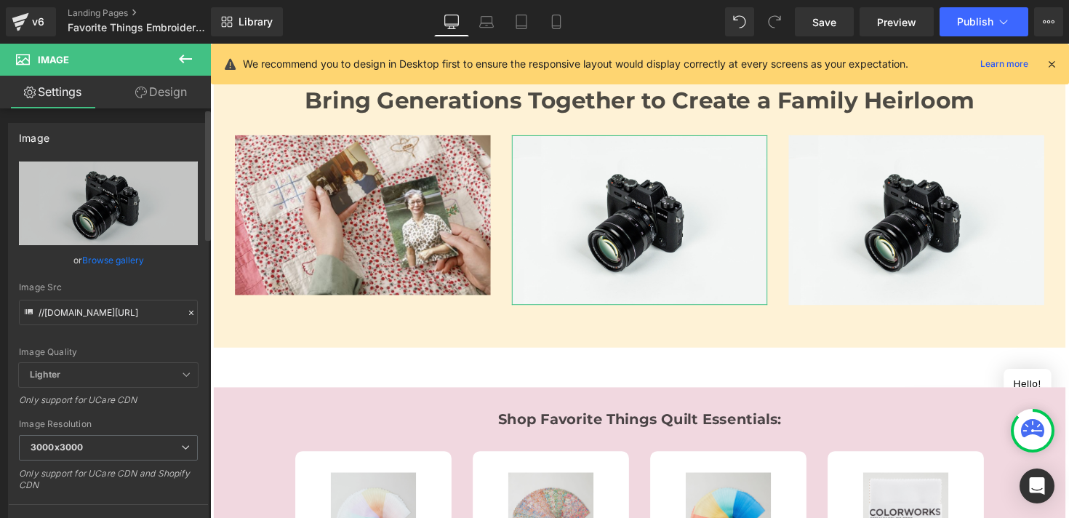
click at [111, 257] on link "Browse gallery" at bounding box center [113, 259] width 62 height 25
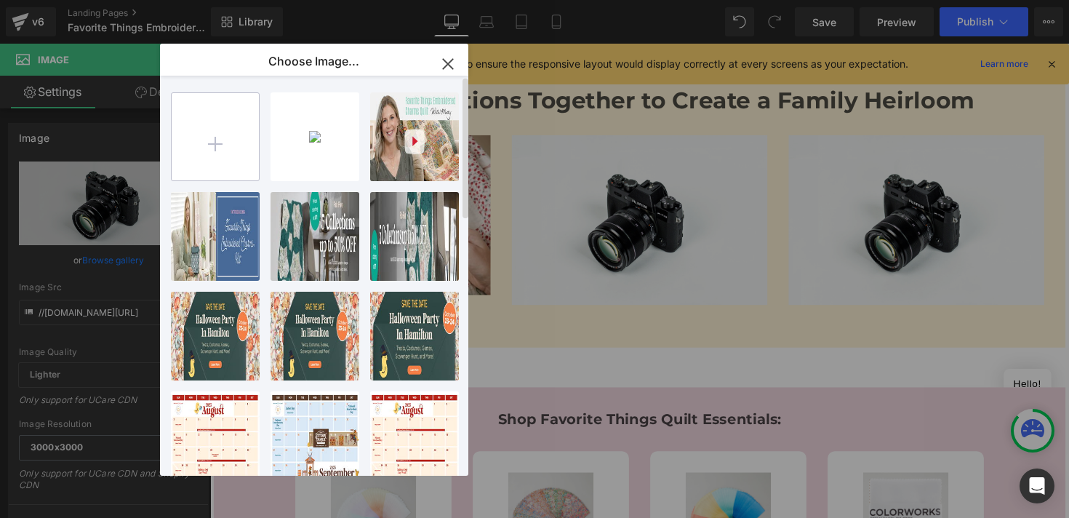
type input "C:\fakepath\251340-Favorite-Things-Embroidery-800x500-Slider2-contents.jpg"
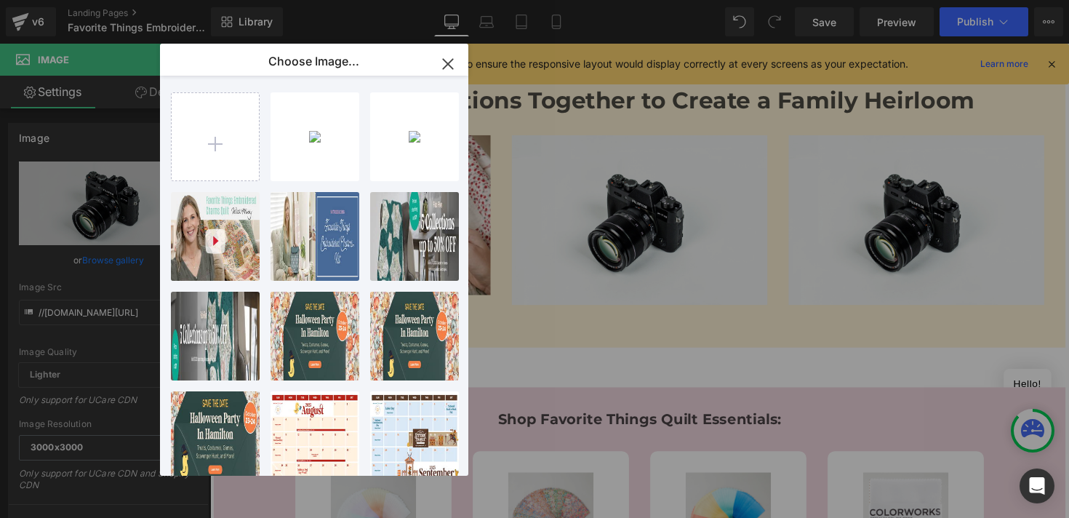
type input "C:\fakepath\251340-Favorite-Things-Embroidery-800x500-Slider3-closeup.jpg"
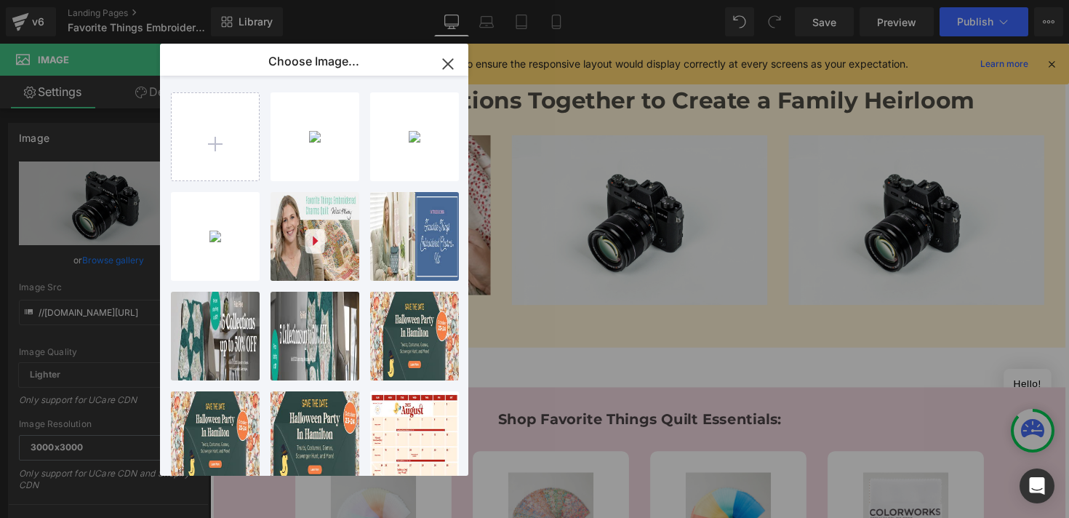
type input "C:\fakepath\251340-Favorite-Things-Embroidery-800x500-Slider4-stiching-hoop.jpg"
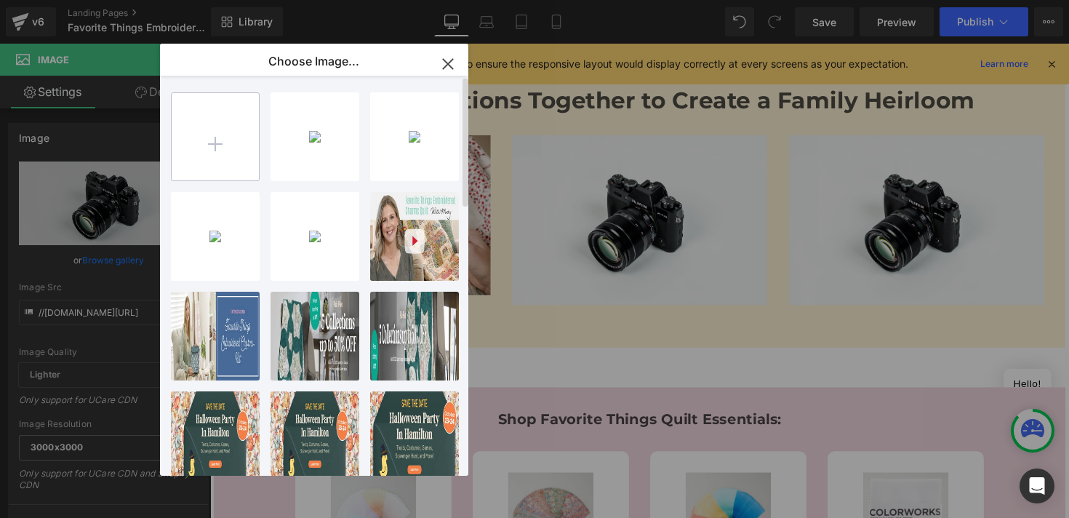
type input "C:\fakepath\251340-Favorite-Things-Embroidery-800x500-Slider5-flat.jpg"
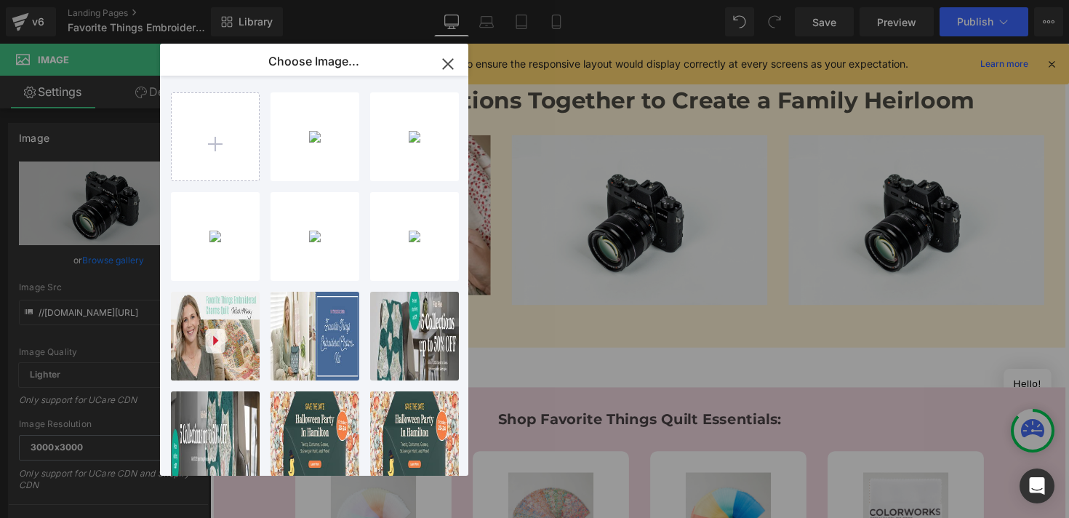
type input "C:\fakepath\251340-Favorite-Things-Embroidery-800x500-Slider6-booklet.jpg"
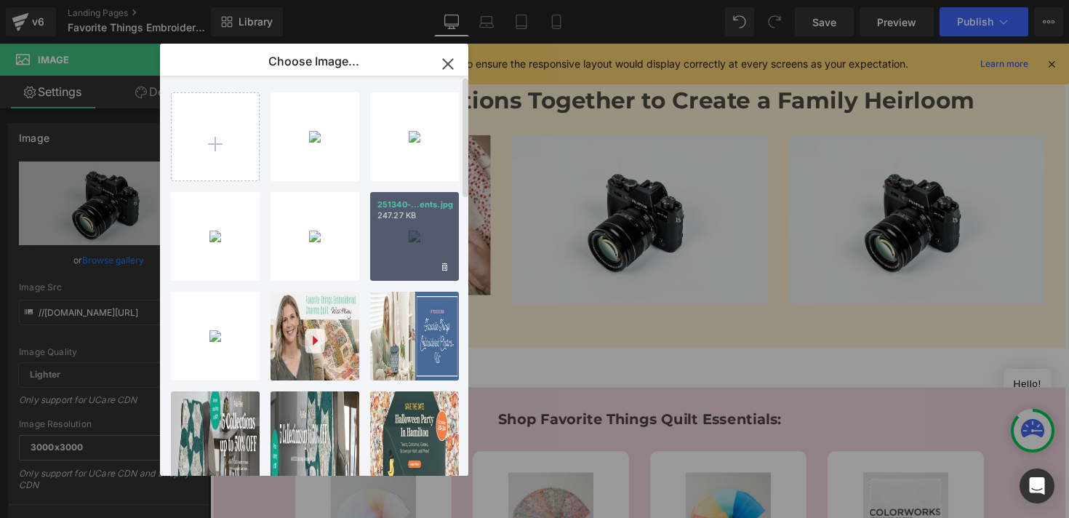
click at [388, 233] on div "251340-...ents.jpg 247.27 KB" at bounding box center [414, 236] width 89 height 89
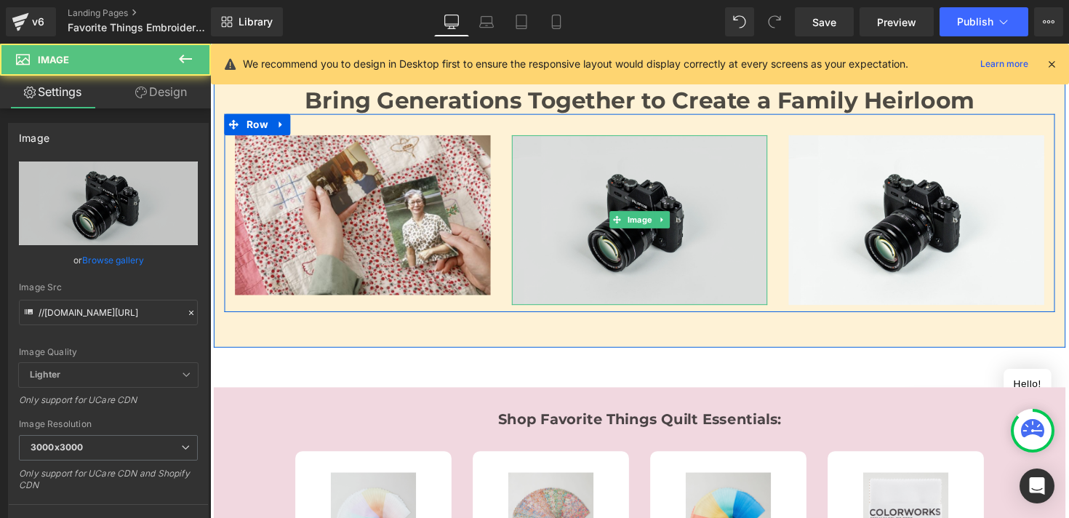
click at [712, 215] on img at bounding box center [650, 223] width 262 height 173
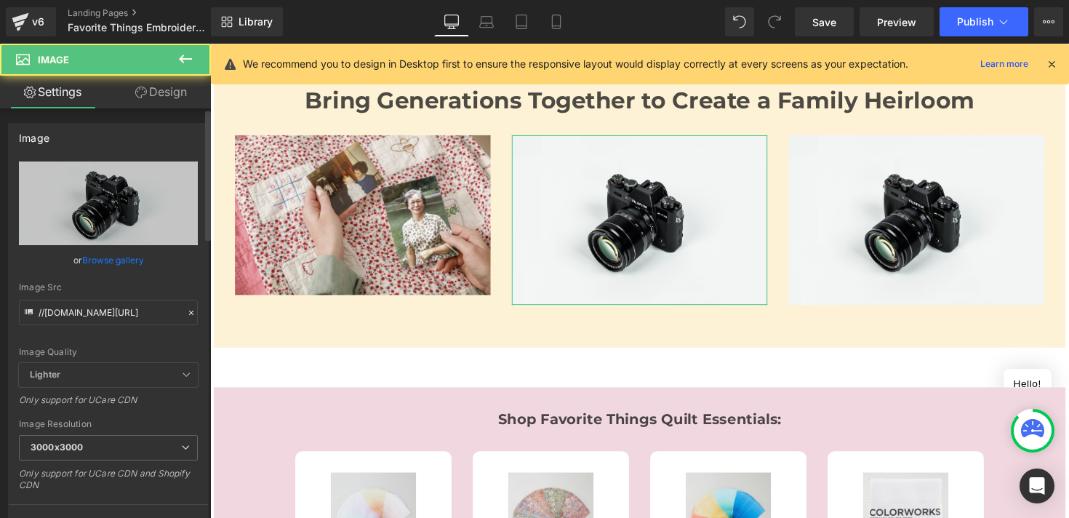
click at [121, 260] on link "Browse gallery" at bounding box center [113, 259] width 62 height 25
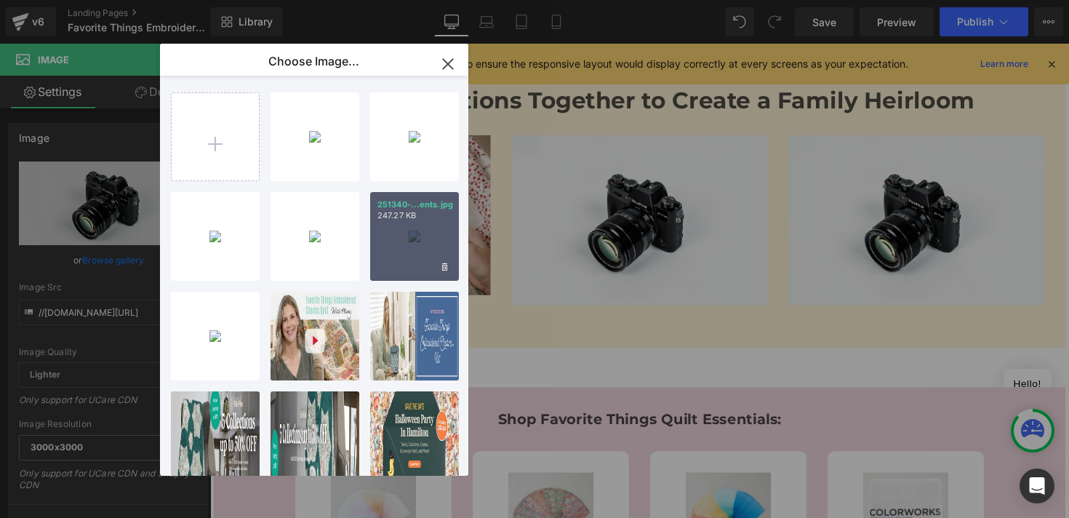
click at [386, 225] on div "251340-...ents.jpg 247.27 KB" at bounding box center [414, 236] width 89 height 89
type input "[URL][DOMAIN_NAME]"
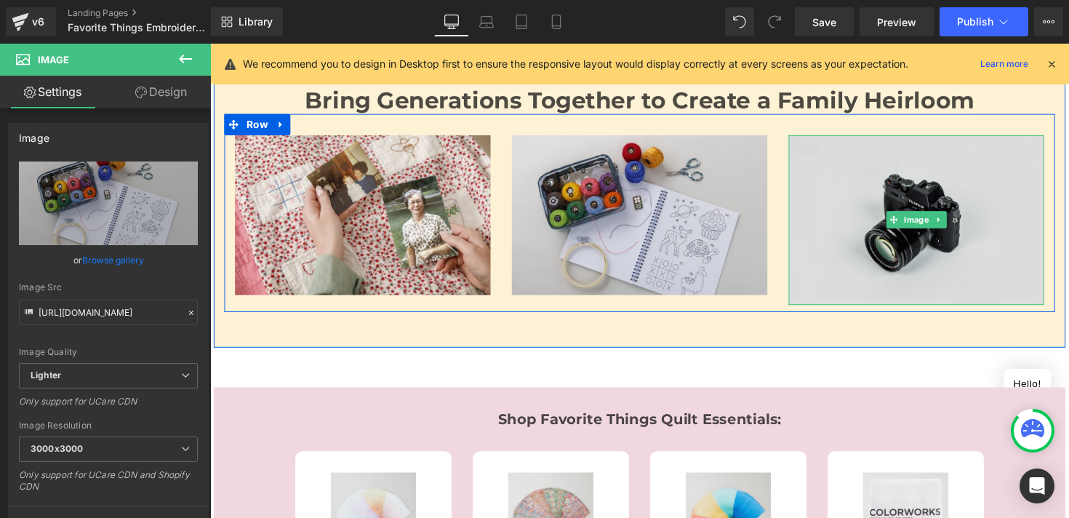
click at [839, 216] on img at bounding box center [934, 223] width 262 height 173
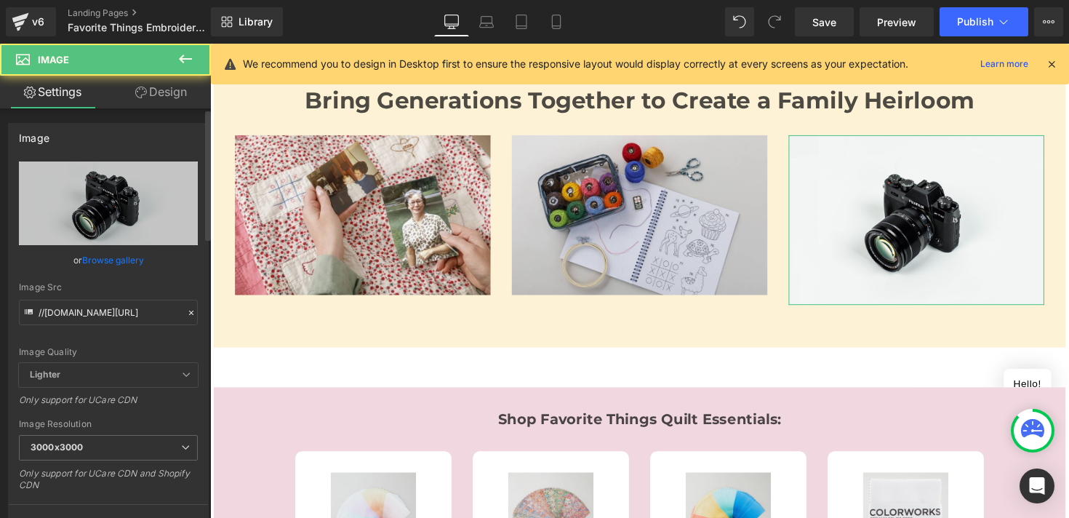
click at [115, 254] on link "Browse gallery" at bounding box center [113, 259] width 62 height 25
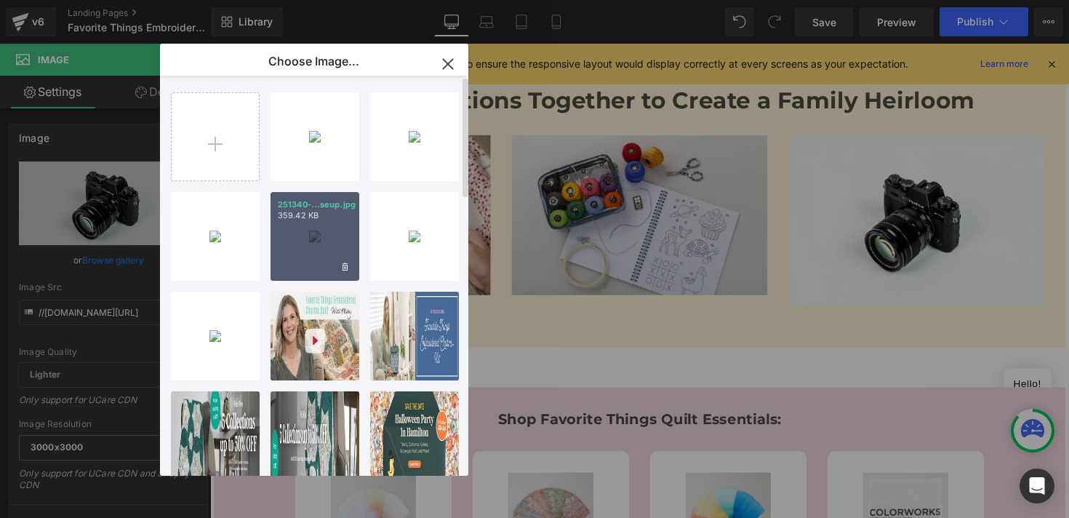
click at [307, 228] on div "251340-...seup.jpg 359.42 KB" at bounding box center [314, 236] width 89 height 89
type input "[URL][DOMAIN_NAME]"
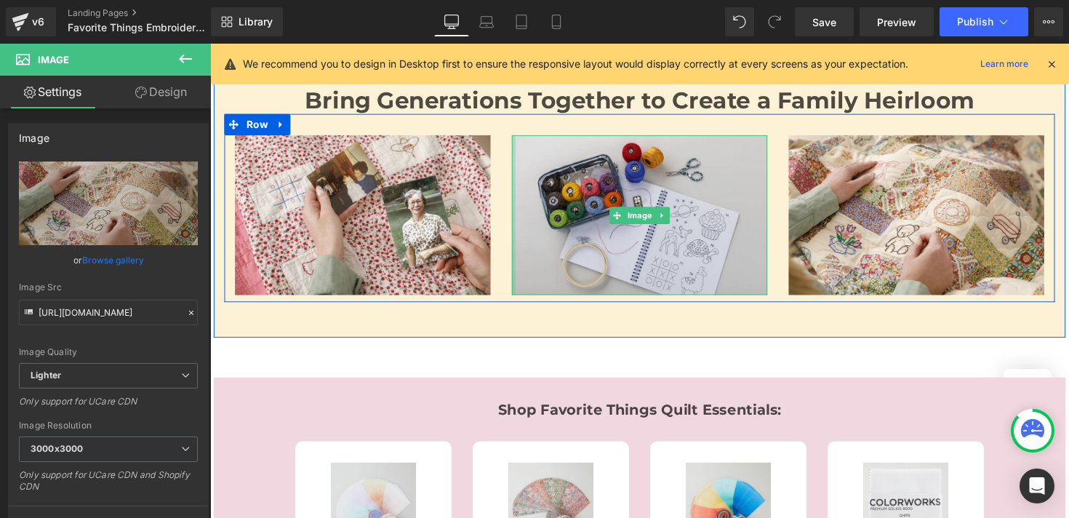
click at [516, 137] on div "Image" at bounding box center [650, 219] width 284 height 164
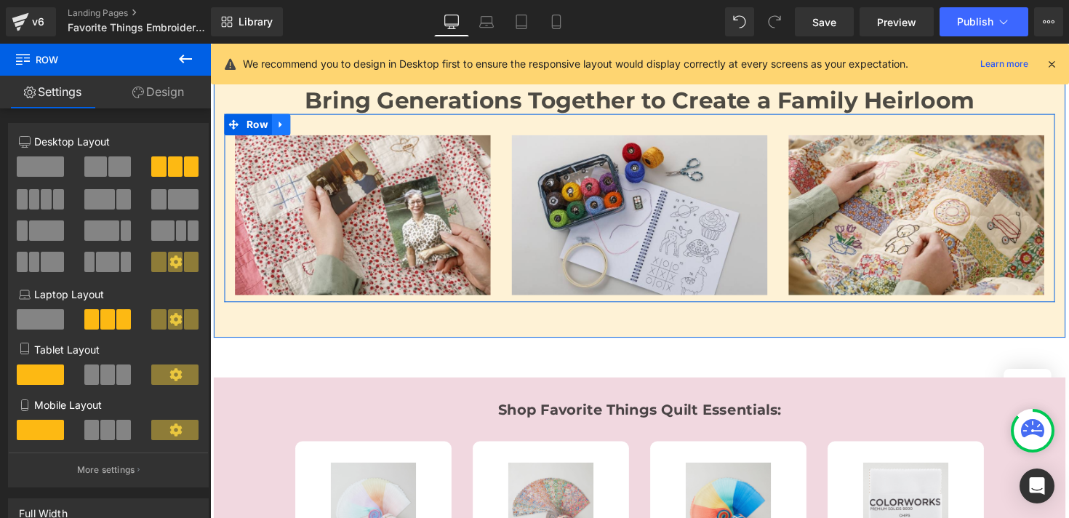
click at [278, 121] on icon at bounding box center [283, 126] width 10 height 11
click at [300, 121] on icon at bounding box center [302, 126] width 10 height 10
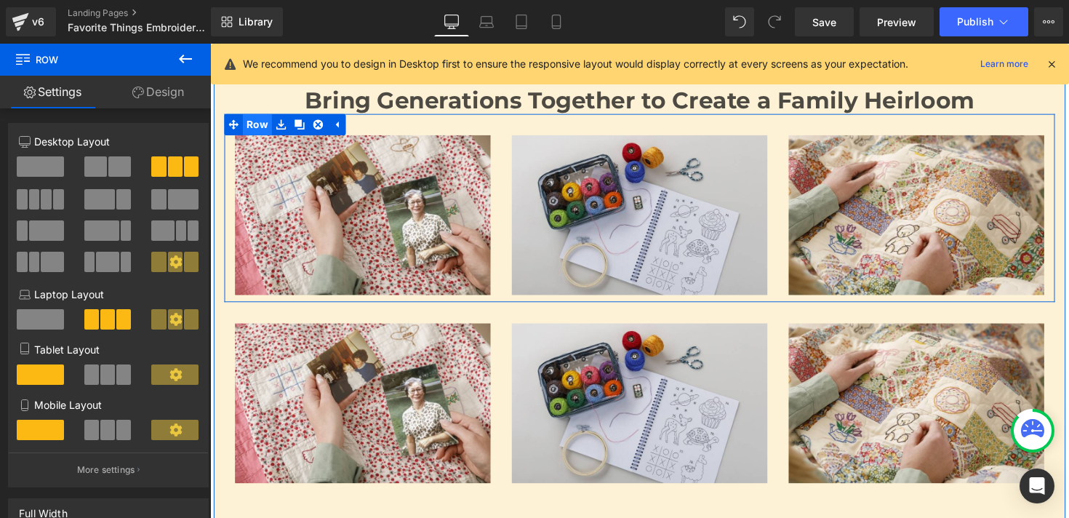
click at [250, 116] on span "Row" at bounding box center [259, 127] width 30 height 22
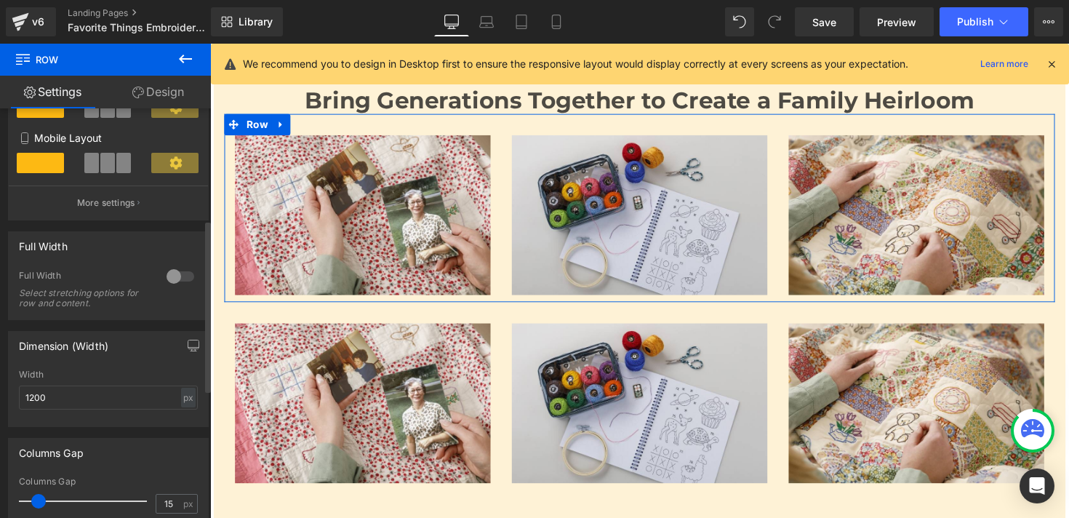
scroll to position [272, 0]
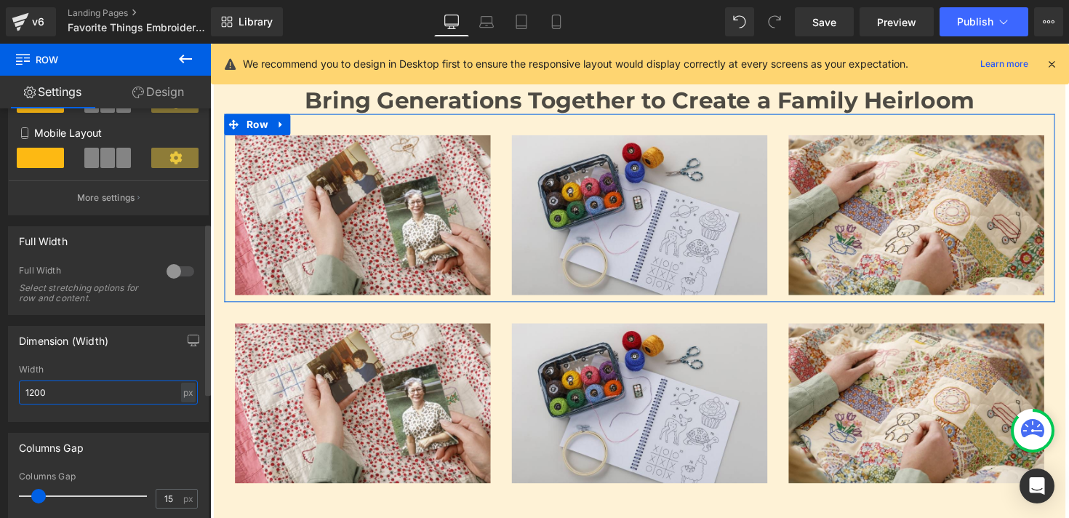
click at [106, 388] on input "1200" at bounding box center [108, 392] width 179 height 24
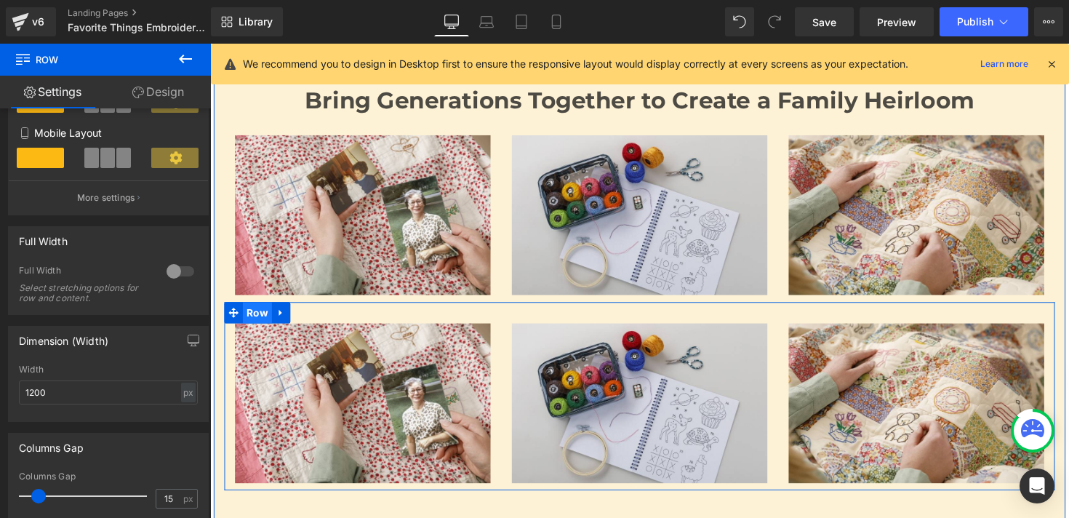
click at [253, 308] on span "Row" at bounding box center [259, 319] width 30 height 22
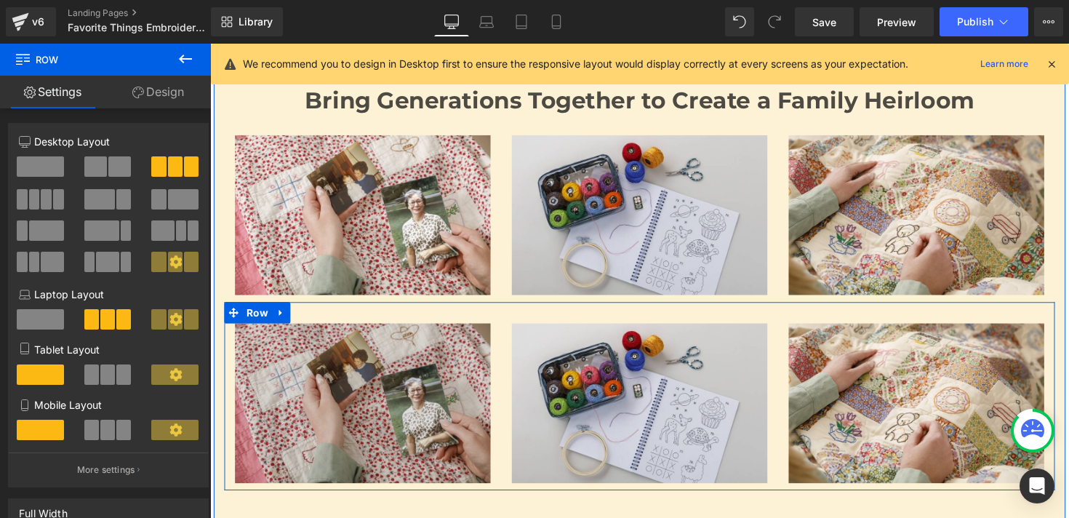
click at [302, 360] on img at bounding box center [367, 412] width 262 height 164
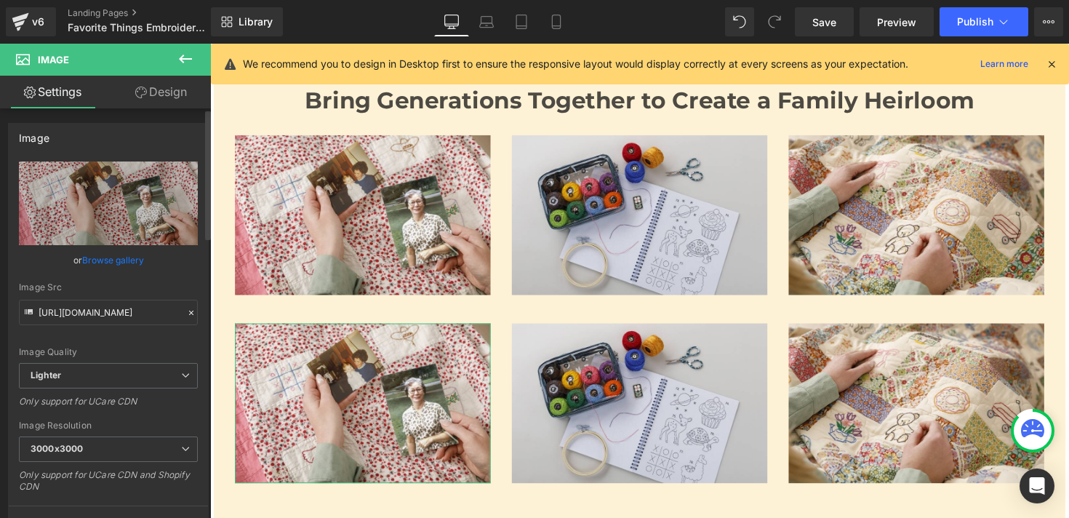
click at [118, 257] on link "Browse gallery" at bounding box center [113, 259] width 62 height 25
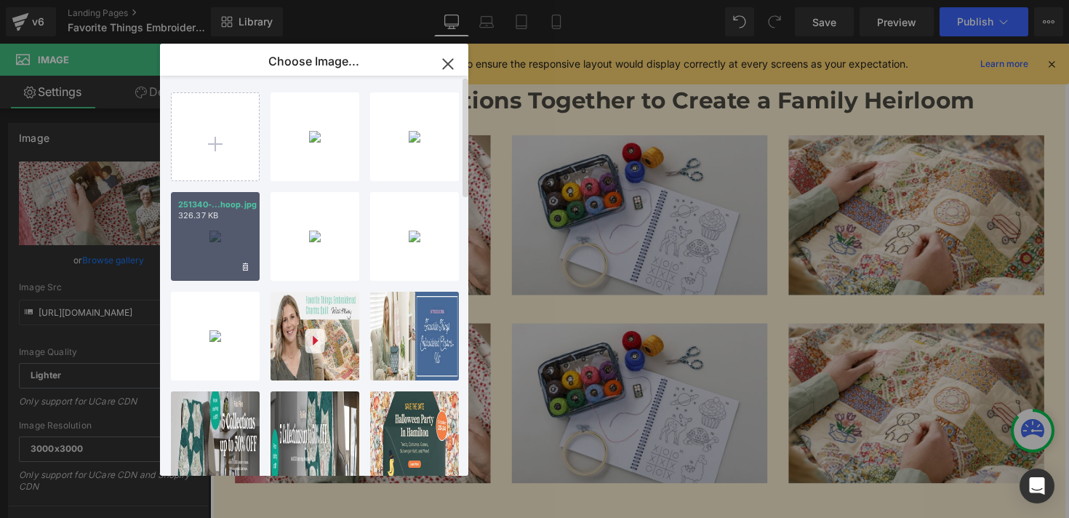
click at [224, 236] on div "251340-...hoop.jpg 326.37 KB" at bounding box center [215, 236] width 89 height 89
type input "[URL][DOMAIN_NAME]"
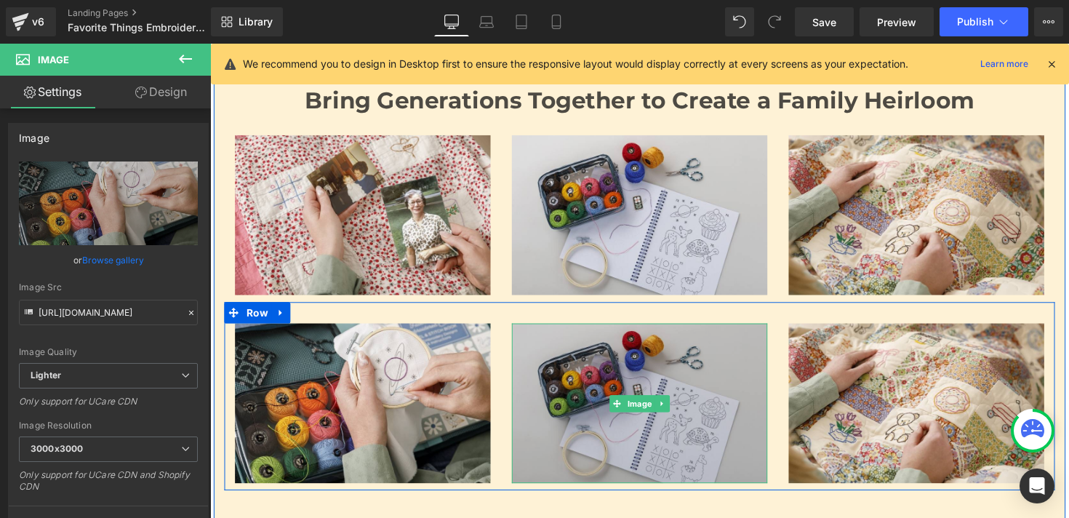
click at [566, 365] on img at bounding box center [650, 412] width 262 height 164
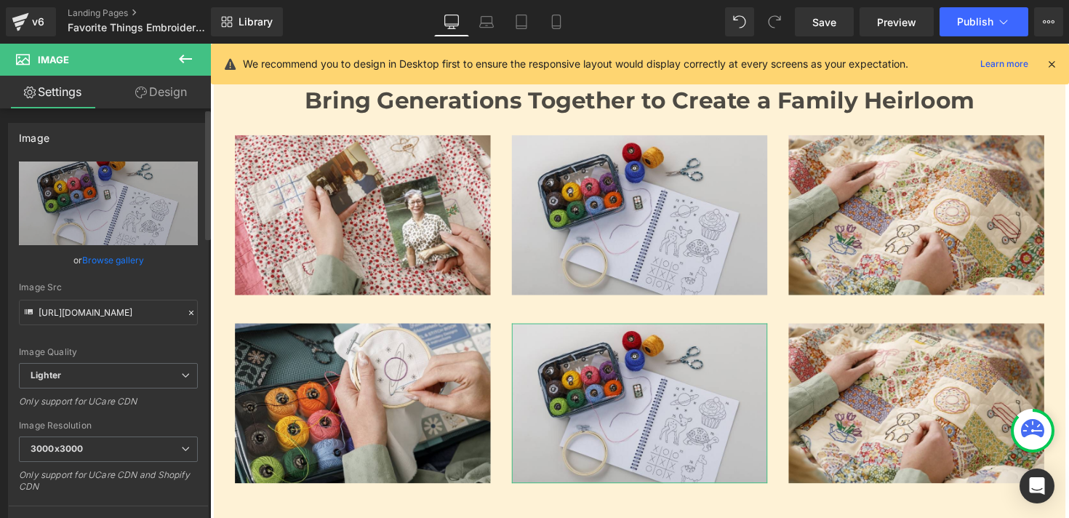
click at [128, 262] on link "Browse gallery" at bounding box center [113, 259] width 62 height 25
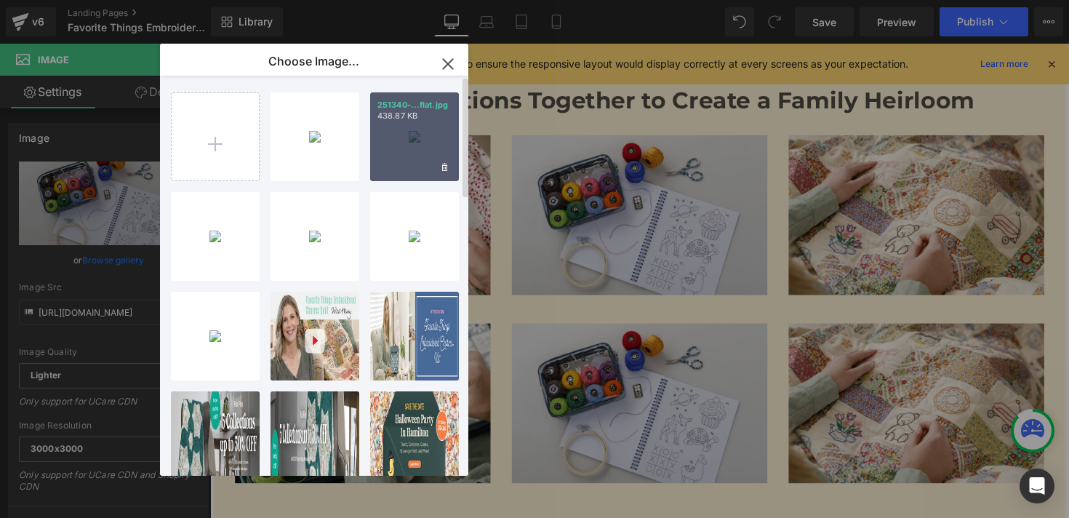
click at [393, 134] on div "251340-...flat.jpg 438.87 KB" at bounding box center [414, 136] width 89 height 89
type input "[URL][DOMAIN_NAME]"
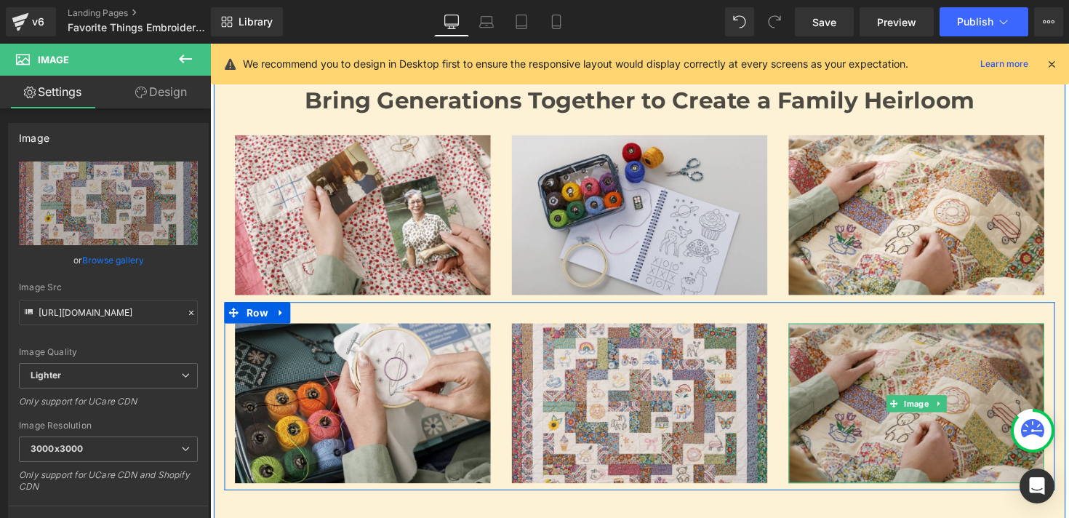
click at [830, 372] on img at bounding box center [934, 412] width 262 height 164
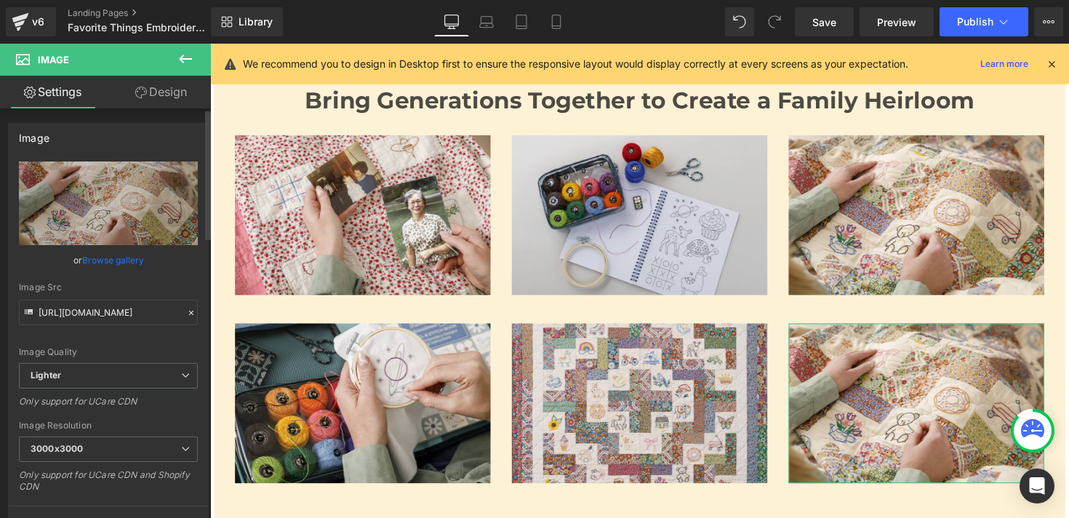
click at [103, 257] on link "Browse gallery" at bounding box center [113, 259] width 62 height 25
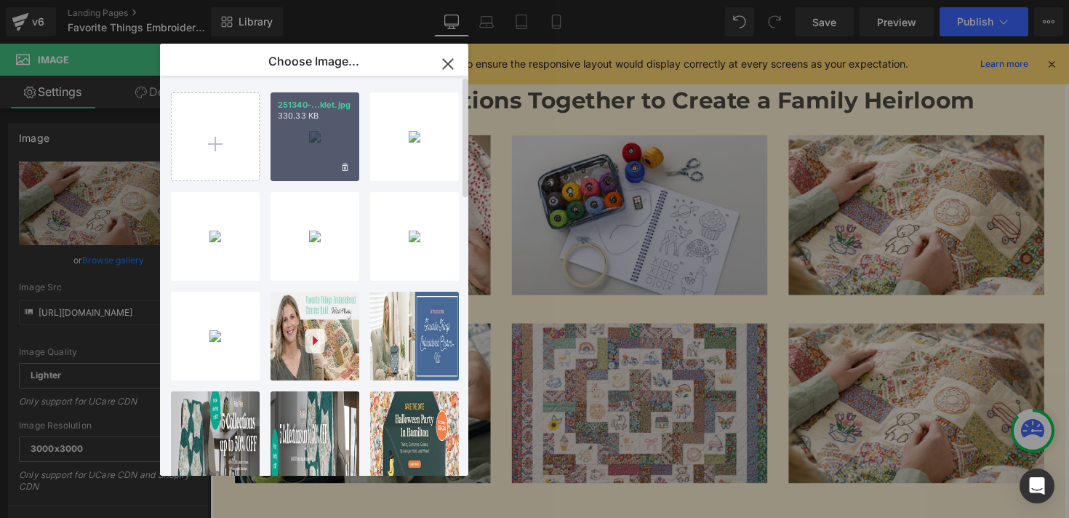
click at [319, 147] on div "251340-...klet.jpg 330.33 KB" at bounding box center [314, 136] width 89 height 89
type input "[URL][DOMAIN_NAME]"
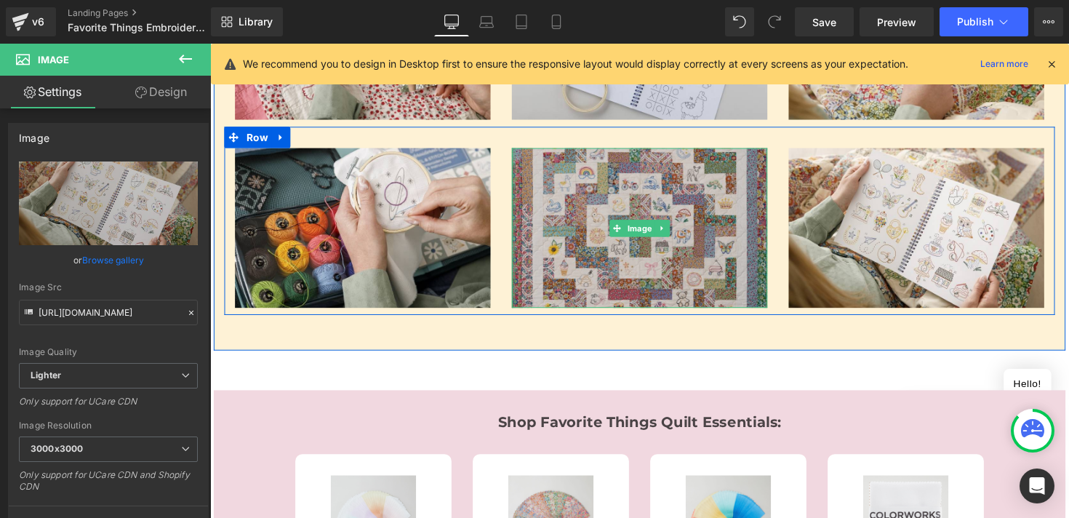
scroll to position [1091, 0]
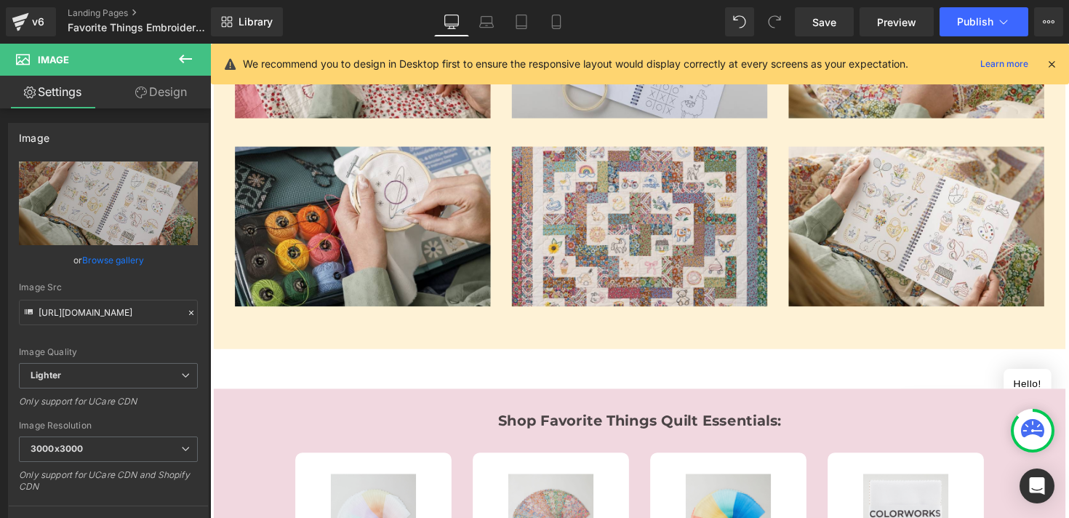
click at [186, 60] on icon at bounding box center [185, 58] width 17 height 17
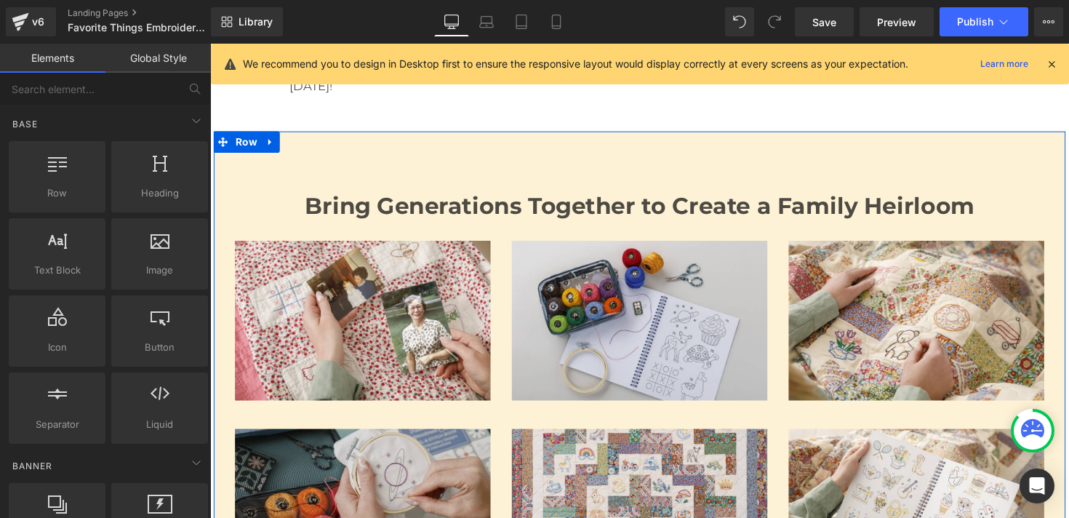
scroll to position [767, 0]
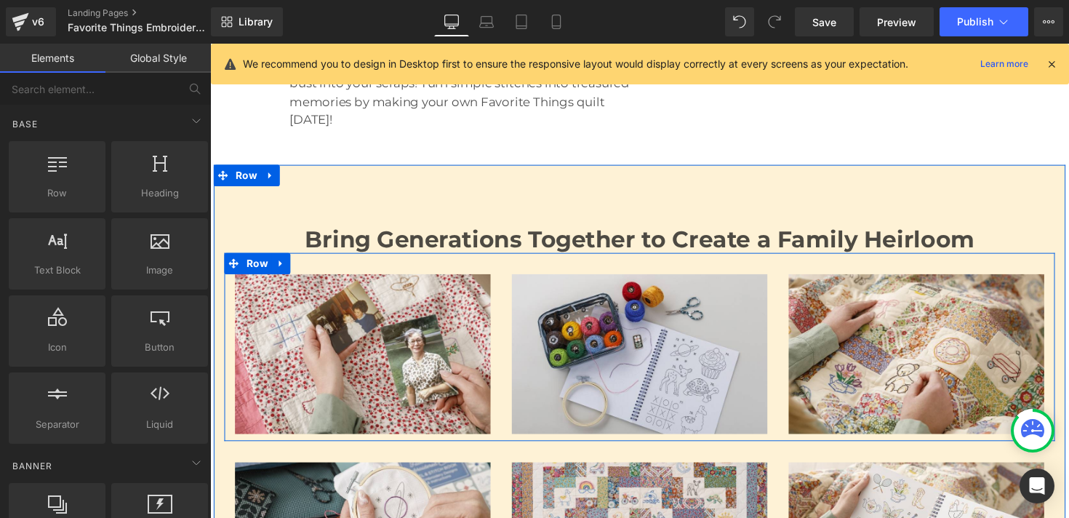
click at [433, 230] on h2 "Bring Generations Together to Create a Family Heirloom" at bounding box center [650, 244] width 851 height 28
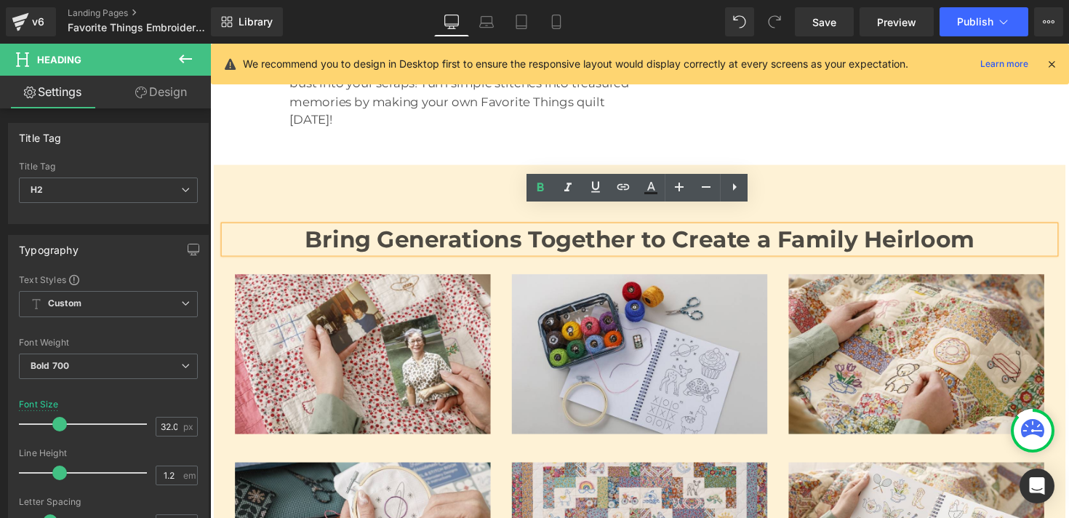
click at [808, 190] on div "Bring Generations Together to Create a Family Heirloom Heading Image Image Imag…" at bounding box center [650, 417] width 872 height 454
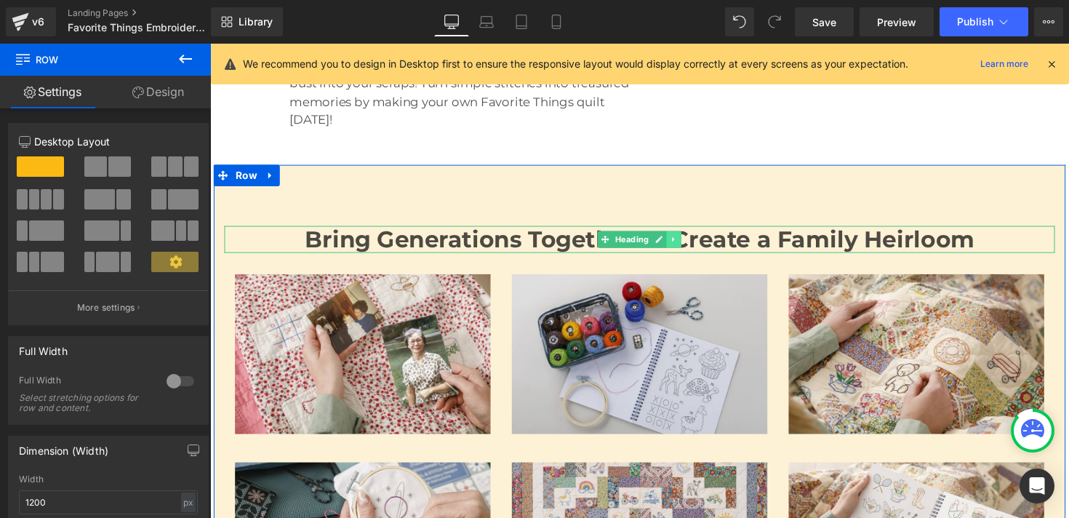
click at [685, 236] on link at bounding box center [685, 244] width 15 height 17
click at [680, 240] on icon at bounding box center [677, 244] width 8 height 9
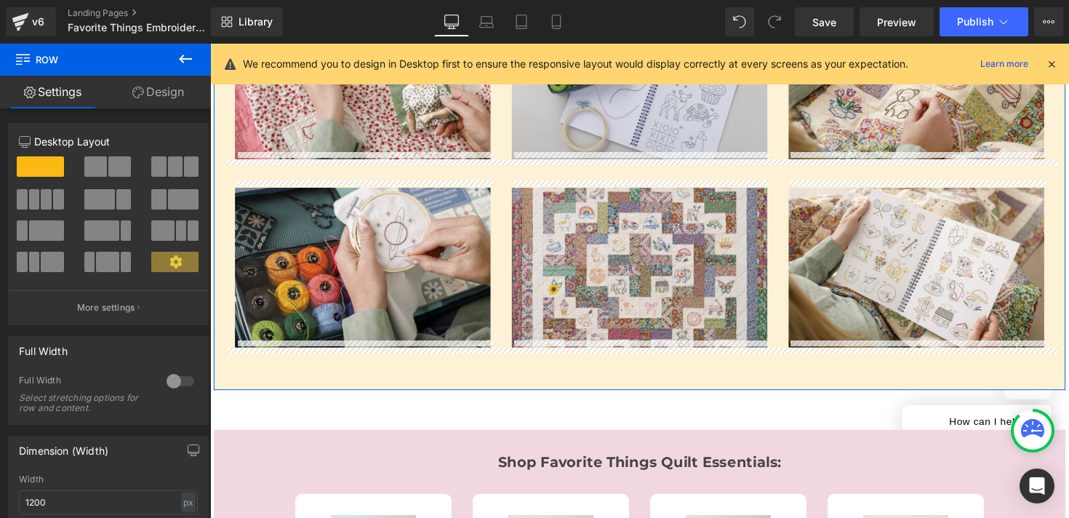
scroll to position [1176, 0]
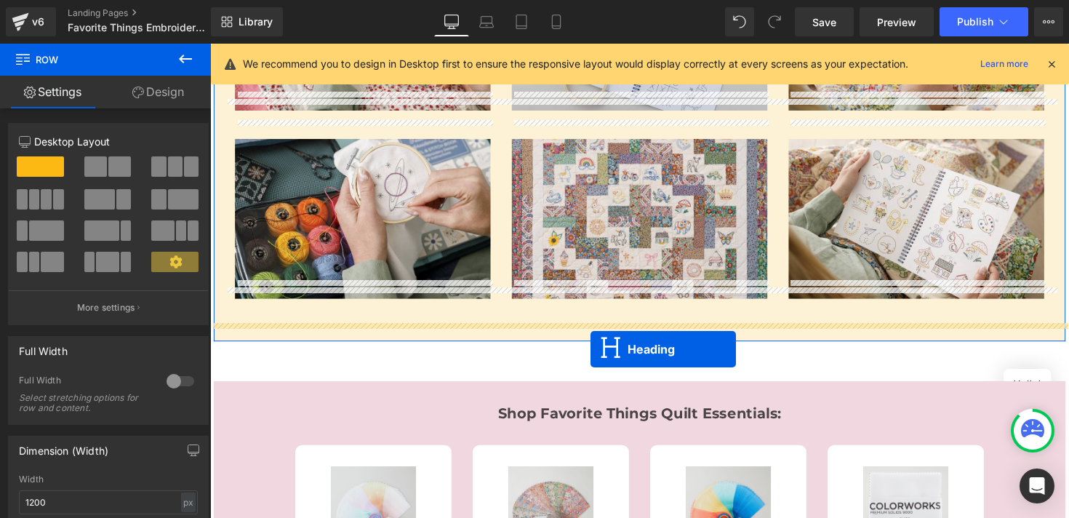
drag, startPoint x: 613, startPoint y: 294, endPoint x: 600, endPoint y: 356, distance: 63.9
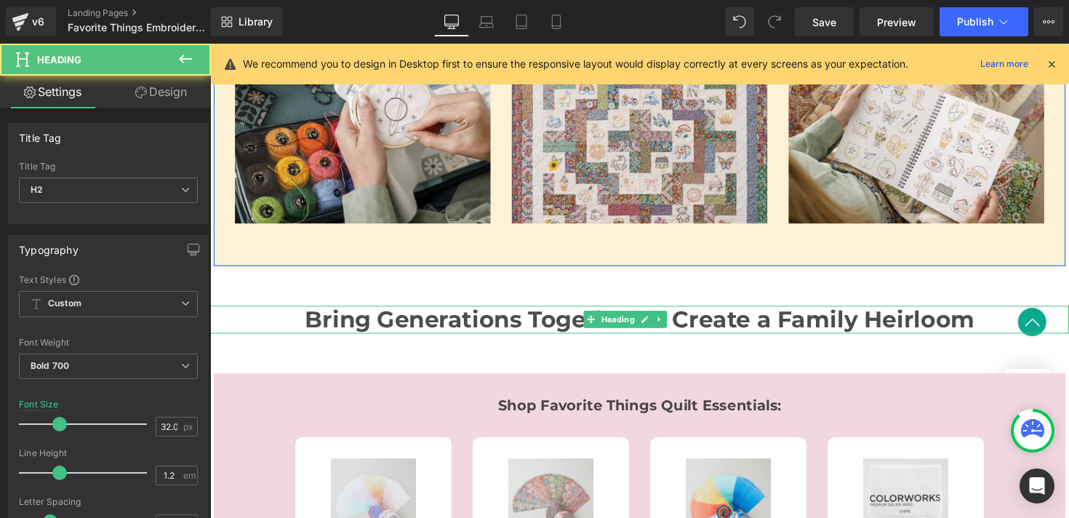
scroll to position [1099, 0]
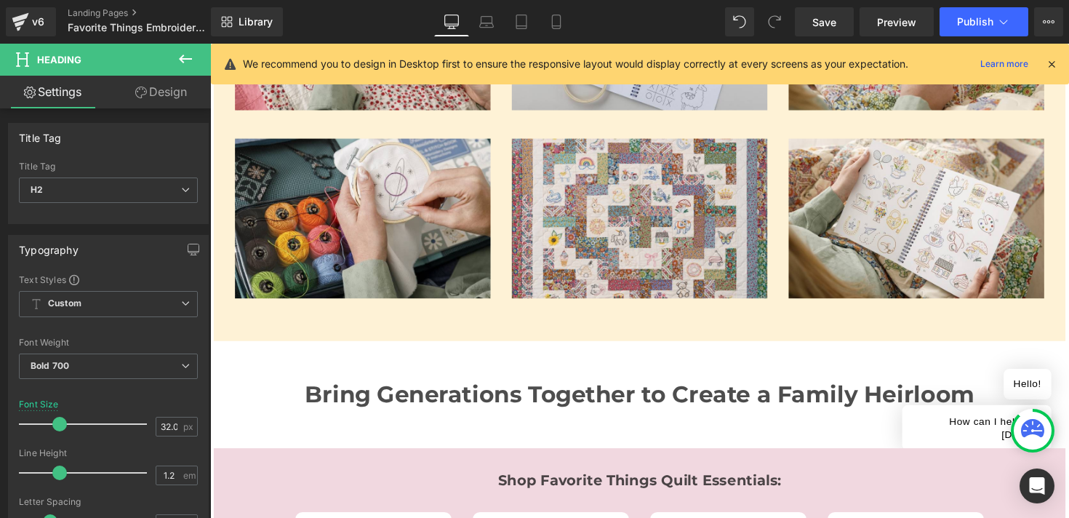
click at [497, 390] on h2 "Bring Generations Together to Create a Family Heirloom" at bounding box center [650, 403] width 880 height 28
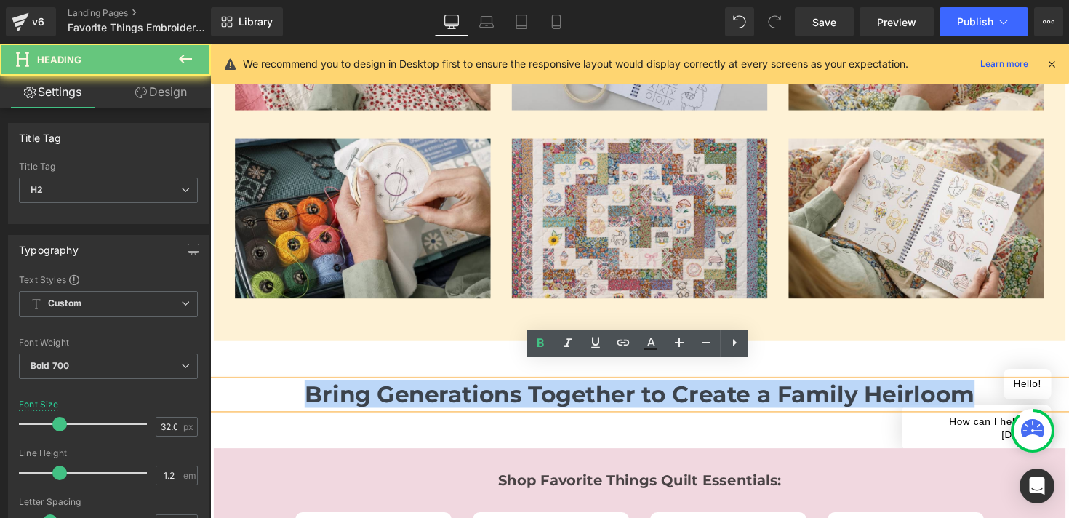
click at [497, 390] on h2 "Bring Generations Together to Create a Family Heirloom" at bounding box center [650, 403] width 880 height 28
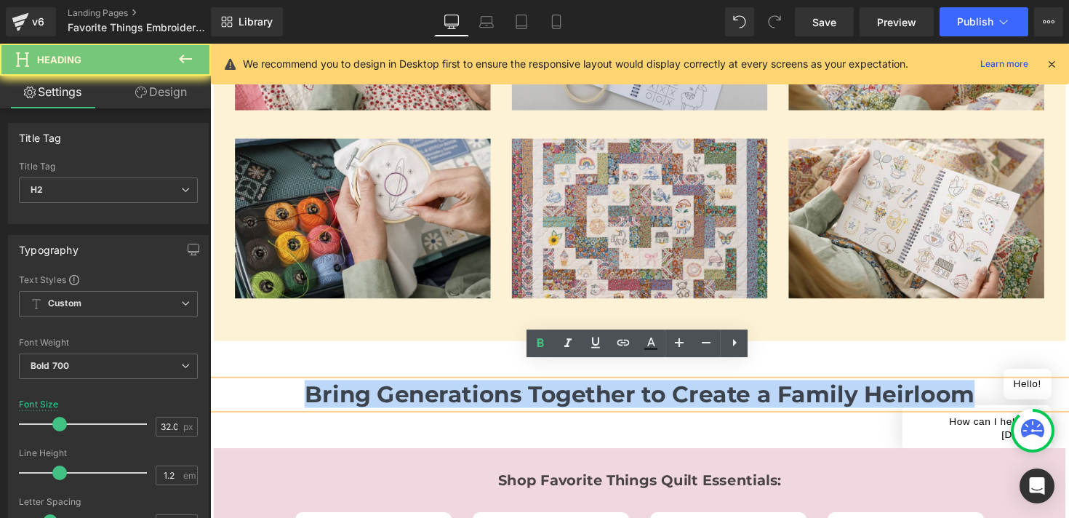
paste div
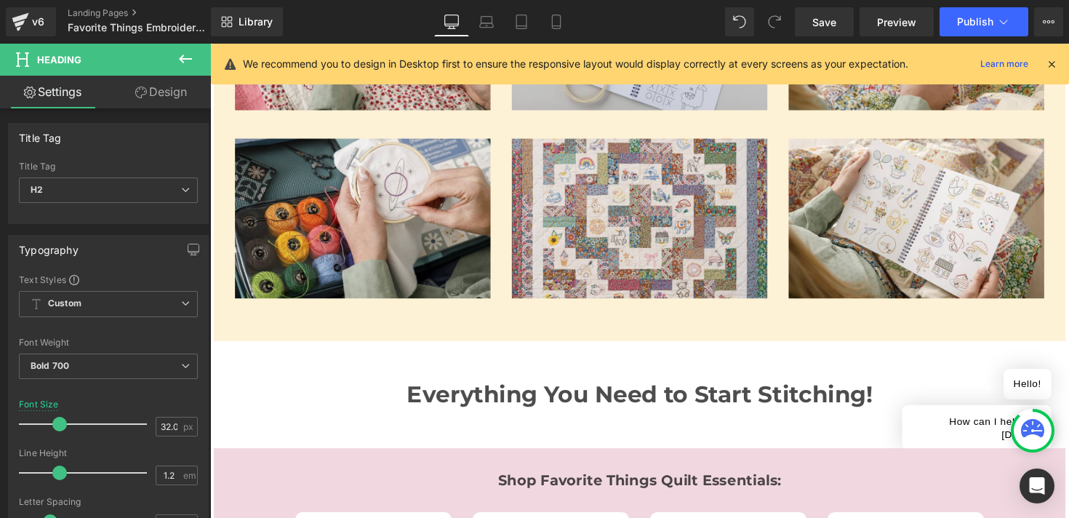
click at [180, 65] on icon at bounding box center [185, 58] width 17 height 17
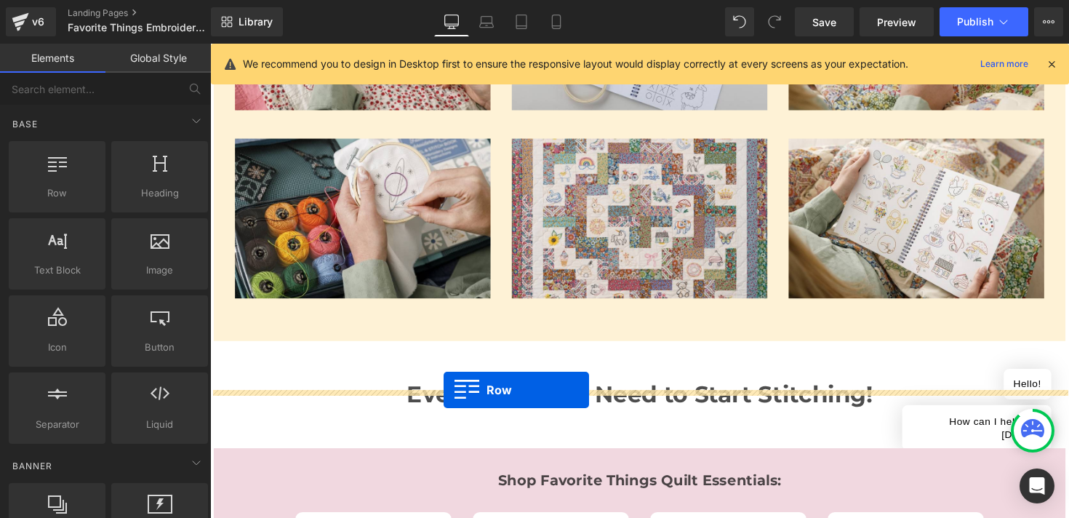
drag, startPoint x: 271, startPoint y: 225, endPoint x: 449, endPoint y: 398, distance: 248.8
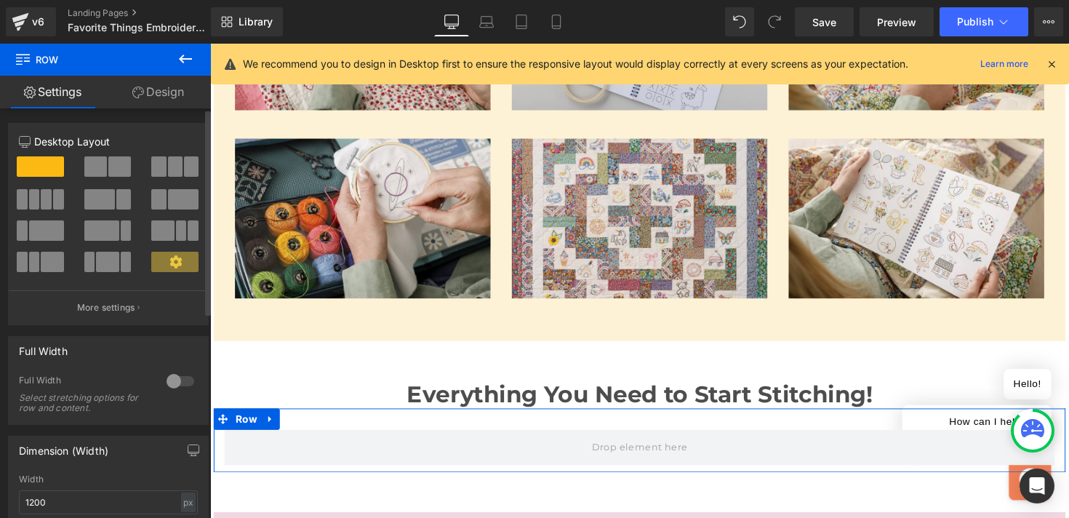
click at [108, 156] on span at bounding box center [119, 166] width 23 height 20
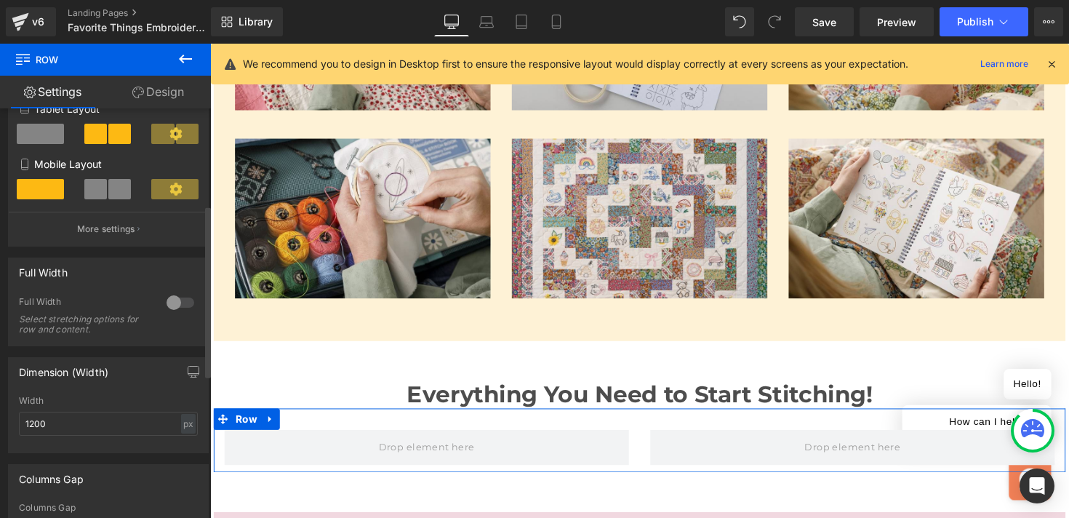
scroll to position [243, 0]
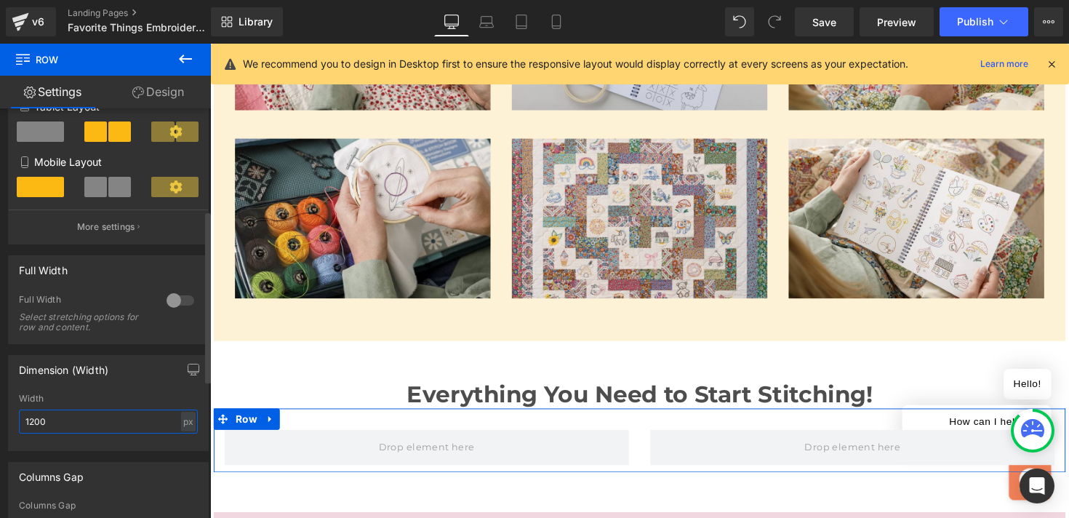
click at [92, 422] on input "1200" at bounding box center [108, 421] width 179 height 24
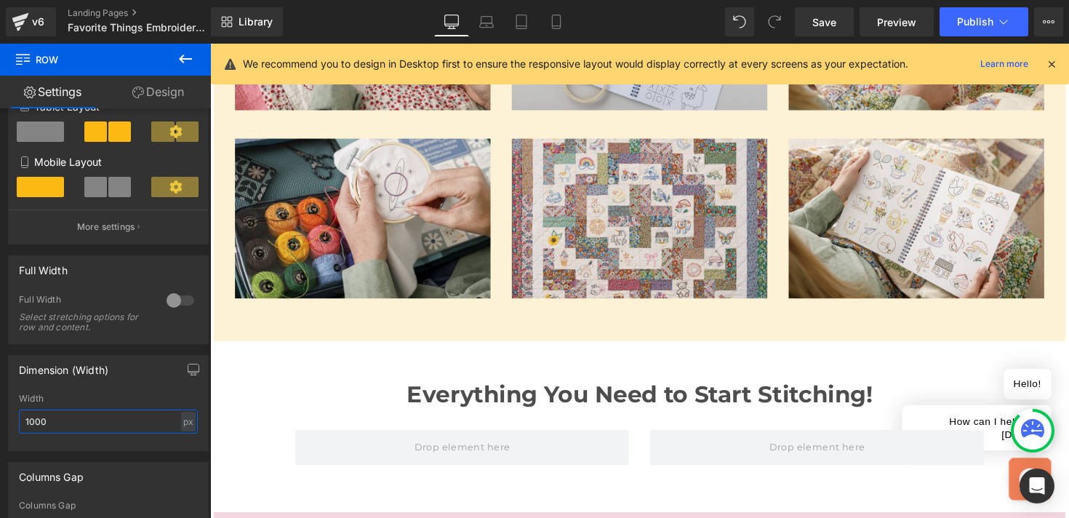
type input "1000"
click at [179, 61] on icon at bounding box center [185, 58] width 17 height 17
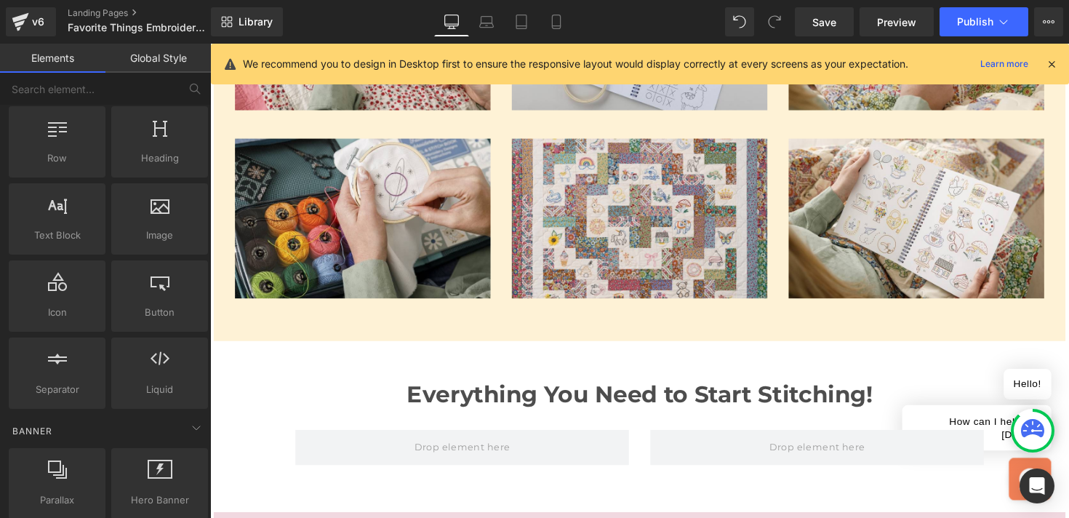
scroll to position [38, 0]
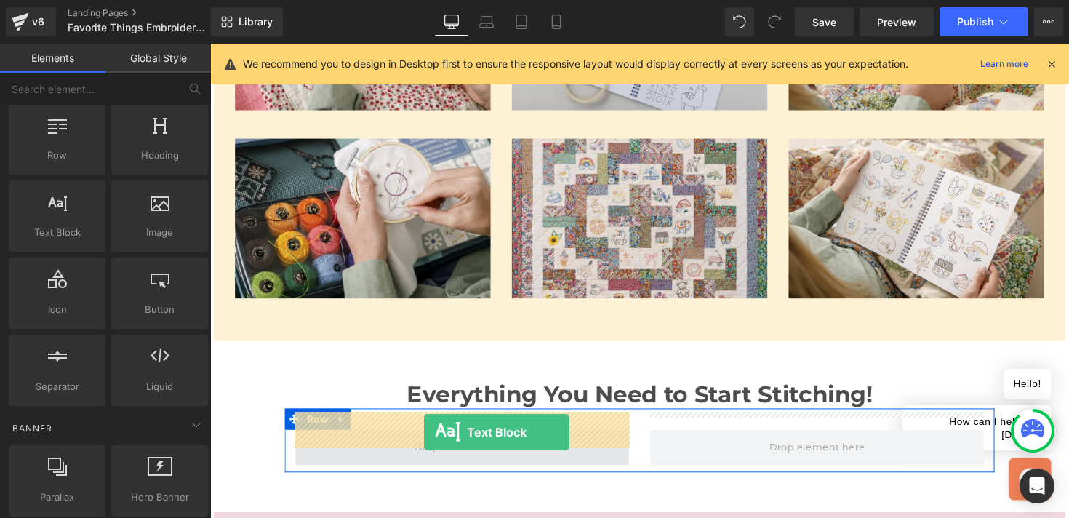
drag, startPoint x: 272, startPoint y: 258, endPoint x: 429, endPoint y: 441, distance: 241.3
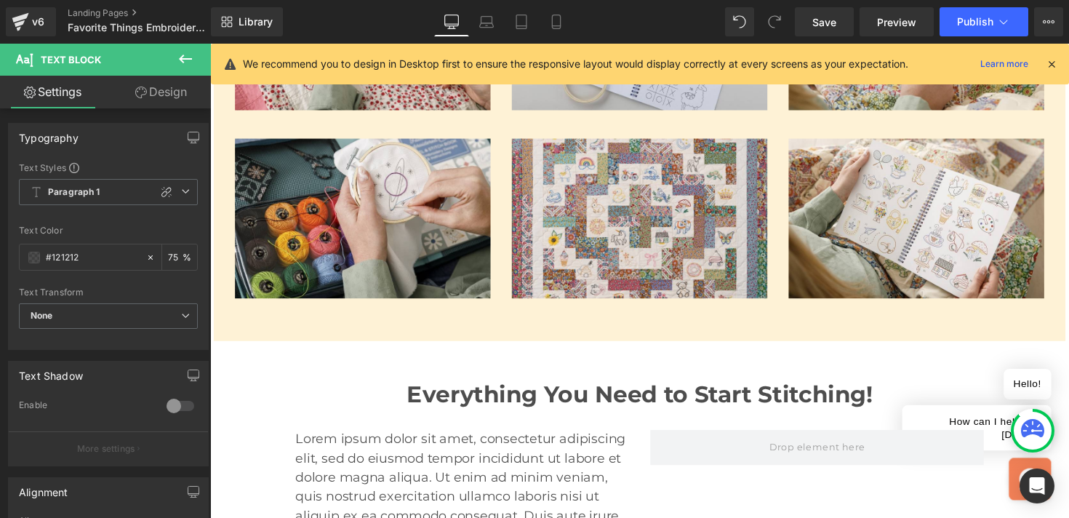
click at [359, 454] on p "Lorem ipsum dolor sit amet, consectetur adipiscing elit, sed do eiusmod tempor …" at bounding box center [468, 527] width 342 height 177
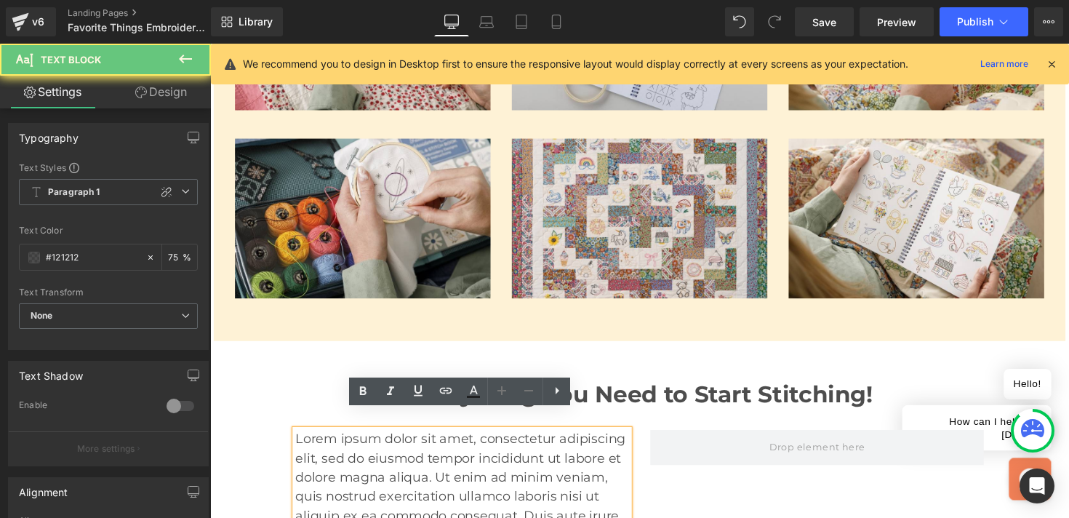
click at [359, 454] on p "Lorem ipsum dolor sit amet, consectetur adipiscing elit, sed do eiusmod tempor …" at bounding box center [468, 527] width 342 height 177
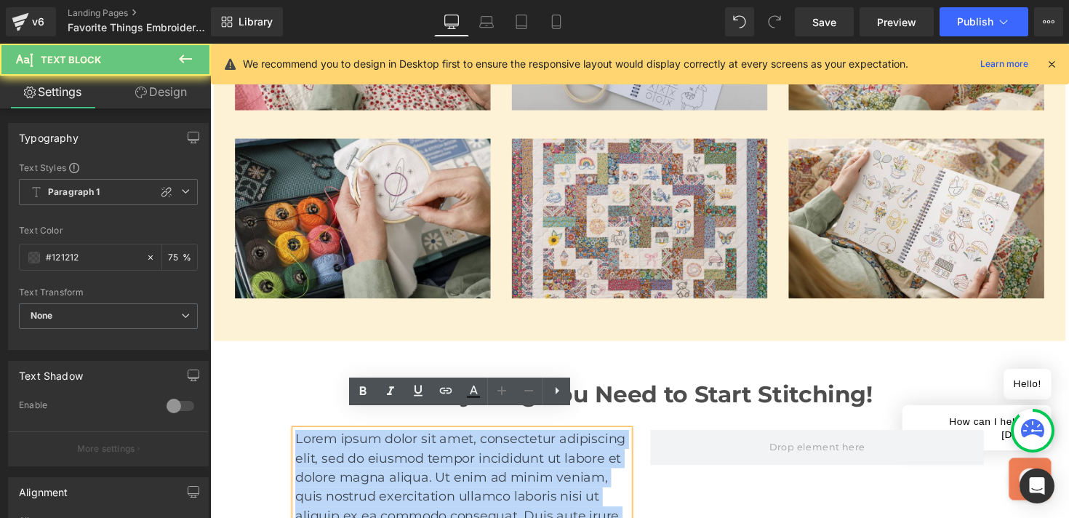
click at [359, 454] on p "Lorem ipsum dolor sit amet, consectetur adipiscing elit, sed do eiusmod tempor …" at bounding box center [468, 527] width 342 height 177
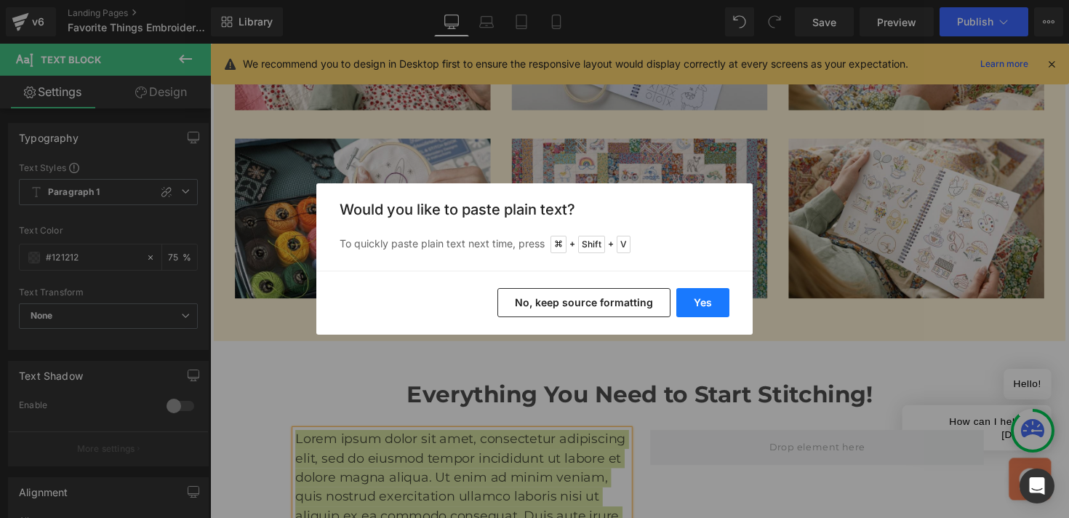
click at [686, 300] on button "Yes" at bounding box center [702, 302] width 53 height 29
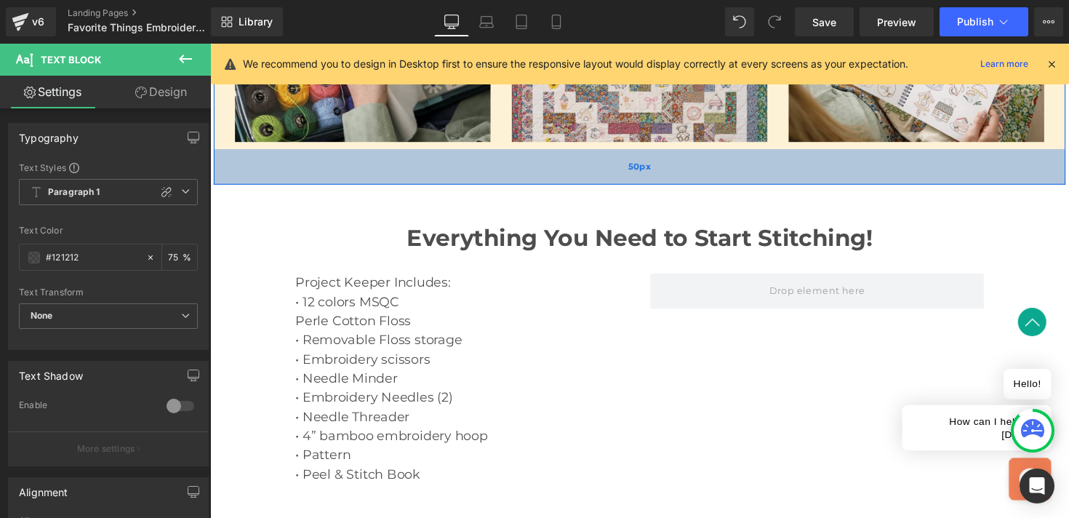
scroll to position [1269, 0]
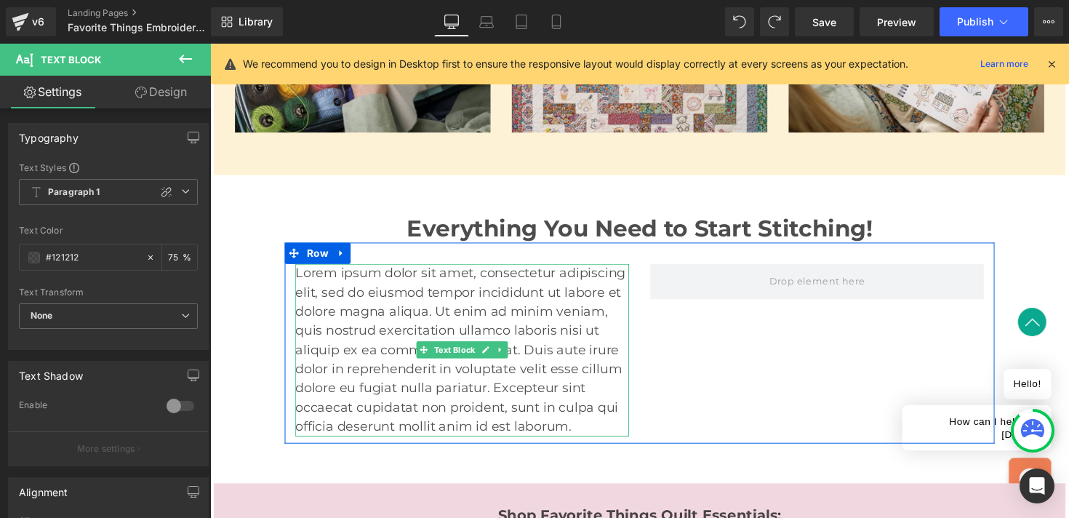
click at [462, 291] on p "Lorem ipsum dolor sit amet, consectetur adipiscing elit, sed do eiusmod tempor …" at bounding box center [468, 357] width 342 height 177
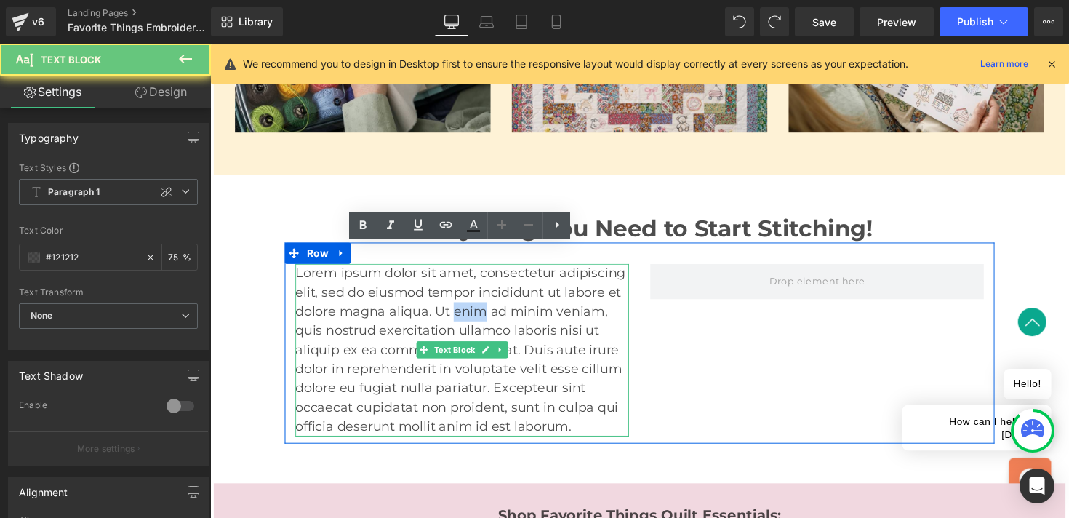
click at [462, 291] on p "Lorem ipsum dolor sit amet, consectetur adipiscing elit, sed do eiusmod tempor …" at bounding box center [468, 357] width 342 height 177
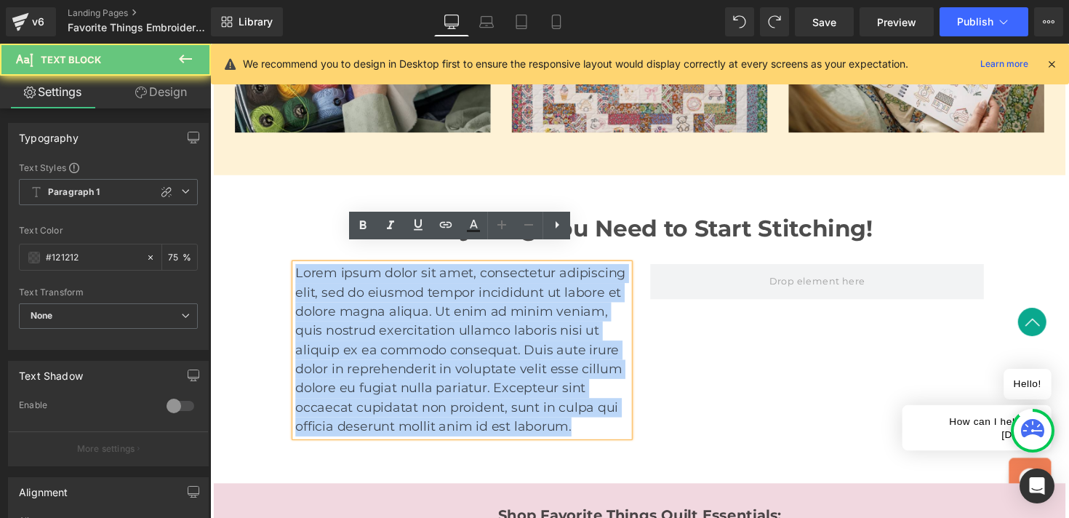
click at [462, 291] on p "Lorem ipsum dolor sit amet, consectetur adipiscing elit, sed do eiusmod tempor …" at bounding box center [468, 357] width 342 height 177
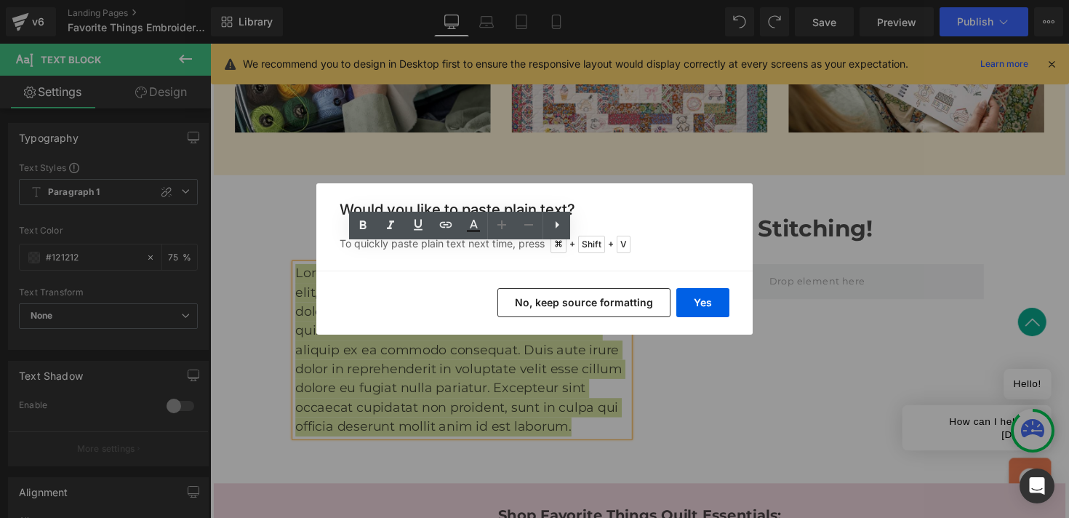
click at [551, 313] on button "No, keep source formatting" at bounding box center [583, 302] width 173 height 29
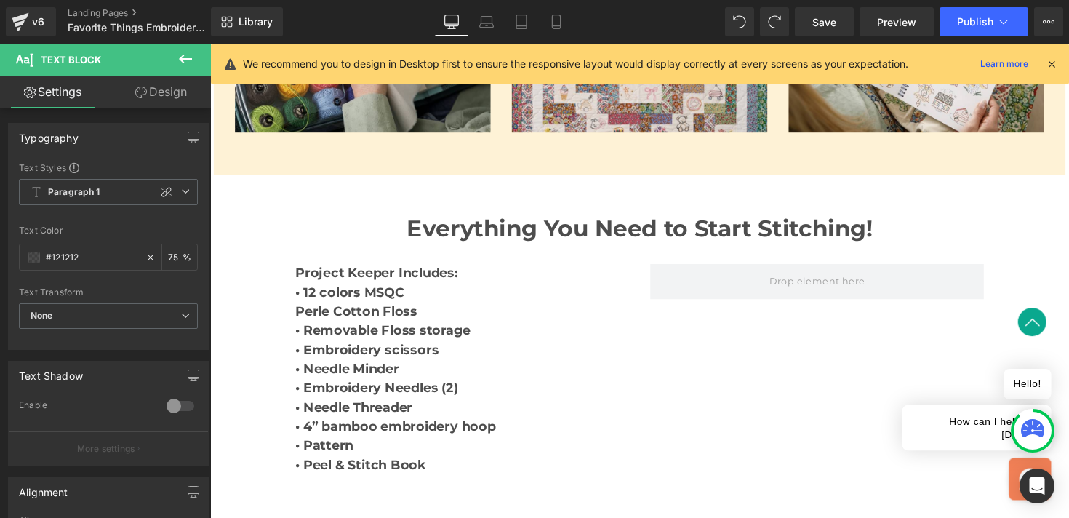
click at [182, 55] on icon at bounding box center [185, 58] width 17 height 17
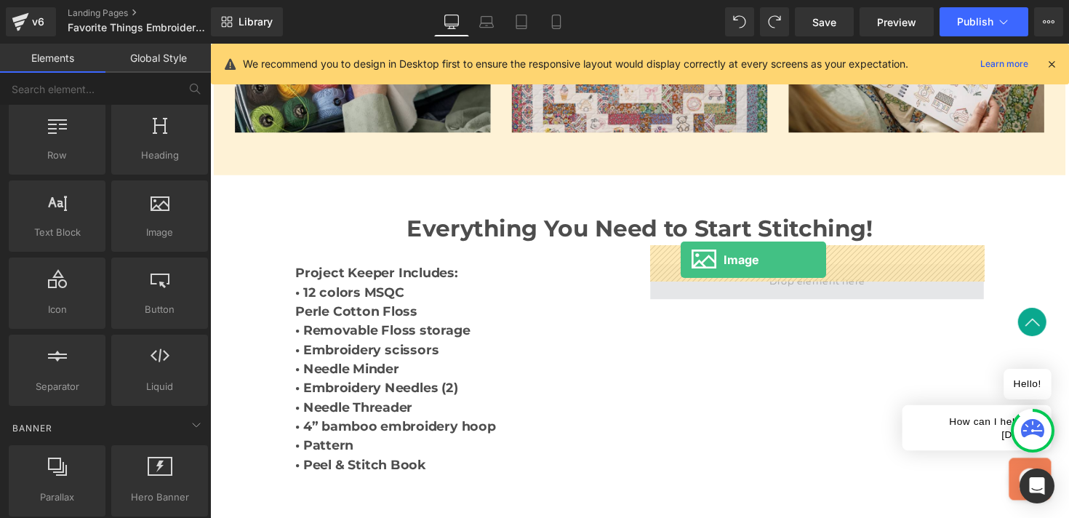
drag, startPoint x: 358, startPoint y: 261, endPoint x: 692, endPoint y: 265, distance: 333.7
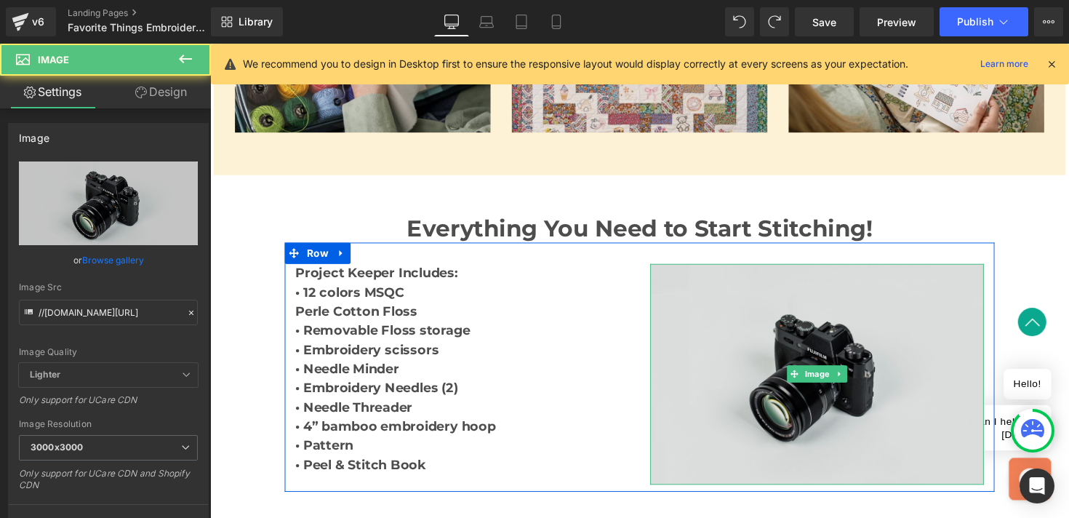
click at [720, 334] on img at bounding box center [832, 382] width 342 height 226
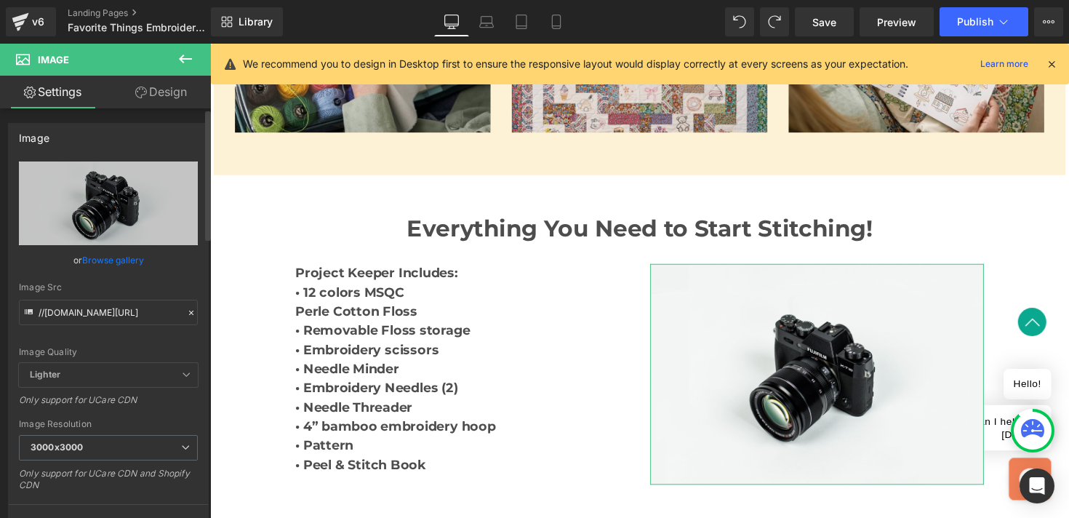
click at [121, 260] on link "Browse gallery" at bounding box center [113, 259] width 62 height 25
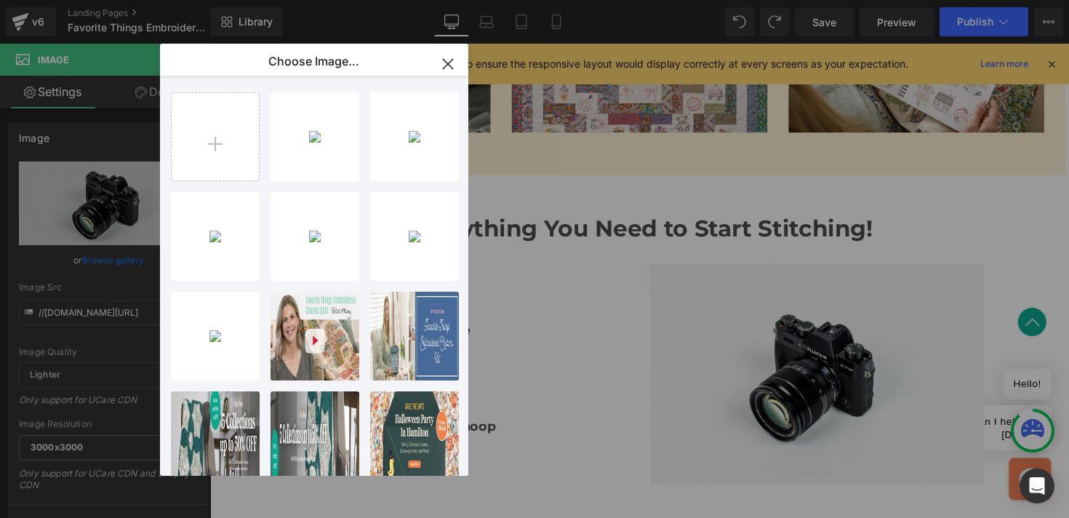
type input "C:\fakepath\251340-Favorite-Things-Embroidery-Contents_1280x720.jpg"
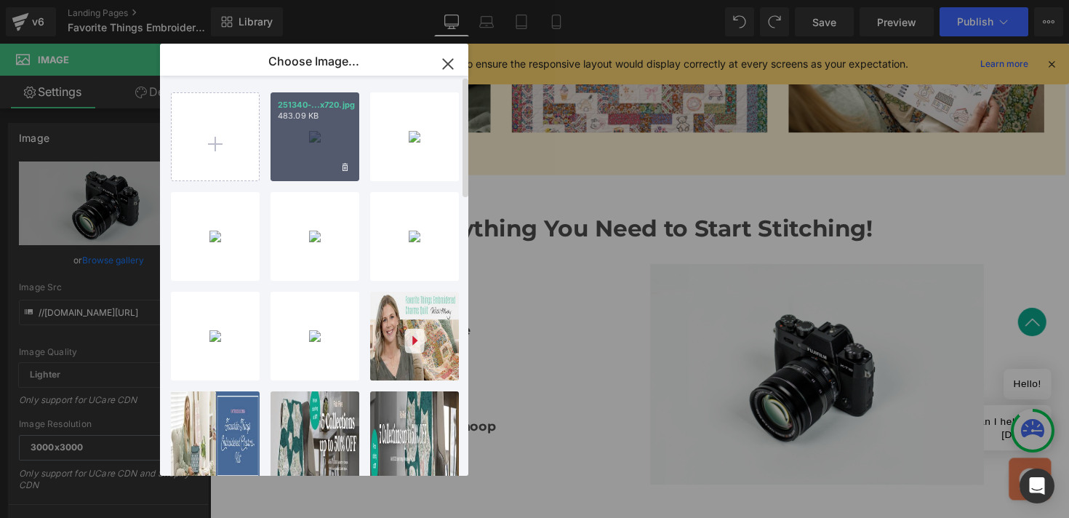
click at [324, 107] on p "251340-...x720.jpg" at bounding box center [315, 105] width 74 height 11
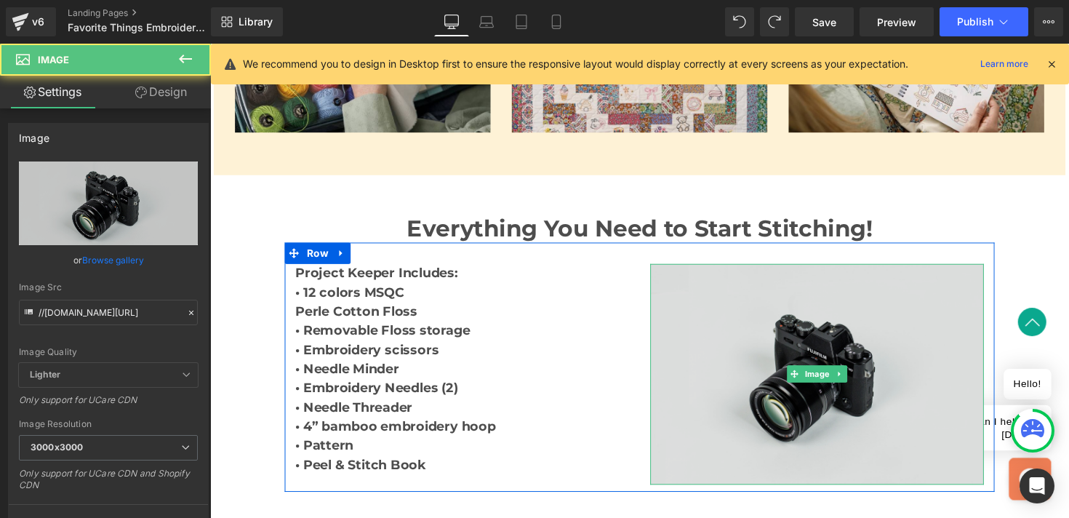
click at [741, 300] on img at bounding box center [832, 382] width 342 height 226
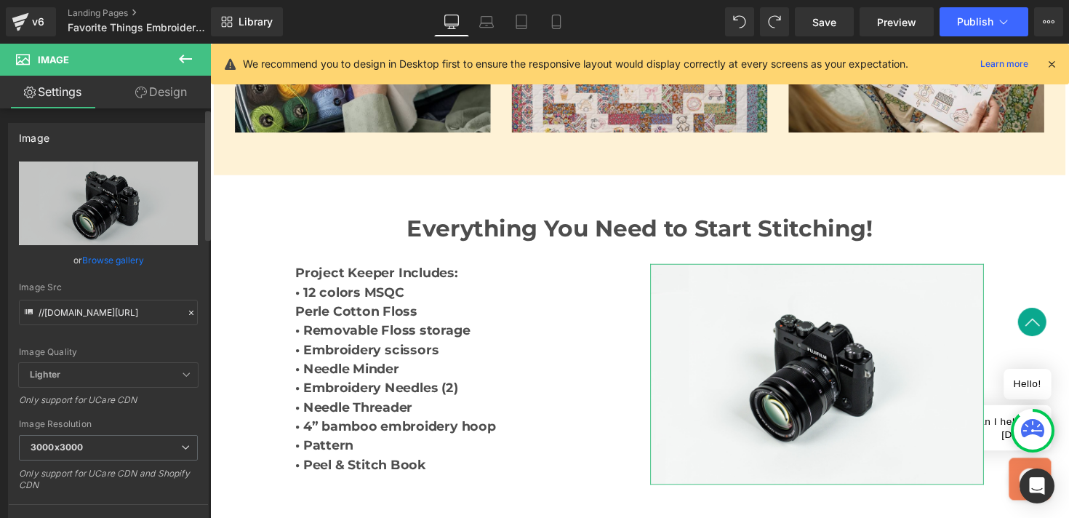
click at [114, 257] on link "Browse gallery" at bounding box center [113, 259] width 62 height 25
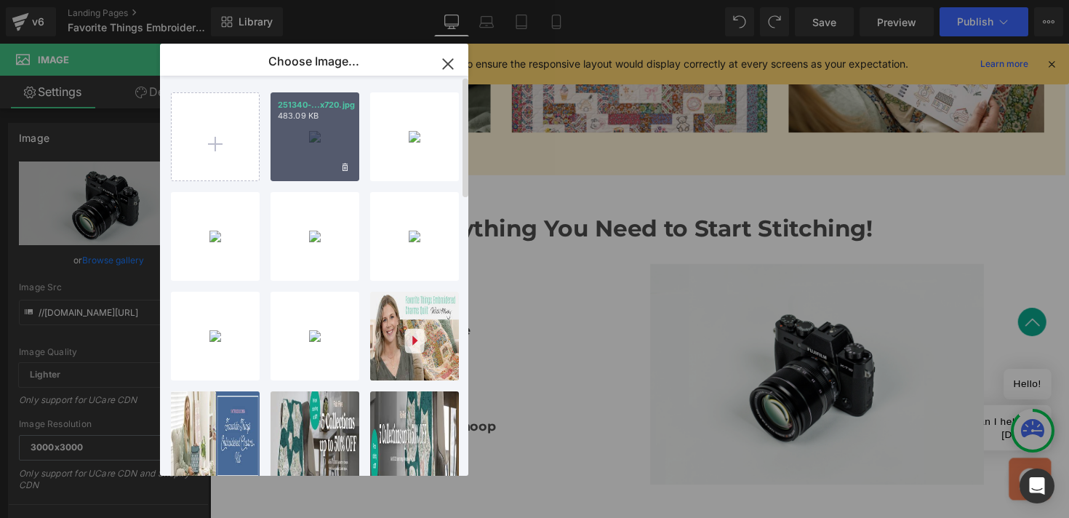
click at [300, 142] on div "251340-...x720.jpg 483.09 KB" at bounding box center [314, 136] width 89 height 89
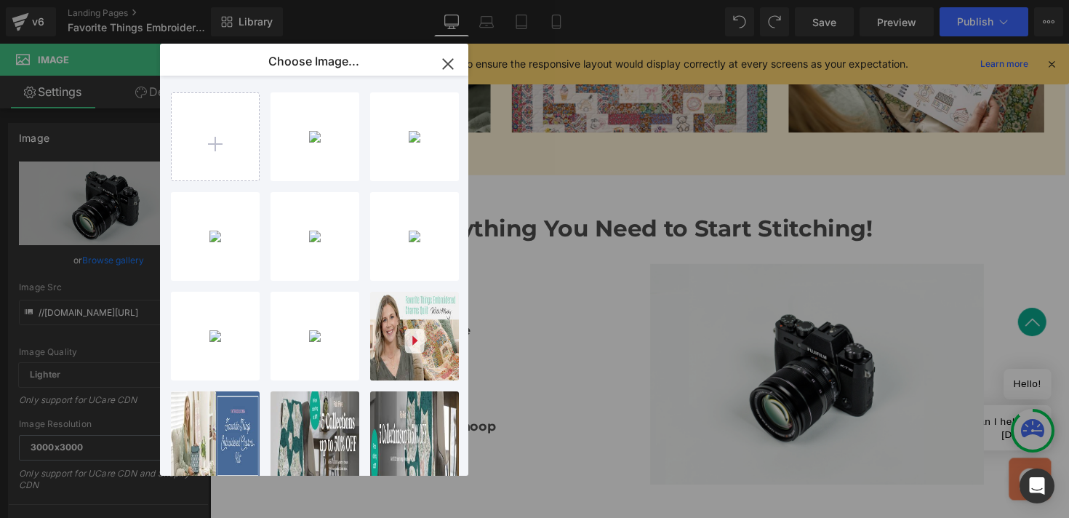
type input "[URL][DOMAIN_NAME]"
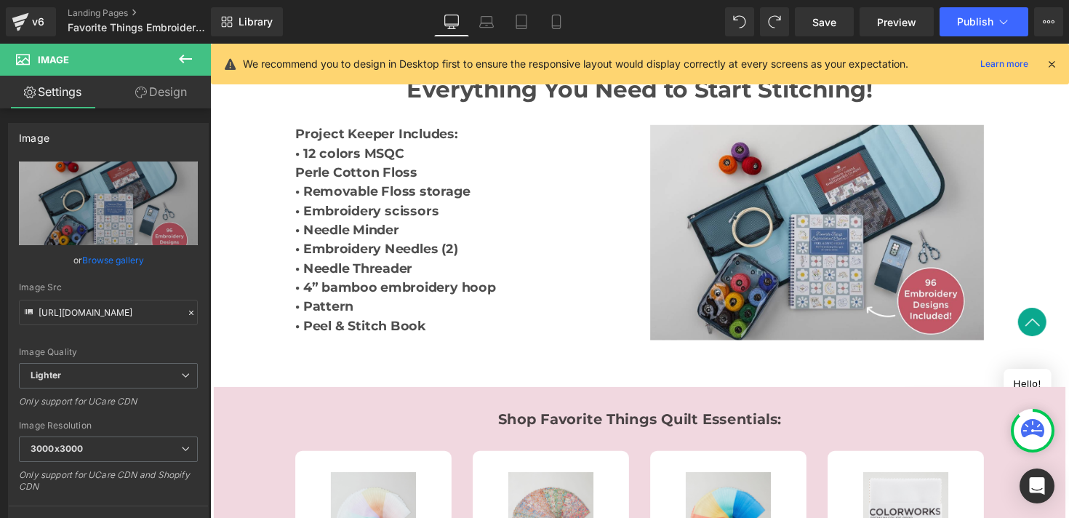
scroll to position [1411, 0]
click at [182, 59] on icon at bounding box center [185, 59] width 13 height 9
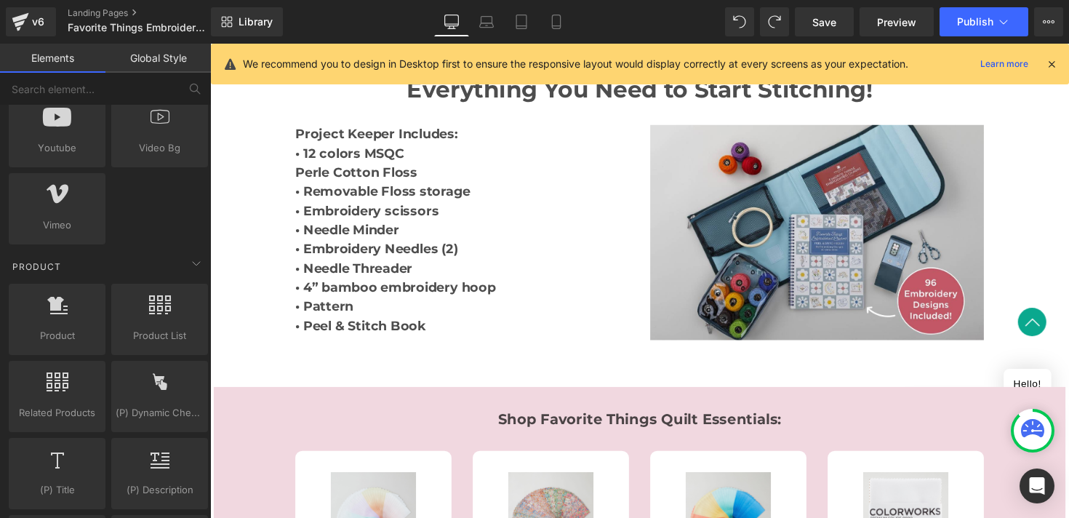
scroll to position [1097, 0]
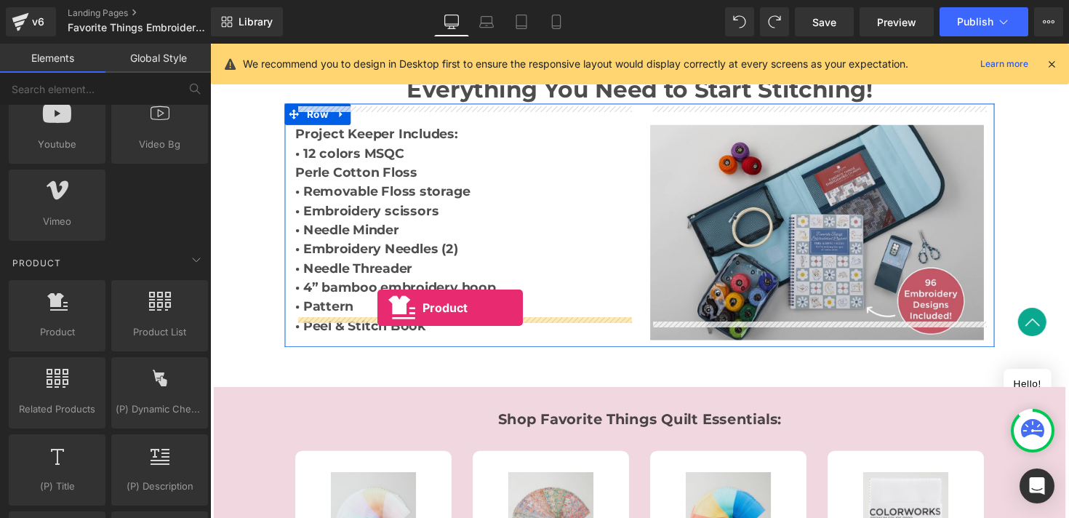
drag, startPoint x: 281, startPoint y: 355, endPoint x: 382, endPoint y: 314, distance: 108.9
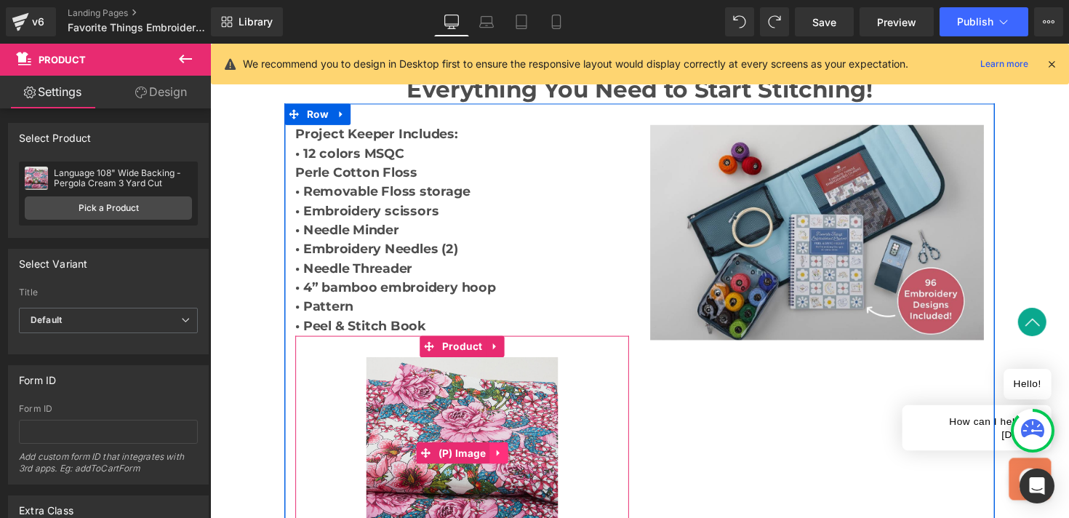
click at [508, 457] on icon at bounding box center [505, 462] width 10 height 11
click at [520, 457] on icon at bounding box center [515, 462] width 10 height 10
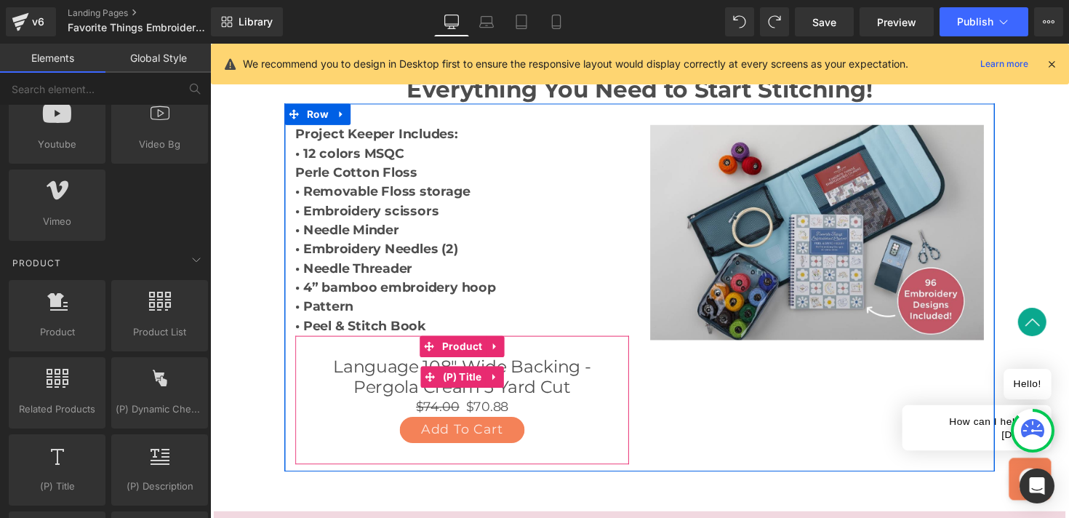
click at [390, 364] on link "Language 108" Wide Backing - Pergola Cream 3 Yard Cut" at bounding box center [468, 385] width 327 height 42
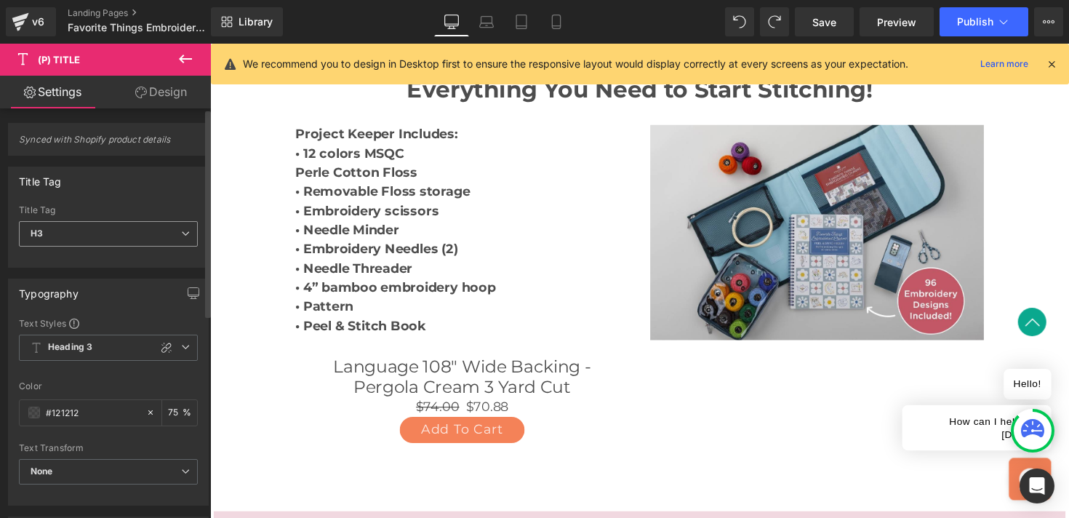
click at [137, 236] on span "H3" at bounding box center [108, 233] width 179 height 25
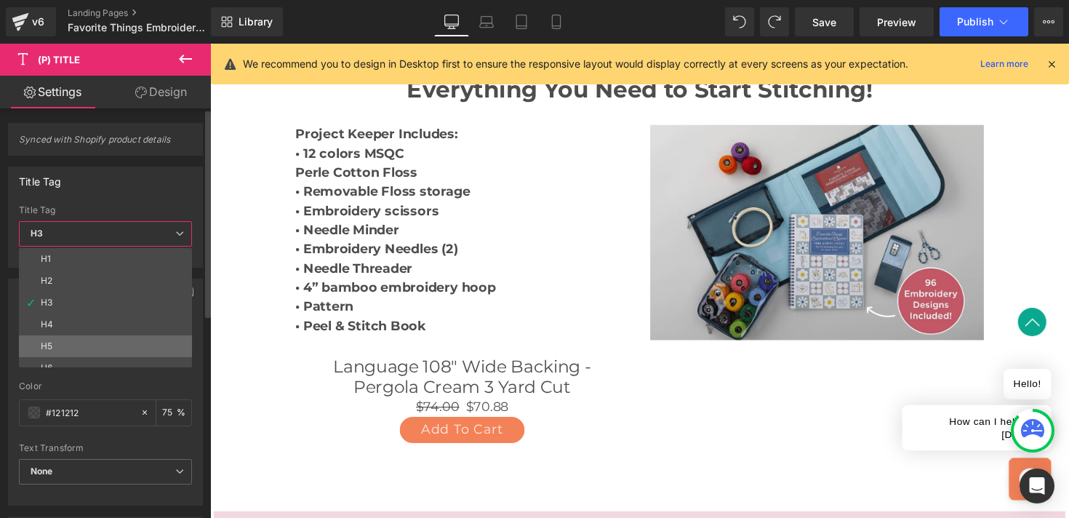
scroll to position [33, 0]
click at [106, 364] on li "Paragraph" at bounding box center [109, 356] width 180 height 22
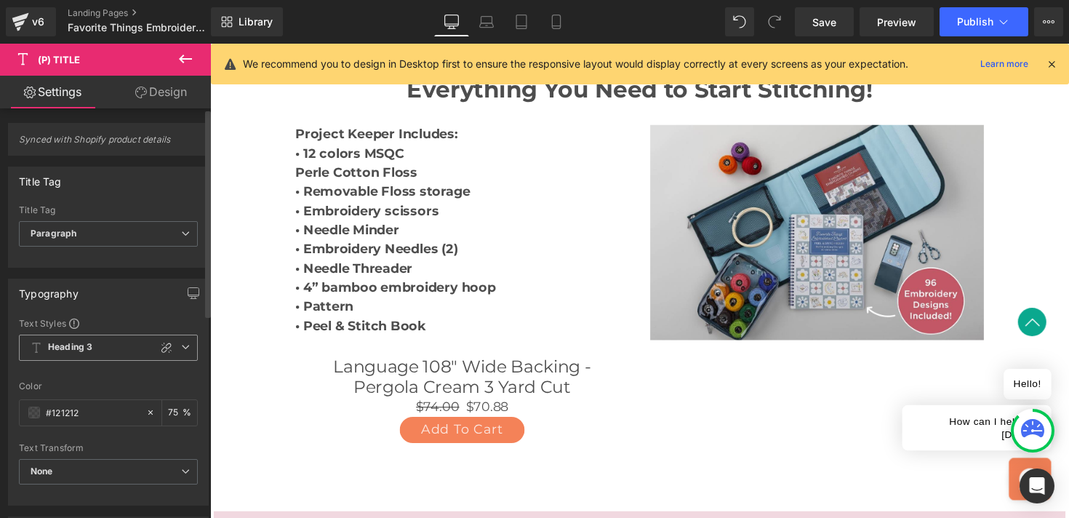
click at [96, 356] on span "Heading 3" at bounding box center [108, 347] width 179 height 26
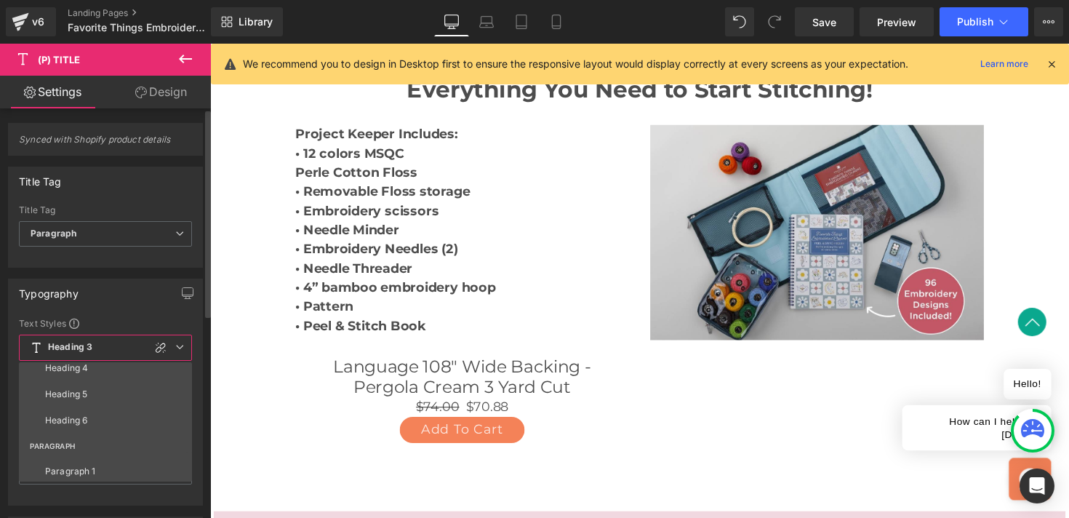
scroll to position [150, 0]
click at [87, 454] on div "Paragraph 1" at bounding box center [70, 457] width 51 height 10
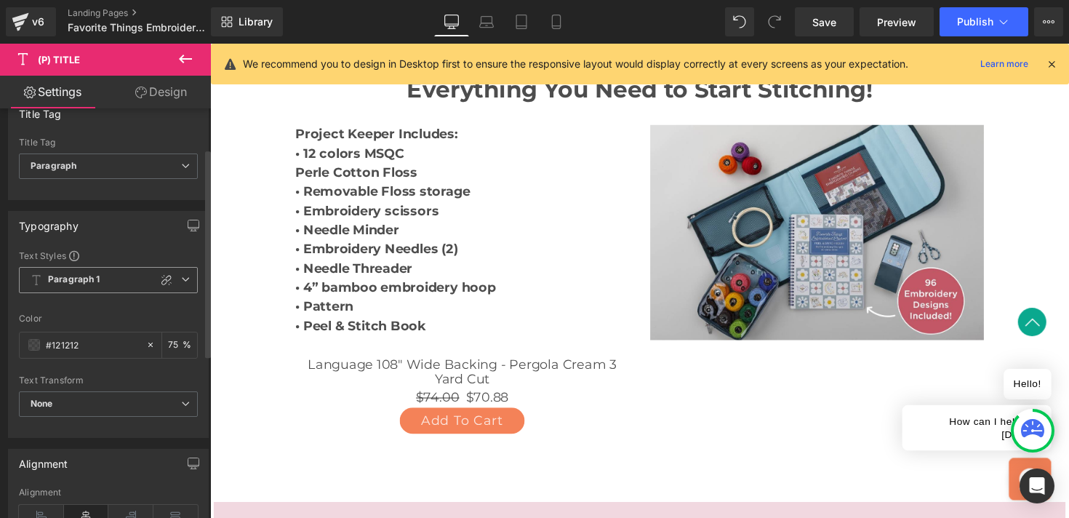
scroll to position [79, 0]
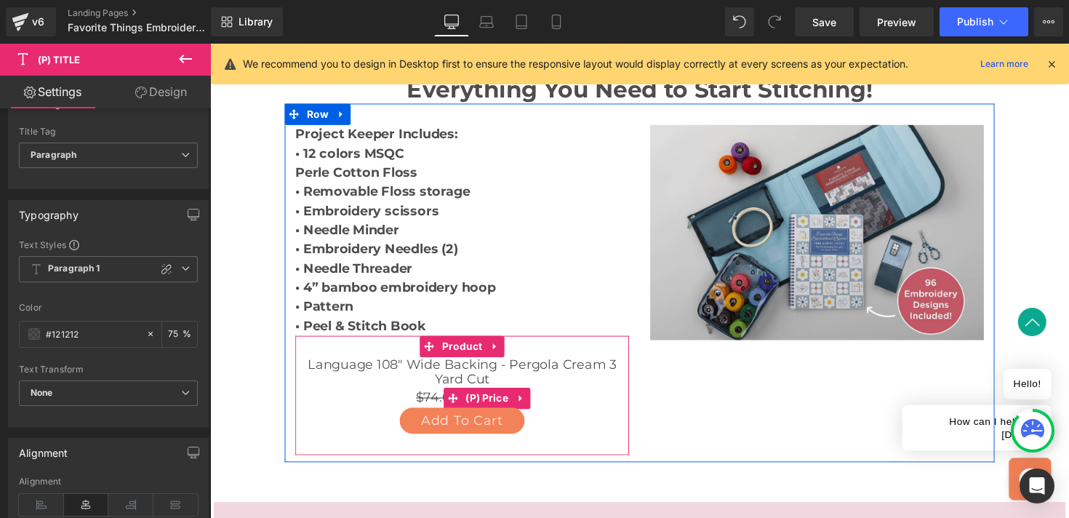
click at [437, 398] on span "$74.00" at bounding box center [443, 406] width 44 height 16
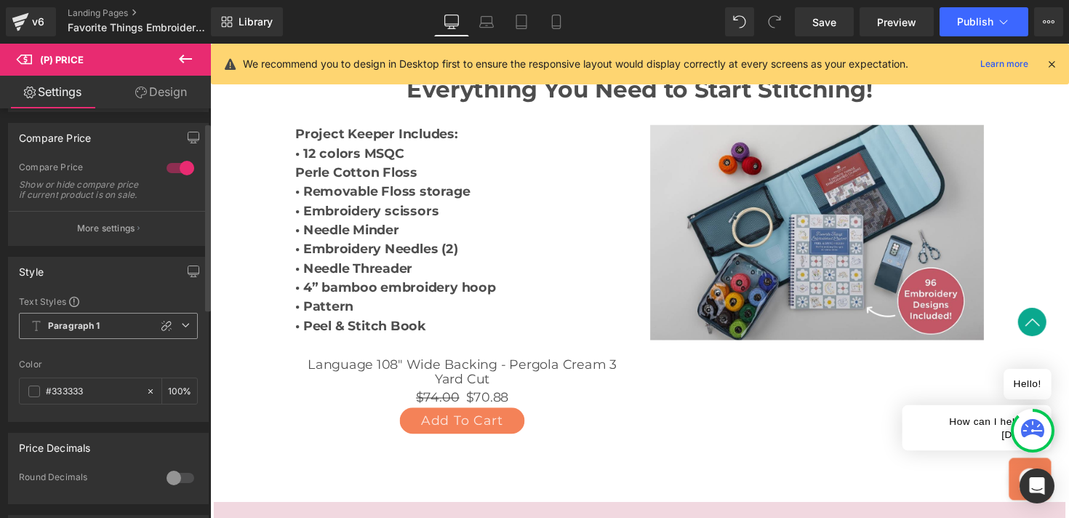
scroll to position [59, 0]
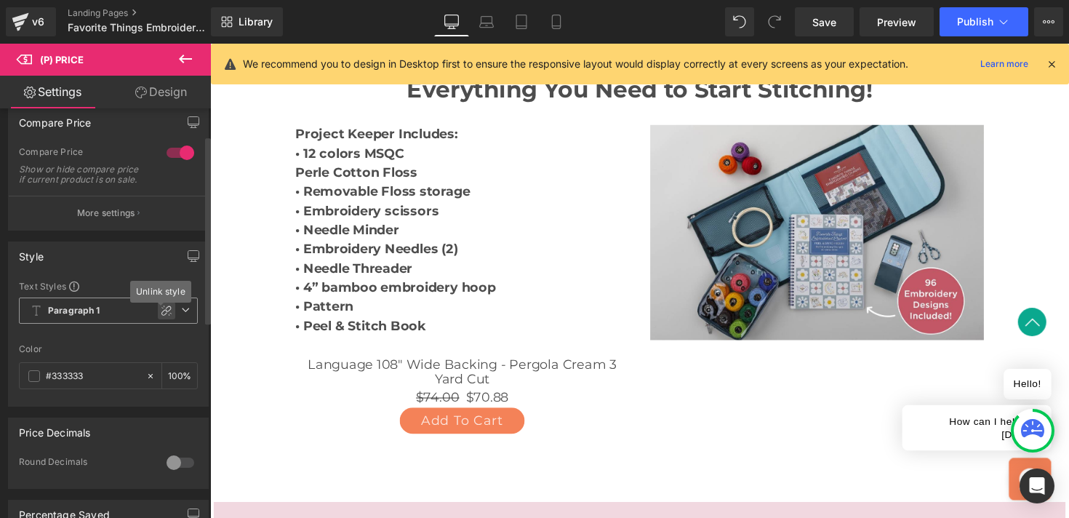
click at [161, 316] on icon at bounding box center [167, 311] width 12 height 12
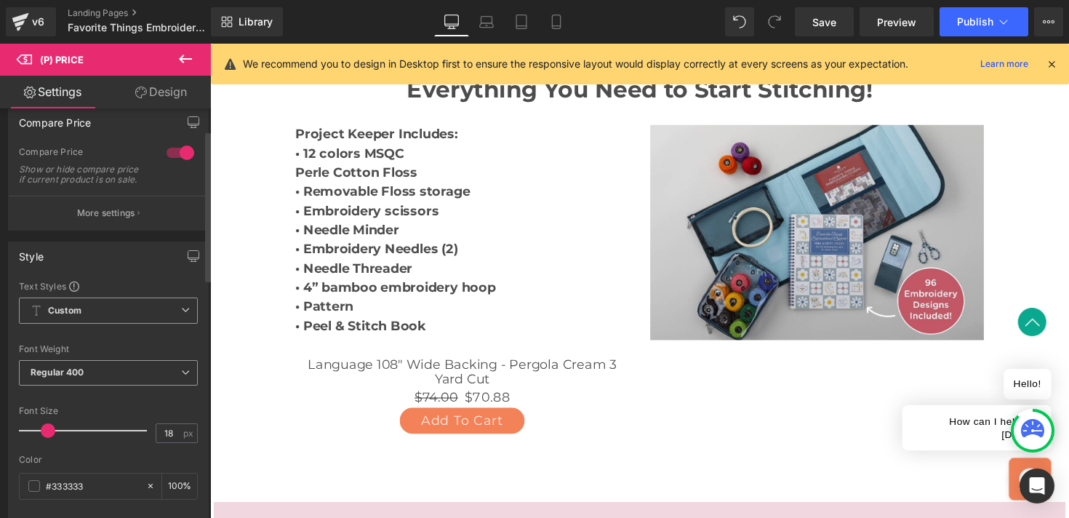
click at [92, 385] on span "Regular 400" at bounding box center [108, 372] width 179 height 25
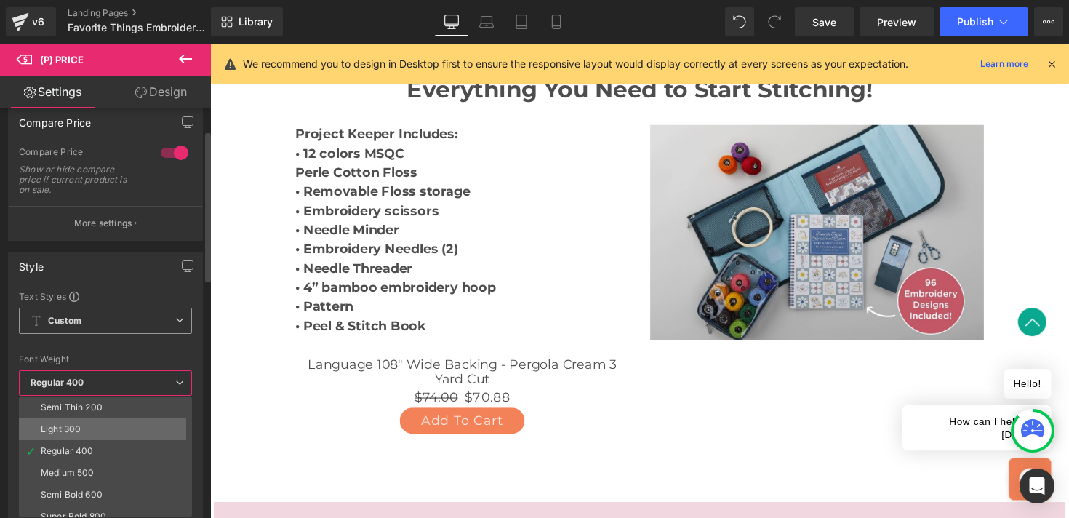
scroll to position [61, 0]
click at [79, 439] on li "Medium 500" at bounding box center [109, 434] width 180 height 22
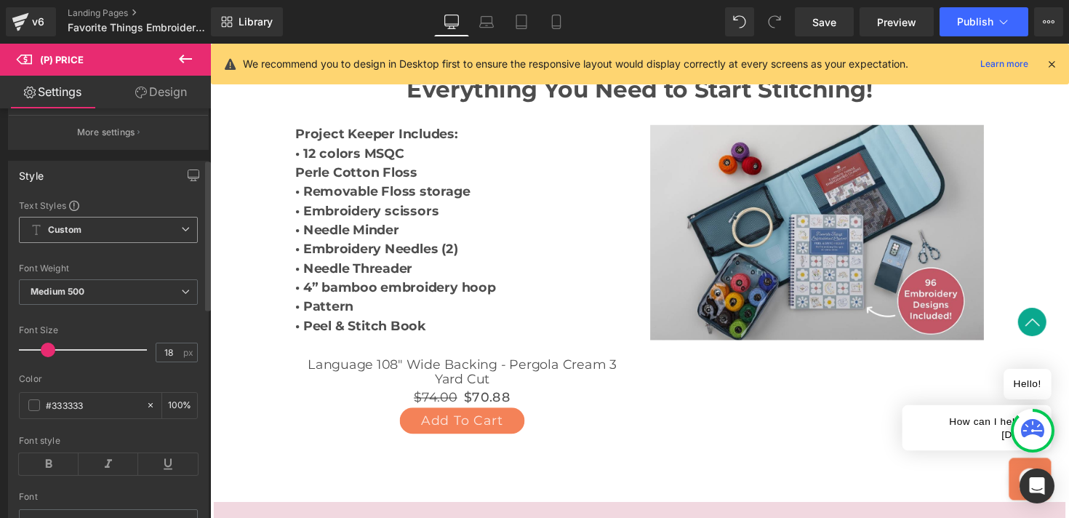
scroll to position [143, 0]
click at [39, 407] on span at bounding box center [34, 401] width 12 height 12
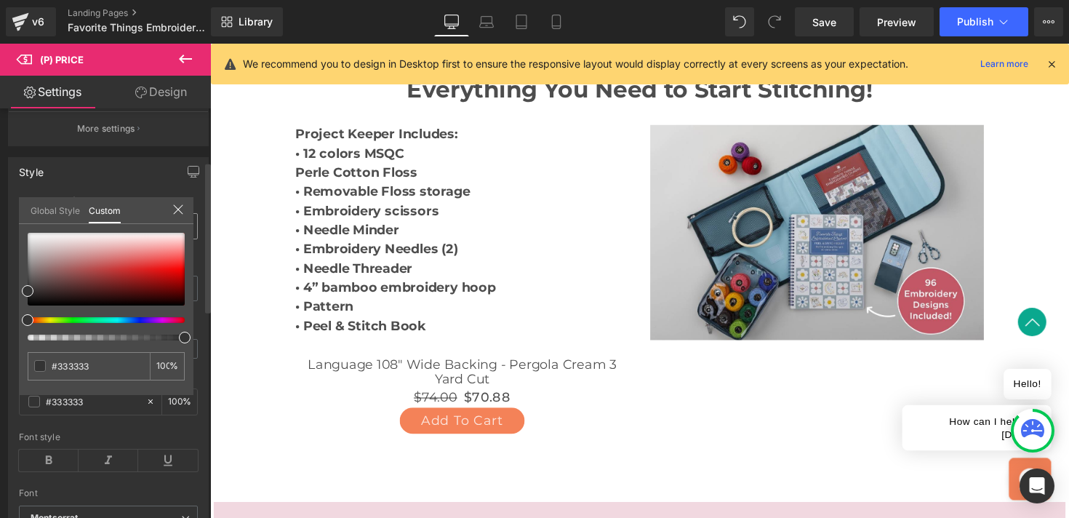
click at [53, 206] on link "Global Style" at bounding box center [55, 209] width 49 height 25
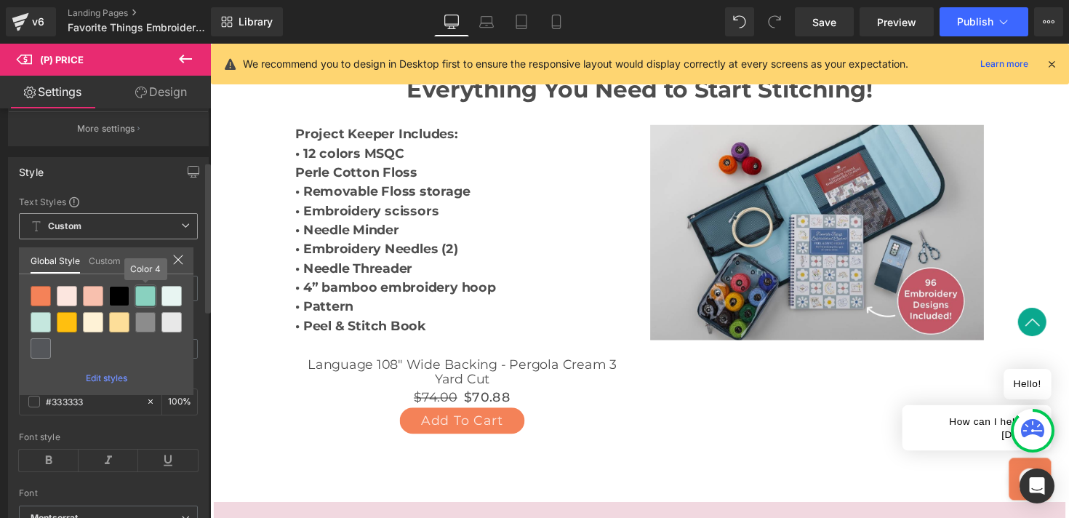
click at [143, 301] on div at bounding box center [145, 296] width 20 height 20
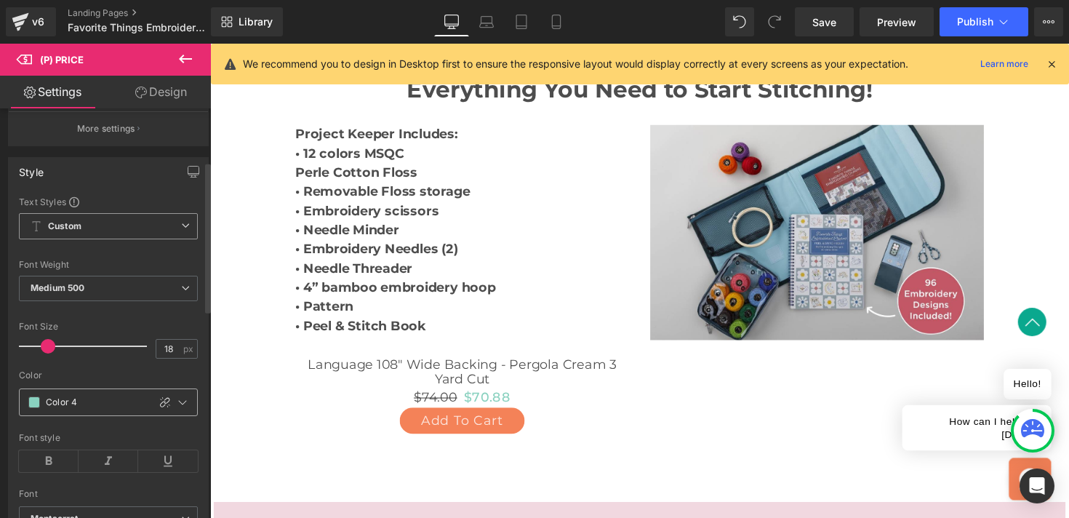
click at [36, 406] on span at bounding box center [34, 402] width 12 height 12
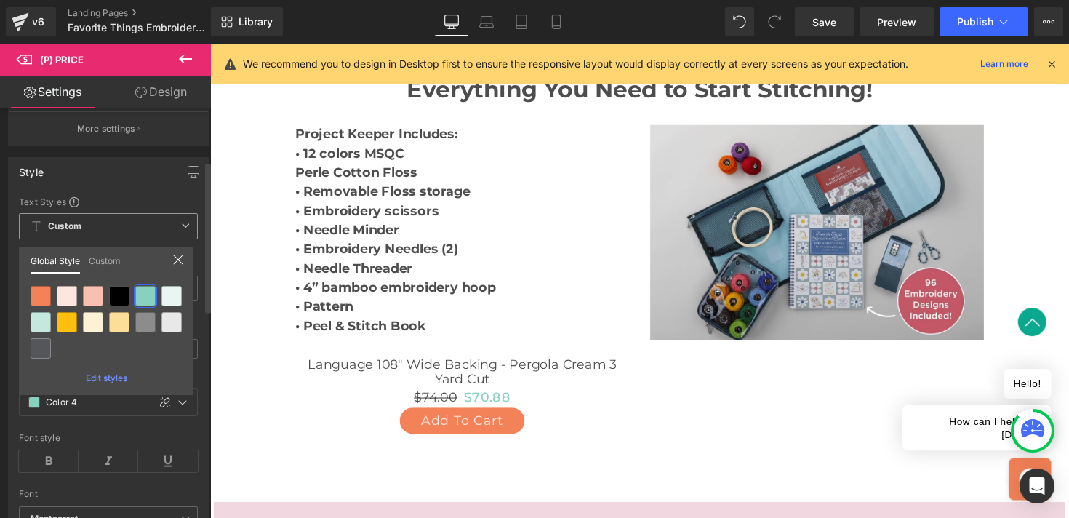
click at [100, 260] on link "Custom" at bounding box center [105, 259] width 32 height 25
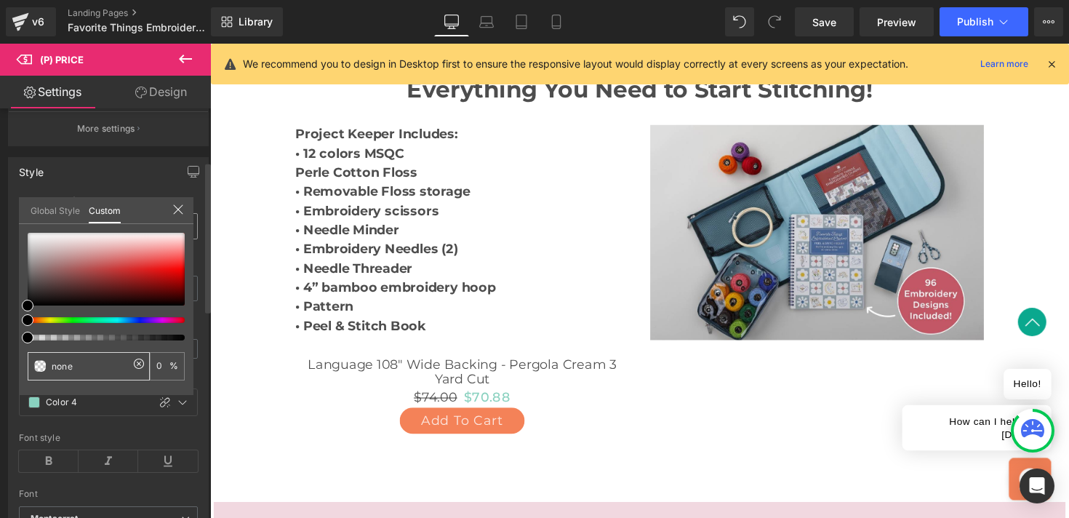
click at [68, 364] on input "none" at bounding box center [90, 365] width 77 height 15
click at [140, 360] on icon at bounding box center [139, 364] width 12 height 12
type input "none"
type input "0"
click at [76, 363] on input "none" at bounding box center [90, 365] width 77 height 15
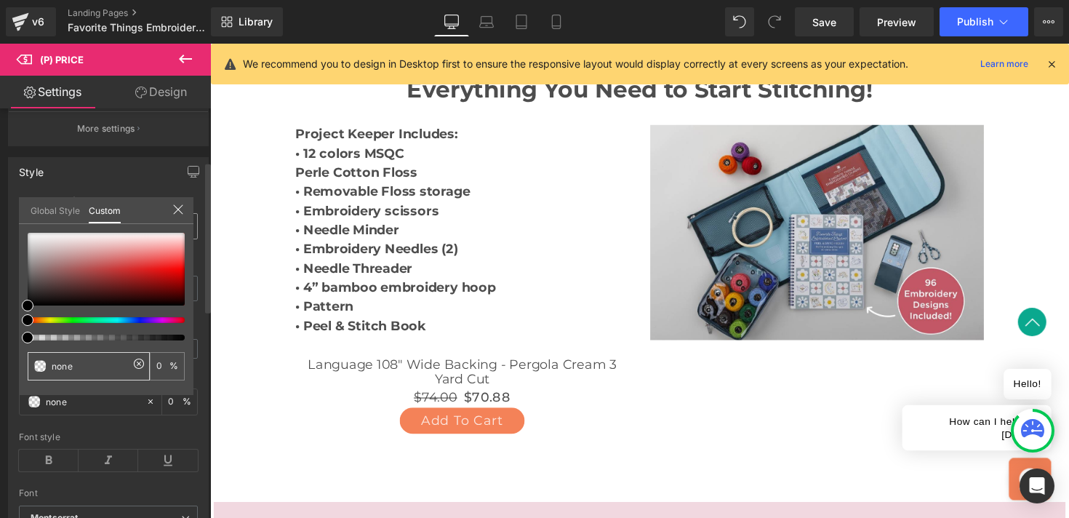
paste input "137 209 191"
type input "none137 209 191"
click at [76, 363] on input "none137 209 191" at bounding box center [90, 365] width 77 height 15
click at [76, 366] on input "none137 209 191" at bounding box center [90, 365] width 77 height 15
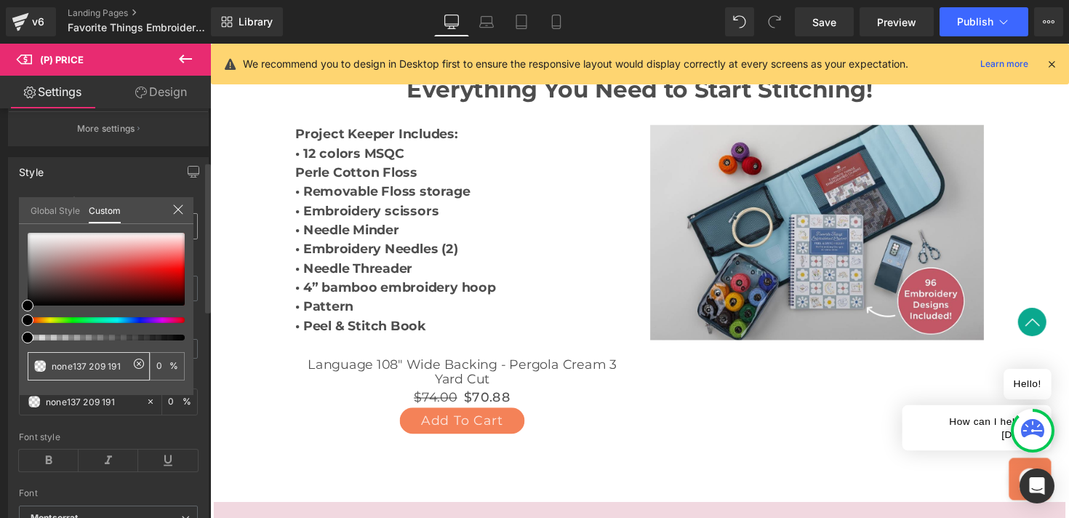
click at [76, 366] on input "none137 209 191" at bounding box center [90, 365] width 77 height 15
paste input "89d1bf"
type input "89d1bf"
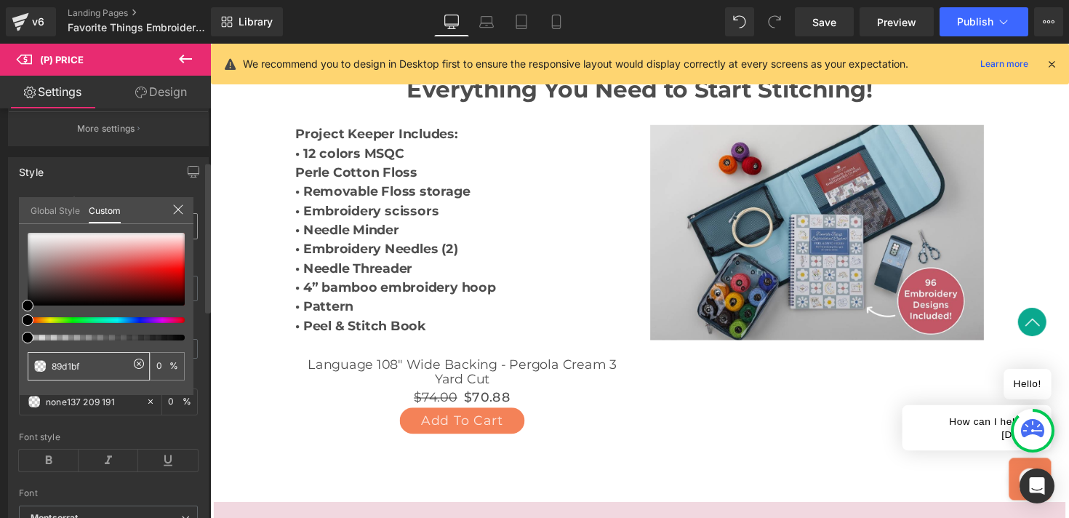
type input "100"
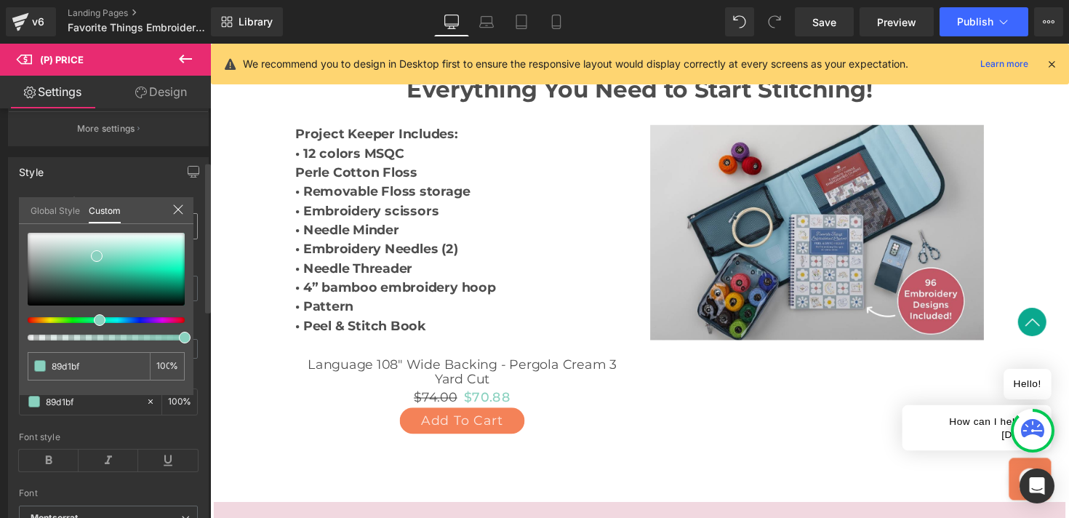
click at [182, 205] on icon at bounding box center [177, 209] width 9 height 9
type input "#89d1bf"
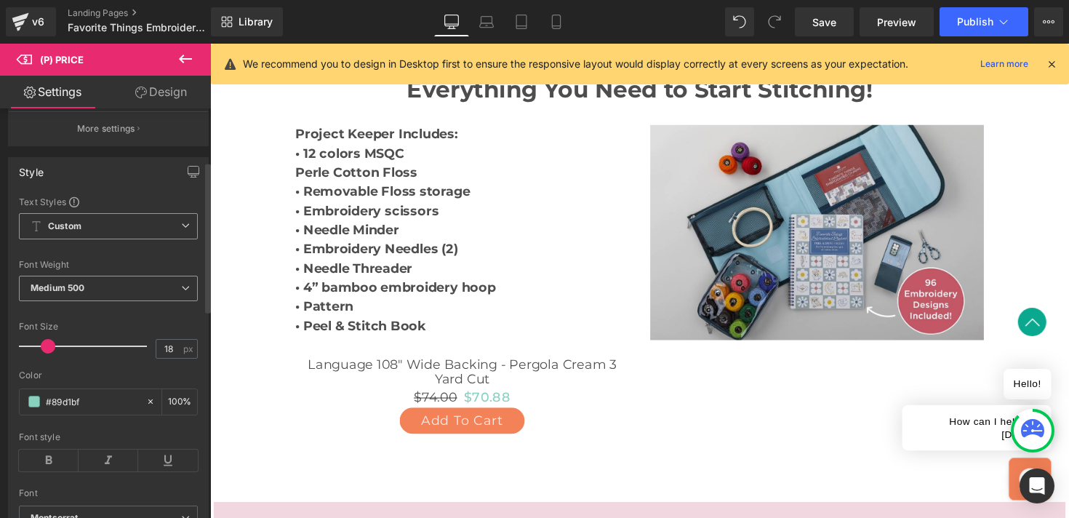
click at [88, 294] on span "Medium 500" at bounding box center [108, 288] width 179 height 25
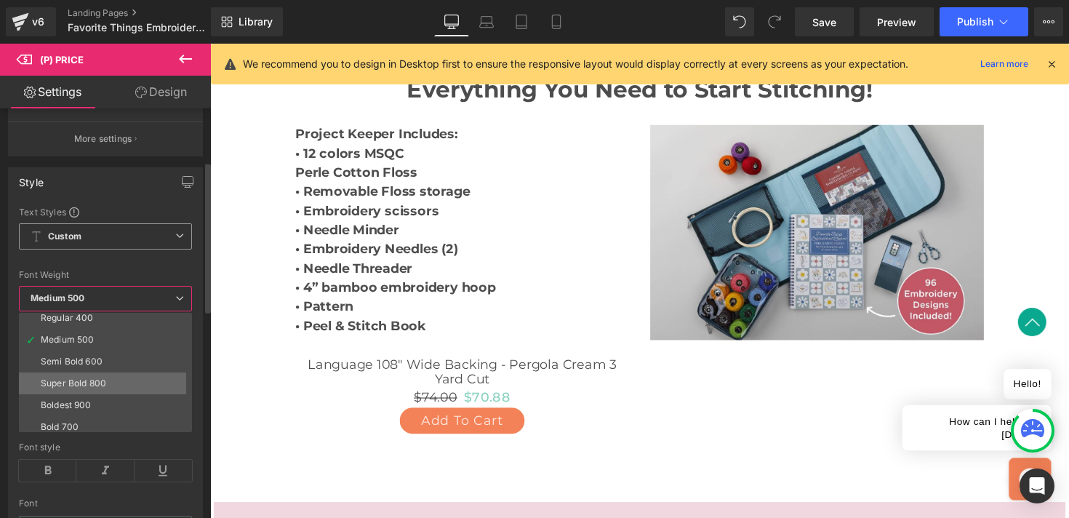
scroll to position [99, 0]
click at [86, 401] on li "Bold 700" at bounding box center [109, 399] width 180 height 22
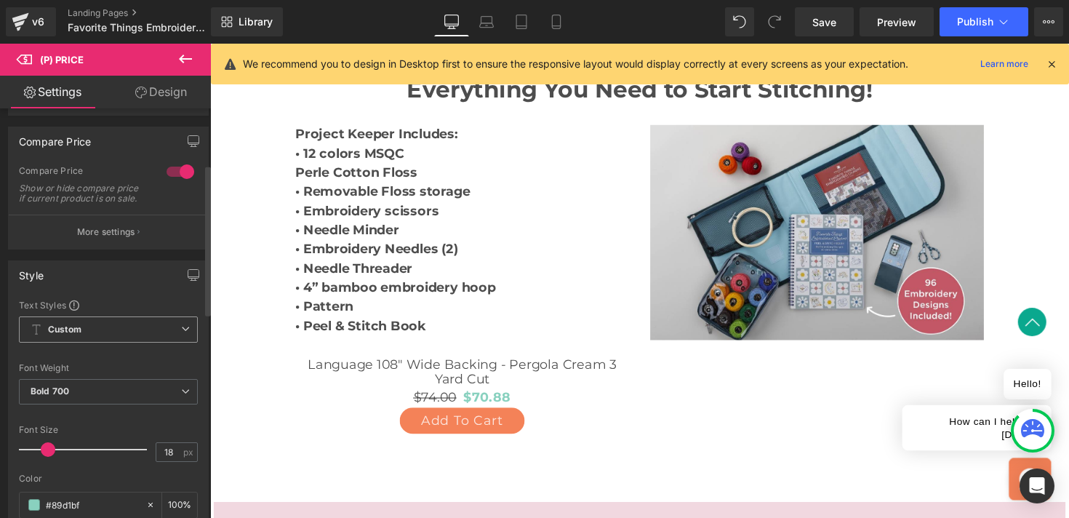
scroll to position [0, 0]
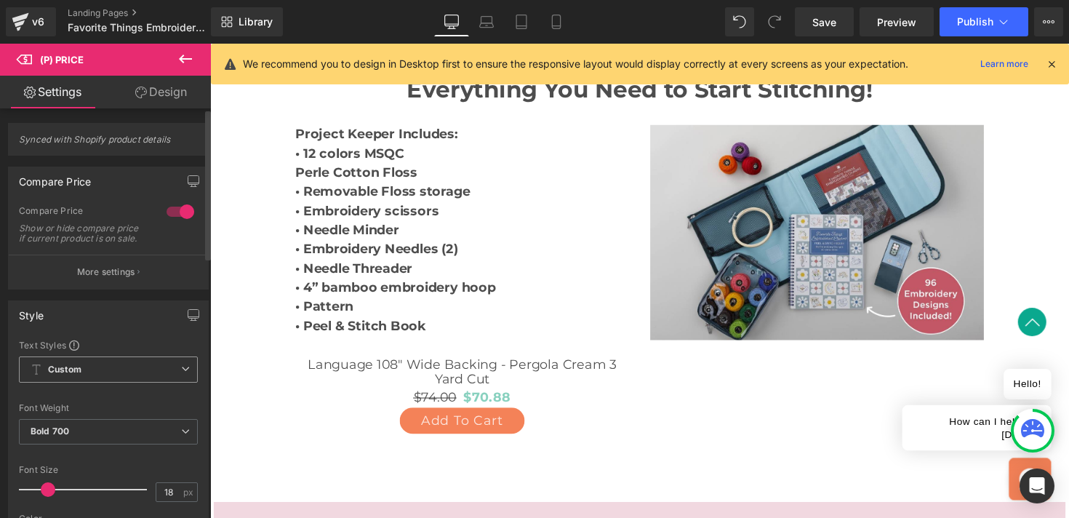
click at [171, 212] on div at bounding box center [180, 211] width 35 height 23
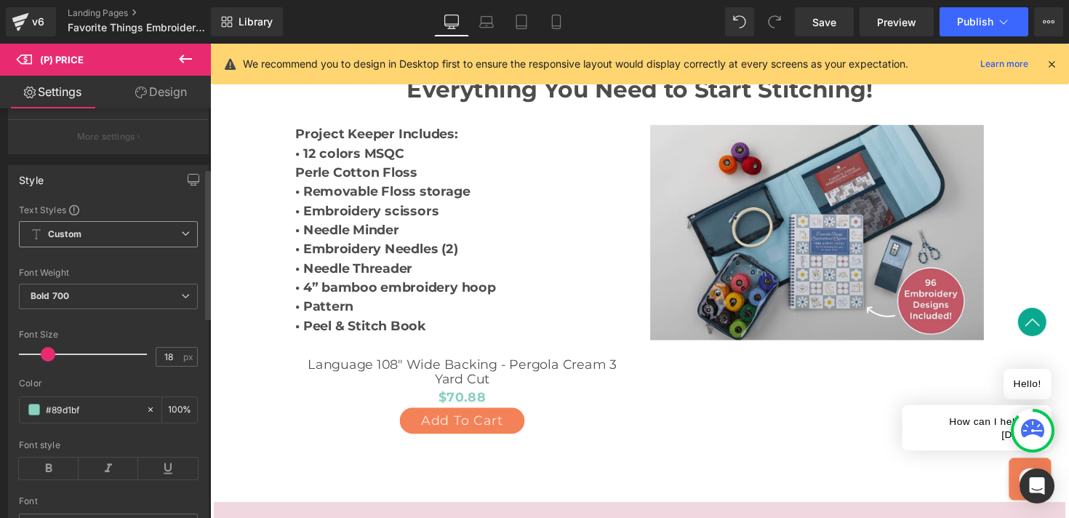
scroll to position [166, 0]
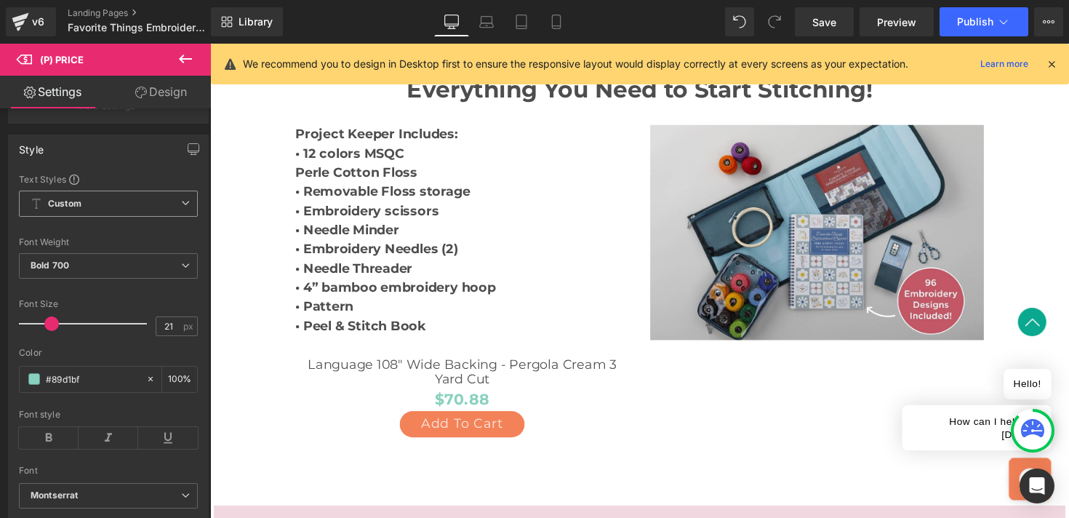
click at [52, 331] on span at bounding box center [51, 323] width 15 height 15
type input "20"
click at [52, 331] on span at bounding box center [50, 323] width 15 height 15
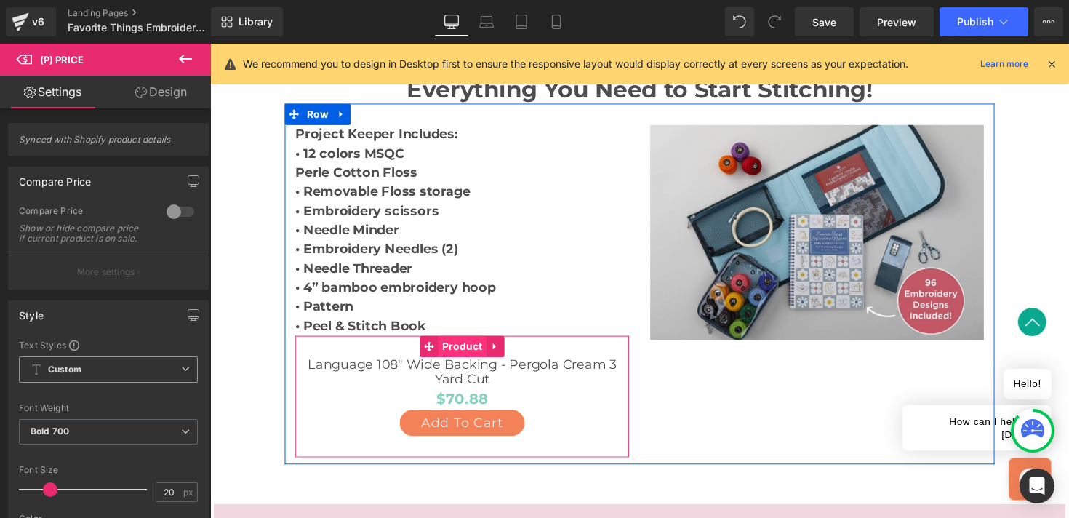
click at [454, 342] on span "Product" at bounding box center [467, 353] width 49 height 22
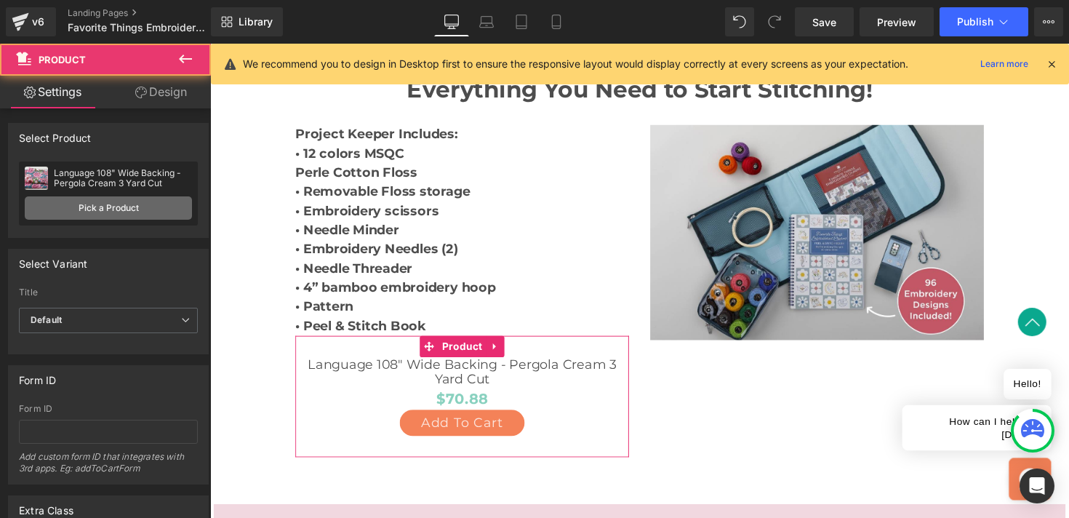
click at [100, 212] on link "Pick a Product" at bounding box center [108, 207] width 167 height 23
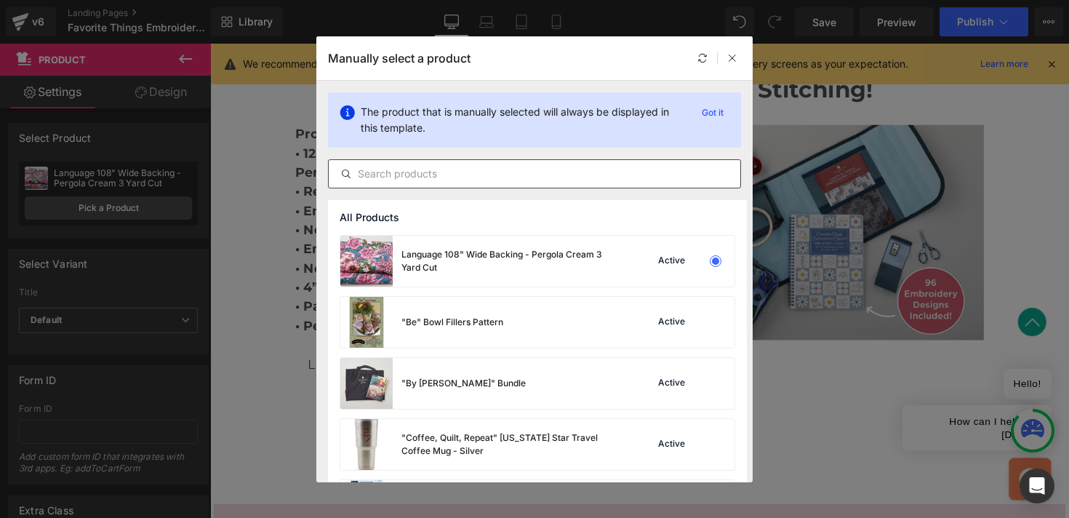
click at [447, 173] on input "text" at bounding box center [534, 173] width 411 height 17
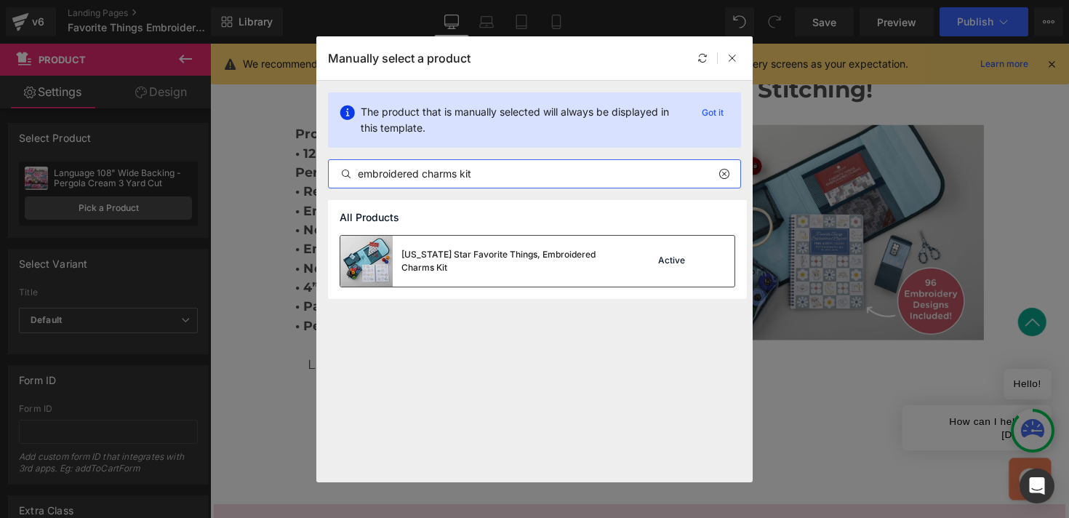
type input "embroidered charms kit"
click at [481, 249] on div "[US_STATE] Star Favorite Things, Embroidered Charms Kit" at bounding box center [510, 261] width 218 height 26
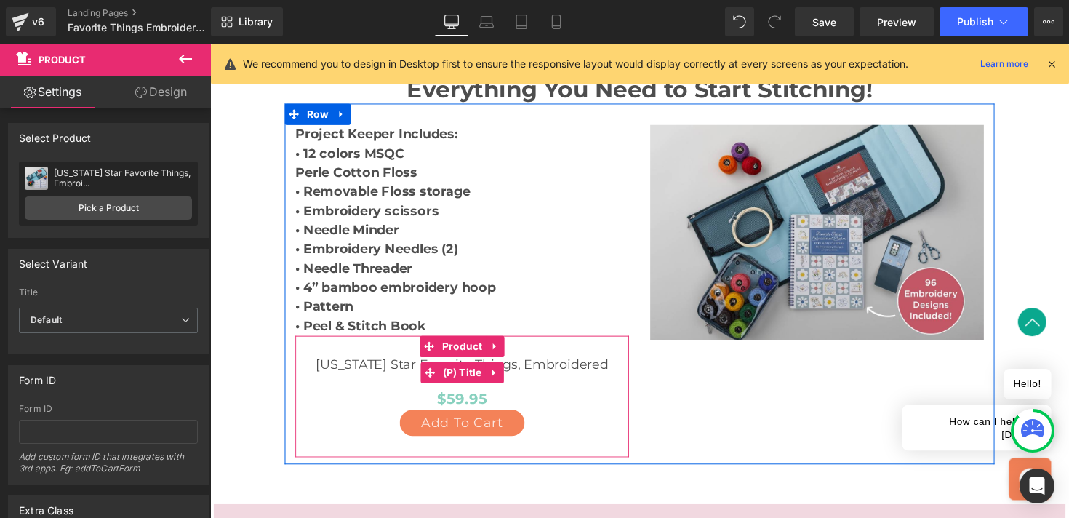
click at [595, 364] on link "[US_STATE] Star Favorite Things, Embroidered Charms Kit" at bounding box center [468, 379] width 327 height 31
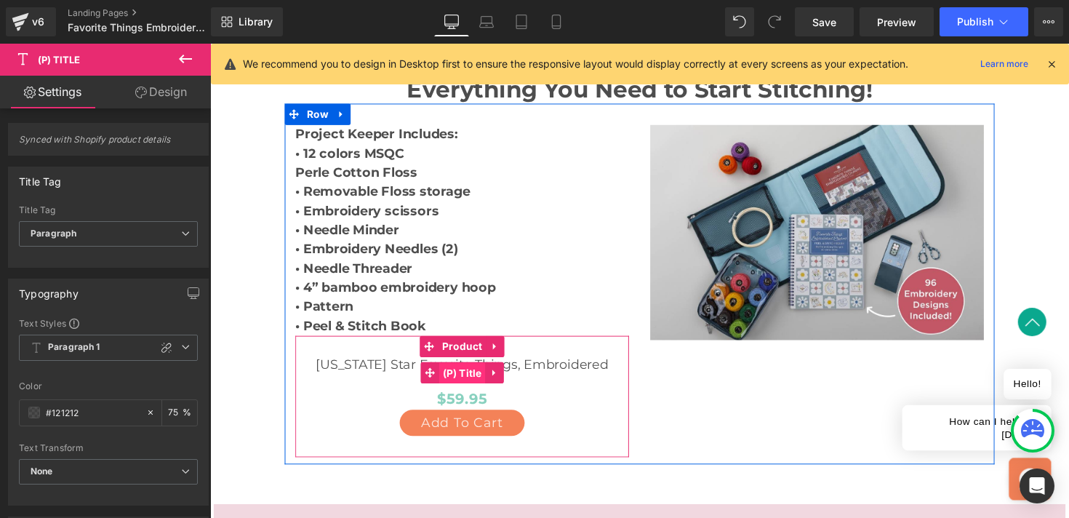
click at [473, 370] on span "(P) Title" at bounding box center [468, 381] width 47 height 22
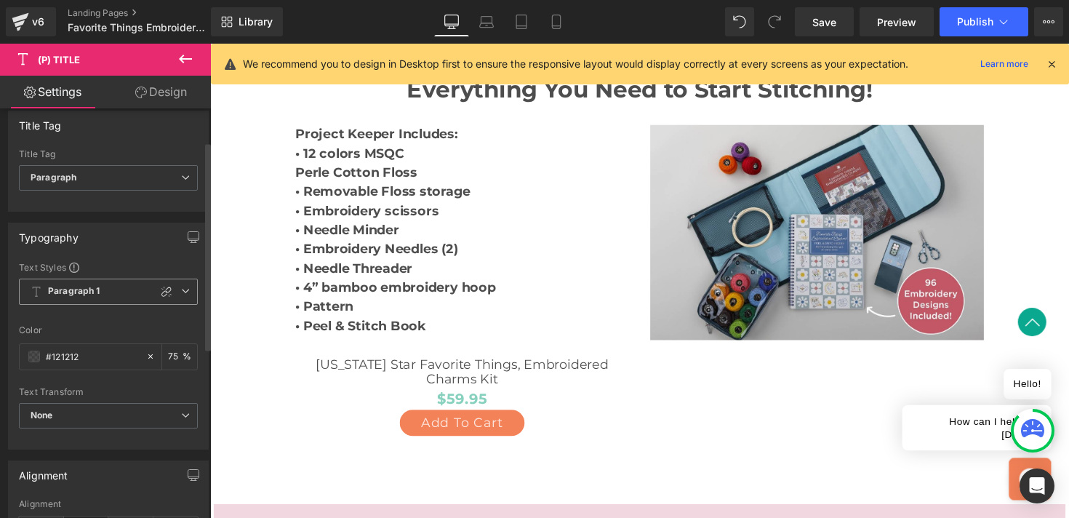
scroll to position [65, 0]
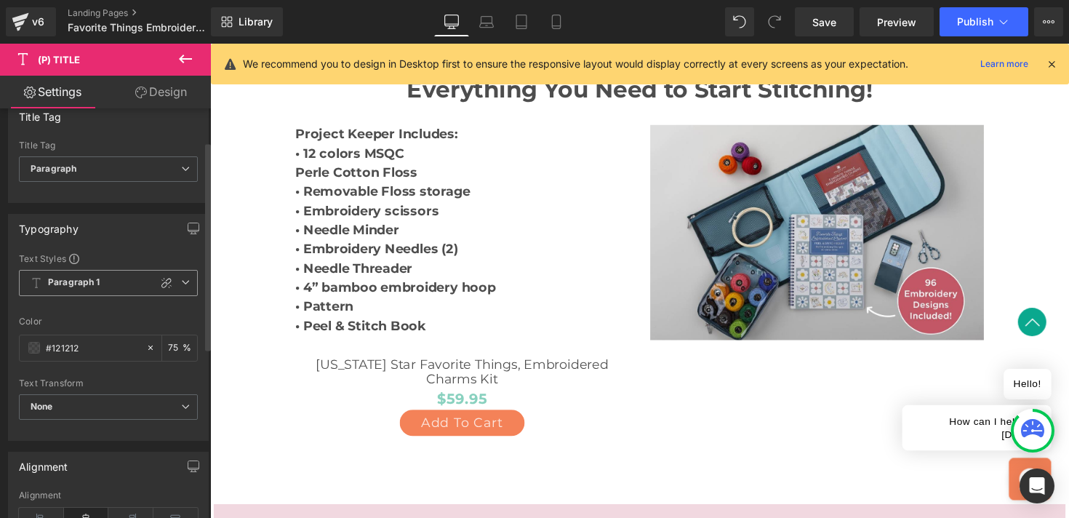
click at [181, 282] on icon at bounding box center [185, 282] width 9 height 9
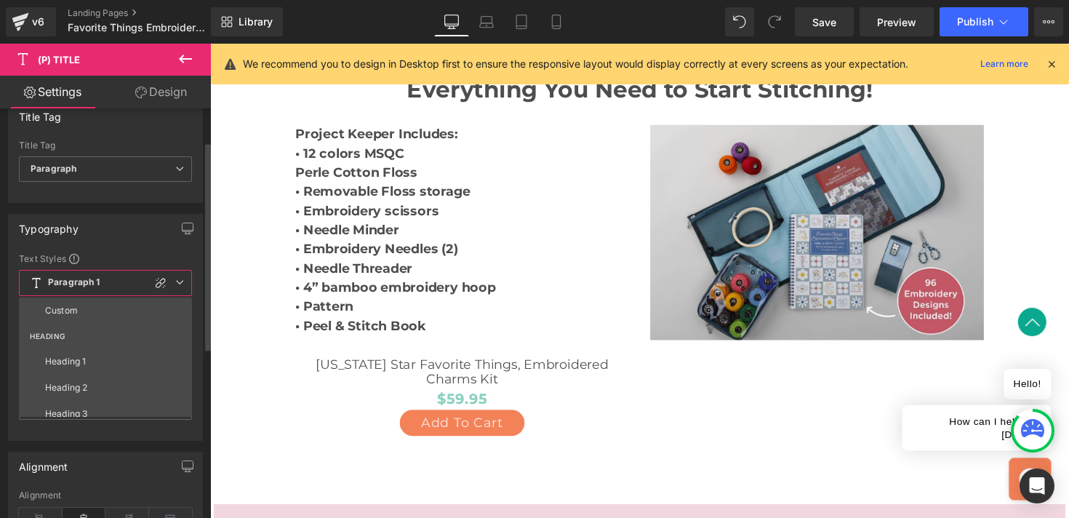
click at [117, 224] on div "Typography" at bounding box center [105, 228] width 193 height 28
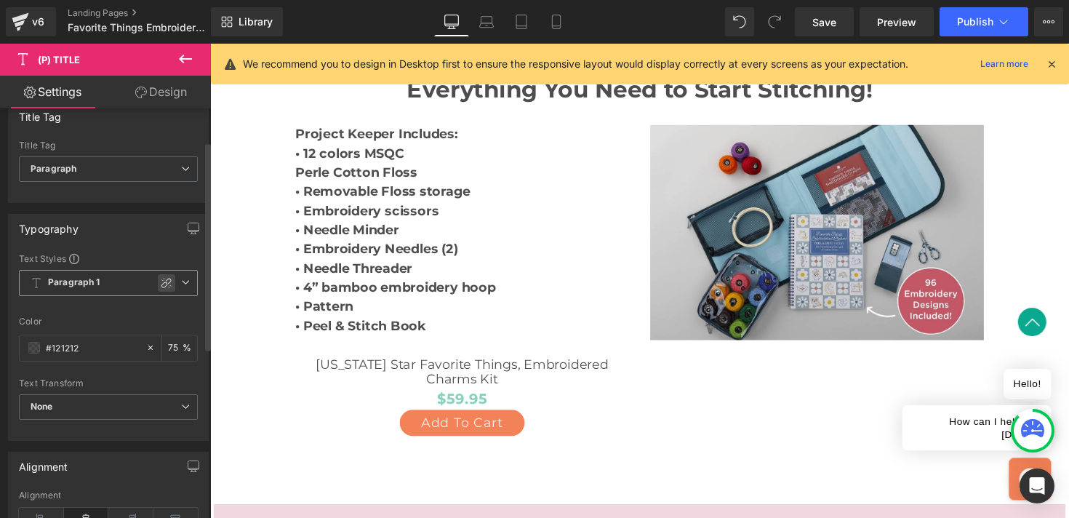
click at [161, 285] on icon at bounding box center [167, 283] width 12 height 12
type input "1.5"
type input "0"
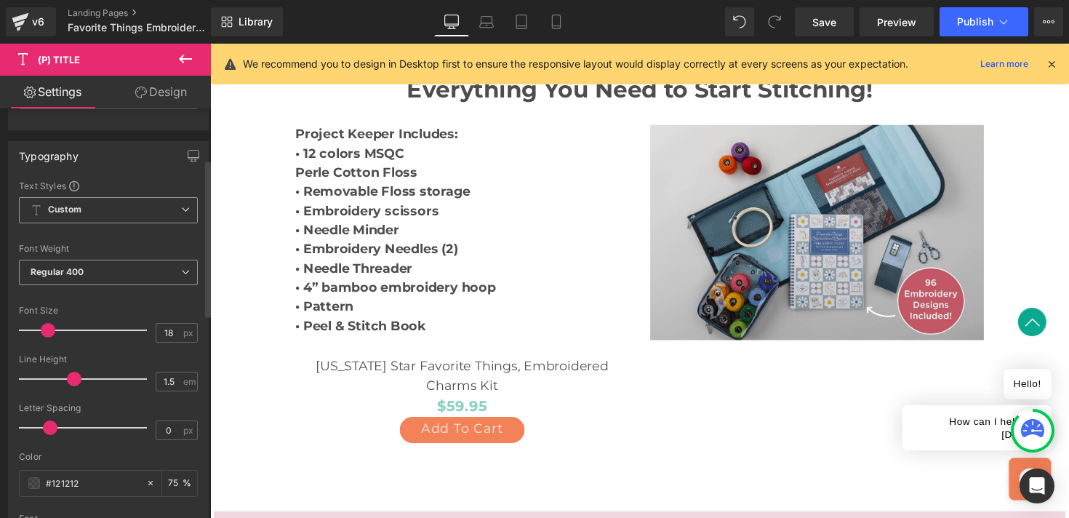
scroll to position [171, 0]
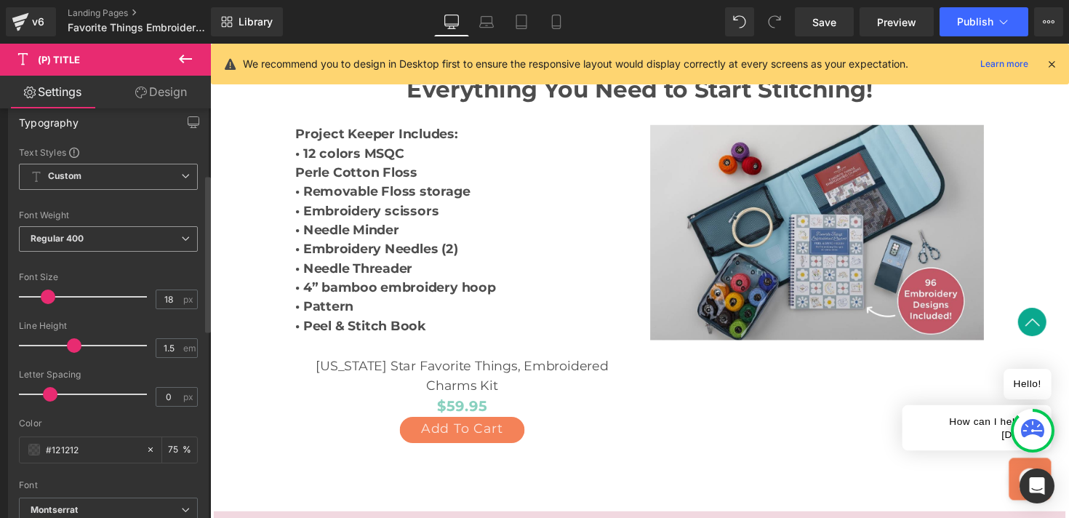
click at [89, 247] on span "Regular 400" at bounding box center [108, 238] width 179 height 25
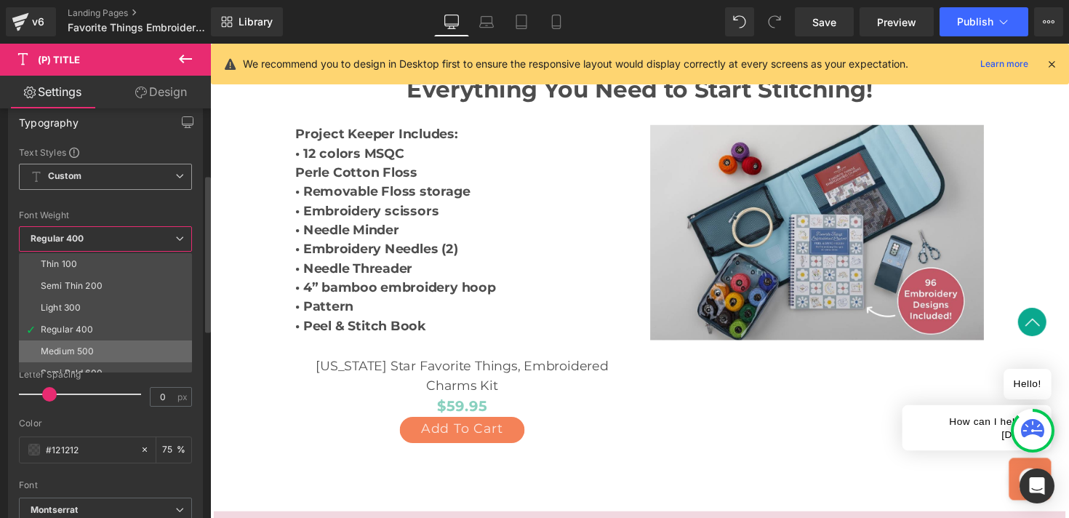
click at [82, 350] on div "Medium 500" at bounding box center [67, 351] width 53 height 10
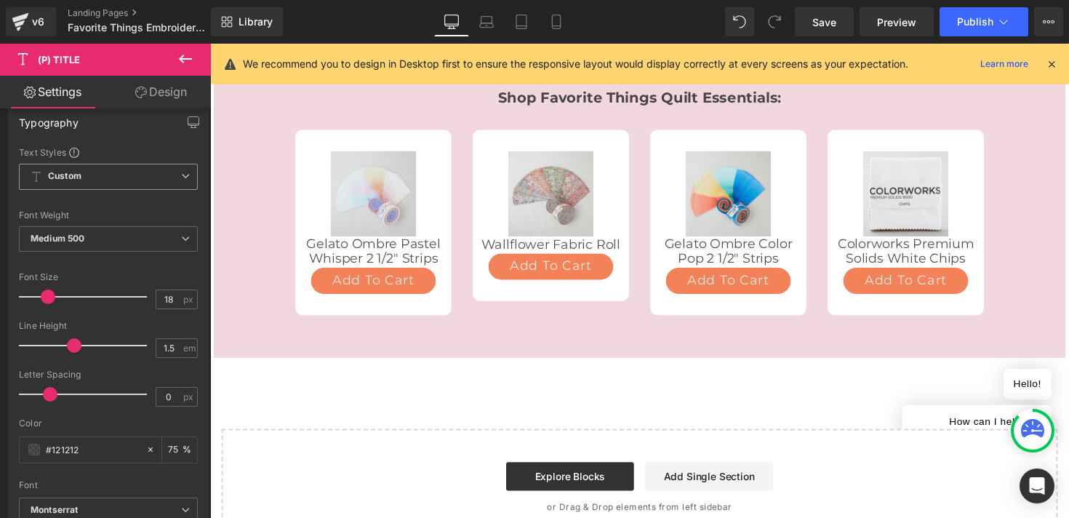
scroll to position [1868, 0]
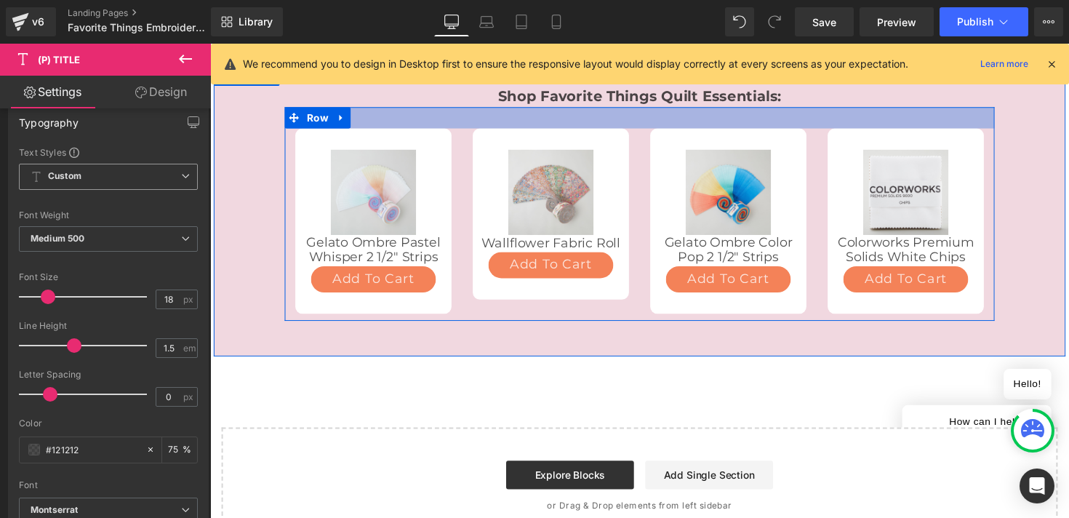
click at [437, 108] on div at bounding box center [649, 119] width 727 height 22
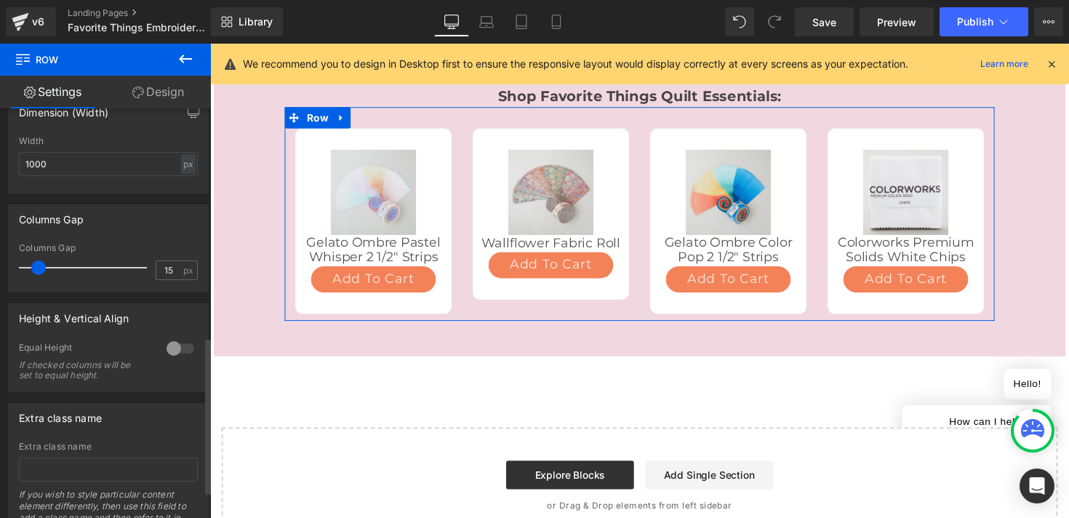
scroll to position [595, 0]
click at [169, 349] on div at bounding box center [180, 346] width 35 height 23
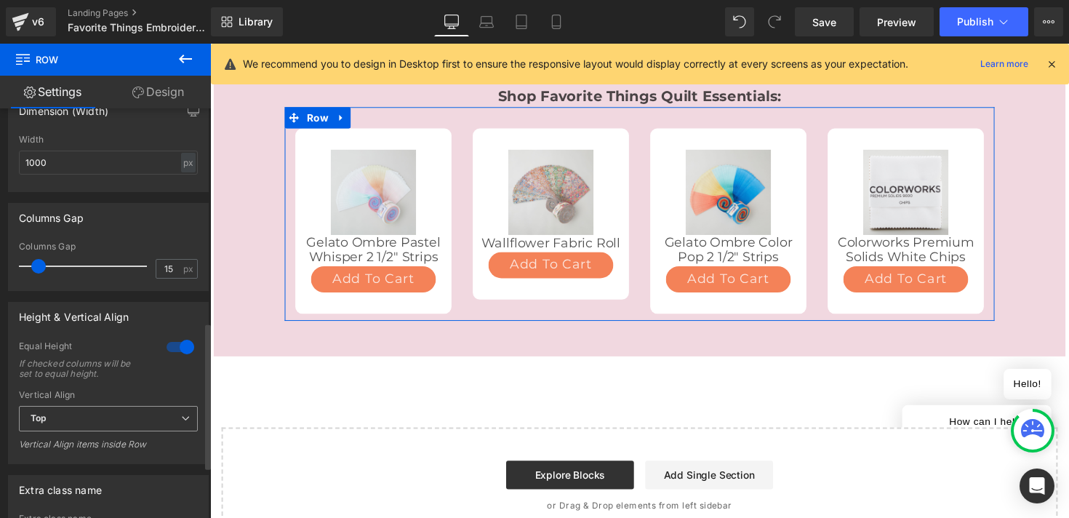
click at [99, 423] on span "Top" at bounding box center [108, 418] width 179 height 25
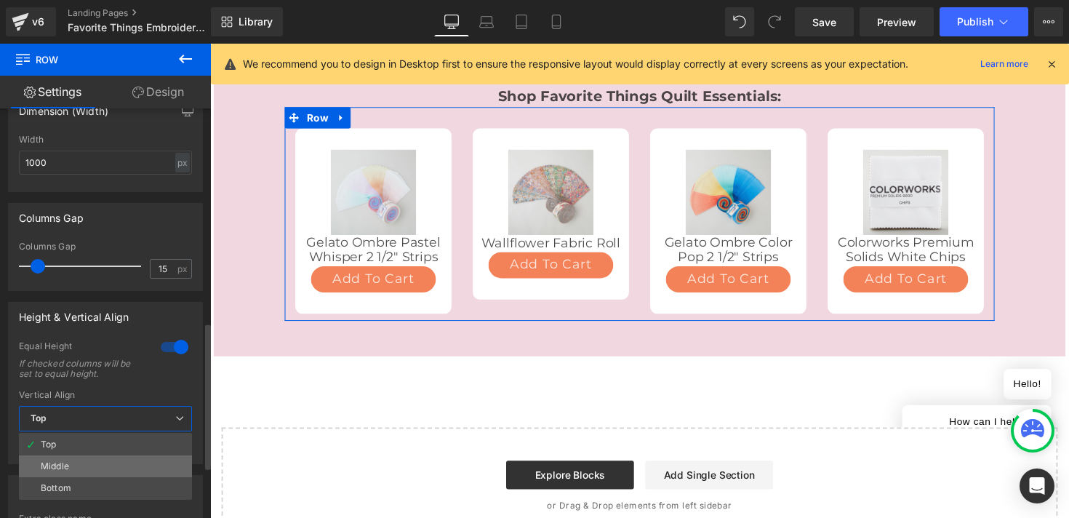
click at [96, 461] on li "Middle" at bounding box center [105, 466] width 173 height 22
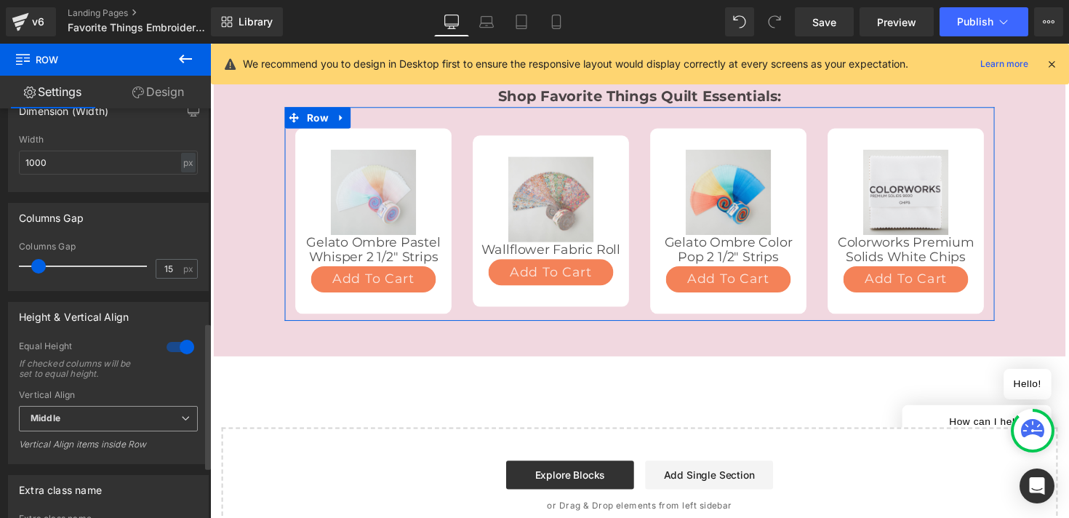
click at [111, 427] on span "Middle" at bounding box center [108, 418] width 179 height 25
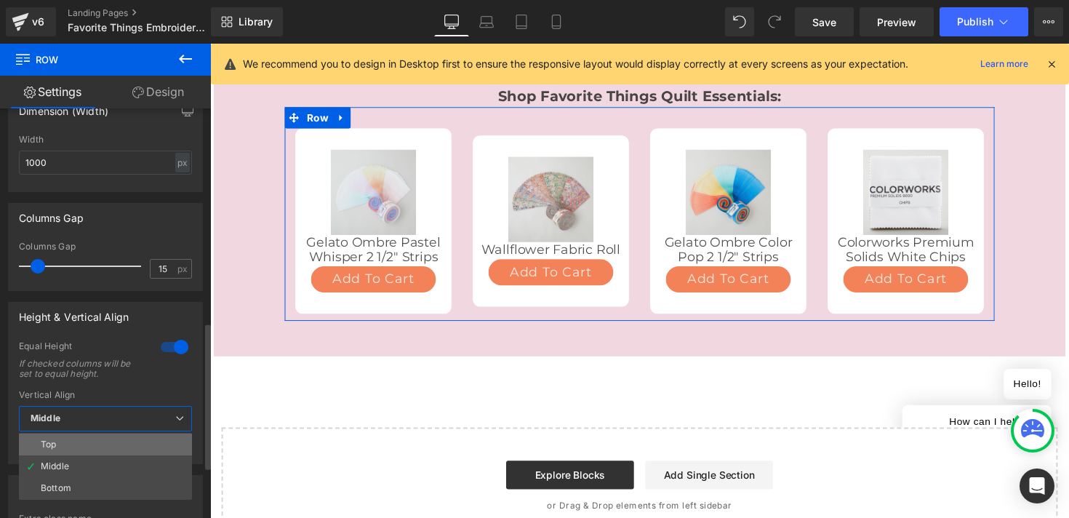
click at [97, 445] on li "Top" at bounding box center [105, 444] width 173 height 22
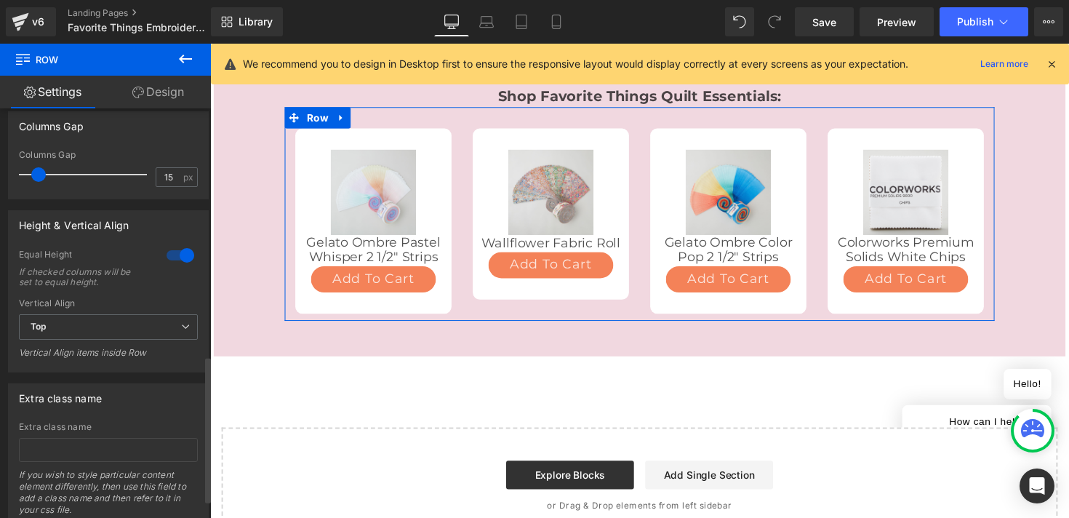
scroll to position [739, 0]
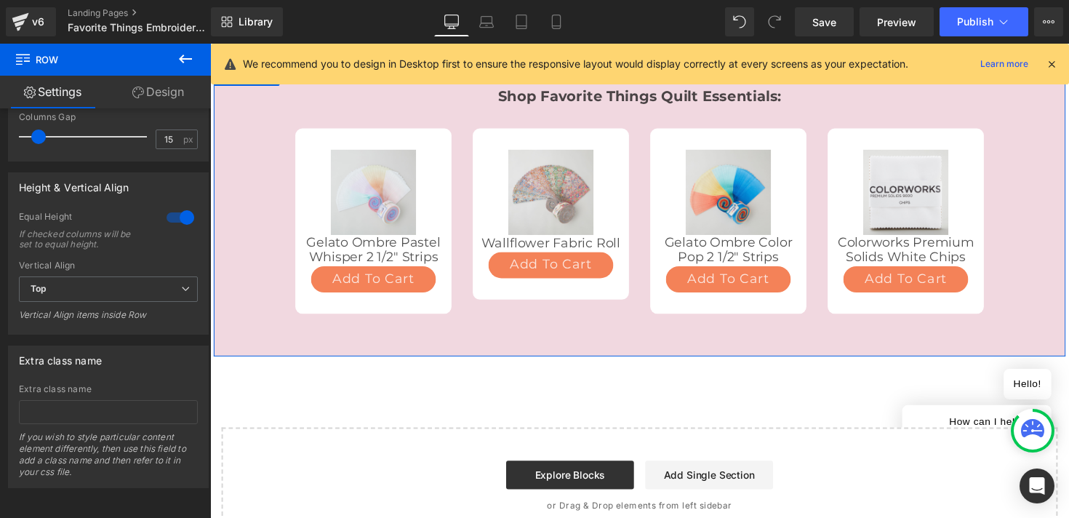
click at [241, 273] on div "Shop Favorite Things Quilt Essentials: Text Block Sale Off (P) Image Gelato Omb…" at bounding box center [650, 207] width 872 height 241
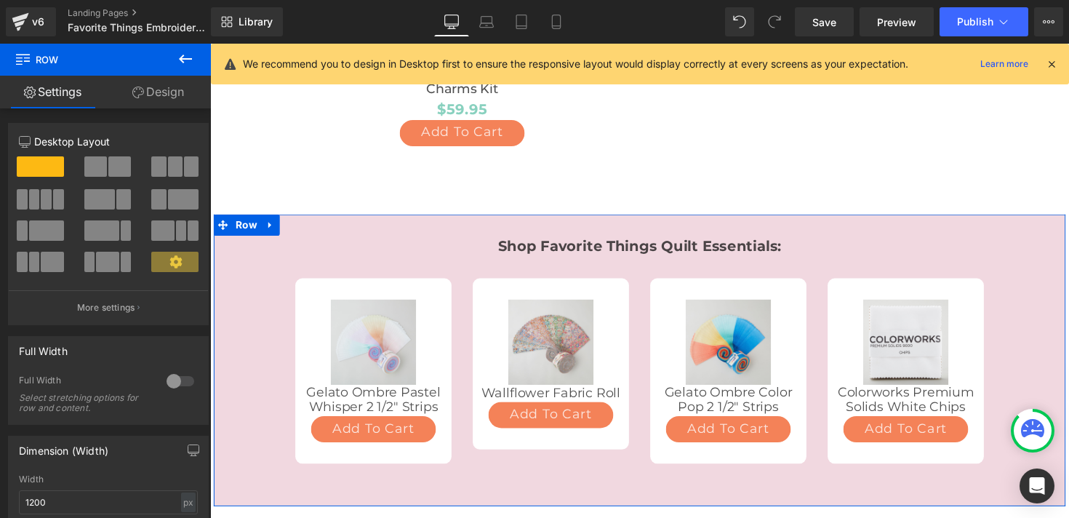
scroll to position [1707, 0]
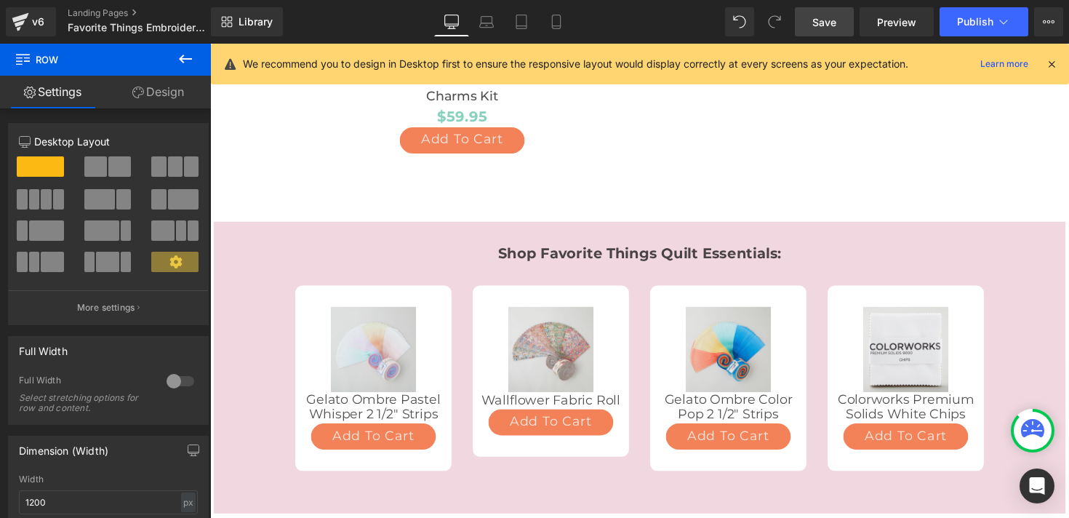
click at [812, 19] on link "Save" at bounding box center [824, 21] width 59 height 29
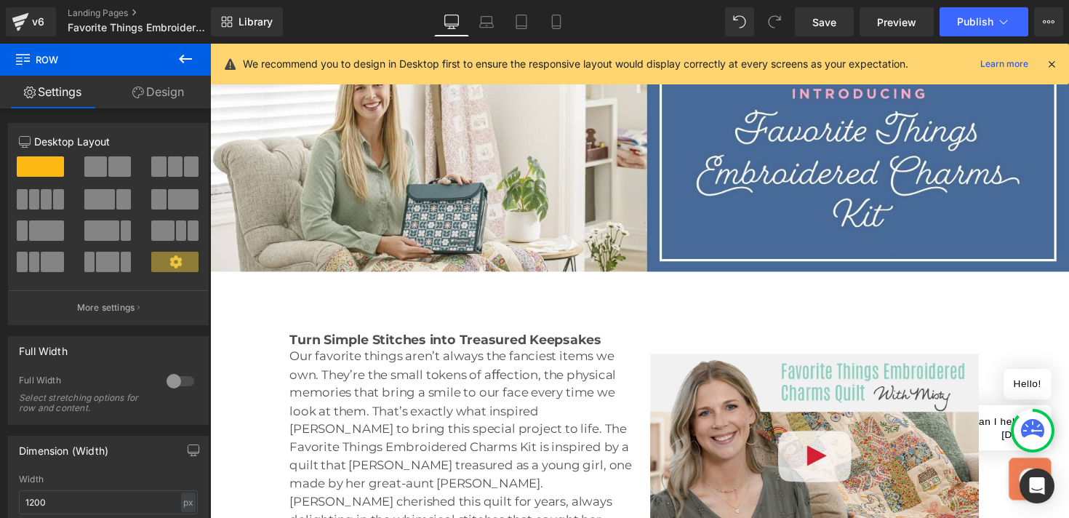
scroll to position [270, 0]
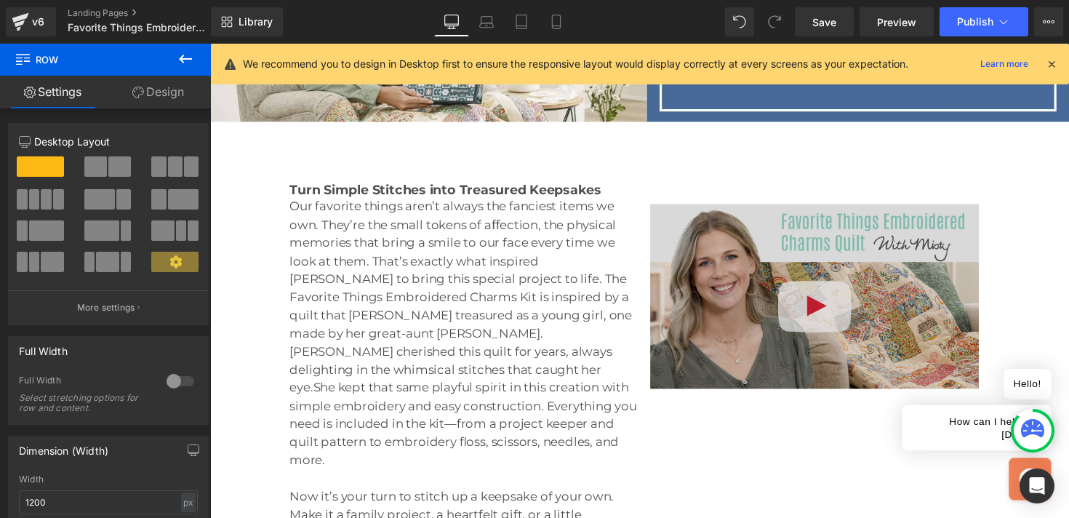
click at [817, 301] on div "Image" at bounding box center [829, 302] width 337 height 189
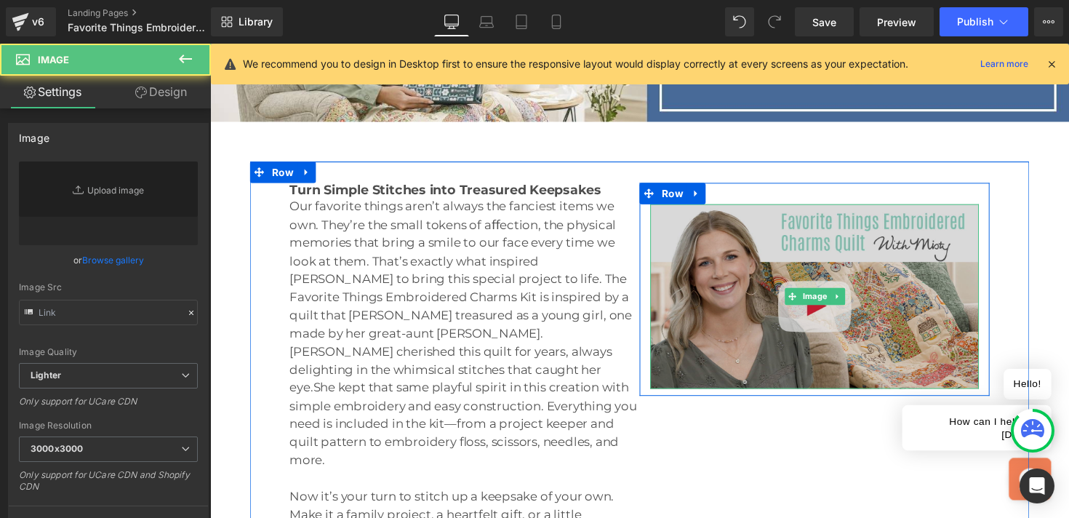
type input "[URL][DOMAIN_NAME]"
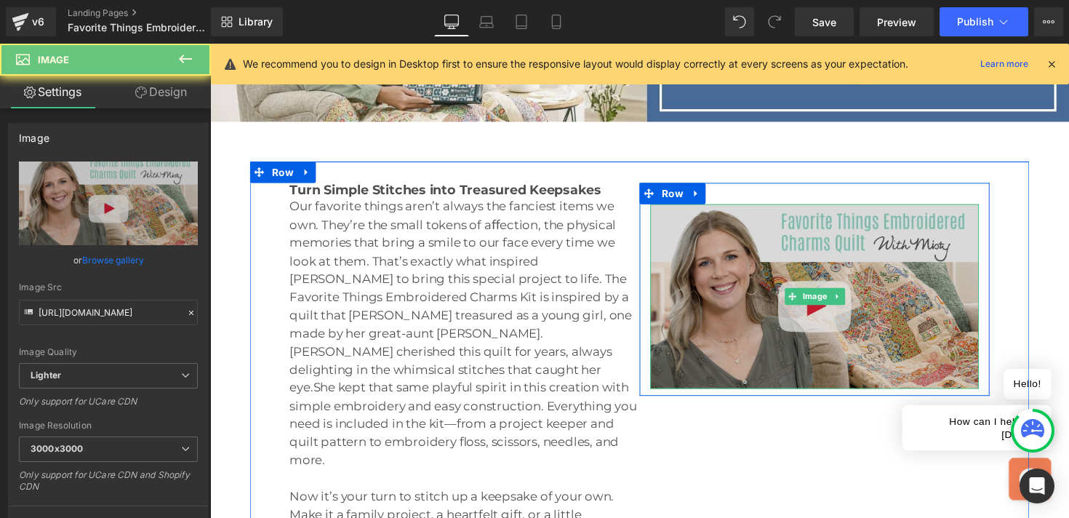
click at [744, 289] on img at bounding box center [829, 302] width 337 height 189
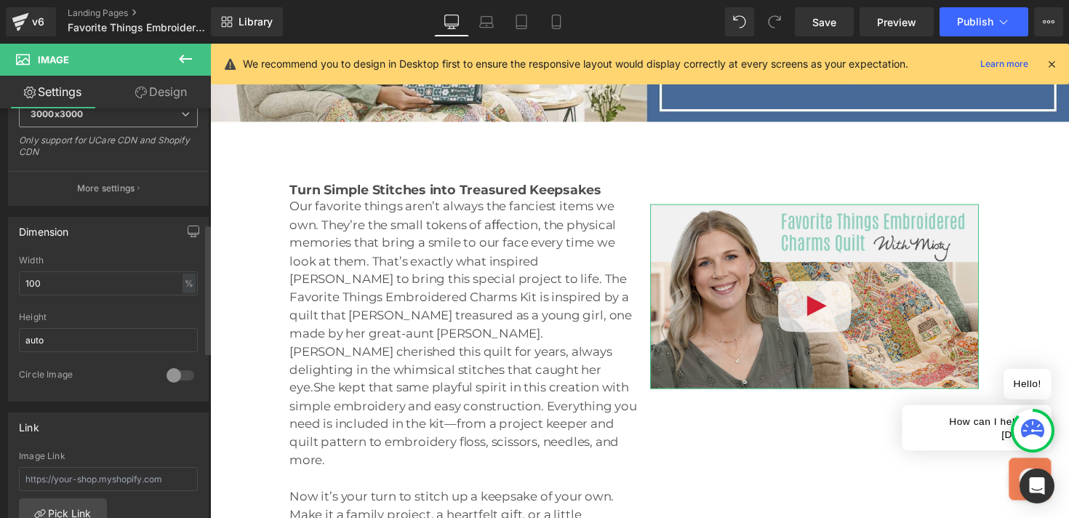
scroll to position [376, 0]
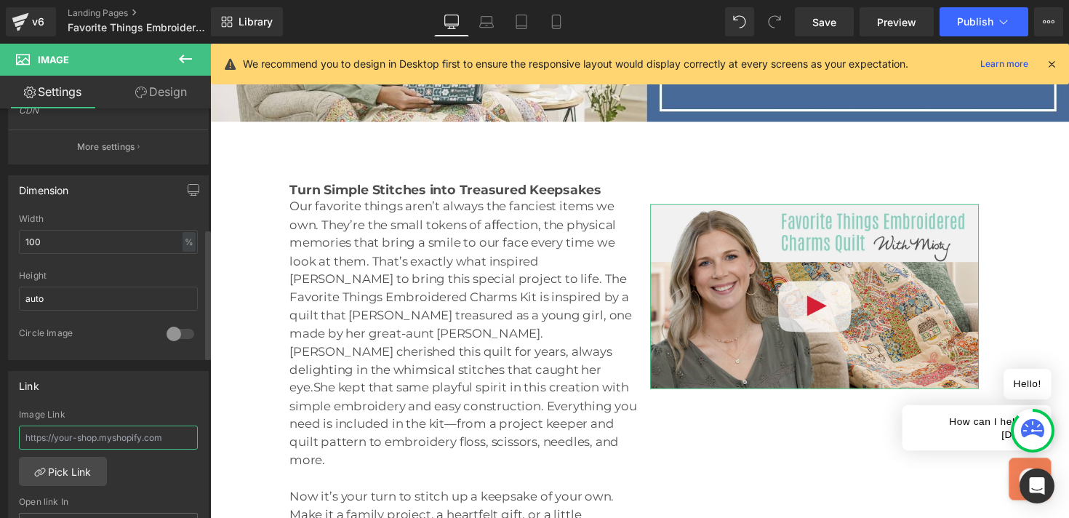
click at [85, 433] on input "text" at bounding box center [108, 437] width 179 height 24
paste input "[URL][DOMAIN_NAME][US_STATE]"
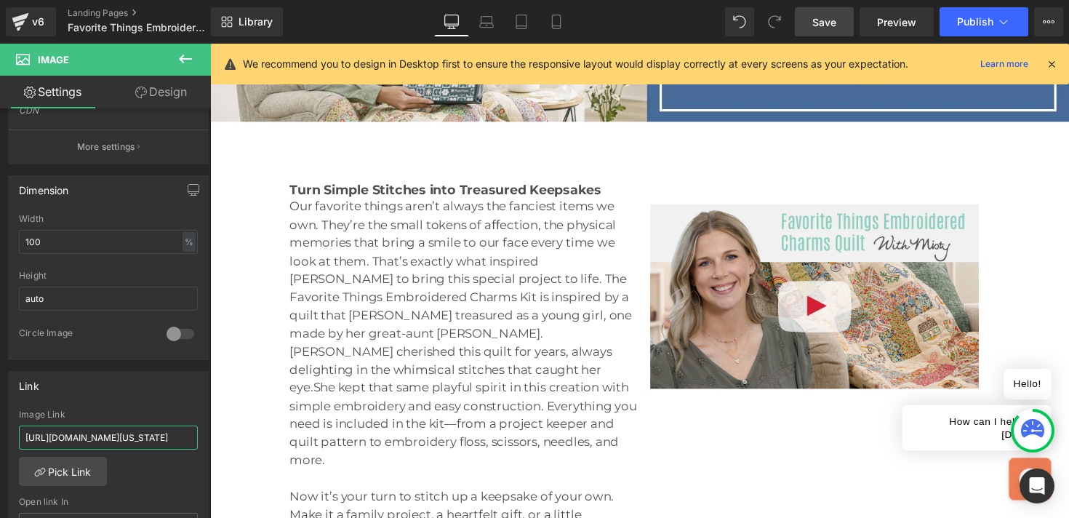
type input "[URL][DOMAIN_NAME][US_STATE]"
click at [826, 15] on span "Save" at bounding box center [824, 22] width 24 height 15
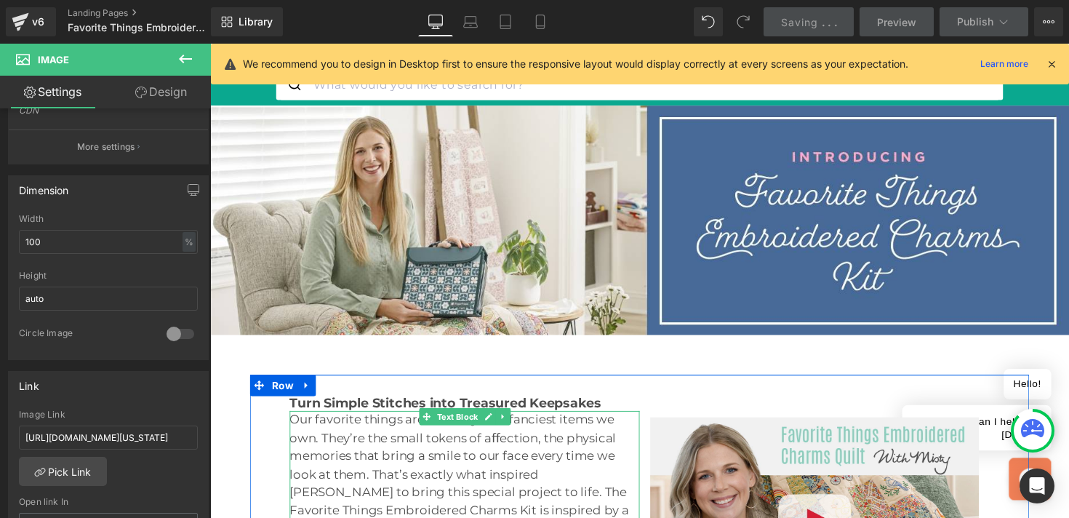
scroll to position [0, 0]
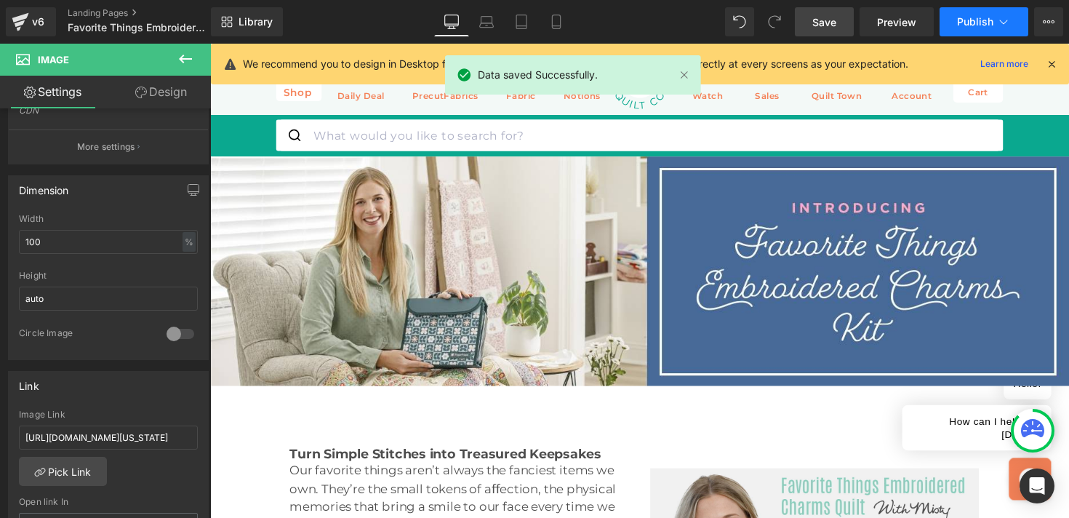
click at [968, 28] on span "Publish" at bounding box center [975, 22] width 36 height 12
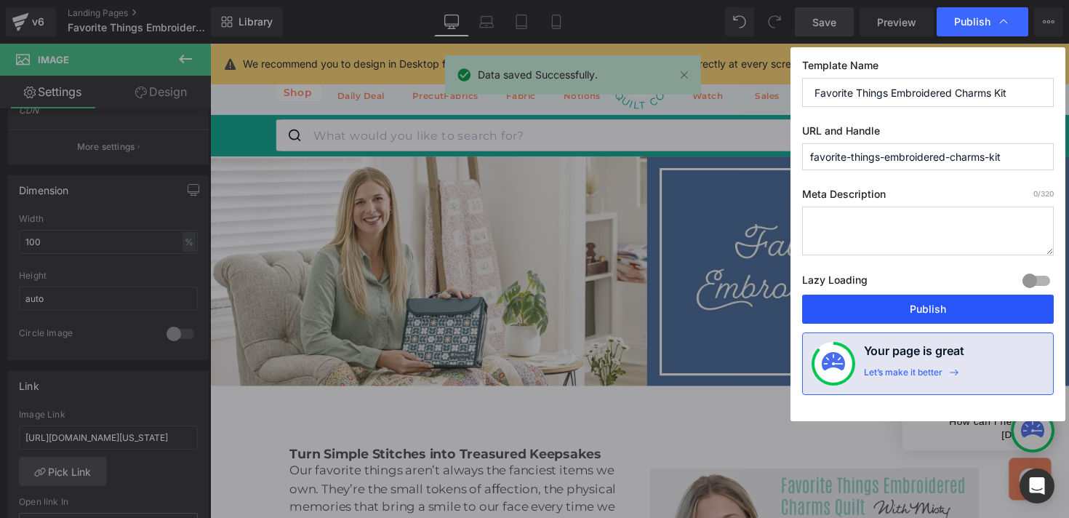
click at [883, 311] on button "Publish" at bounding box center [928, 308] width 252 height 29
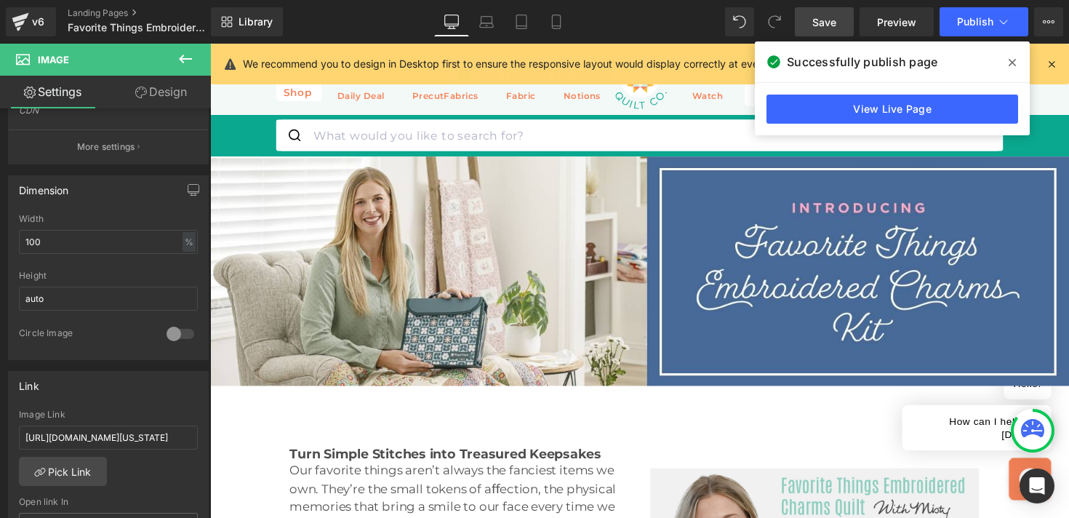
click at [779, 104] on link "View Live Page" at bounding box center [892, 109] width 252 height 29
